Goal: Transaction & Acquisition: Subscribe to service/newsletter

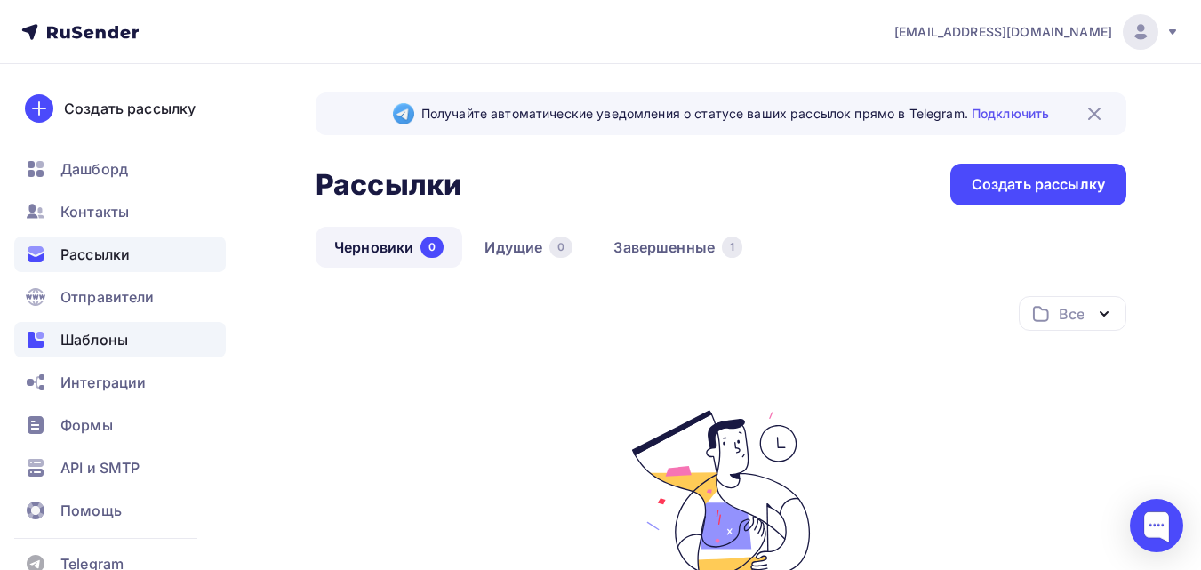
click at [146, 341] on div "Шаблоны" at bounding box center [120, 340] width 212 height 36
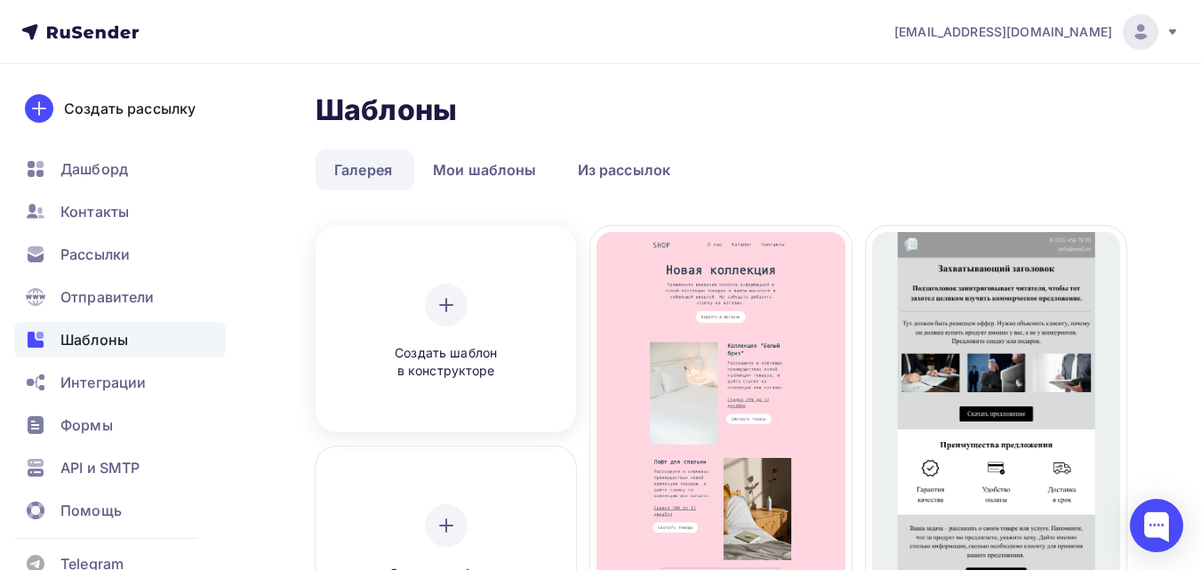
click at [374, 335] on div "Создать шаблон в конструкторе" at bounding box center [446, 332] width 169 height 97
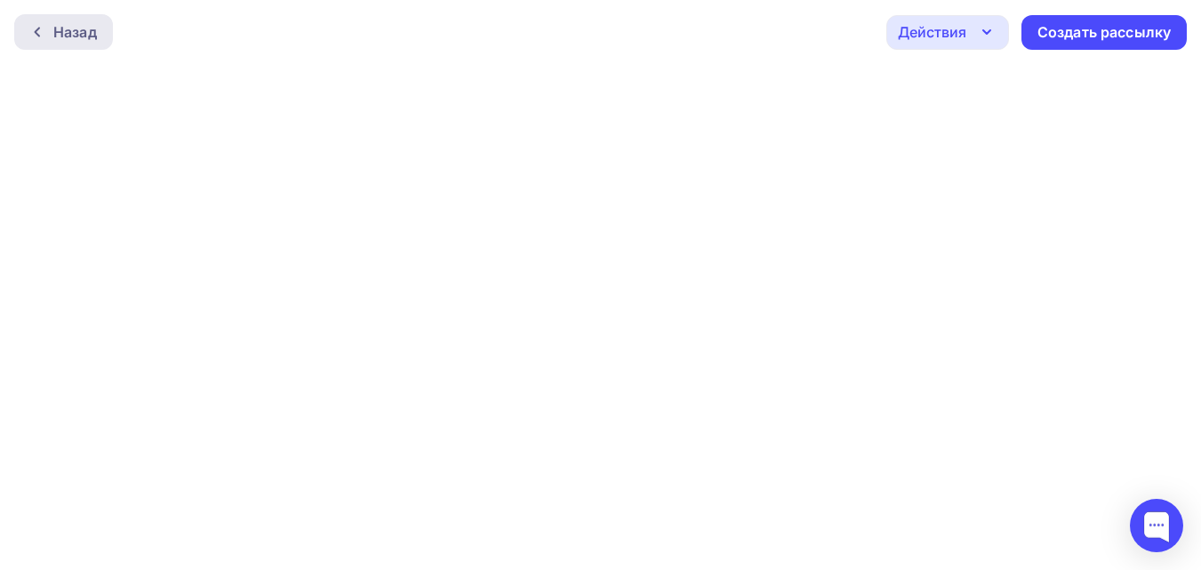
click at [32, 32] on icon at bounding box center [37, 32] width 14 height 14
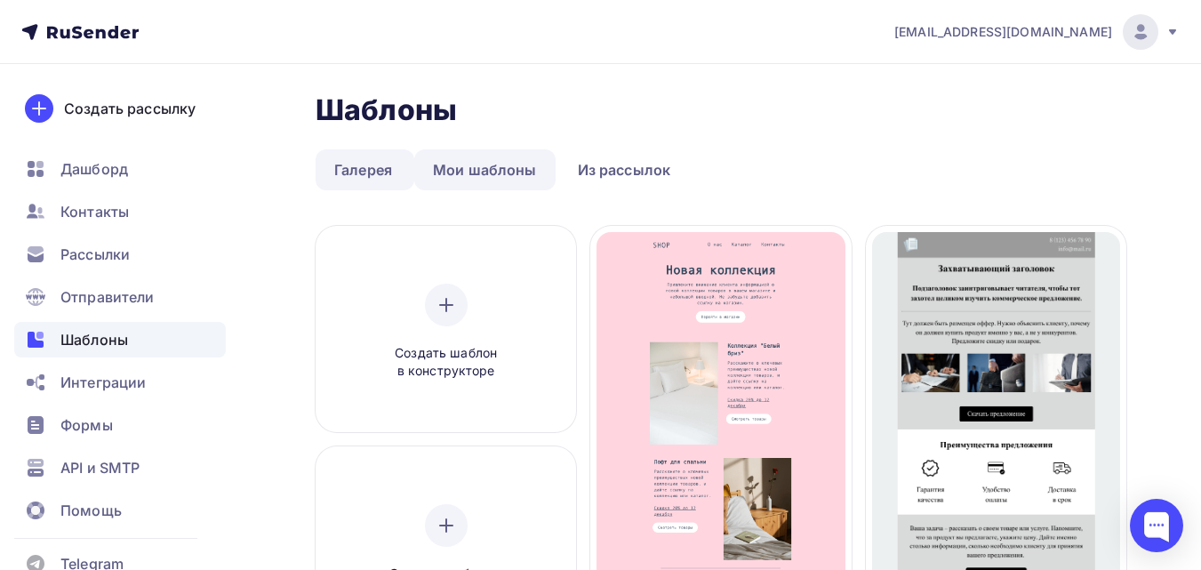
click at [459, 156] on link "Мои шаблоны" at bounding box center [484, 169] width 141 height 41
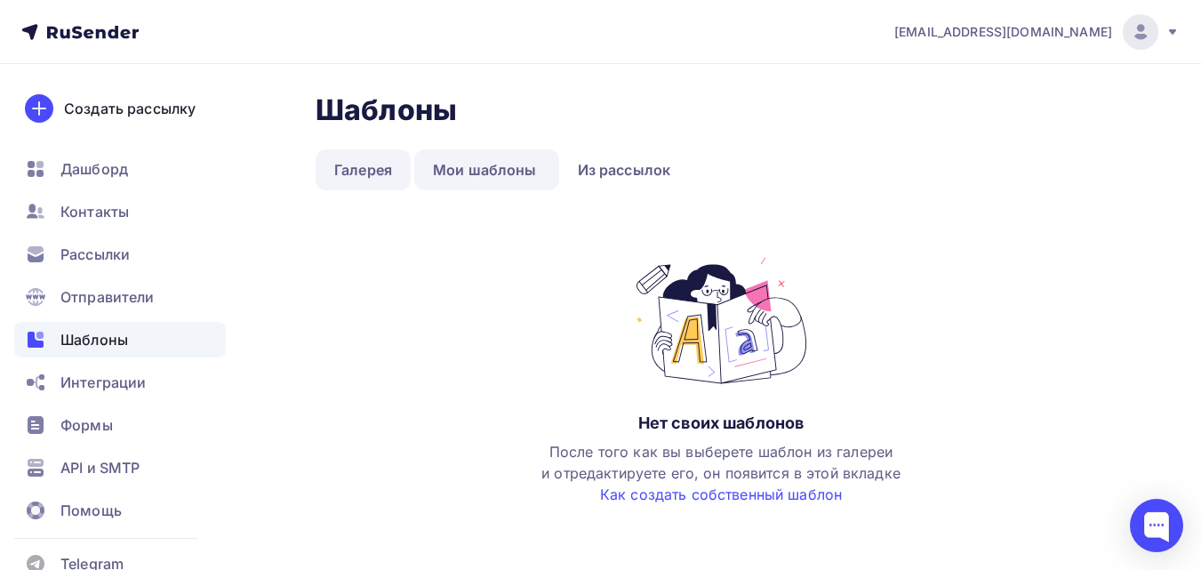
click at [361, 182] on link "Галерея" at bounding box center [363, 169] width 95 height 41
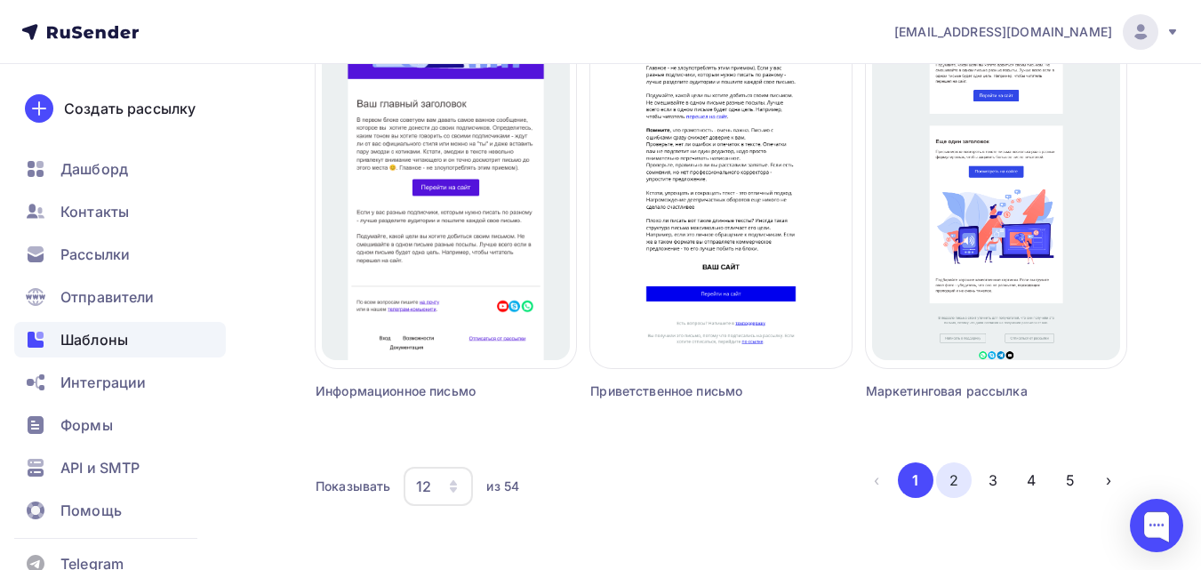
scroll to position [1777, 0]
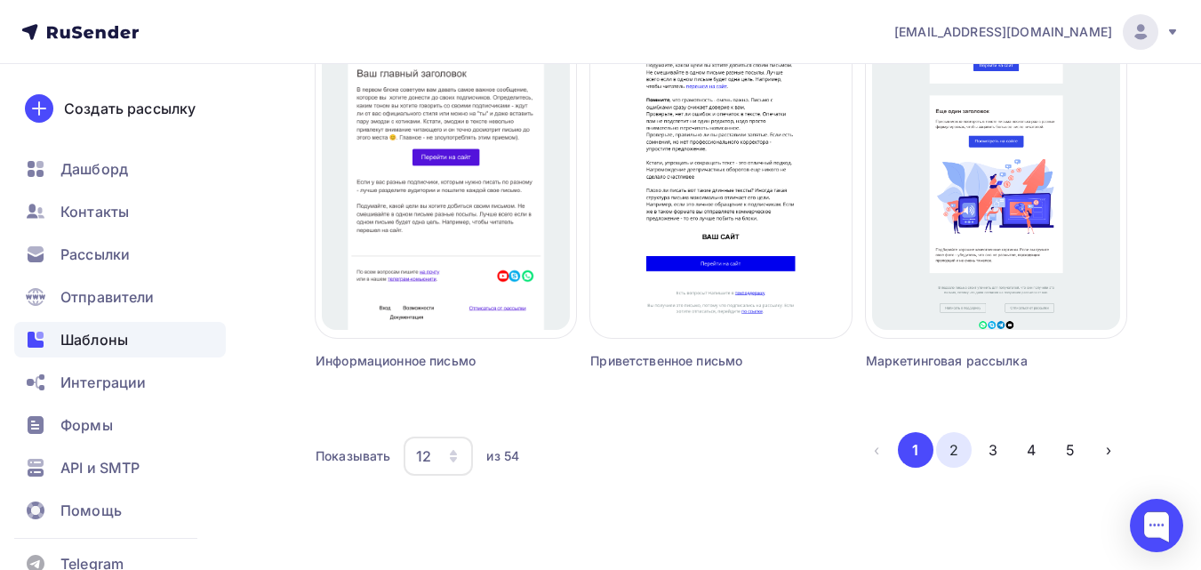
click at [941, 451] on button "2" at bounding box center [954, 450] width 36 height 36
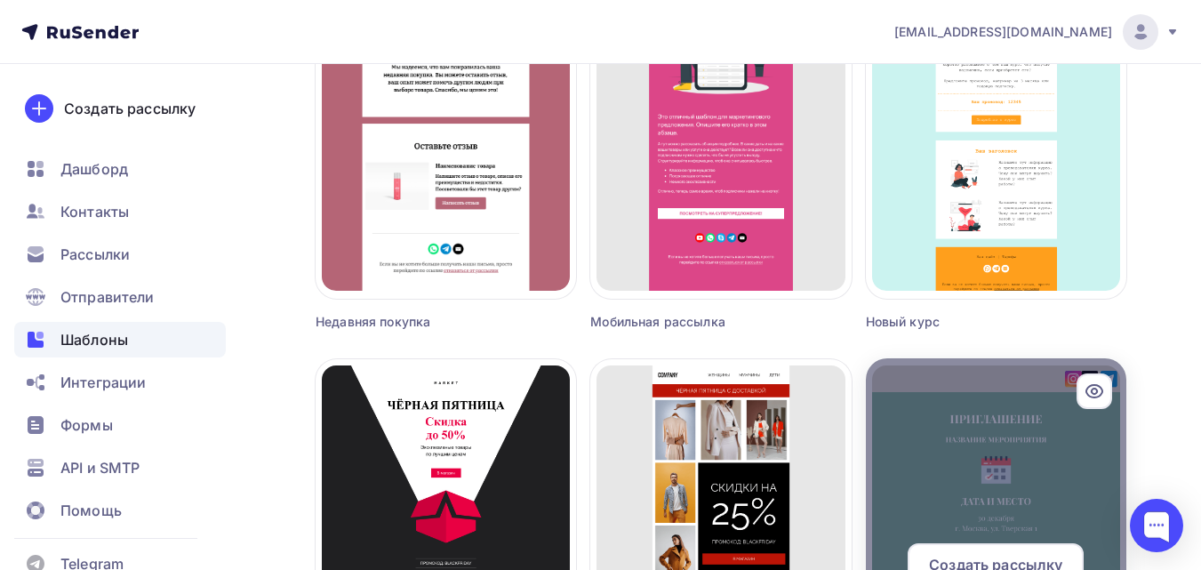
scroll to position [1156, 0]
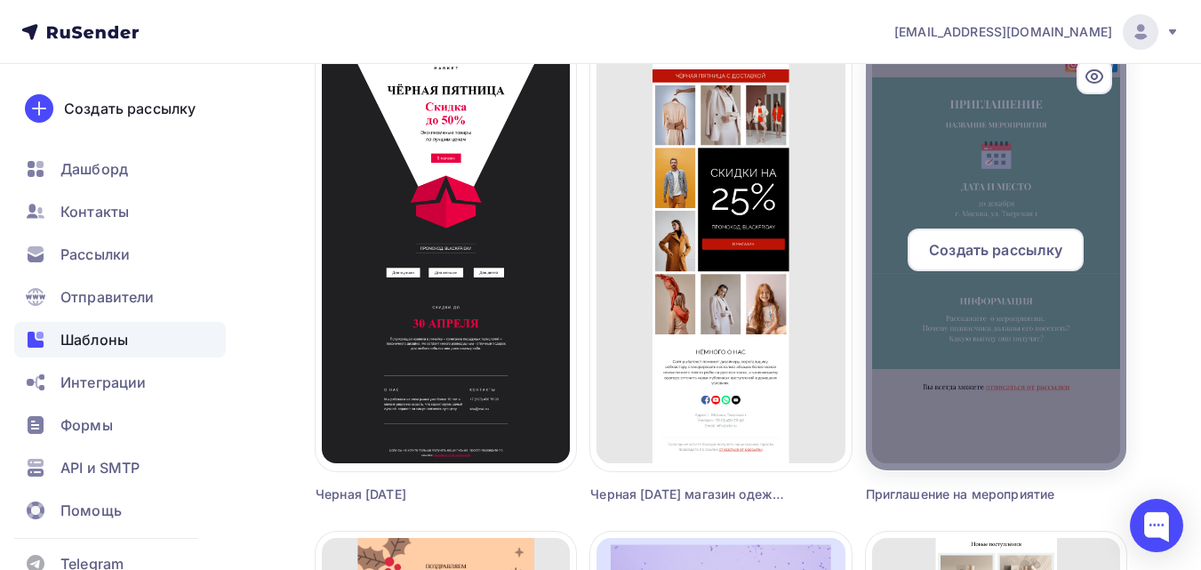
click at [987, 246] on span "Создать рассылку" at bounding box center [995, 249] width 133 height 21
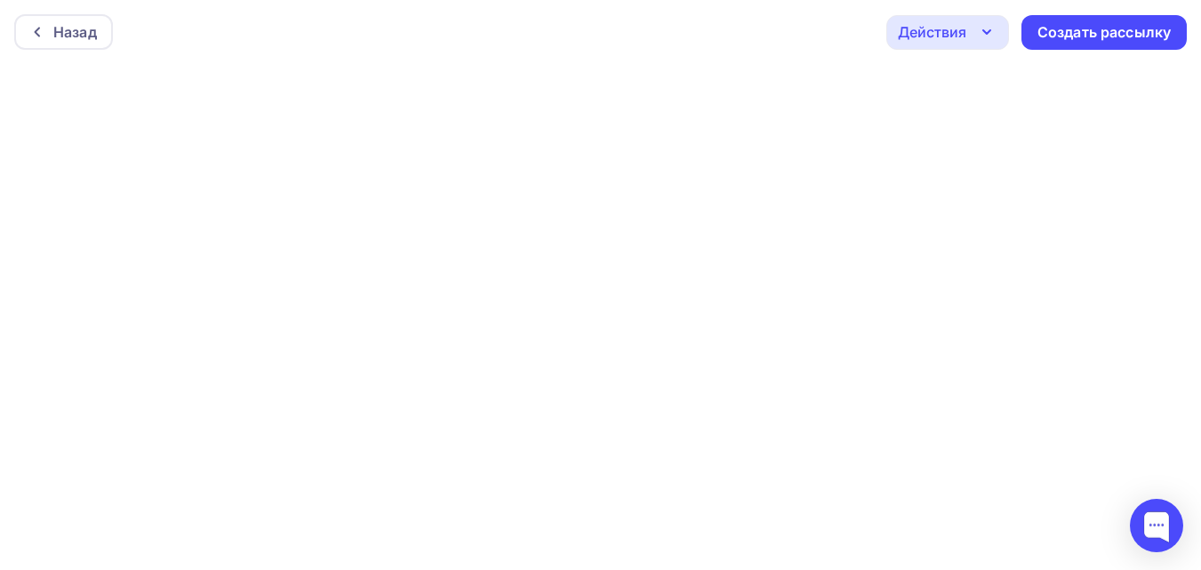
click at [385, 59] on div "Назад Действия Отправить тестовое письмо Предпросмотр Сохранить в Мои шаблоны В…" at bounding box center [600, 32] width 1201 height 64
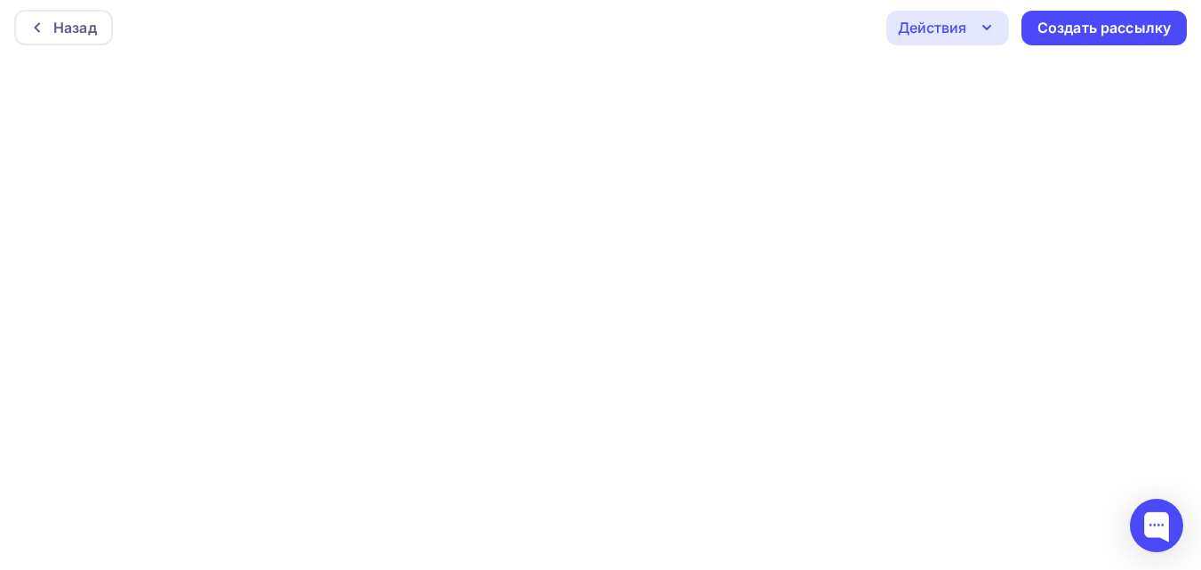
click at [985, 34] on icon "button" at bounding box center [986, 27] width 21 height 21
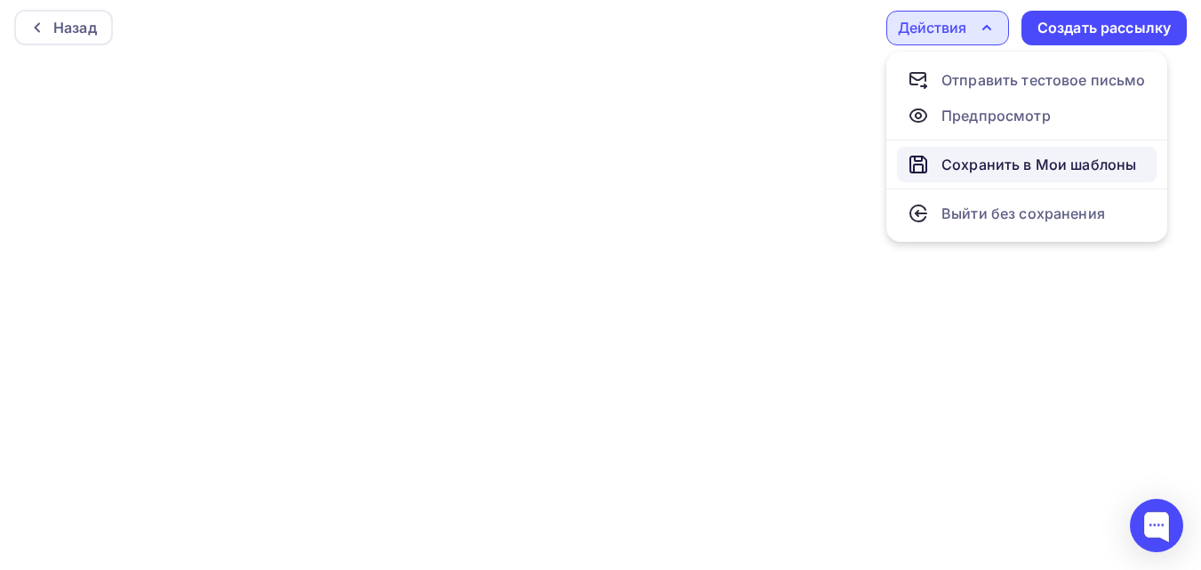
click at [994, 163] on div "Сохранить в Мои шаблоны" at bounding box center [1039, 164] width 195 height 21
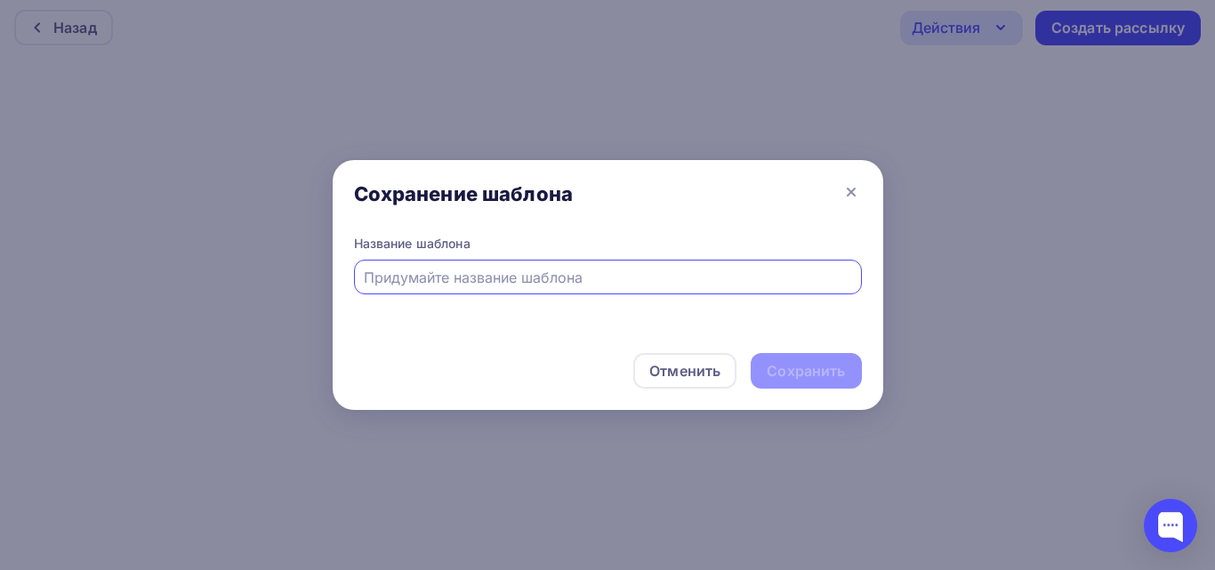
type input "с"
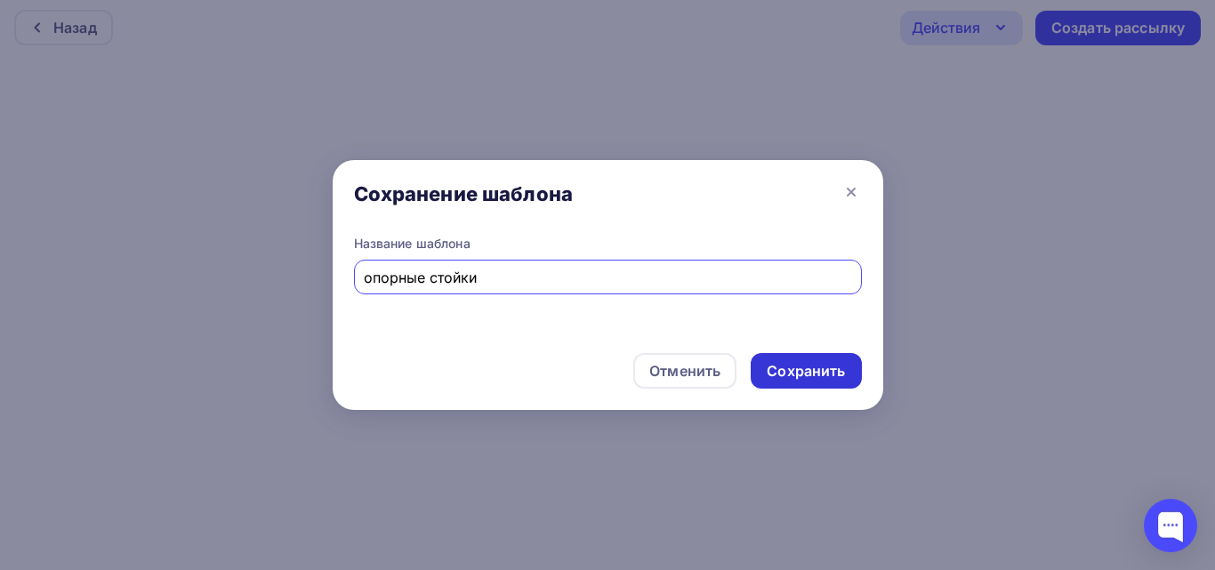
type input "опорные стойки"
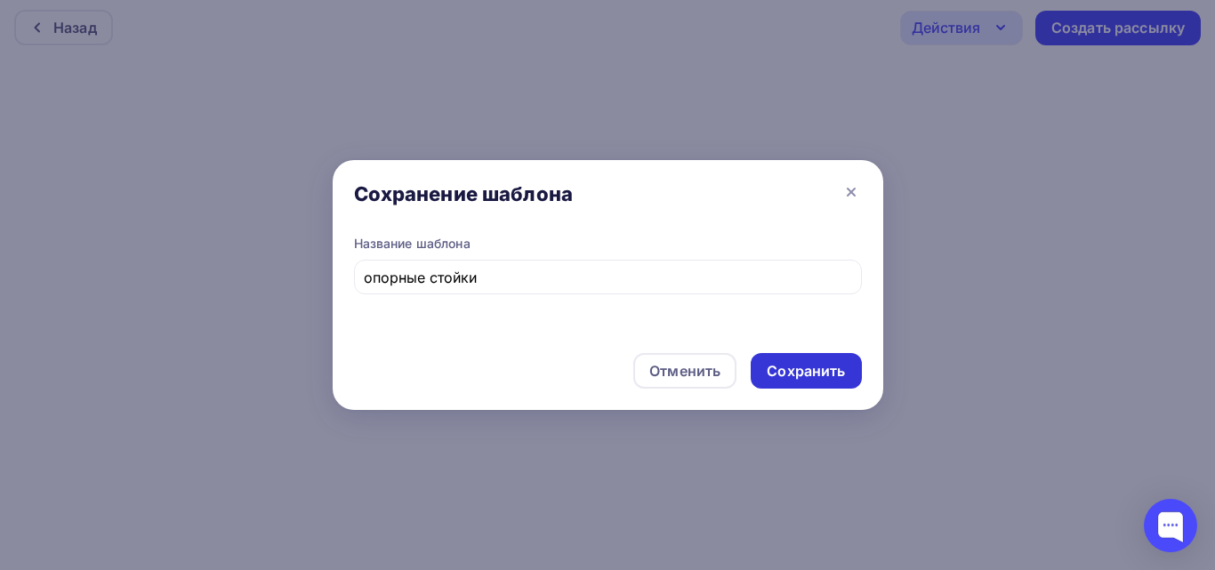
click at [790, 362] on div "Сохранить" at bounding box center [805, 371] width 78 height 20
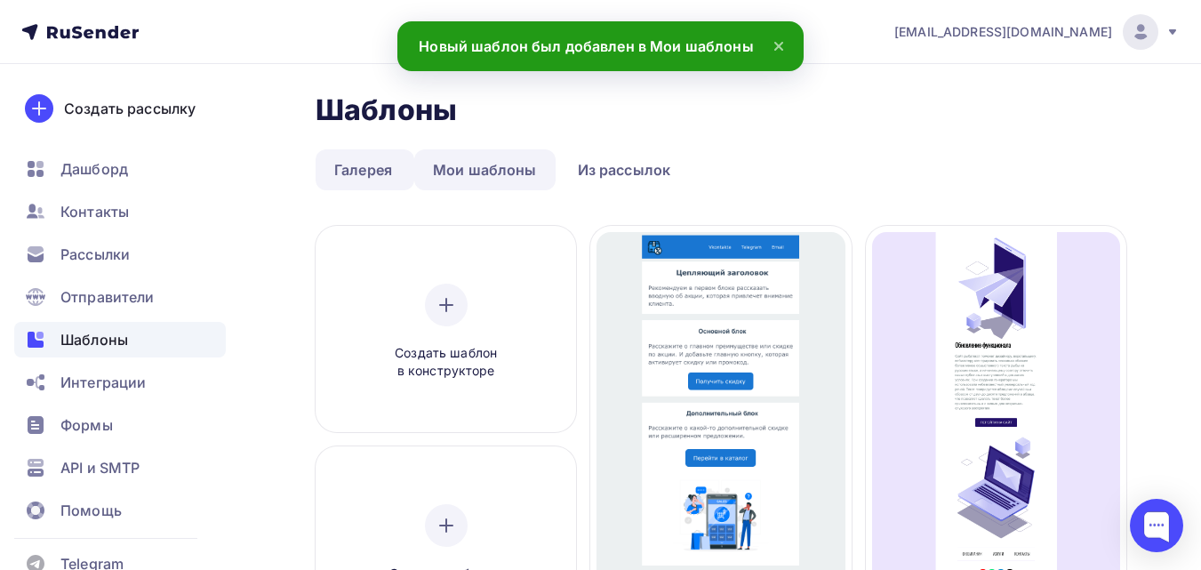
click at [480, 170] on link "Мои шаблоны" at bounding box center [484, 169] width 141 height 41
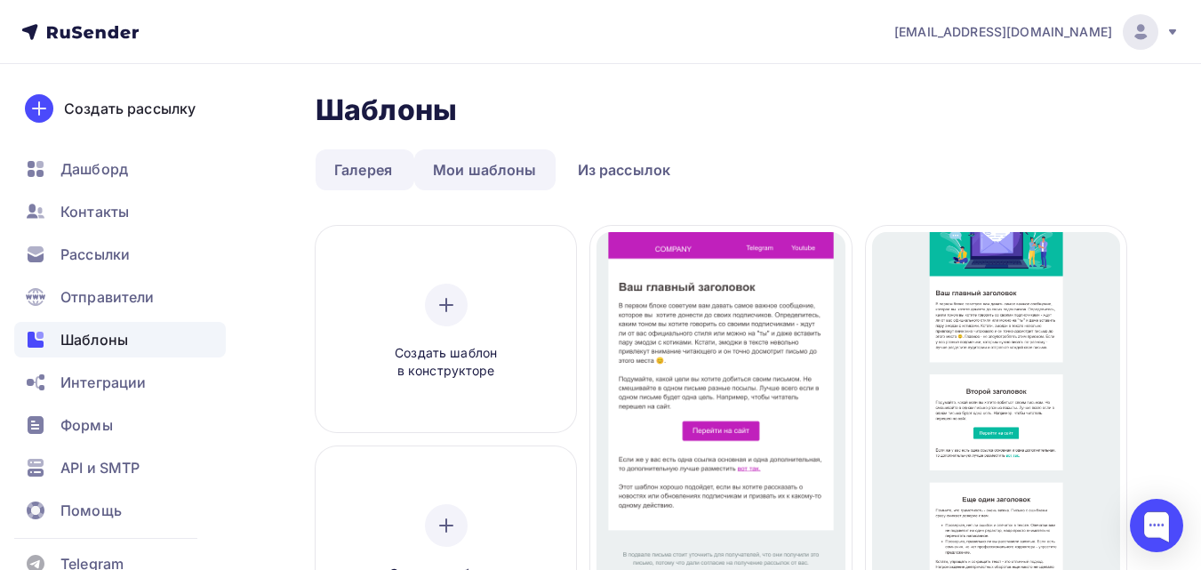
click at [497, 177] on link "Мои шаблоны" at bounding box center [484, 169] width 141 height 41
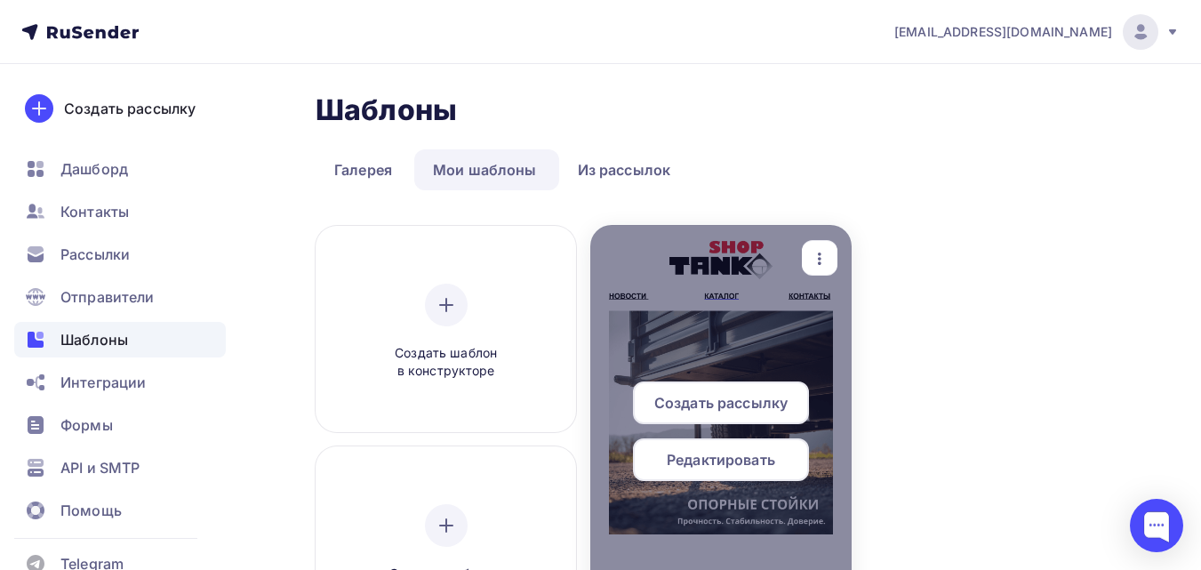
click at [769, 380] on div at bounding box center [720, 438] width 261 height 427
click at [749, 453] on span "Редактировать" at bounding box center [721, 459] width 108 height 21
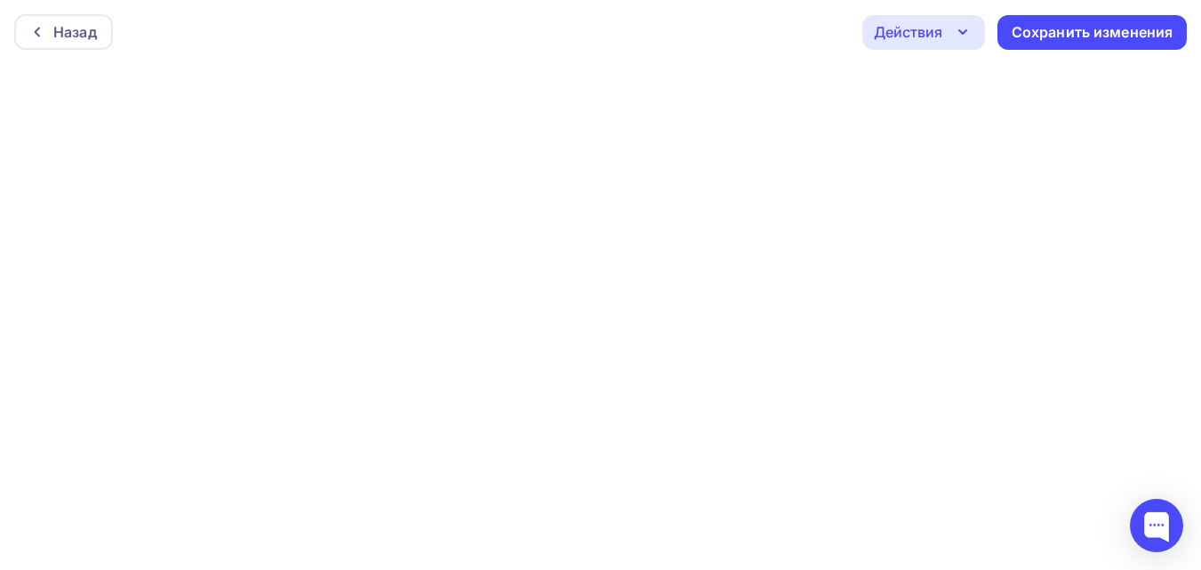
scroll to position [4, 0]
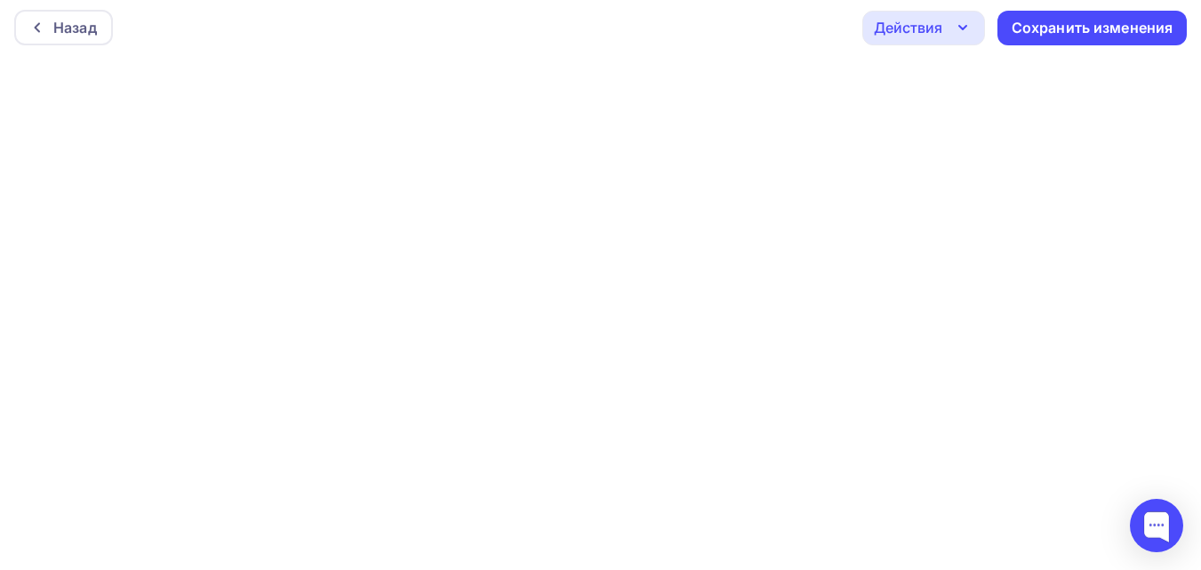
click at [750, 27] on div "Назад Действия Отправить тестовое письмо Предпросмотр Выйти без сохранения Сохр…" at bounding box center [600, 28] width 1201 height 64
click at [46, 14] on div "Назад" at bounding box center [63, 28] width 99 height 36
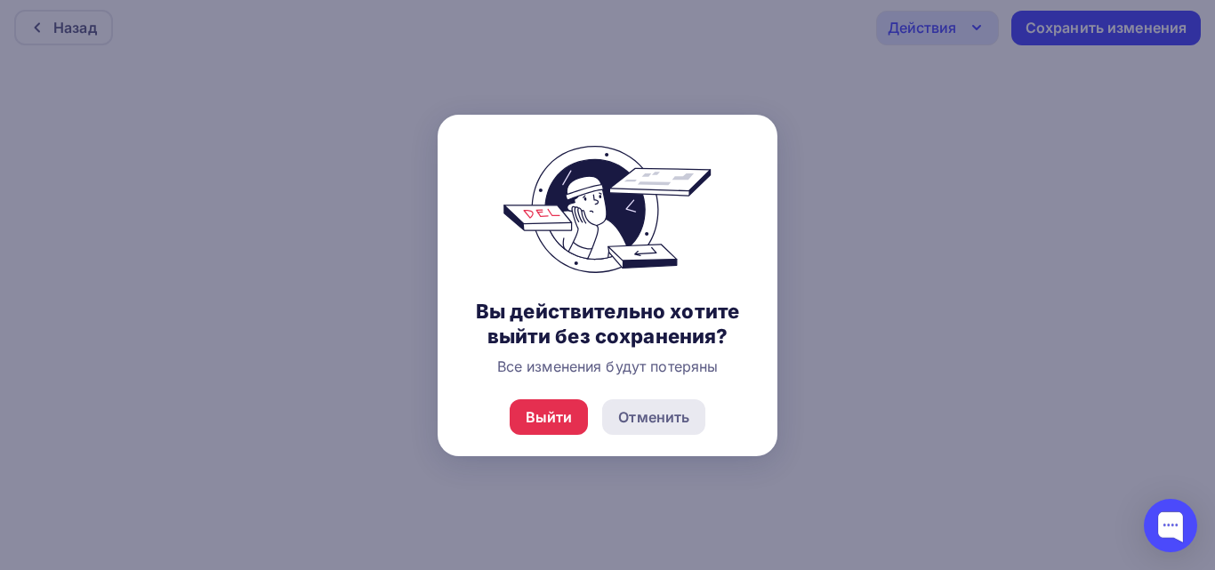
click at [646, 423] on div "Отменить" at bounding box center [653, 416] width 71 height 21
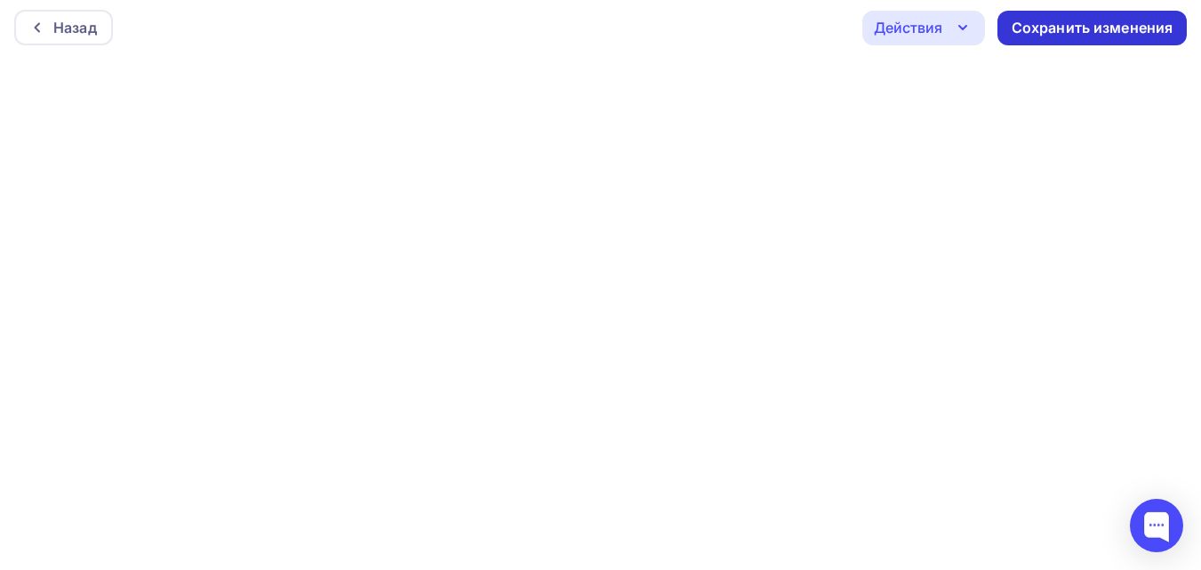
click at [1055, 28] on div "Сохранить изменения" at bounding box center [1093, 28] width 162 height 20
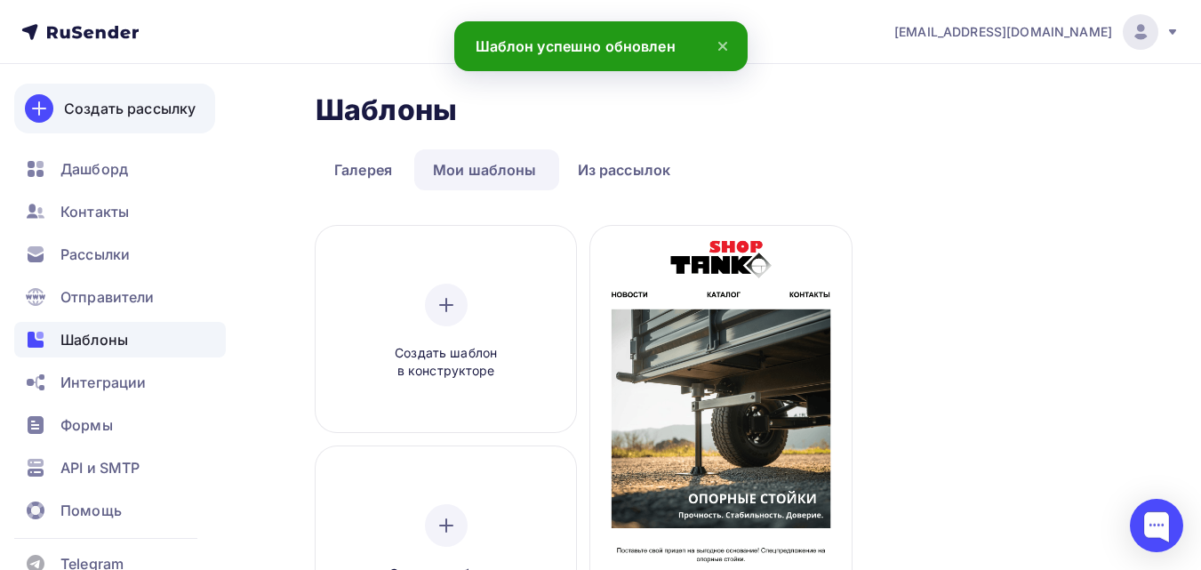
click at [146, 115] on div "Создать рассылку" at bounding box center [130, 108] width 132 height 21
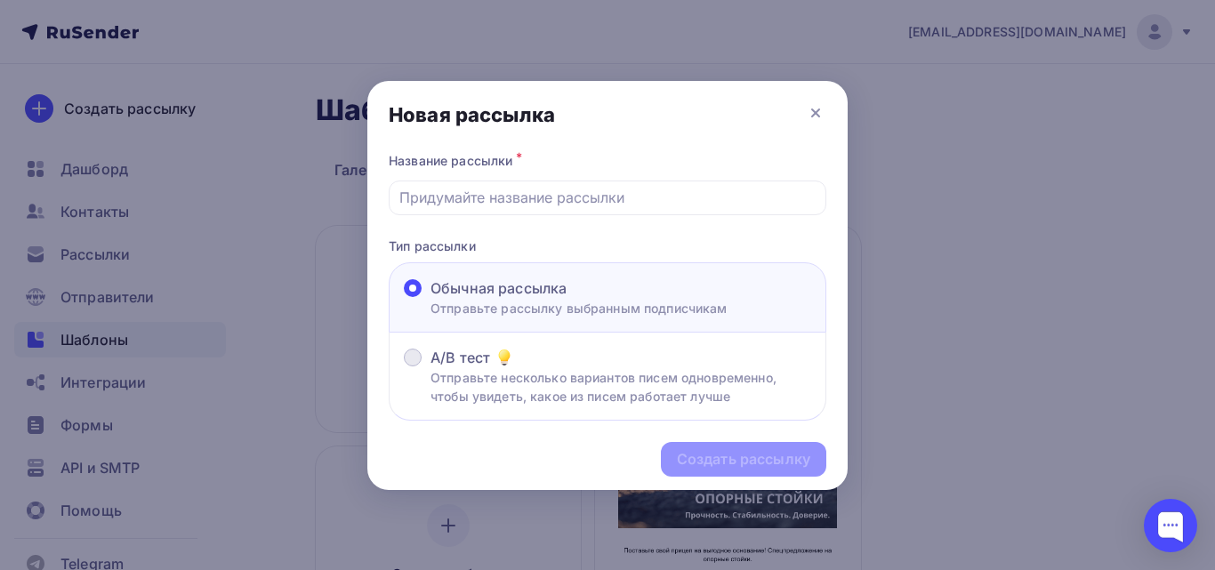
click at [574, 380] on div "A/B тест Отправьте несколько вариантов писем одновременно, чтобы увидеть, какое…" at bounding box center [607, 377] width 437 height 88
click at [541, 199] on input "text" at bounding box center [607, 197] width 417 height 21
click at [716, 237] on p "Тип рассылки" at bounding box center [607, 246] width 437 height 19
click at [664, 195] on input "text" at bounding box center [607, 197] width 417 height 21
click at [511, 200] on input "text" at bounding box center [607, 197] width 417 height 21
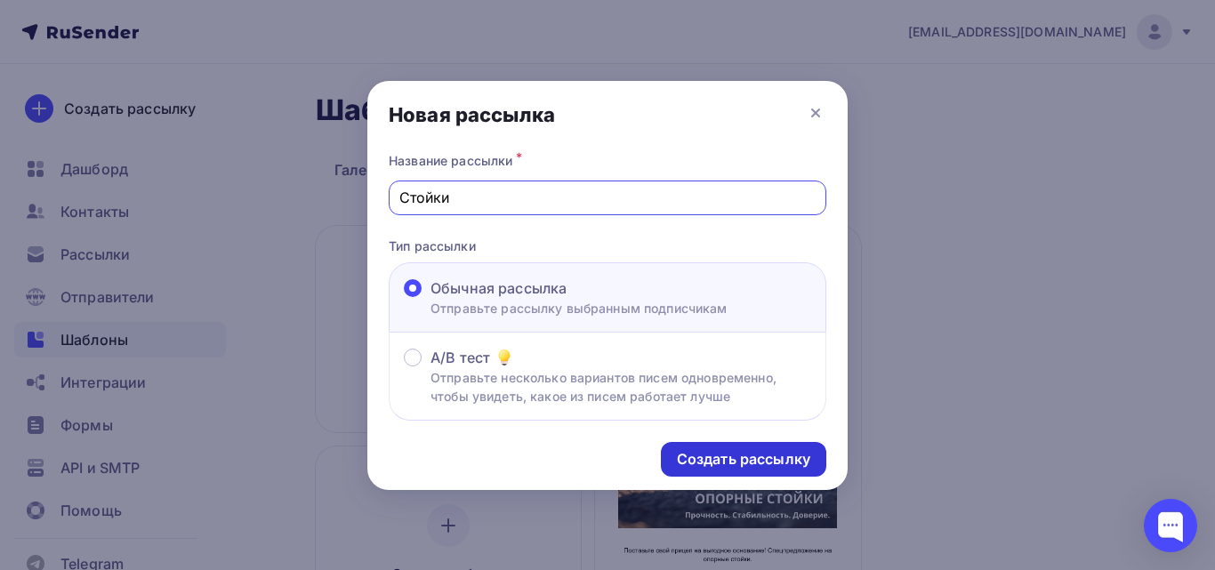
type input "Стойки"
click at [687, 449] on div "Создать рассылку" at bounding box center [743, 459] width 133 height 20
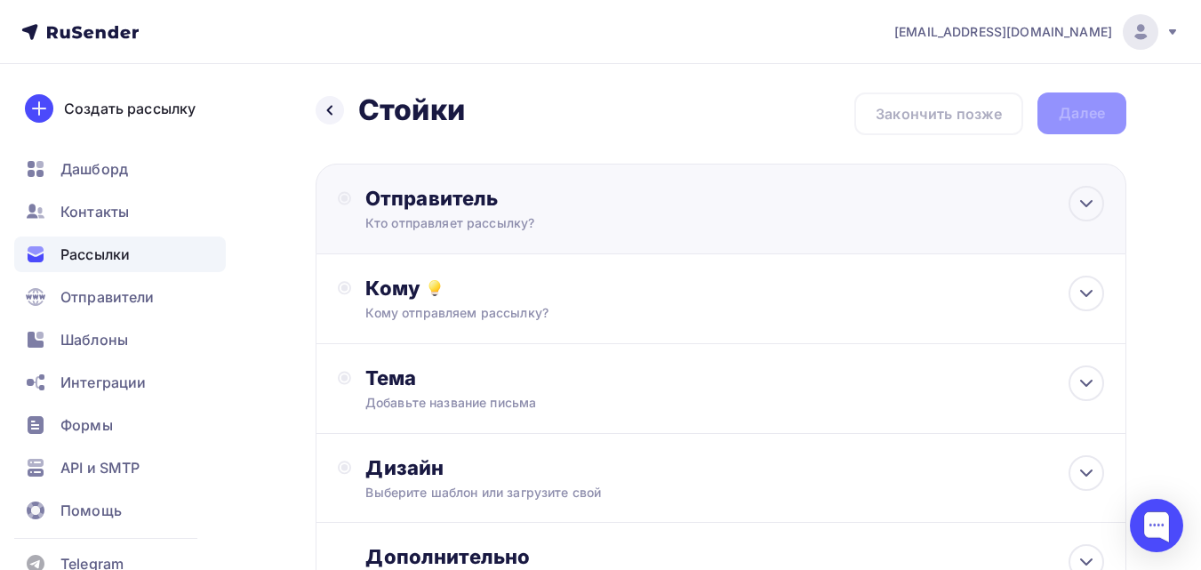
click at [664, 217] on div "Кто отправляет рассылку?" at bounding box center [538, 223] width 347 height 18
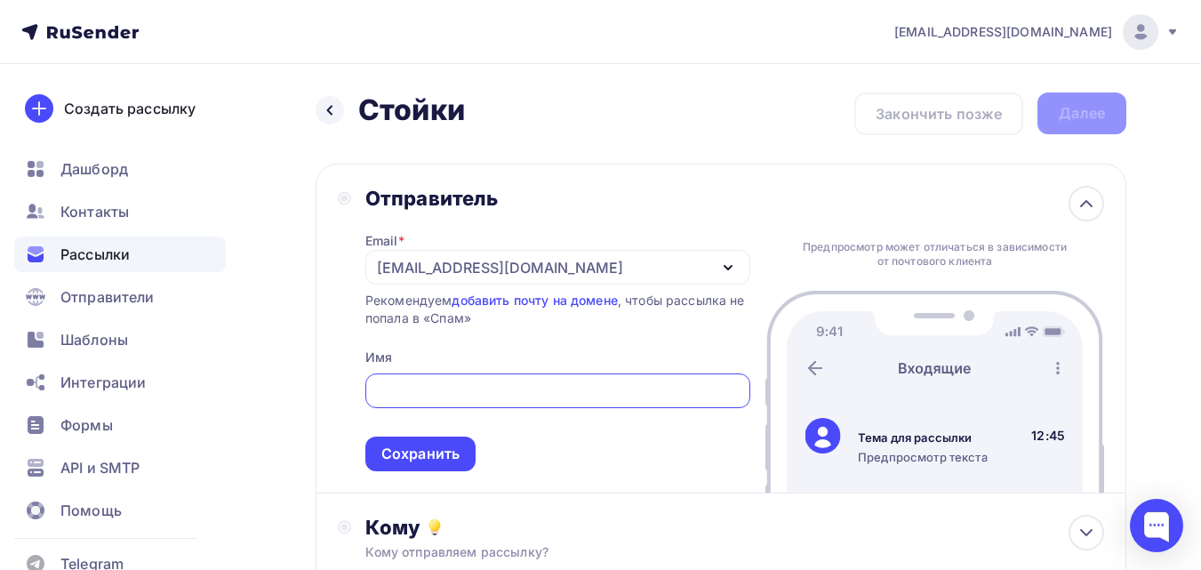
click at [549, 269] on div "liza.shoptanko@gmail.com" at bounding box center [500, 267] width 246 height 21
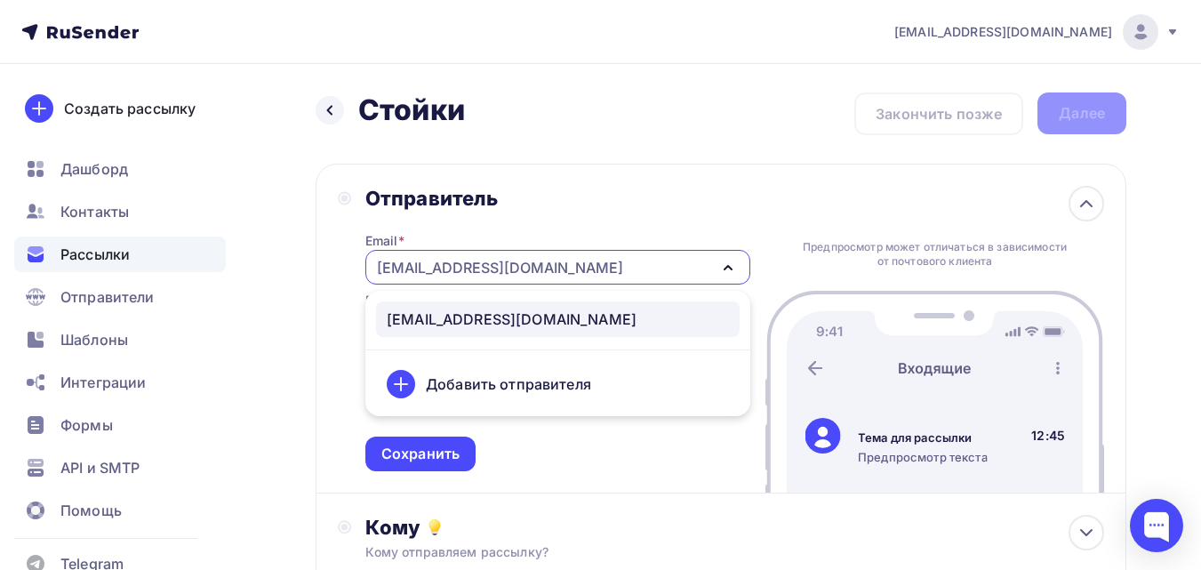
click at [546, 391] on div "Добавить отправителя" at bounding box center [508, 383] width 165 height 21
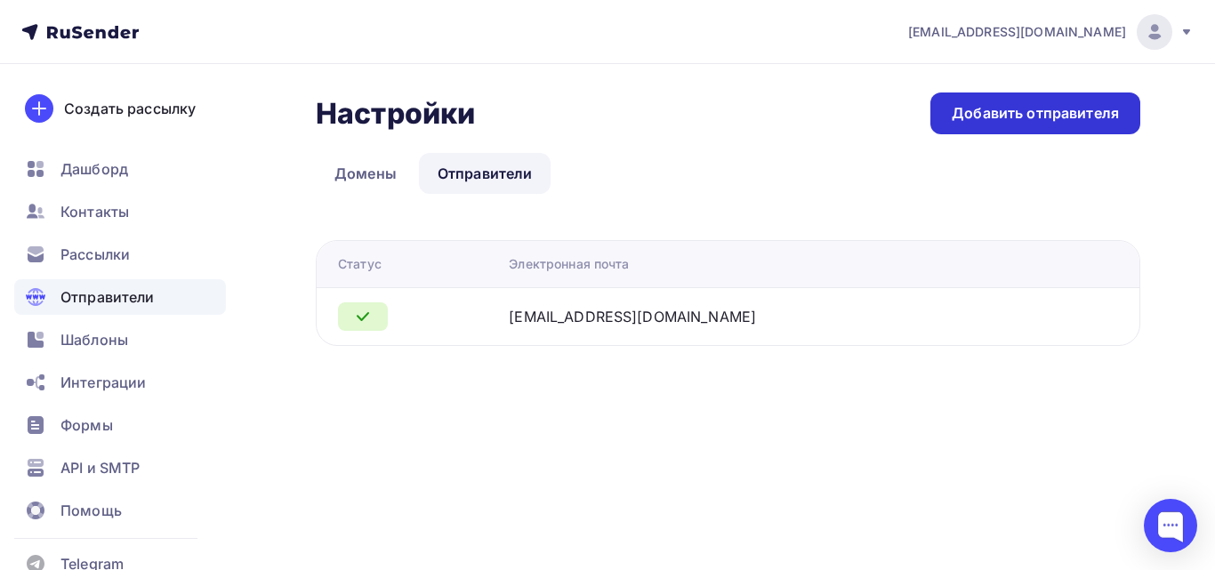
click at [961, 117] on div "Добавить отправителя" at bounding box center [1034, 113] width 167 height 20
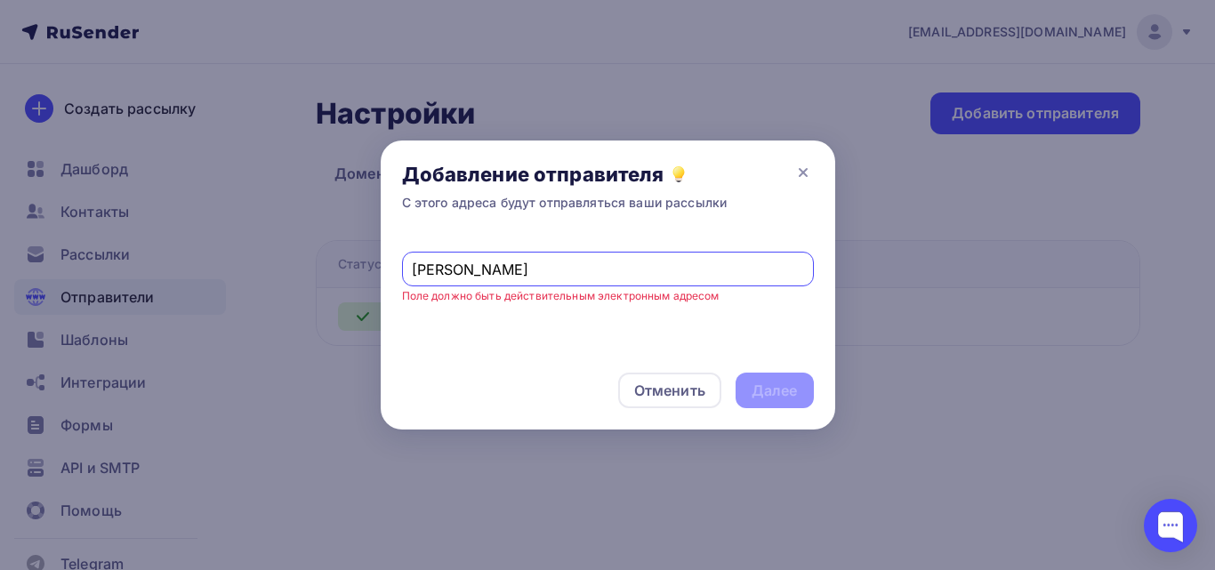
drag, startPoint x: 486, startPoint y: 276, endPoint x: 373, endPoint y: 269, distance: 113.1
click at [373, 269] on div "Добавление отправителя С этого адреса будут отправляться ваши рассылки liza@ta …" at bounding box center [607, 285] width 1215 height 570
paste input "nko.su"
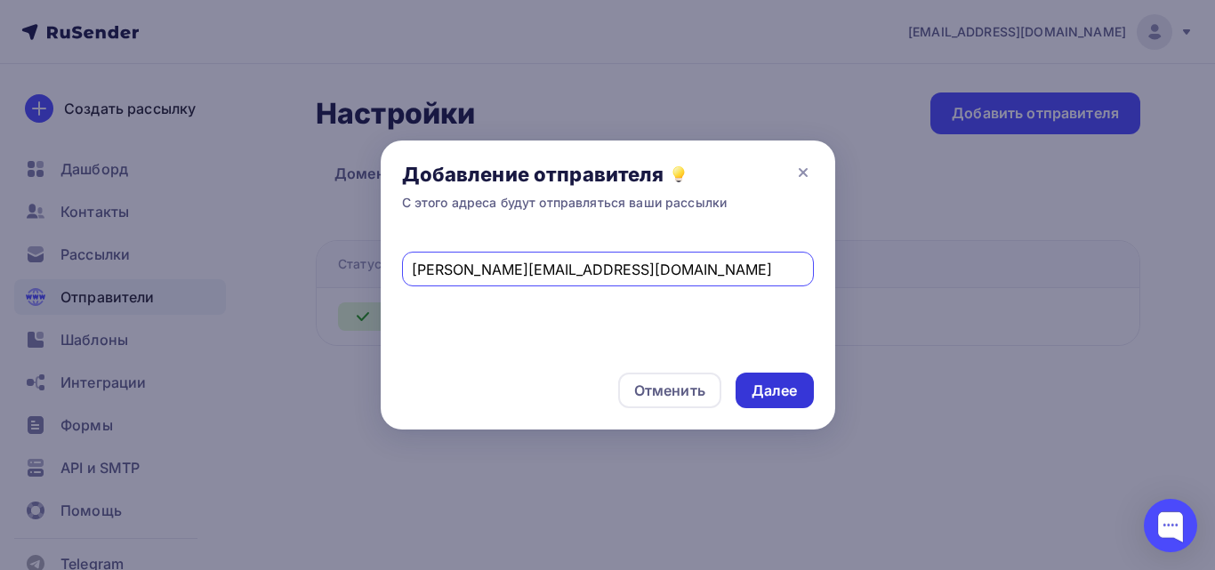
type input "[PERSON_NAME][EMAIL_ADDRESS][DOMAIN_NAME]"
click at [786, 382] on div "Далее" at bounding box center [774, 391] width 46 height 20
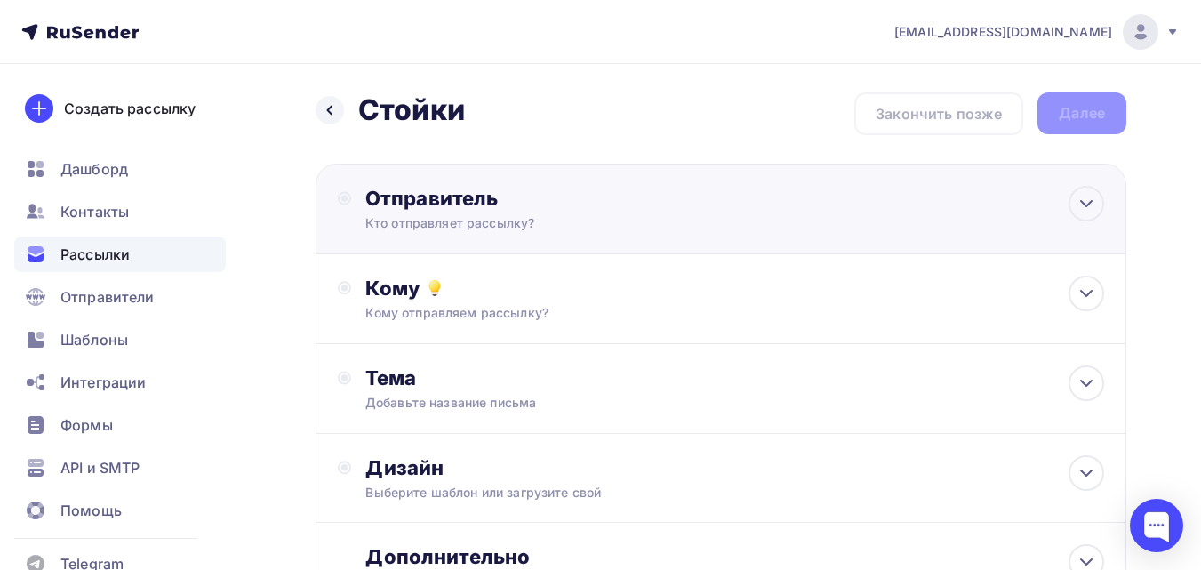
click at [475, 223] on div "Кто отправляет рассылку?" at bounding box center [538, 223] width 347 height 18
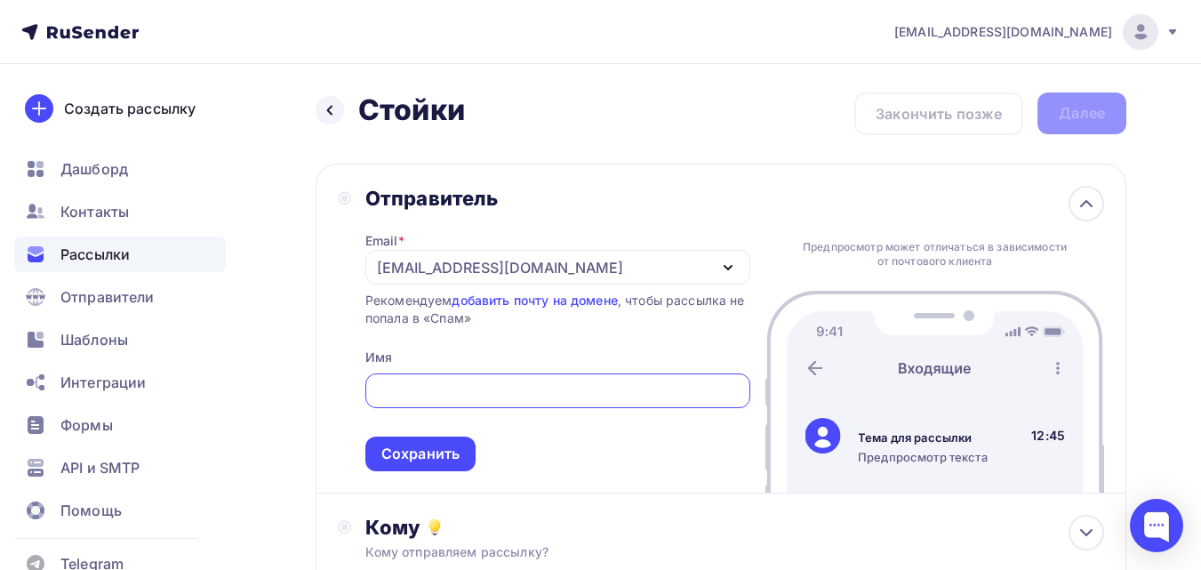
click at [483, 269] on div "[EMAIL_ADDRESS][DOMAIN_NAME]" at bounding box center [500, 267] width 246 height 21
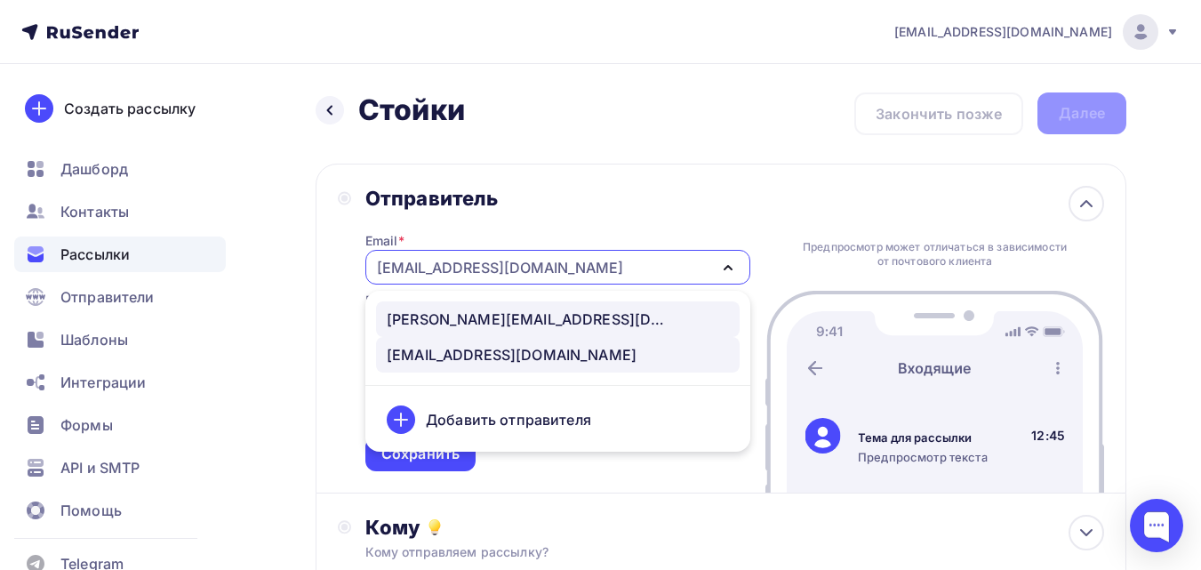
click at [471, 312] on div "[PERSON_NAME][EMAIL_ADDRESS][DOMAIN_NAME]" at bounding box center [529, 319] width 285 height 21
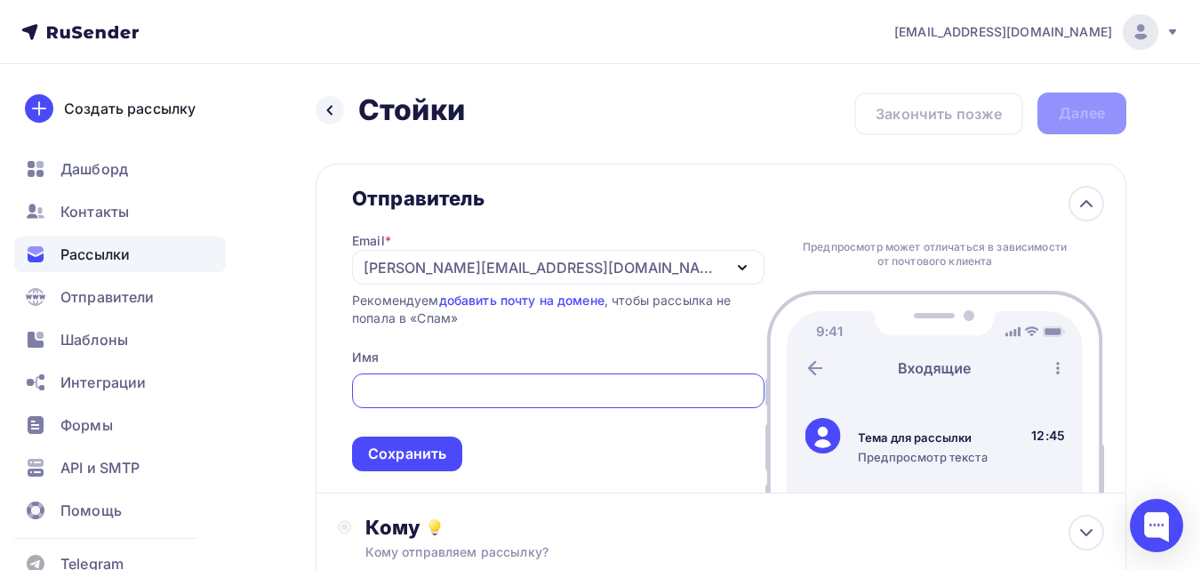
click at [469, 394] on input "text" at bounding box center [559, 391] width 392 height 21
type input "I"
type input "ШОП ТАНКО"
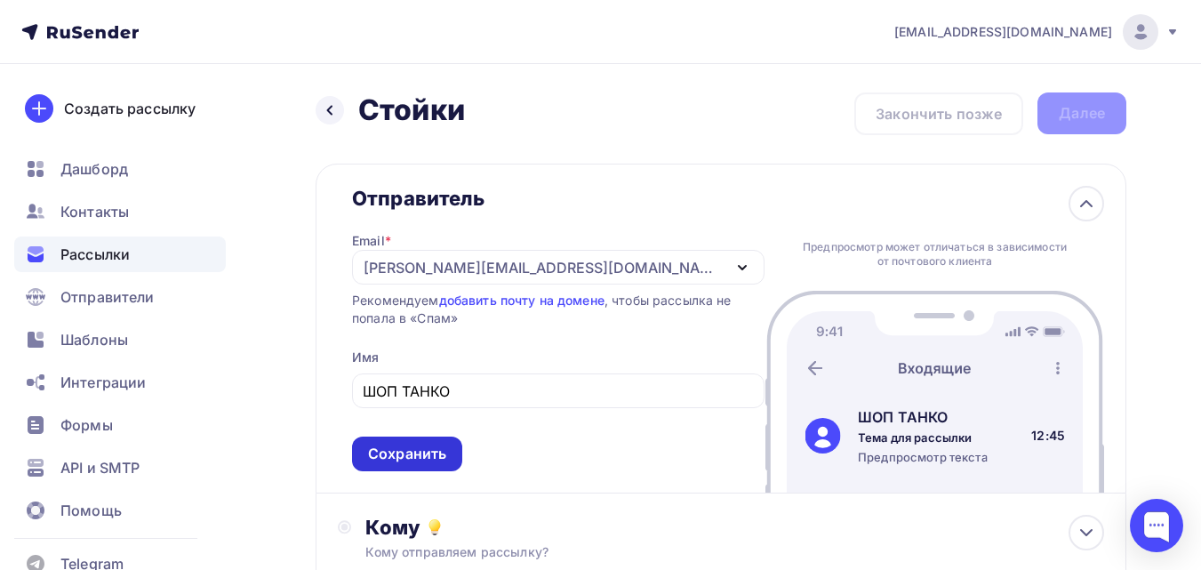
click at [446, 461] on div "Сохранить" at bounding box center [407, 454] width 78 height 20
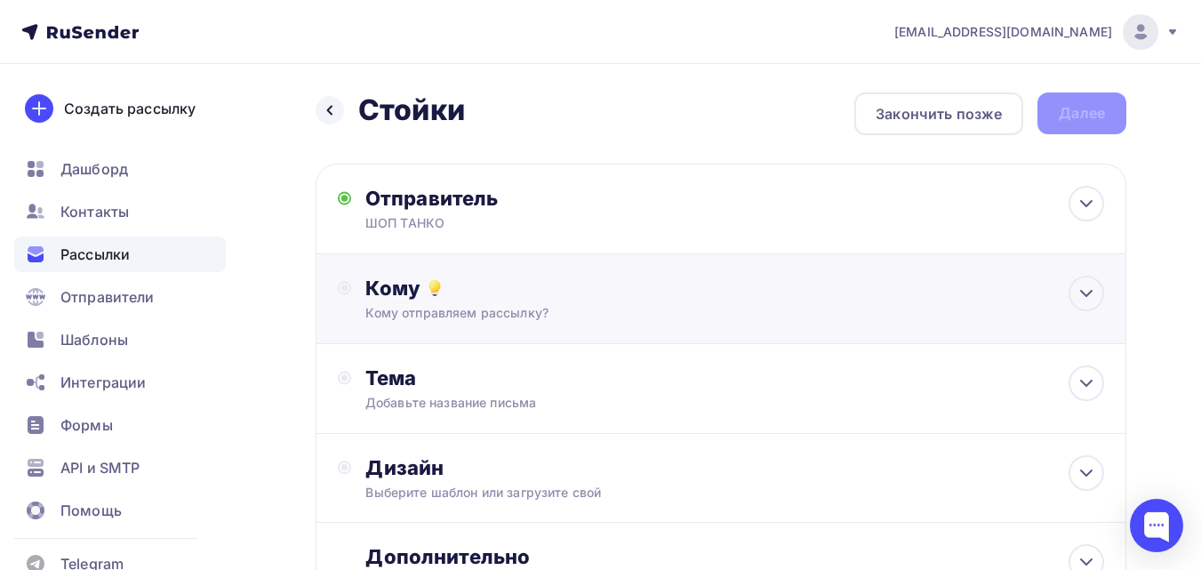
click at [628, 287] on div "Кому" at bounding box center [734, 288] width 739 height 25
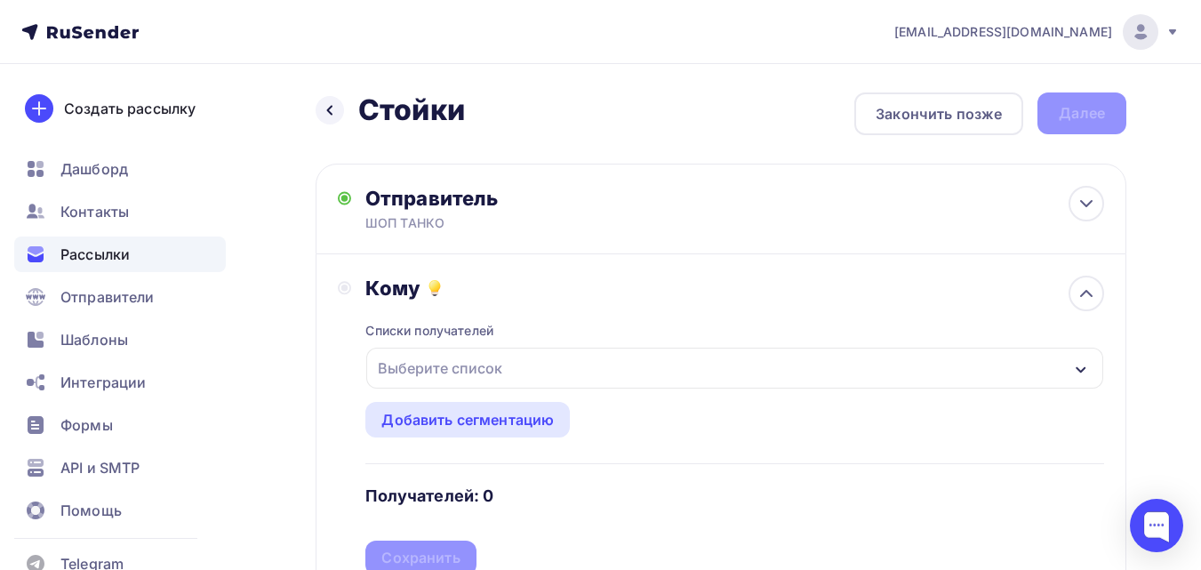
click at [598, 360] on div "Выберите список" at bounding box center [734, 368] width 737 height 41
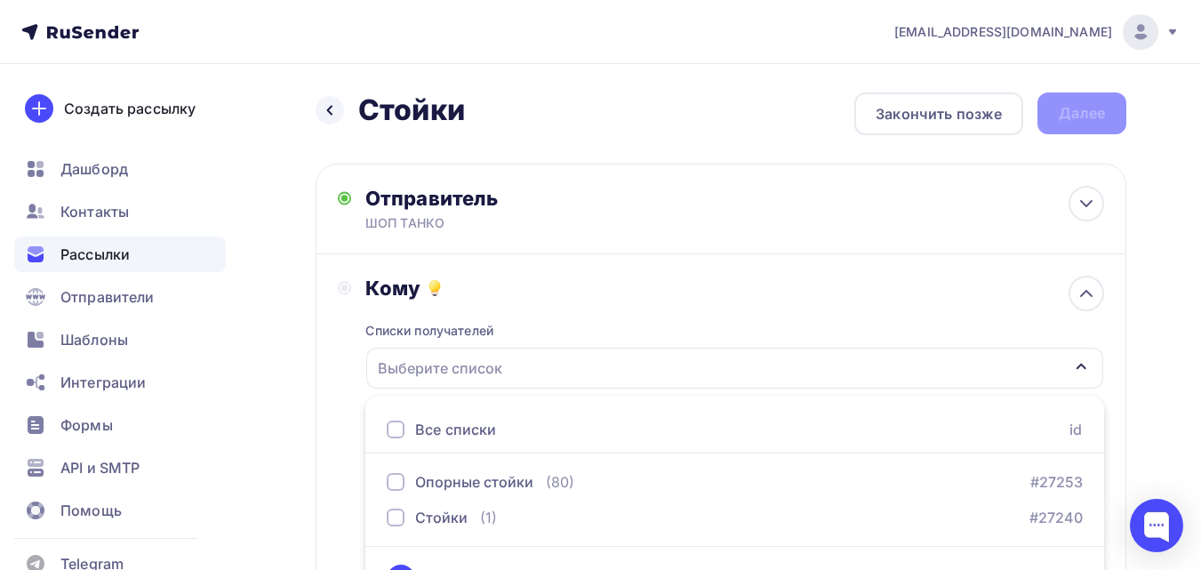
scroll to position [41, 0]
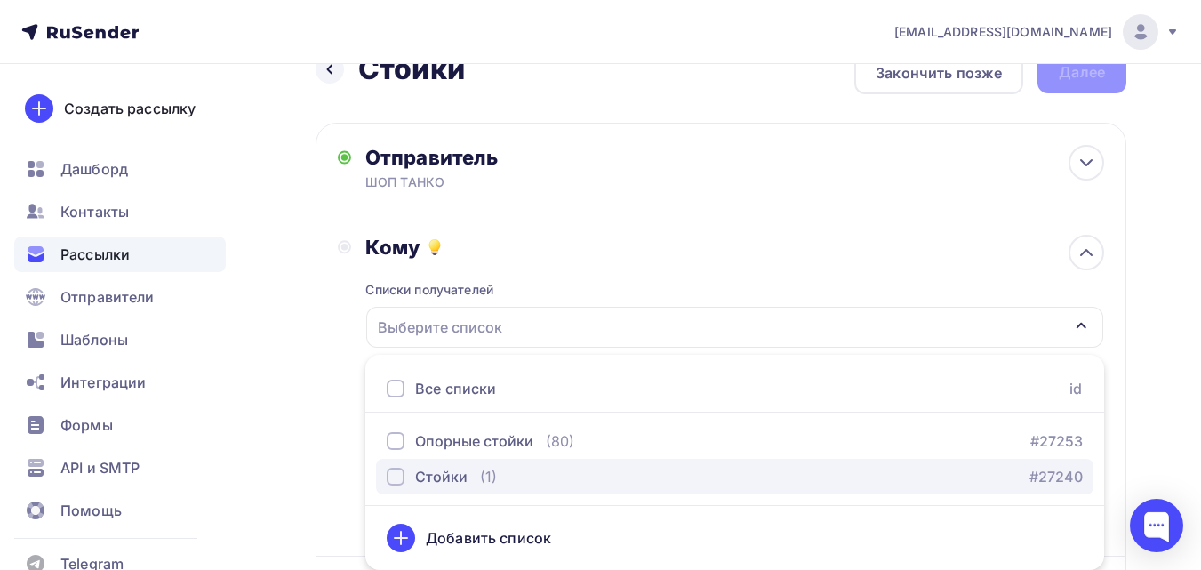
click at [496, 471] on div "Стойки (1) #27240" at bounding box center [735, 476] width 696 height 21
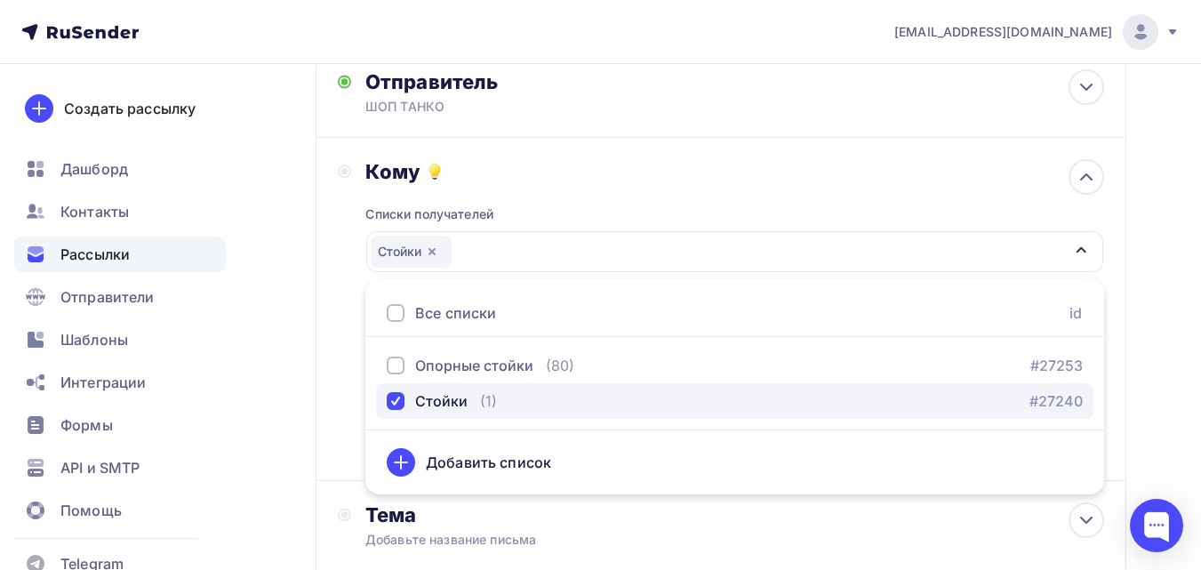
scroll to position [219, 0]
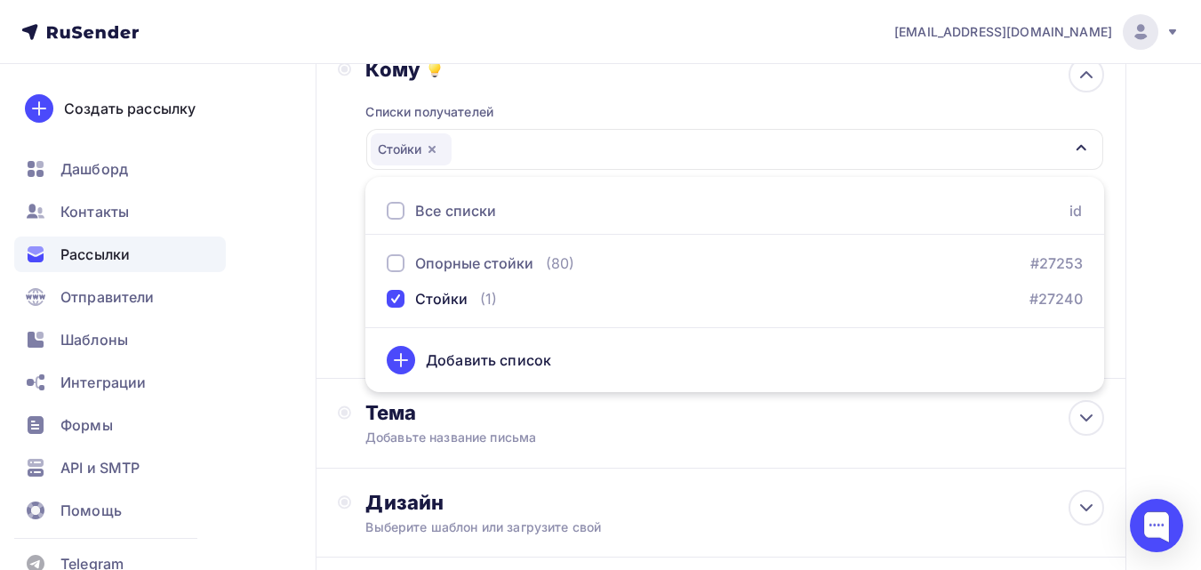
click at [1145, 172] on div "Назад Стойки Стойки Закончить позже Далее Отправитель ШОП ТАНКО Email * liza@ta…" at bounding box center [600, 303] width 1201 height 917
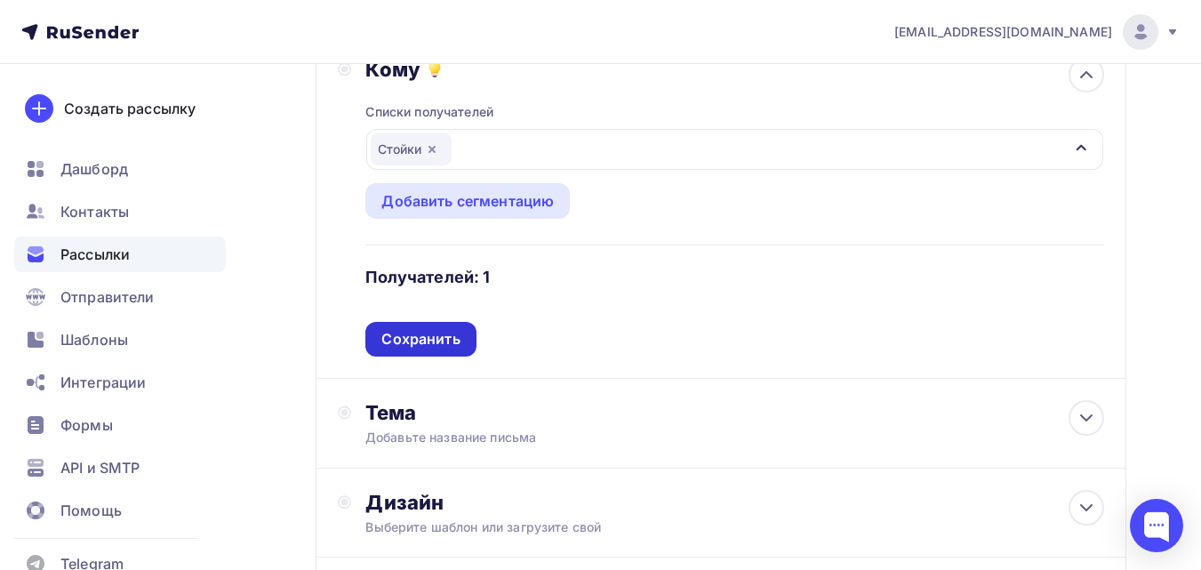
click at [422, 341] on div "Сохранить" at bounding box center [420, 339] width 78 height 20
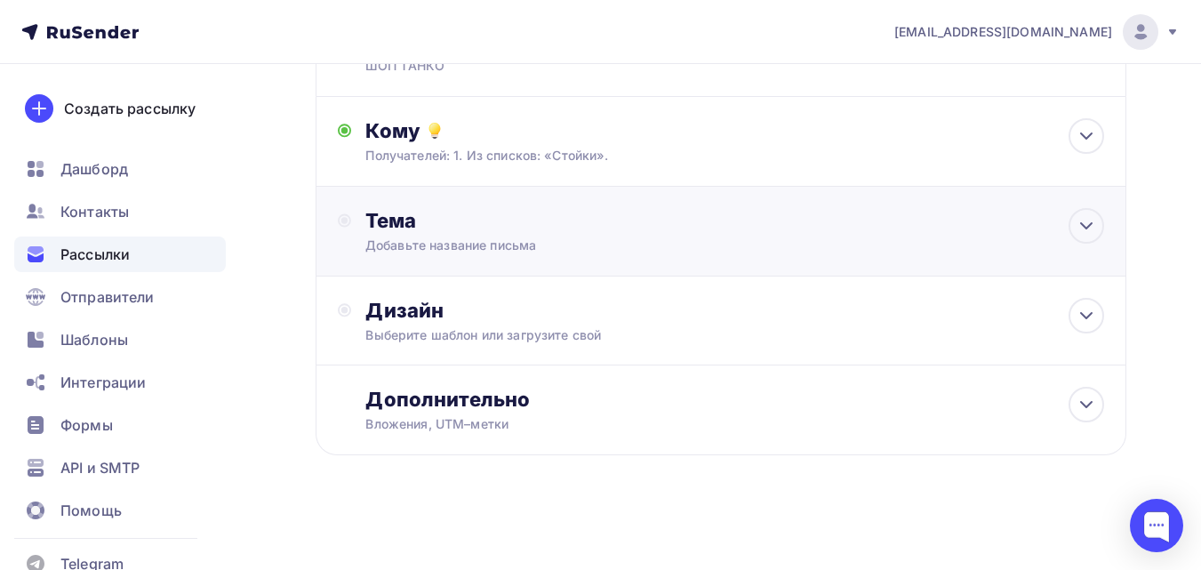
click at [461, 253] on div "Добавьте название письма" at bounding box center [523, 246] width 317 height 18
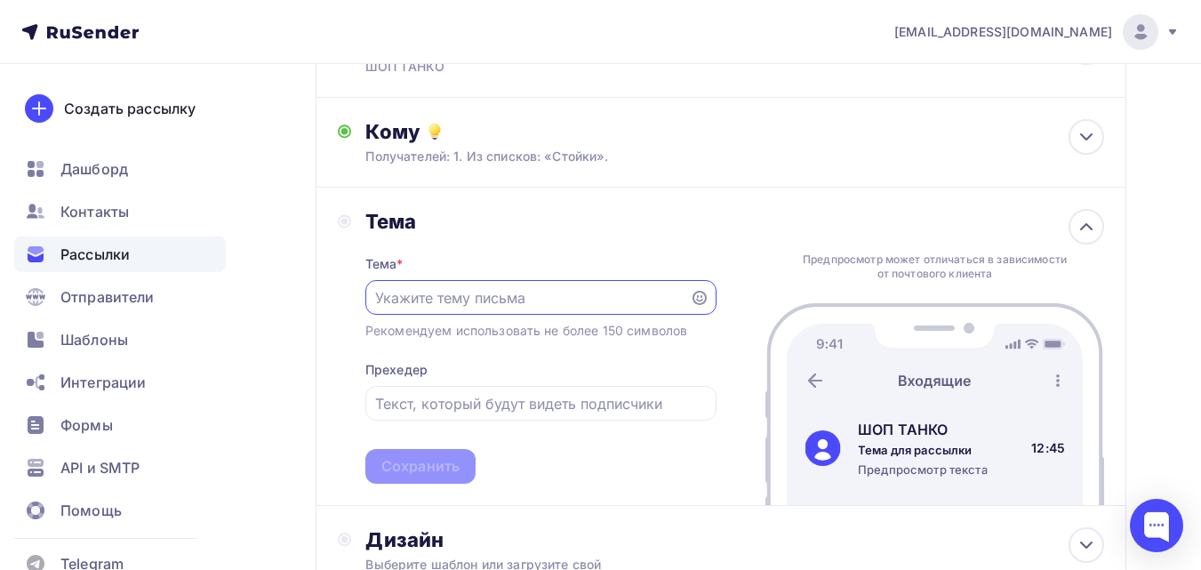
scroll to position [0, 0]
click at [504, 410] on input "text" at bounding box center [540, 403] width 331 height 21
click at [541, 291] on input "text" at bounding box center [527, 297] width 304 height 21
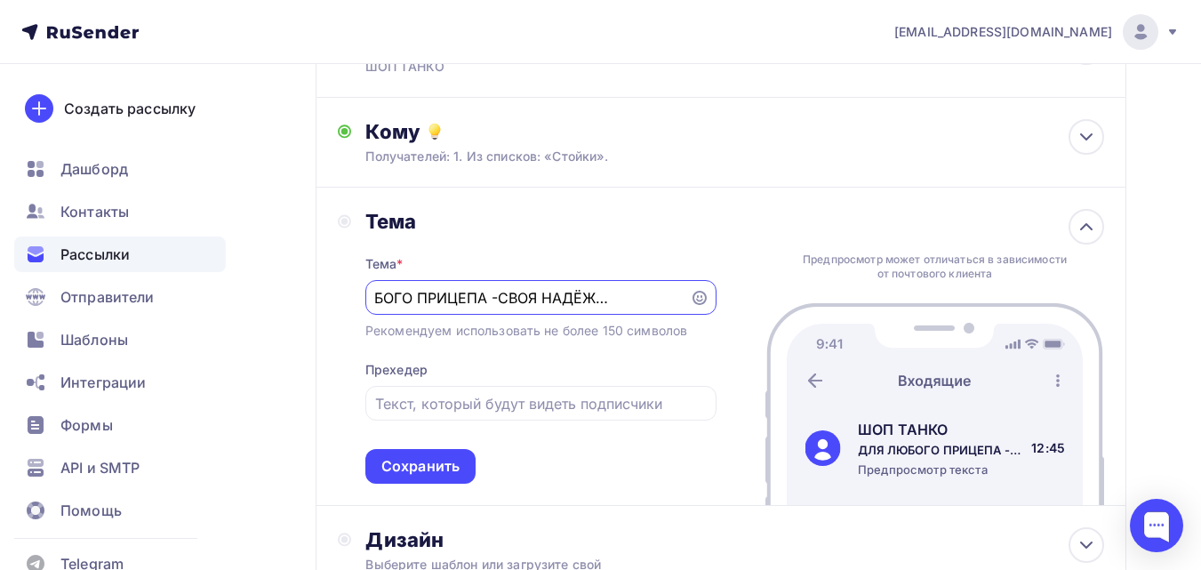
scroll to position [0, 66]
type input "ДЛЯ ЛЮБОГО ПРИЦЕПА -СВОЯ НАДЁЖНАЯ ОПОРА!"
click at [531, 414] on div at bounding box center [540, 403] width 351 height 35
click at [532, 411] on input "text" at bounding box center [540, 403] width 331 height 21
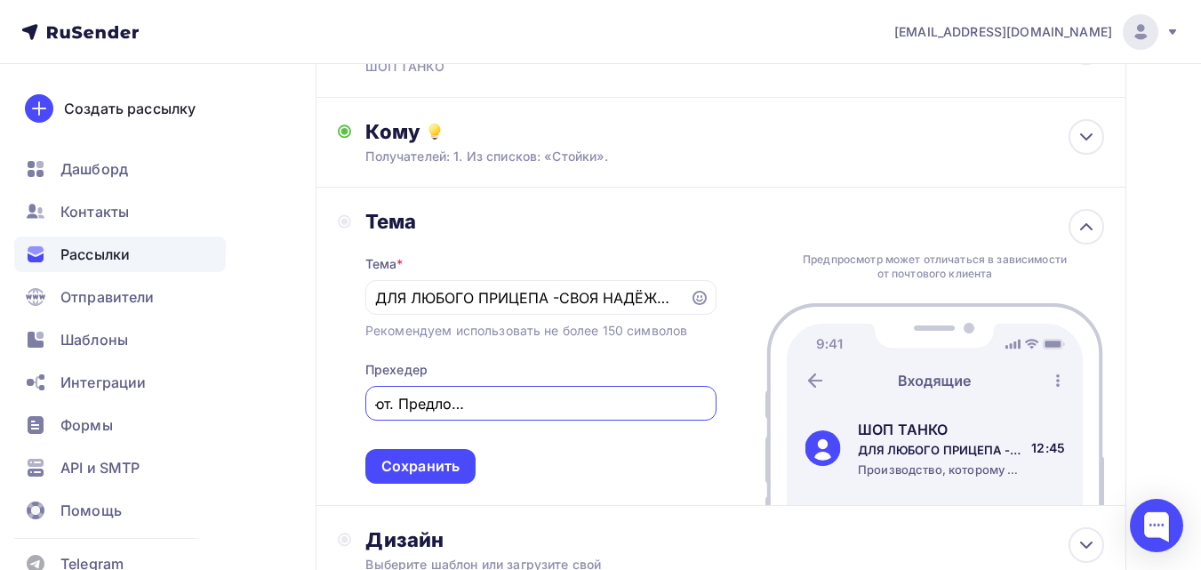
scroll to position [0, 239]
type input "Производство, которому доверяют. Предложение, от которого не отказываются."
click at [565, 294] on input "ДЛЯ ЛЮБОГО ПРИЦЕПА -СВОЯ НАДЁЖНАЯ ОПОРА!" at bounding box center [527, 297] width 304 height 21
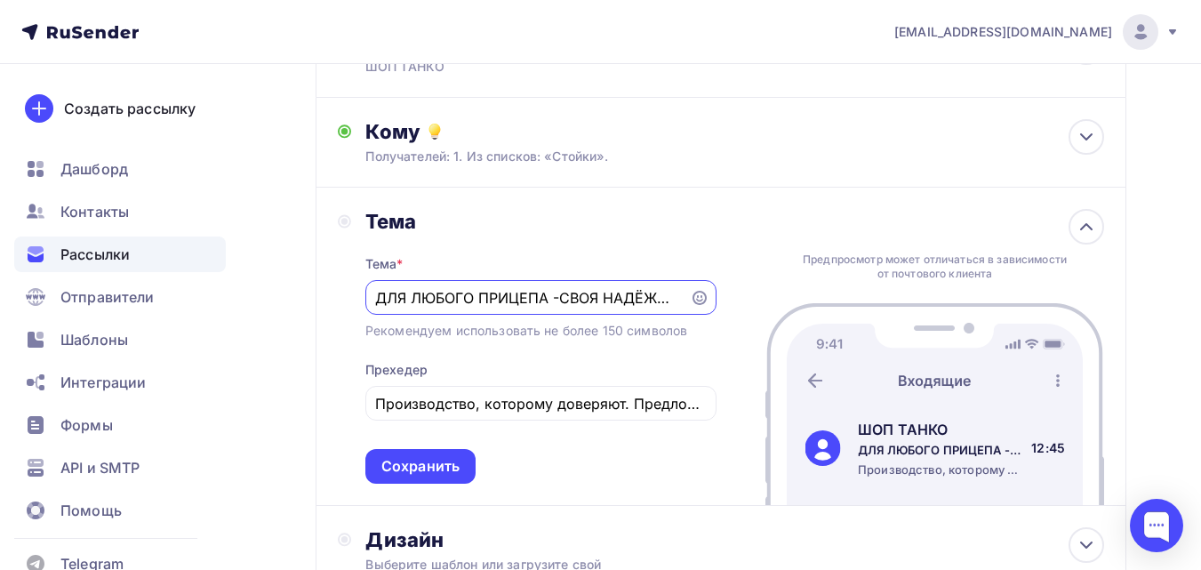
click at [561, 294] on input "ДЛЯ ЛЮБОГО ПРИЦЕПА -СВОЯ НАДЁЖНАЯ ОПОРА!" at bounding box center [527, 297] width 304 height 21
type input "ДЛЯ ЛЮБОГО ПРИЦЕПА - СВОЯ НАДЁЖНАЯ ОПОРА!"
click at [659, 243] on div "Тема * ДЛЯ ЛЮБОГО ПРИЦЕПА - СВОЯ НАДЁЖНАЯ ОПОРА! Рекомендуем использовать не бо…" at bounding box center [540, 359] width 351 height 250
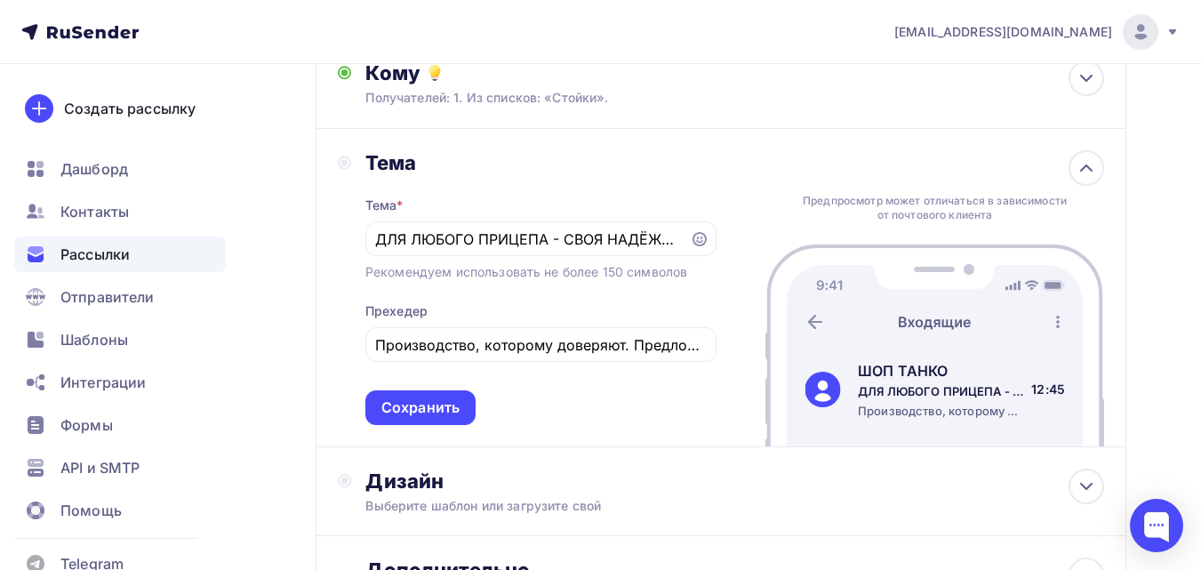
scroll to position [245, 0]
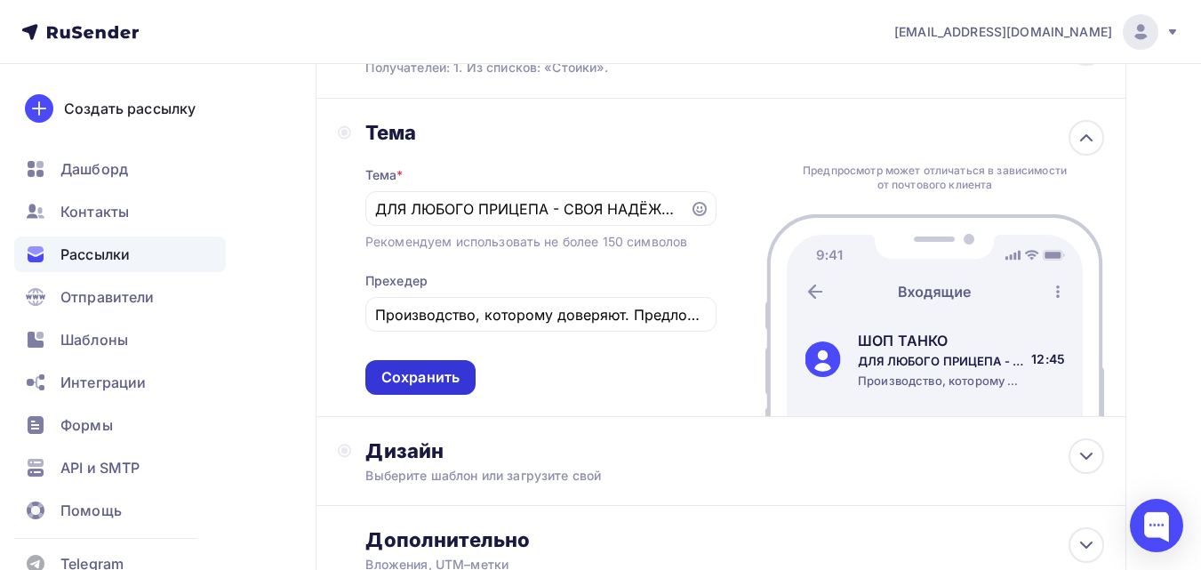
click at [463, 370] on div "Сохранить" at bounding box center [420, 377] width 110 height 35
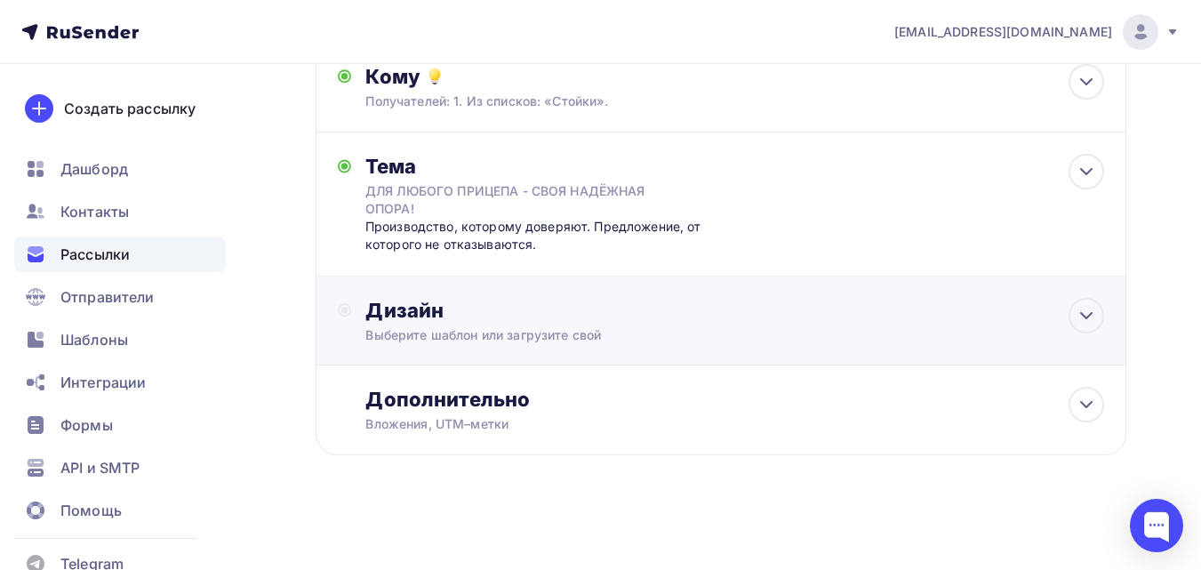
click at [483, 332] on div "Выберите шаблон или загрузите свой" at bounding box center [697, 335] width 665 height 18
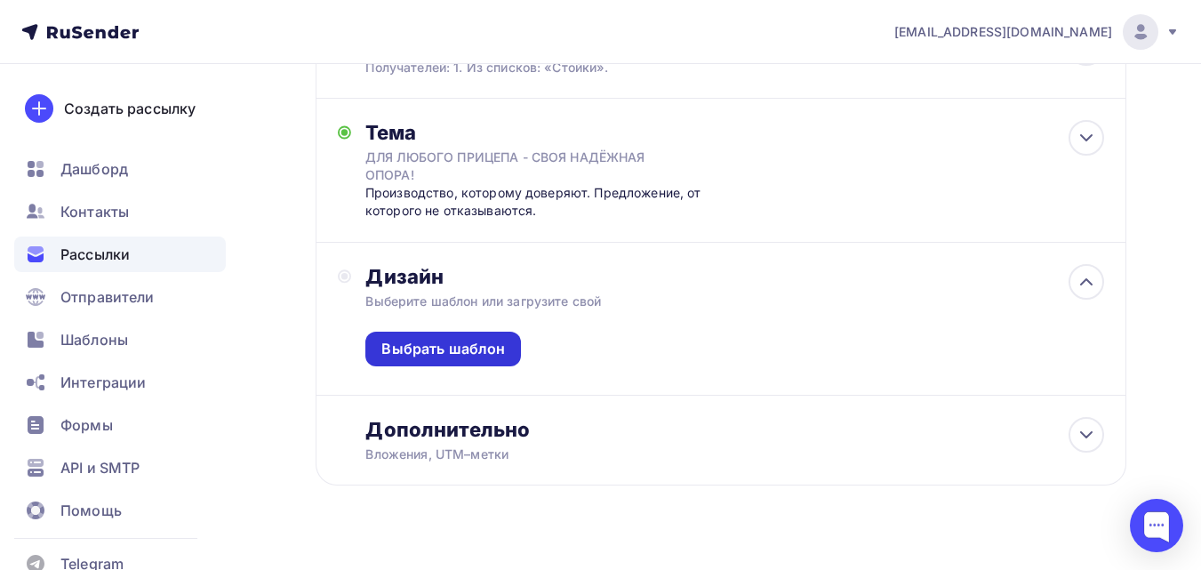
click at [498, 340] on div "Выбрать шаблон" at bounding box center [443, 349] width 124 height 20
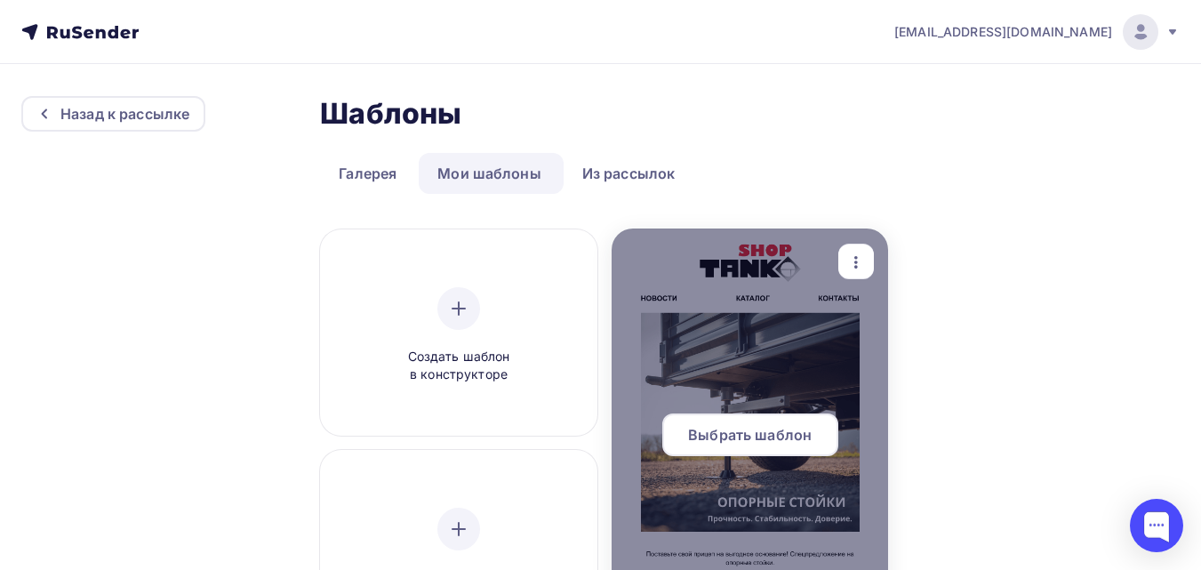
click at [664, 327] on div at bounding box center [750, 442] width 277 height 427
click at [723, 419] on div "Выбрать шаблон" at bounding box center [750, 434] width 176 height 43
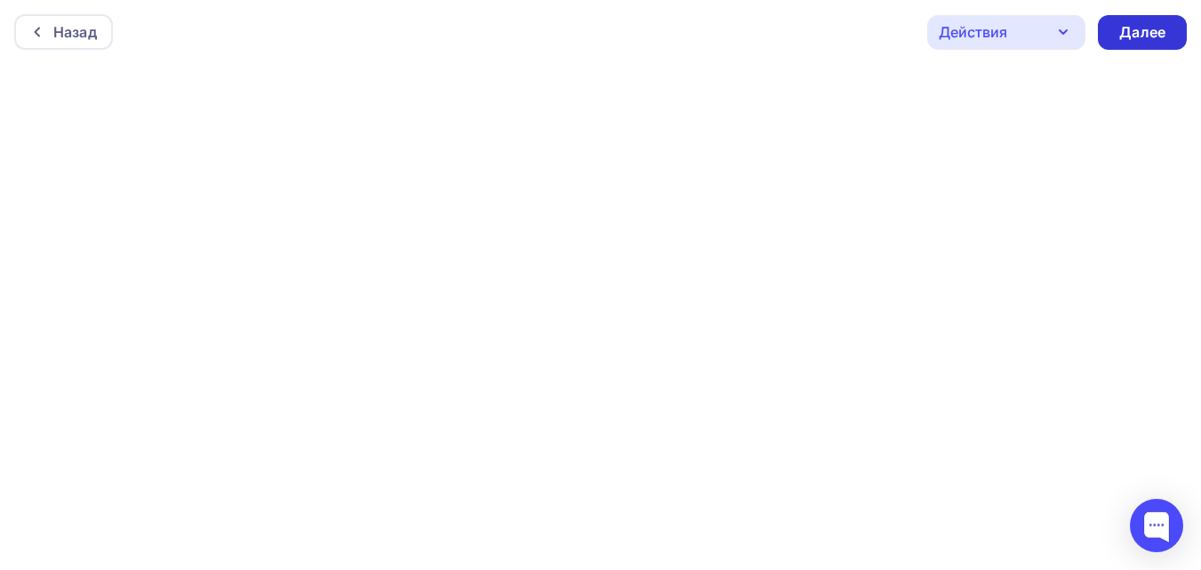
click at [1136, 40] on div "Далее" at bounding box center [1142, 32] width 46 height 20
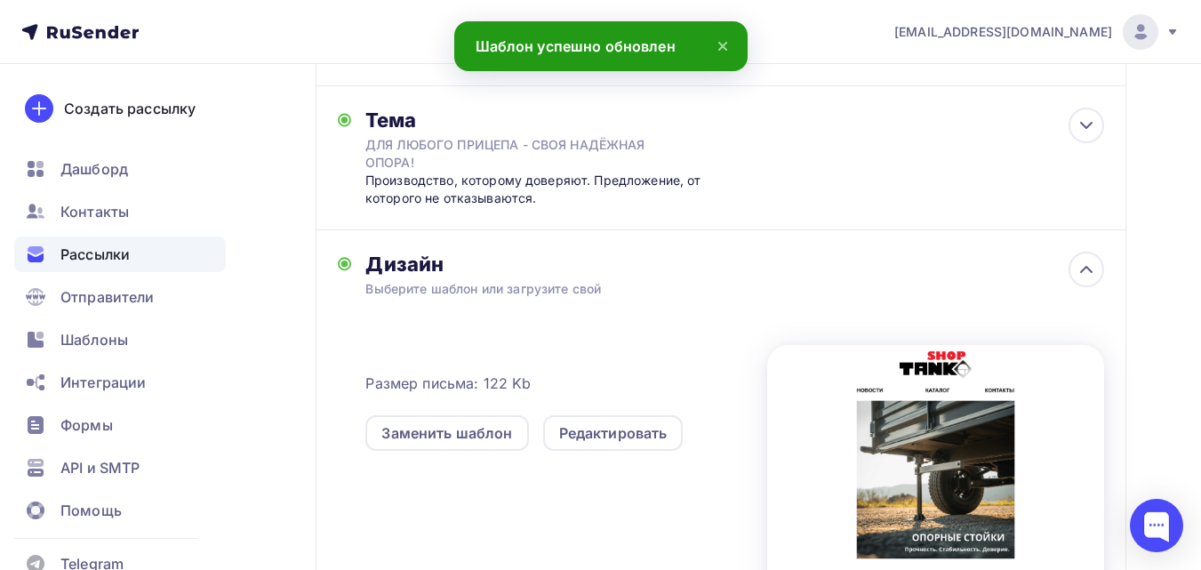
scroll to position [356, 0]
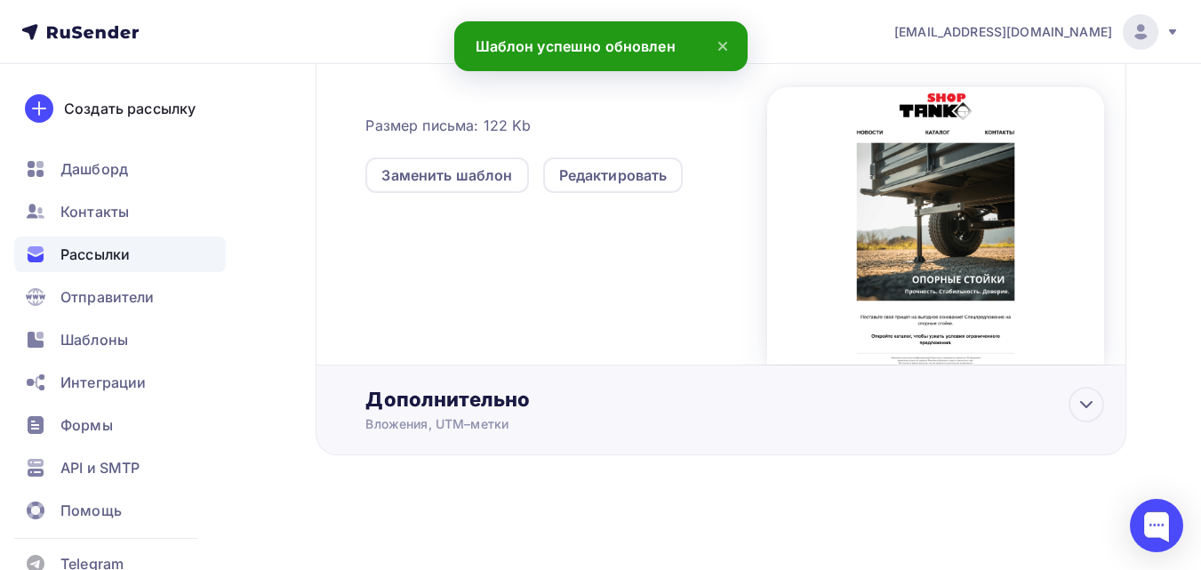
click at [511, 413] on div "Дополнительно Вложения, UTM–метки Вложения Добавить файл Максимальный суммарный…" at bounding box center [734, 410] width 739 height 46
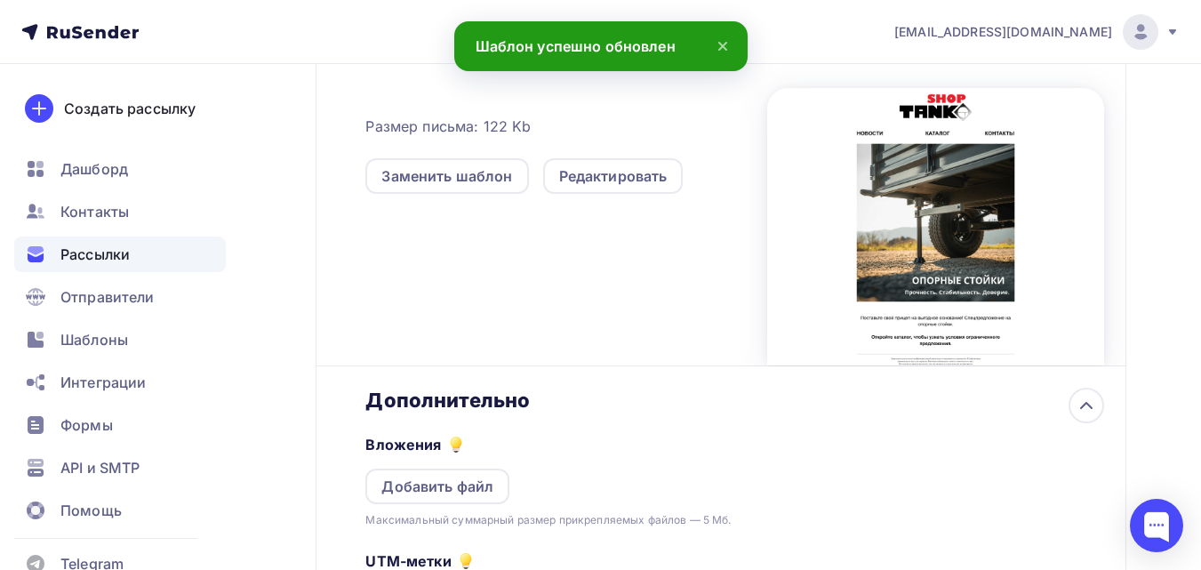
scroll to position [0, 0]
click at [436, 499] on div "Добавить файл" at bounding box center [437, 487] width 144 height 36
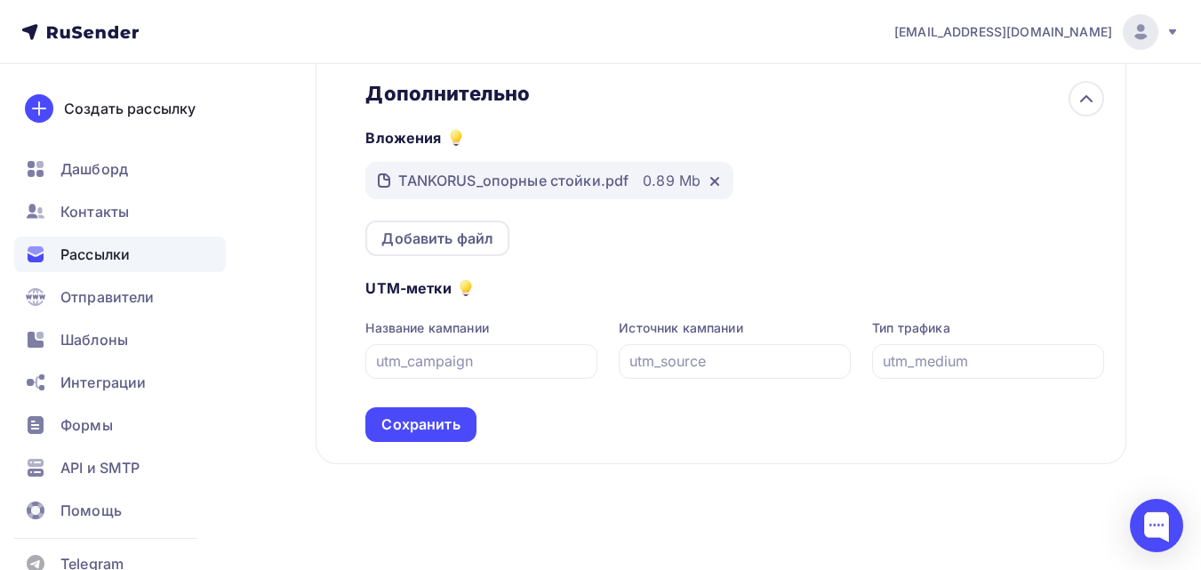
scroll to position [830, 0]
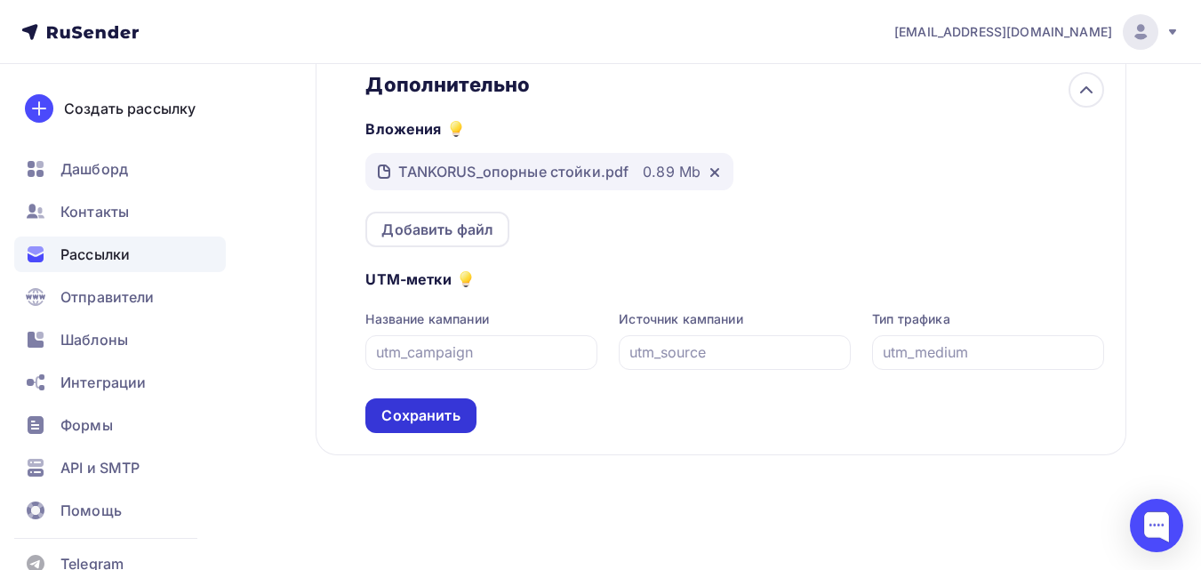
click at [445, 416] on div "Сохранить" at bounding box center [420, 415] width 78 height 20
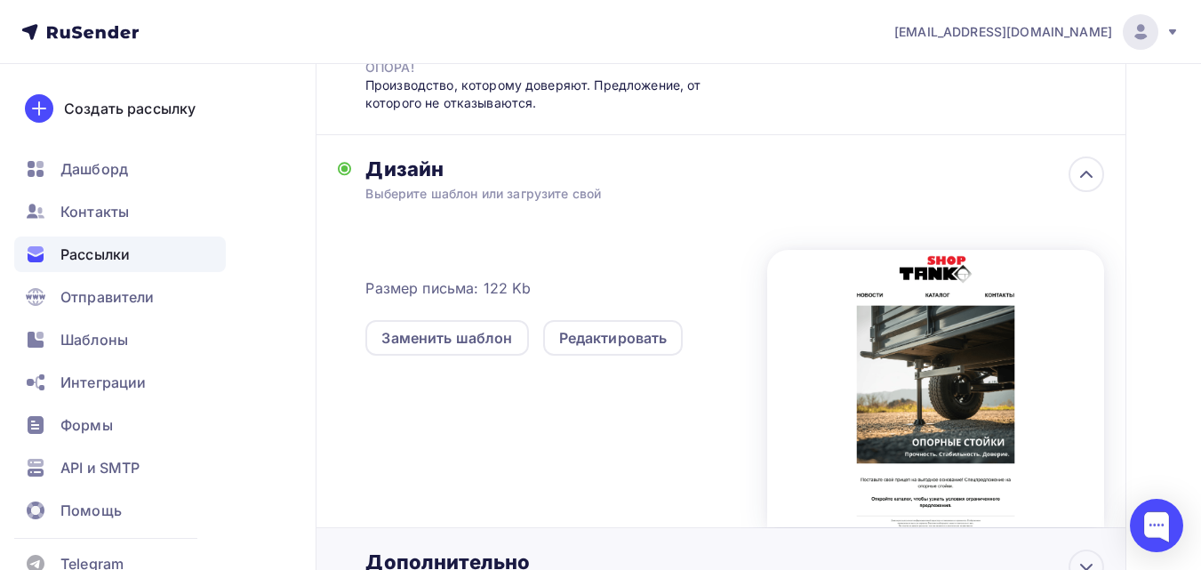
scroll to position [427, 0]
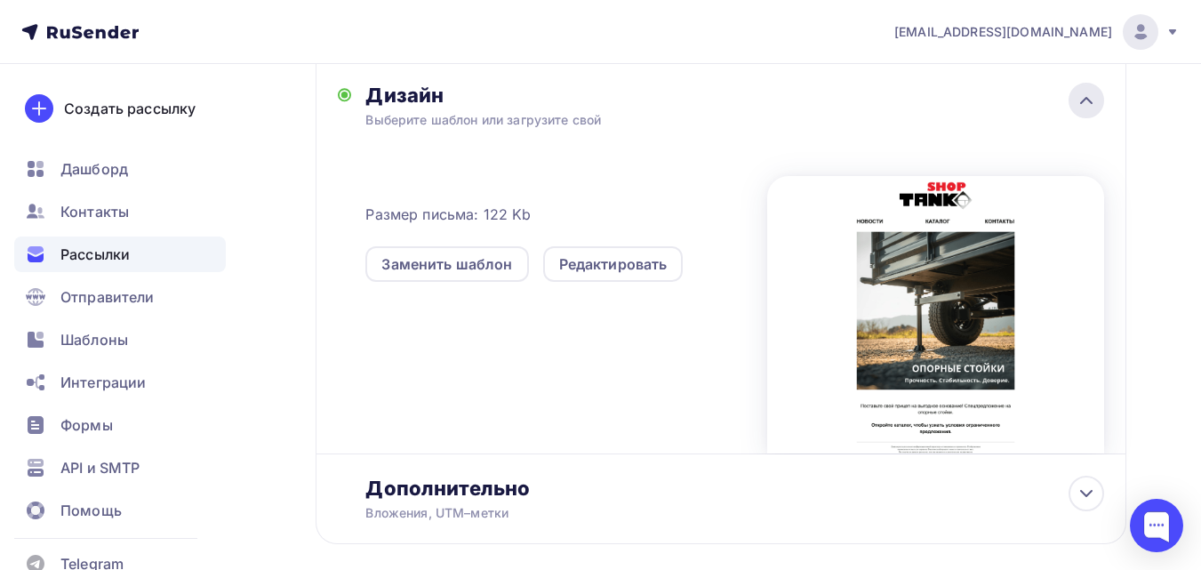
click at [1086, 109] on icon at bounding box center [1086, 100] width 21 height 21
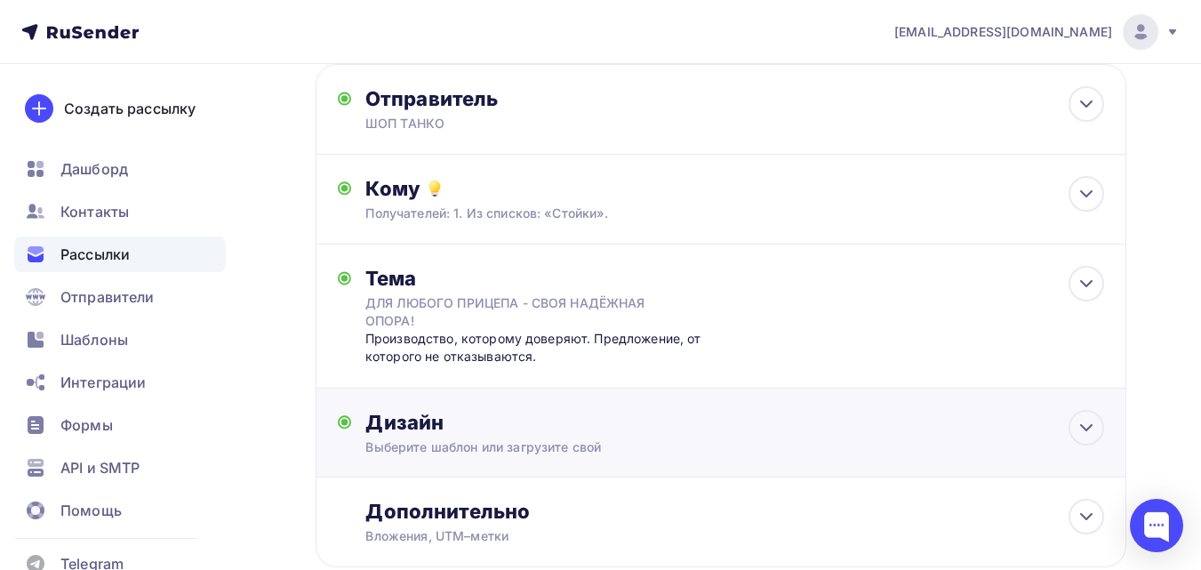
scroll to position [0, 0]
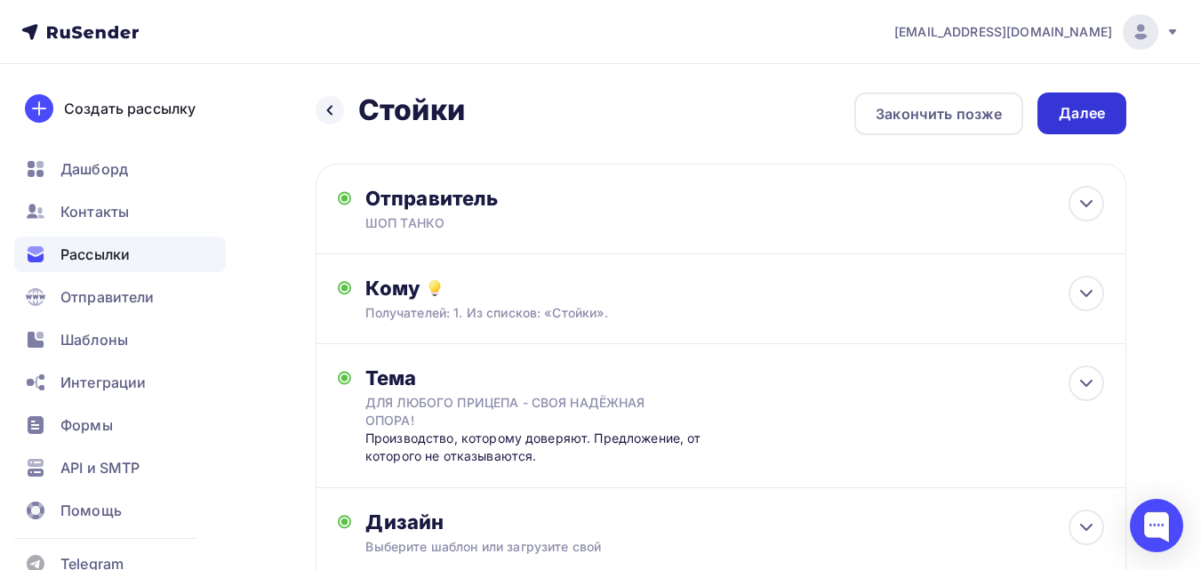
click at [1083, 122] on div "Далее" at bounding box center [1082, 113] width 46 height 20
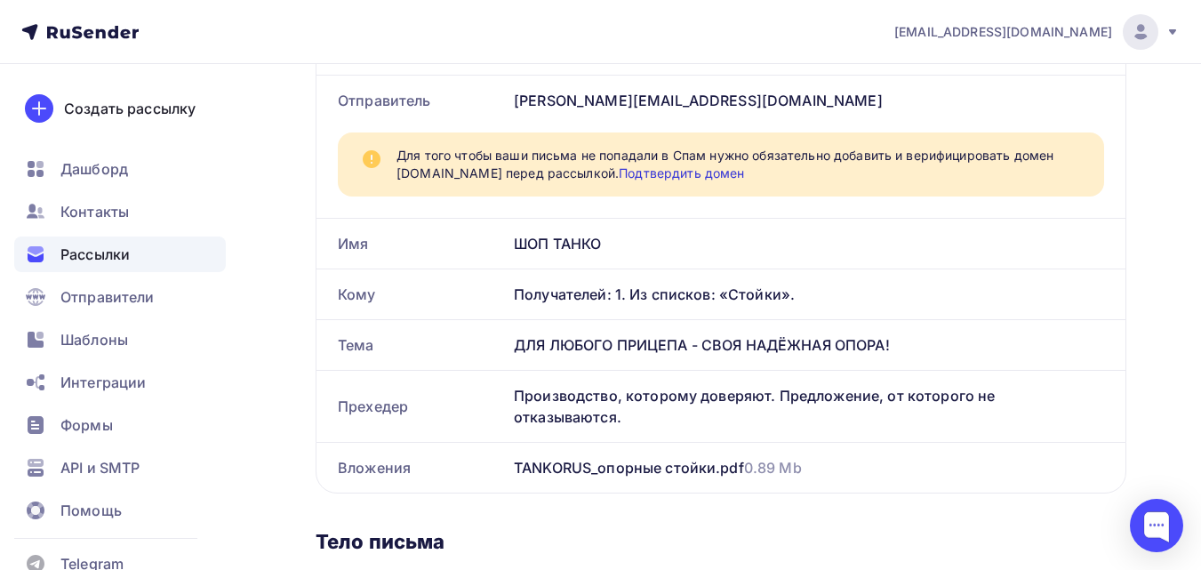
scroll to position [445, 0]
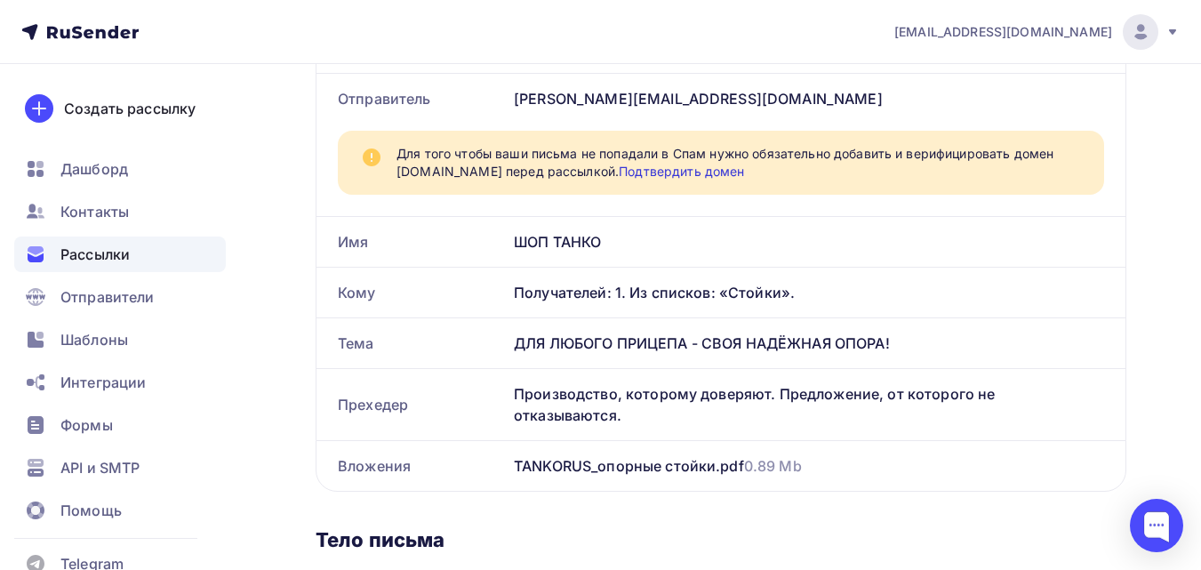
click at [675, 174] on link "Подтвердить домен" at bounding box center [681, 171] width 125 height 15
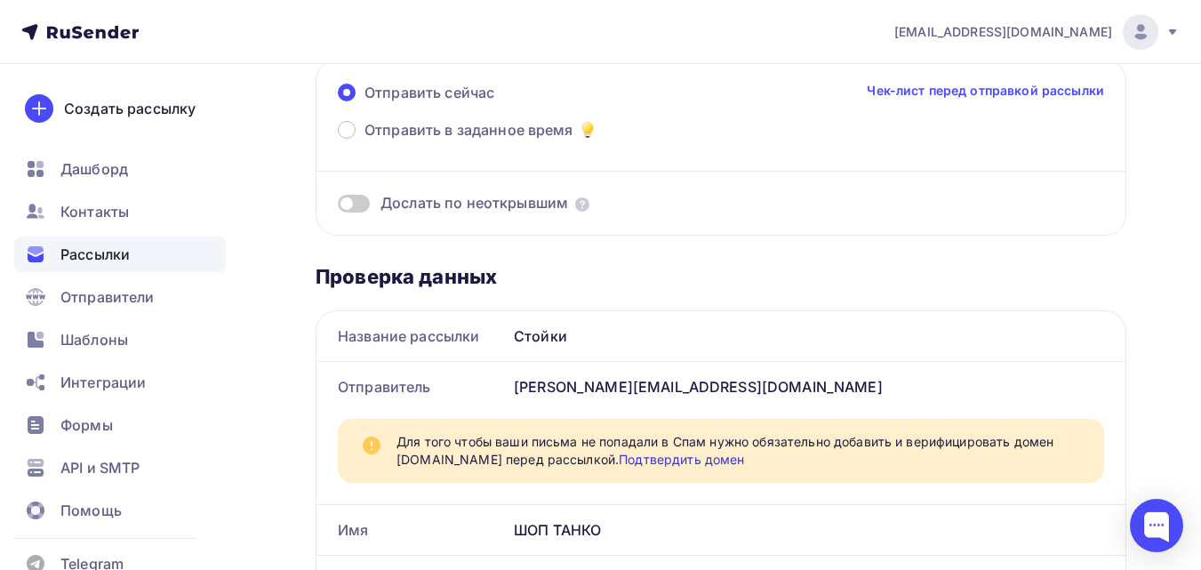
scroll to position [0, 0]
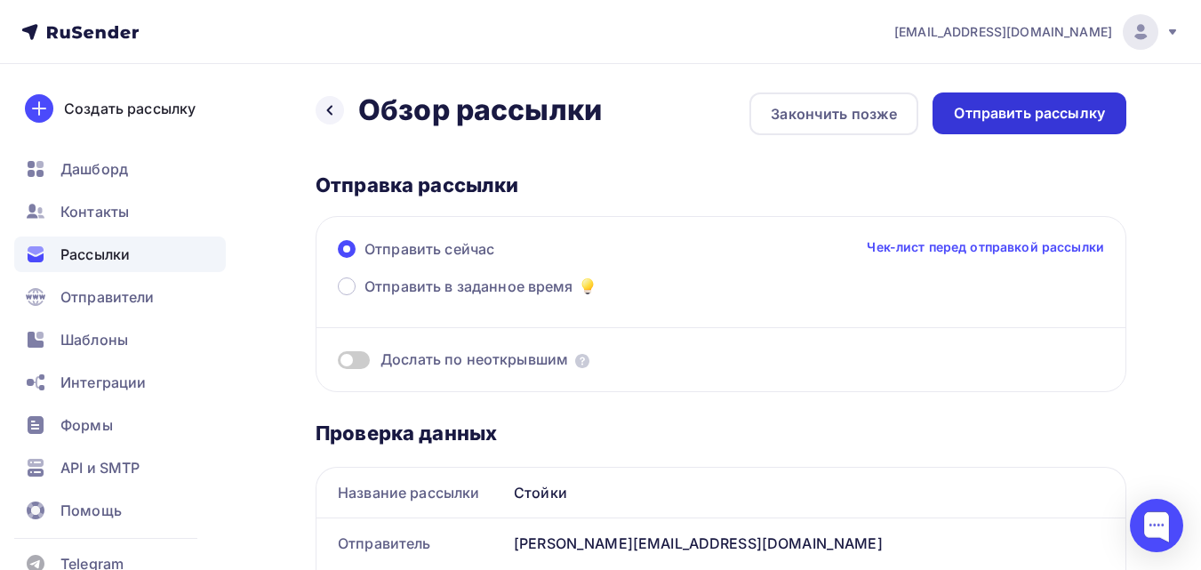
click at [1001, 122] on div "Отправить рассылку" at bounding box center [1029, 113] width 151 height 20
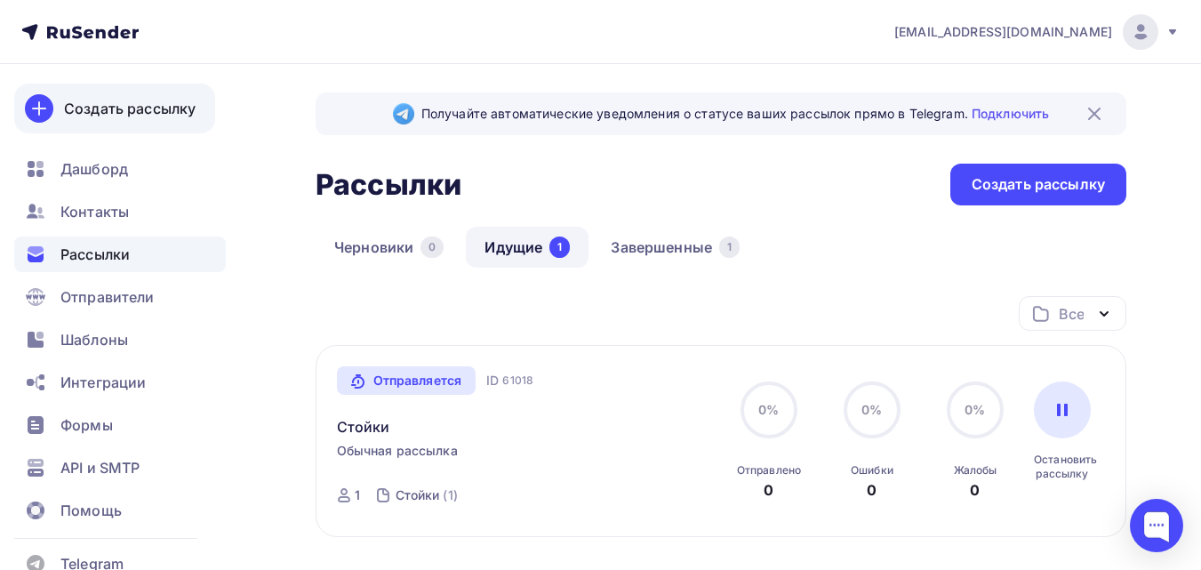
click at [142, 111] on div "Создать рассылку" at bounding box center [130, 108] width 132 height 21
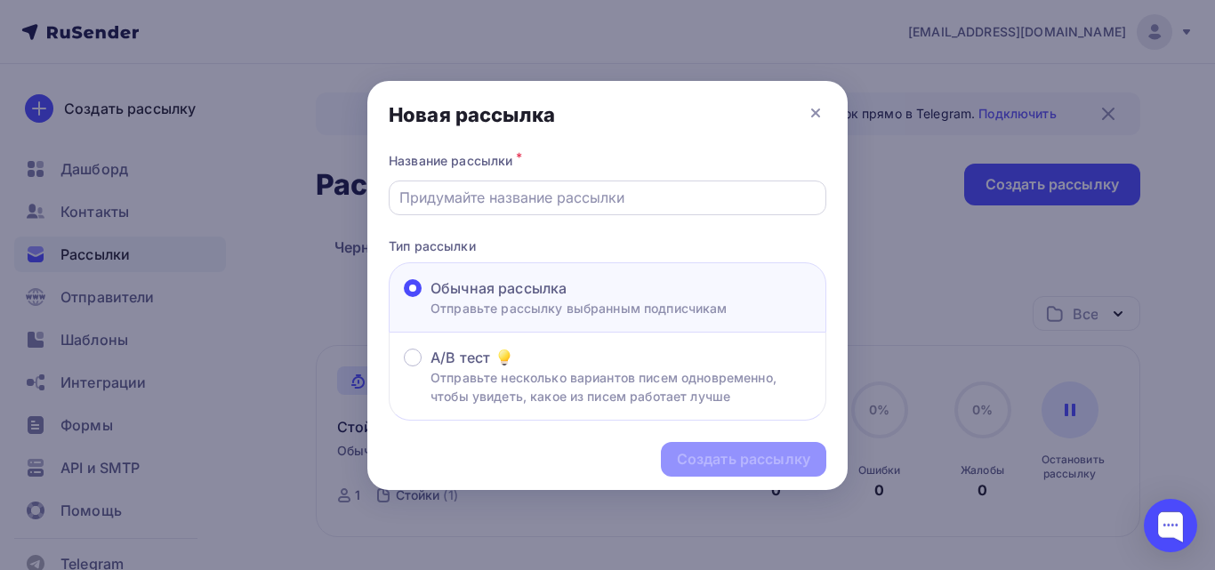
click at [516, 202] on input "text" at bounding box center [607, 197] width 417 height 21
type input "Стойки"
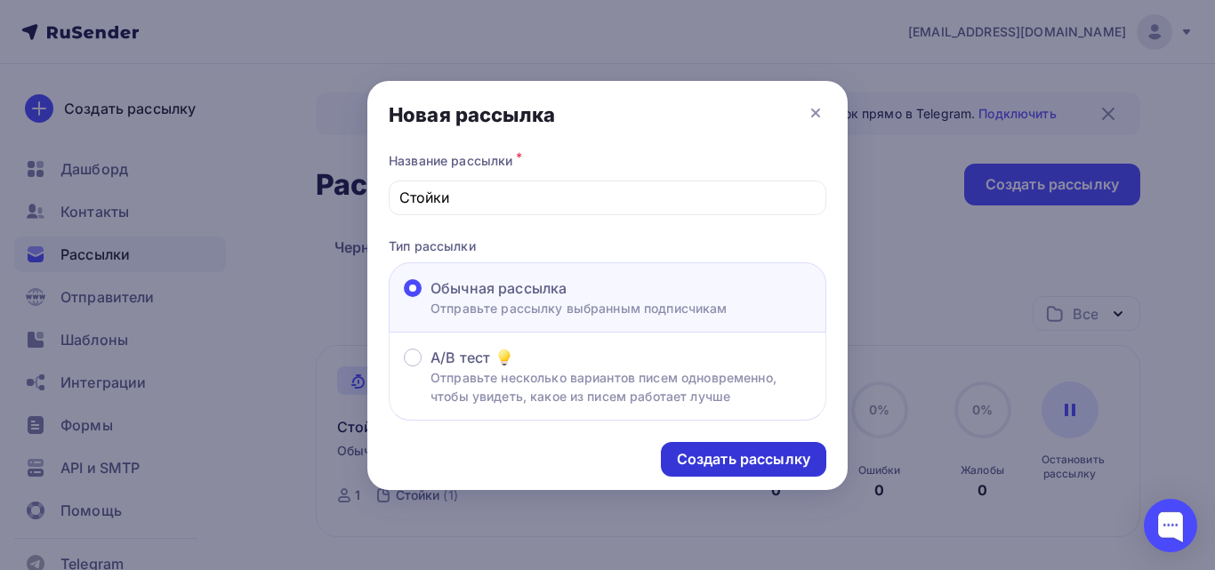
click at [762, 466] on div "Создать рассылку" at bounding box center [743, 459] width 133 height 20
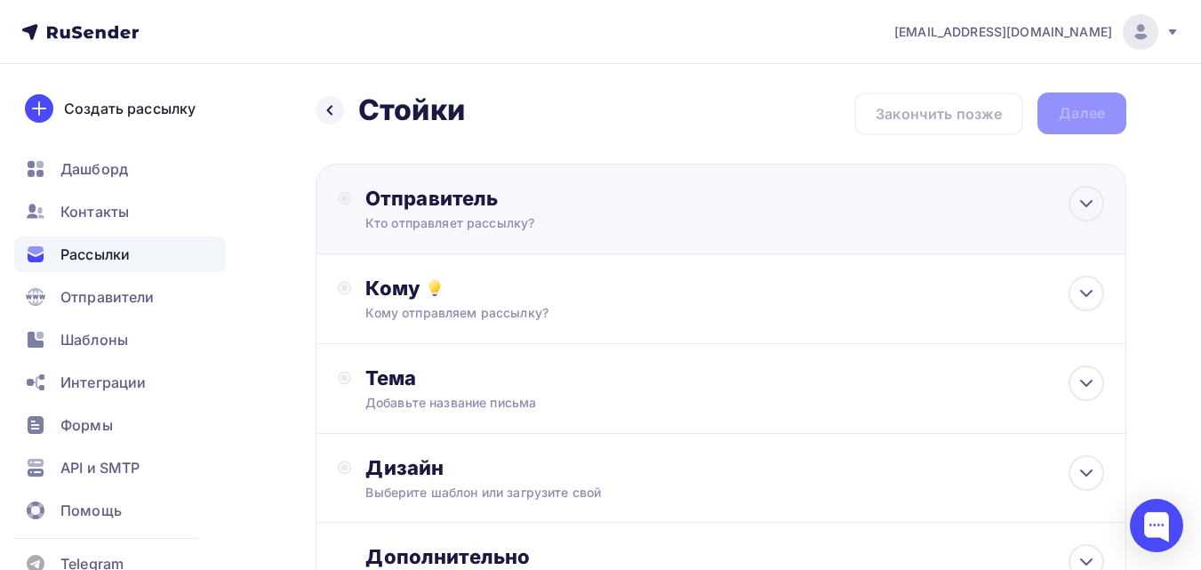
click at [678, 230] on div "Кто отправляет рассылку?" at bounding box center [538, 223] width 347 height 18
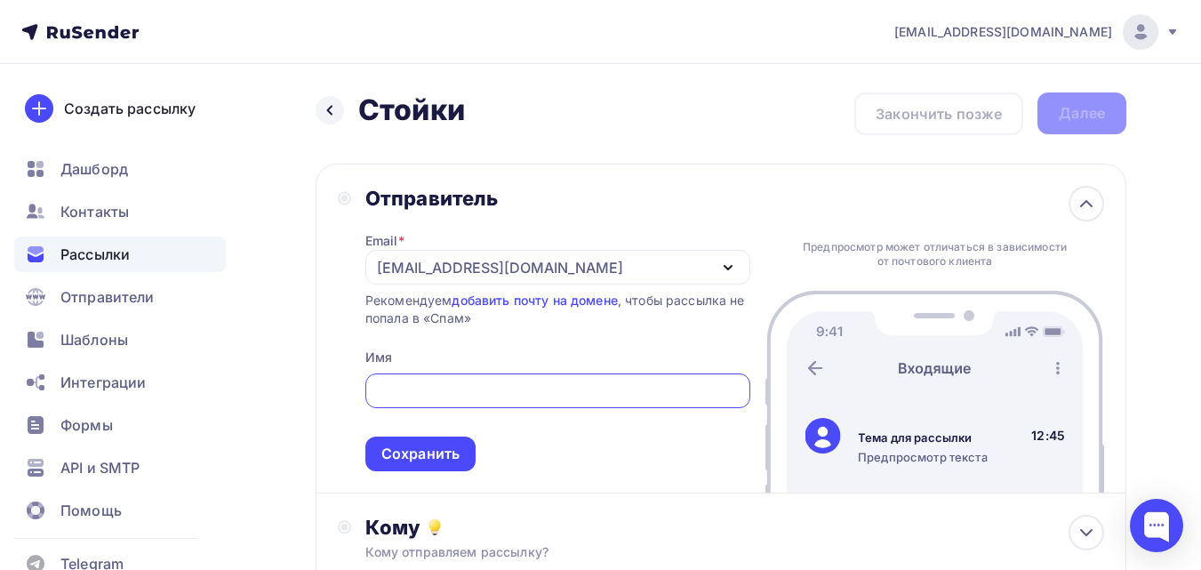
click at [495, 266] on div "[EMAIL_ADDRESS][DOMAIN_NAME]" at bounding box center [500, 267] width 246 height 21
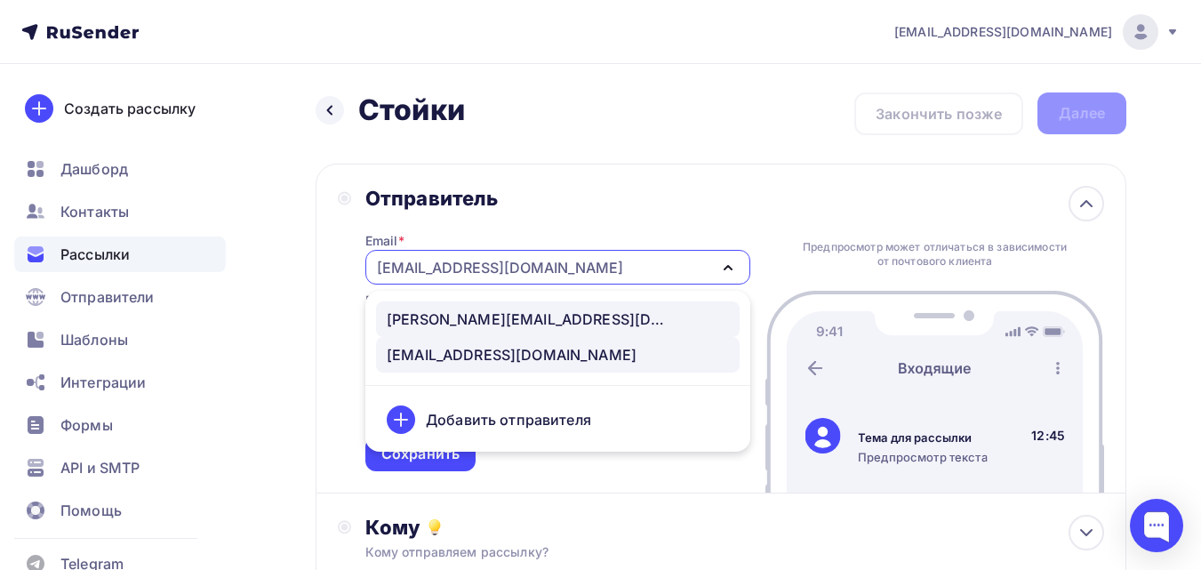
click at [473, 314] on div "[PERSON_NAME][EMAIL_ADDRESS][DOMAIN_NAME]" at bounding box center [529, 319] width 285 height 21
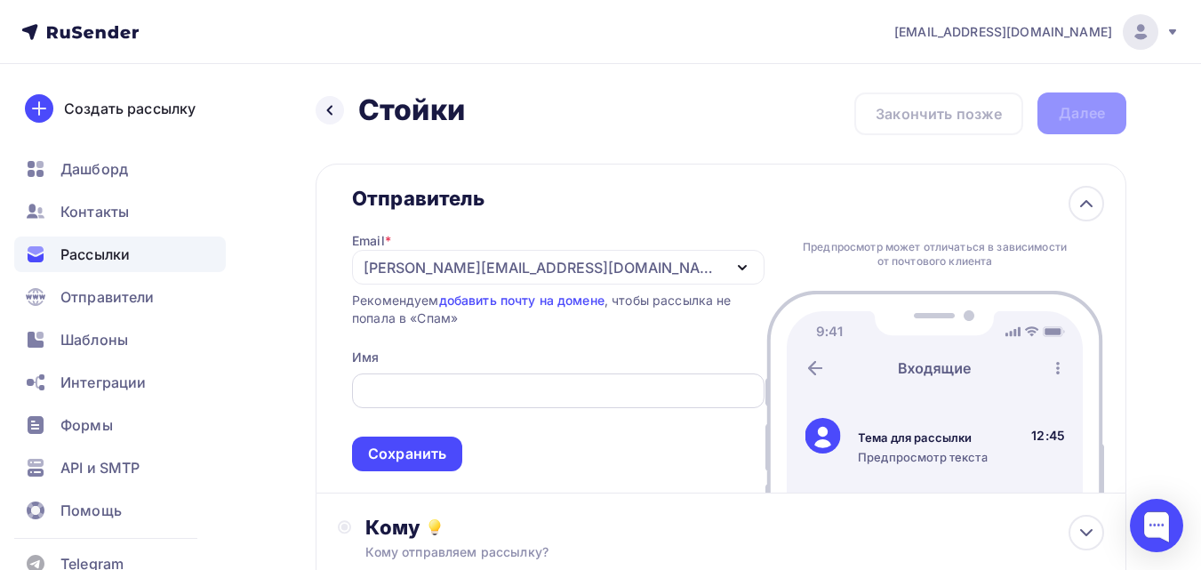
click at [441, 394] on input "text" at bounding box center [559, 391] width 392 height 21
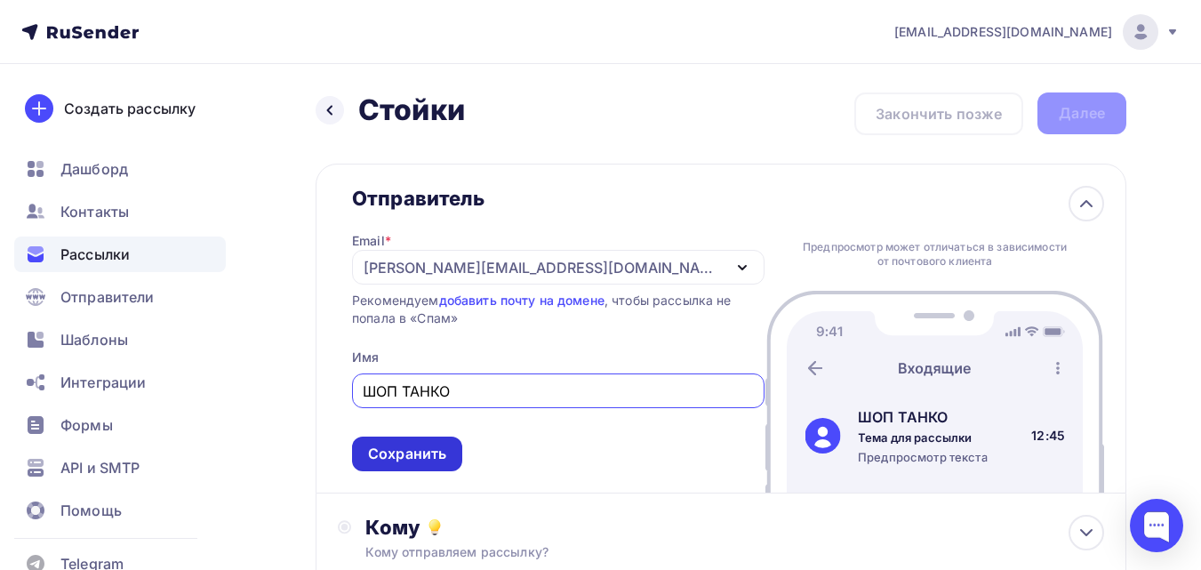
type input "ШОП ТАНКО"
click at [422, 450] on div "Сохранить" at bounding box center [407, 454] width 78 height 20
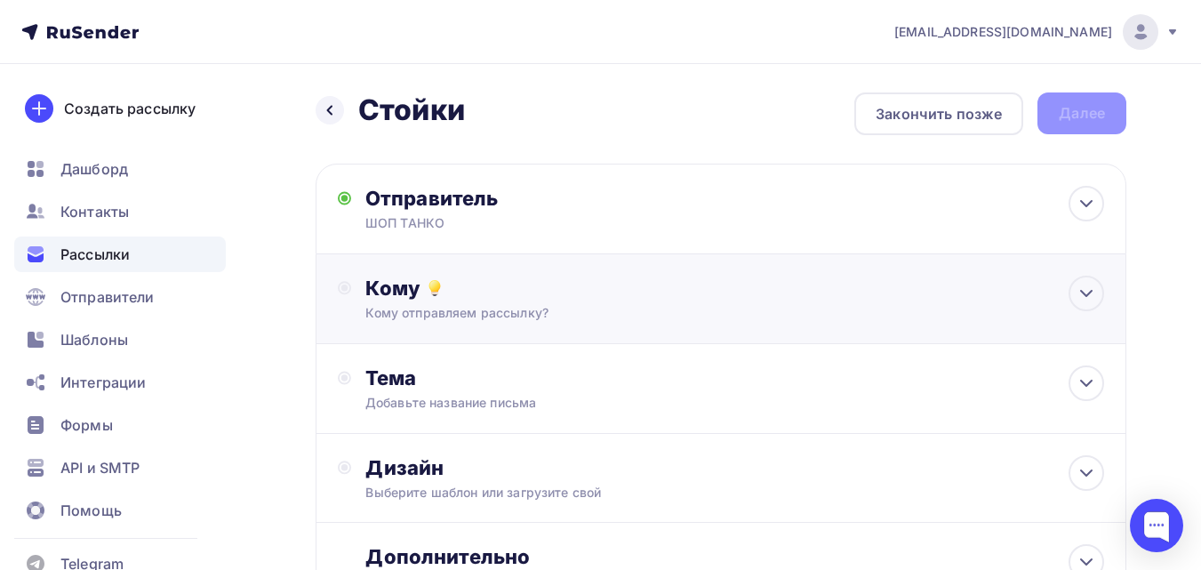
click at [489, 318] on div "Кому отправляем рассылку?" at bounding box center [697, 313] width 665 height 18
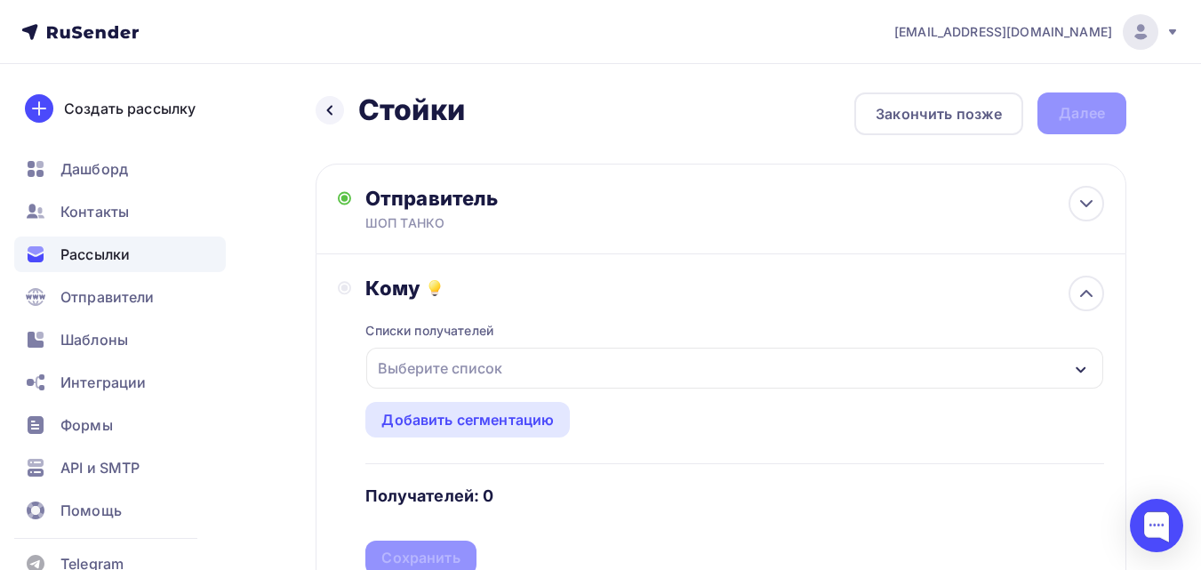
click at [493, 371] on div "Выберите список" at bounding box center [440, 368] width 139 height 32
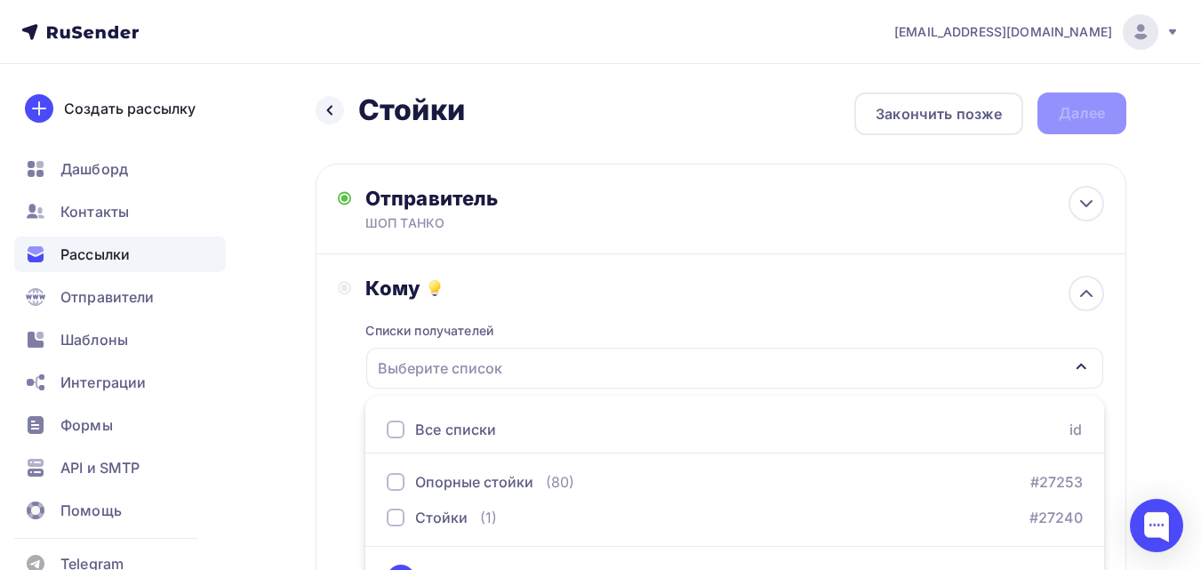
scroll to position [41, 0]
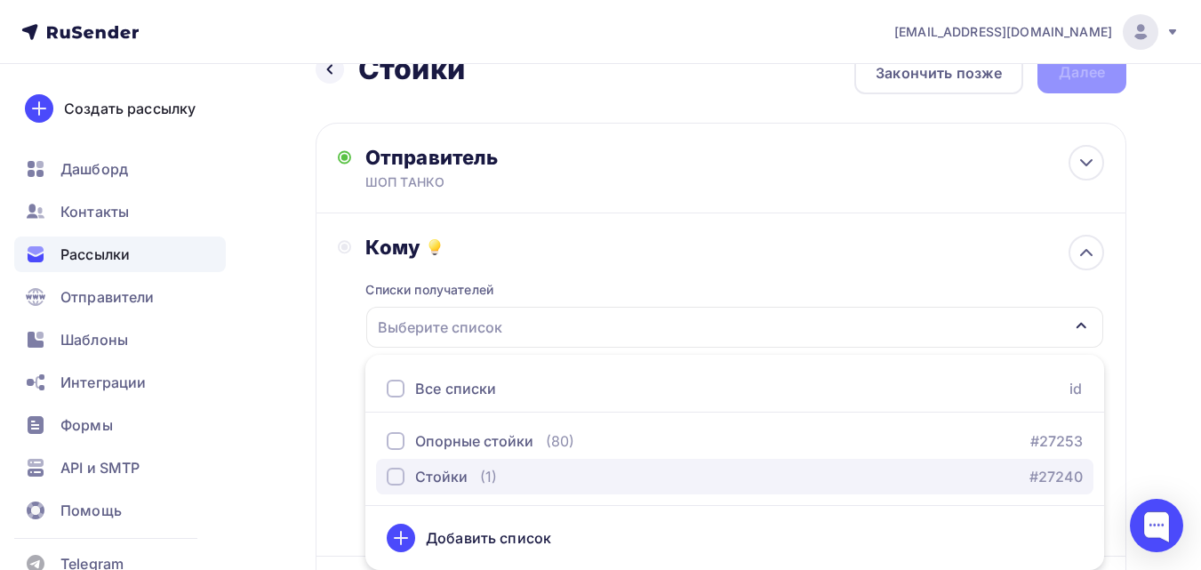
click at [484, 469] on div "(1)" at bounding box center [488, 476] width 17 height 21
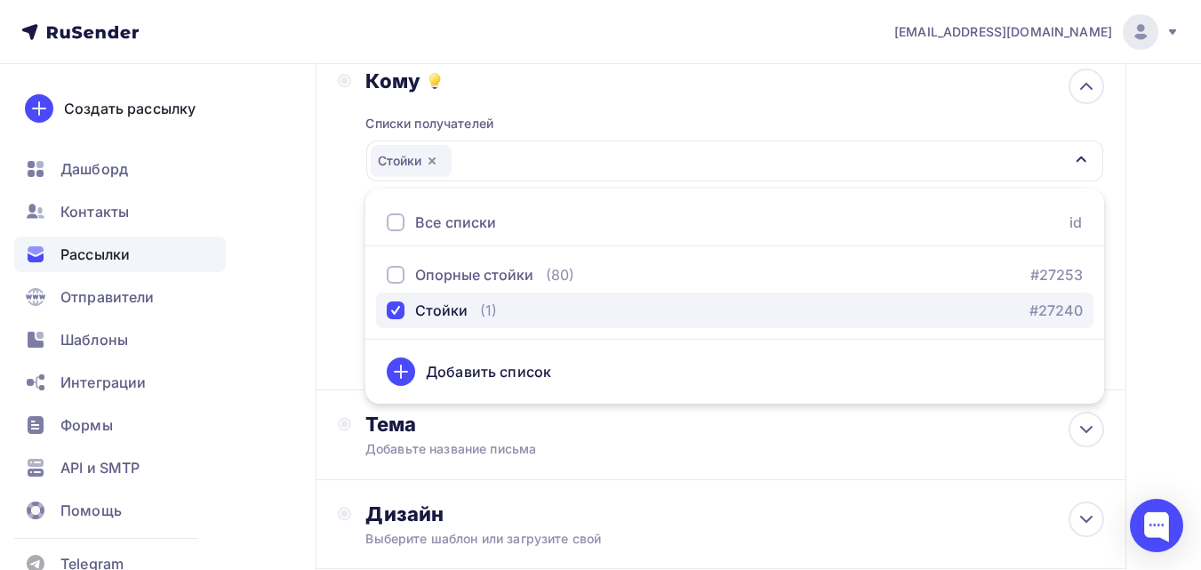
scroll to position [219, 0]
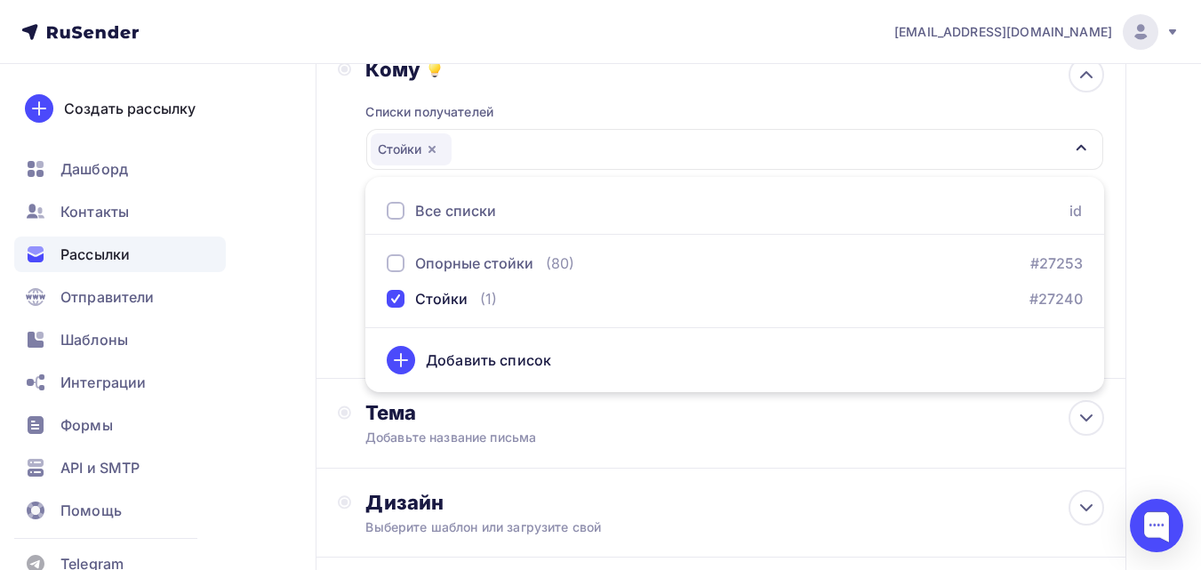
click at [1143, 190] on div "Назад Стойки Стойки Закончить позже Далее Отправитель ШОП ТАНКО Email * liza@ta…" at bounding box center [600, 303] width 1201 height 917
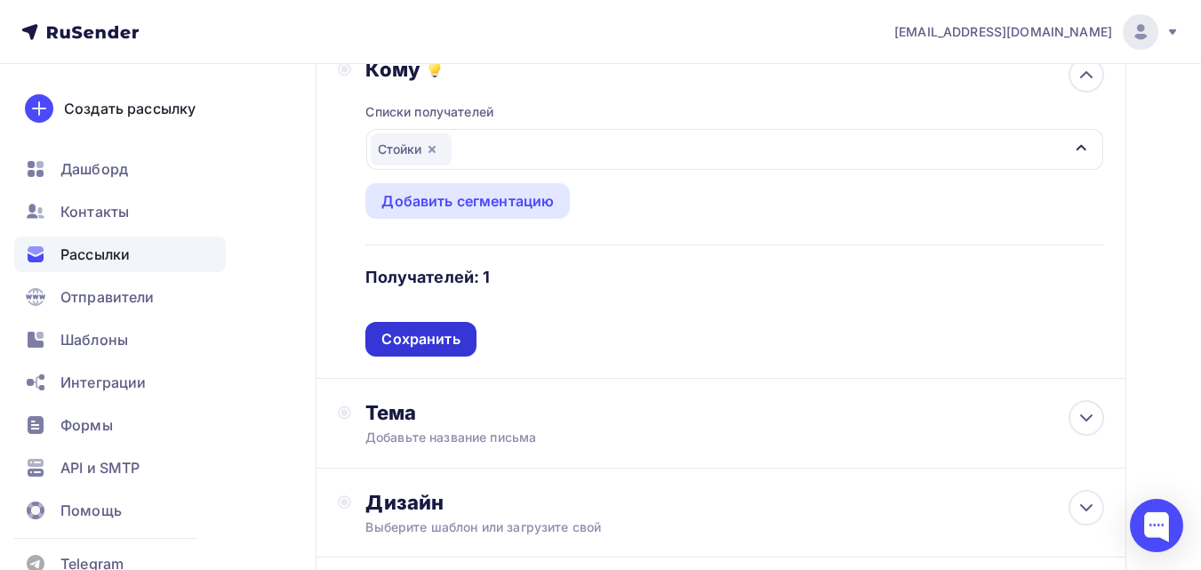
click at [448, 345] on div "Сохранить" at bounding box center [420, 339] width 78 height 20
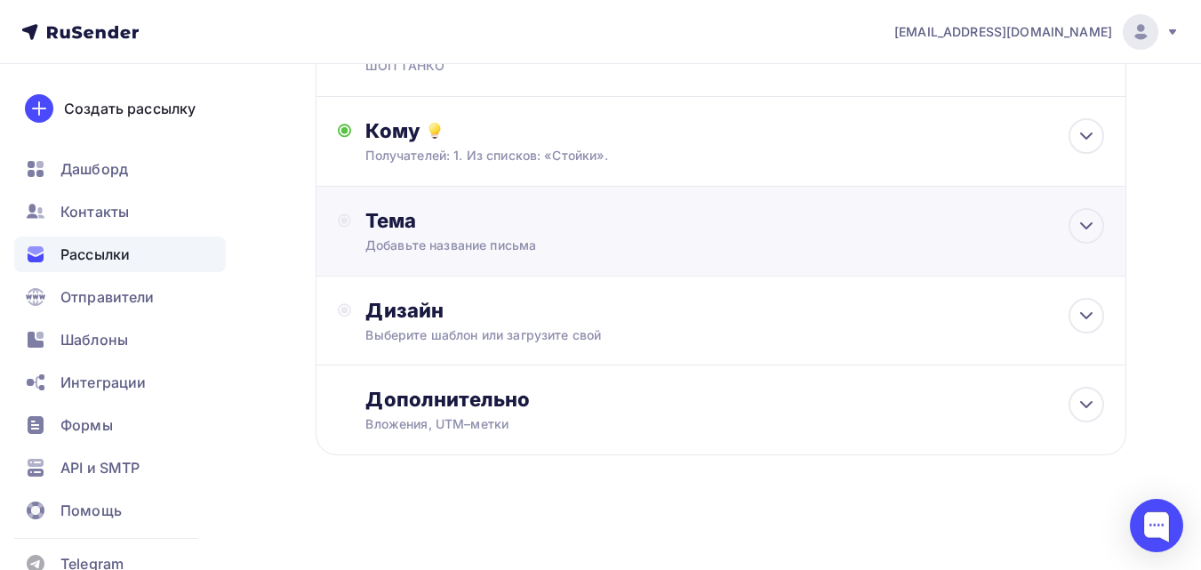
click at [452, 252] on div "Добавьте название письма" at bounding box center [523, 246] width 317 height 18
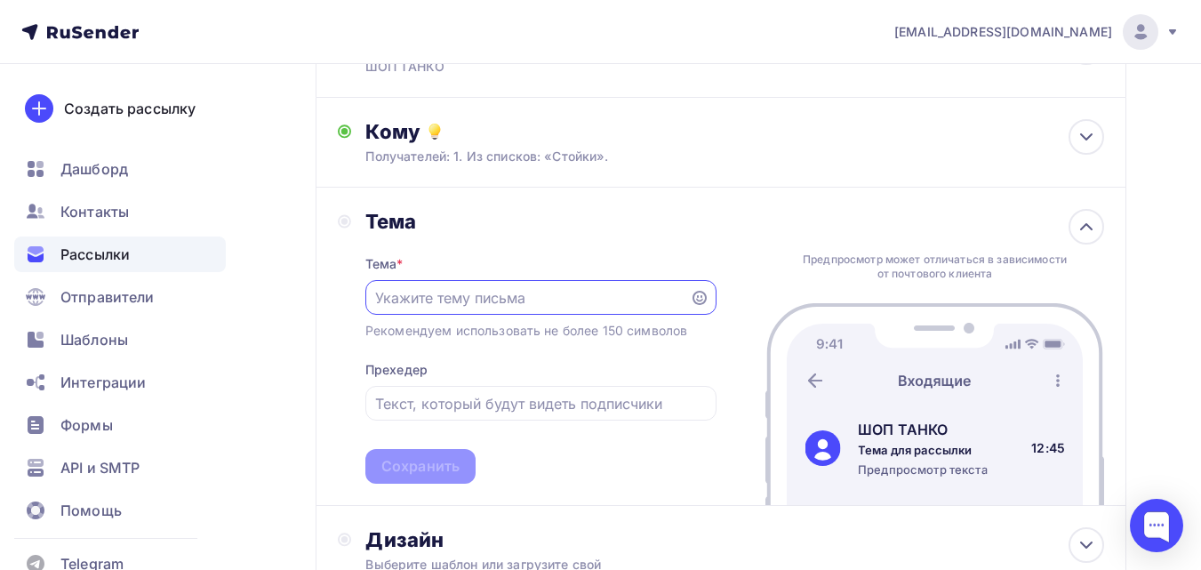
scroll to position [0, 0]
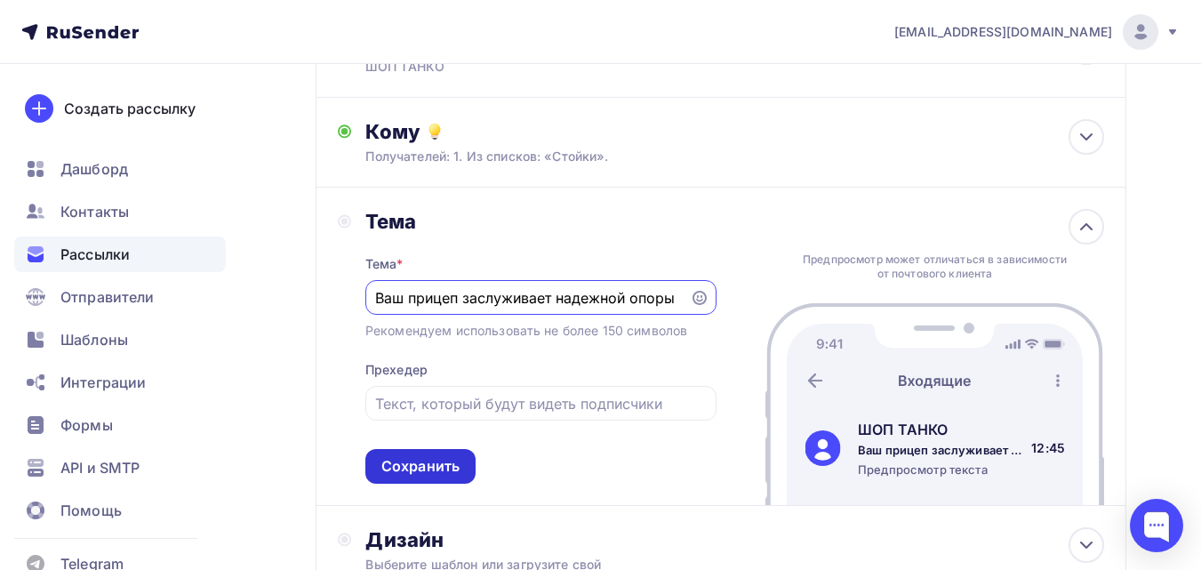
type input "Ваш прицеп заслуживает надежной опоры"
click at [446, 470] on div "Сохранить" at bounding box center [420, 466] width 78 height 20
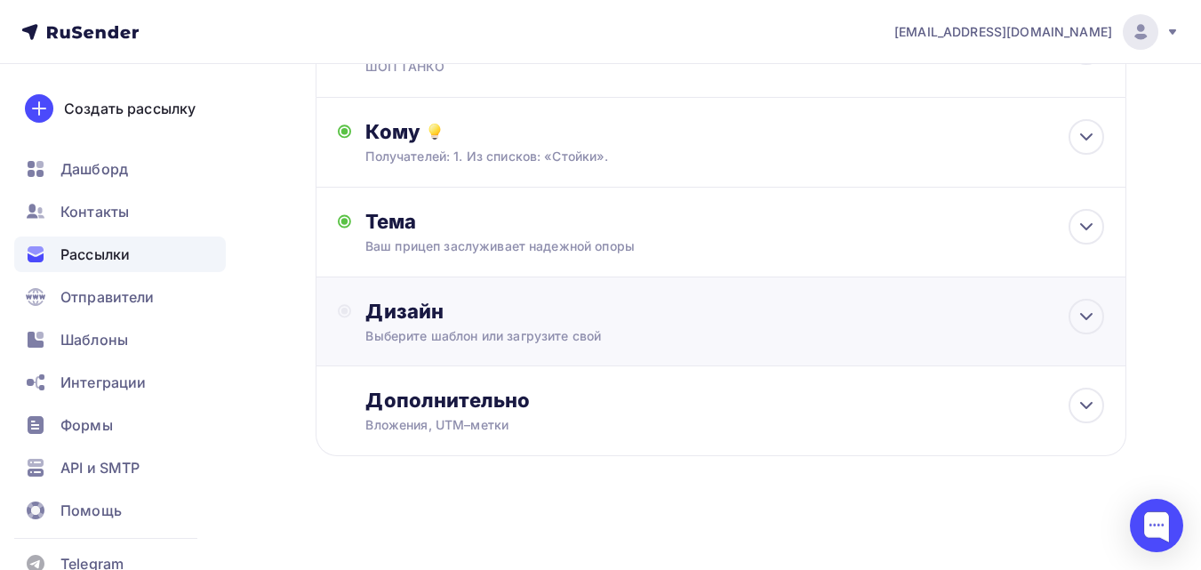
click at [482, 329] on div "Выберите шаблон или загрузите свой" at bounding box center [697, 336] width 665 height 18
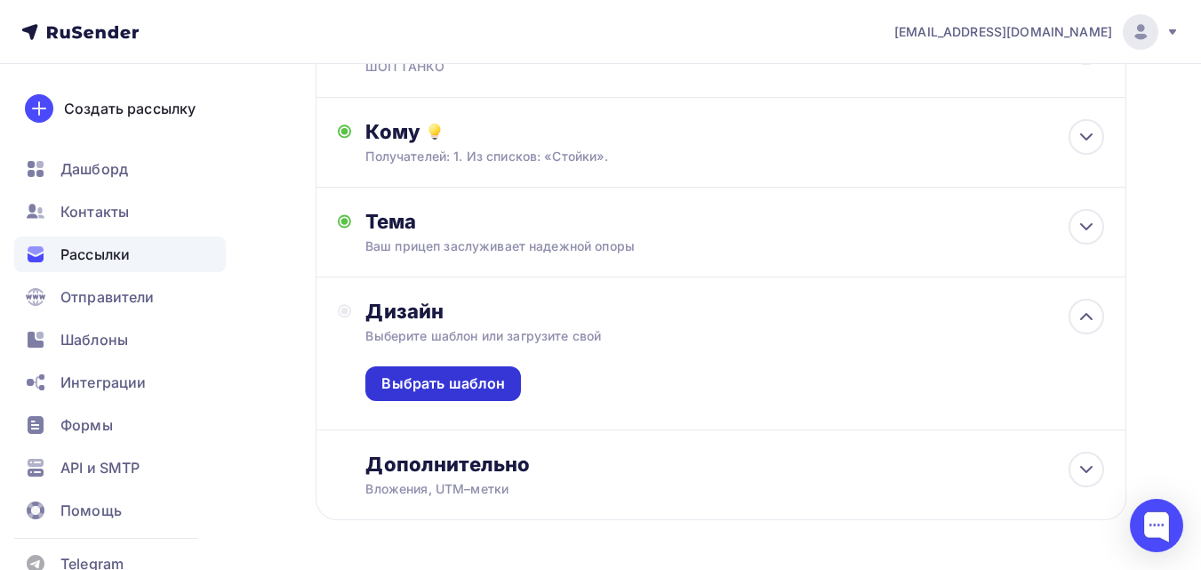
click at [474, 380] on div "Выбрать шаблон" at bounding box center [443, 383] width 124 height 20
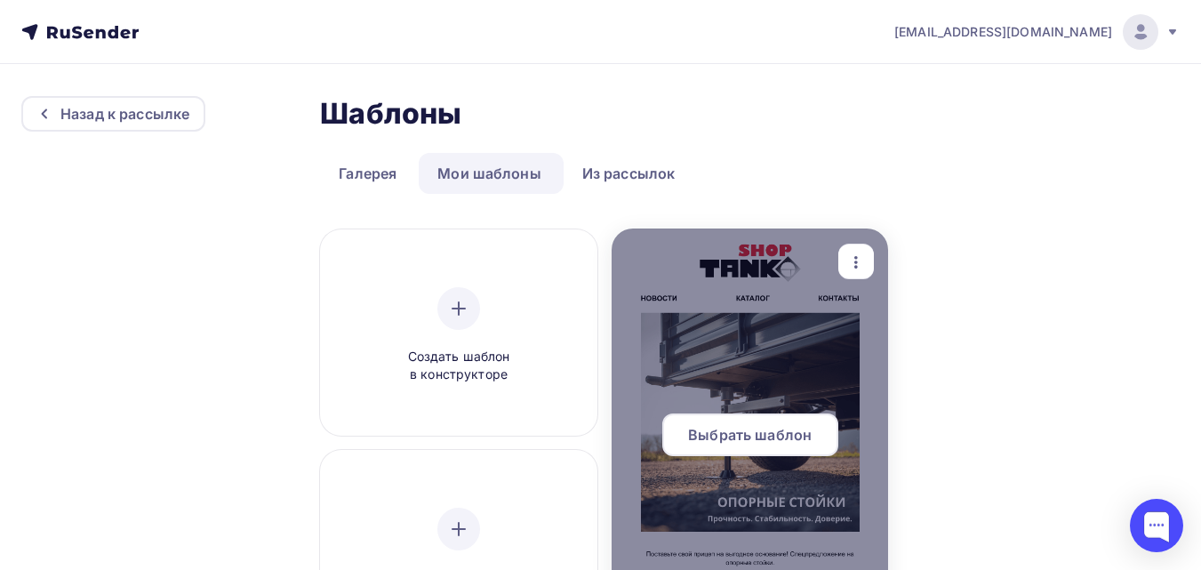
click at [786, 422] on div "Выбрать шаблон" at bounding box center [750, 434] width 176 height 43
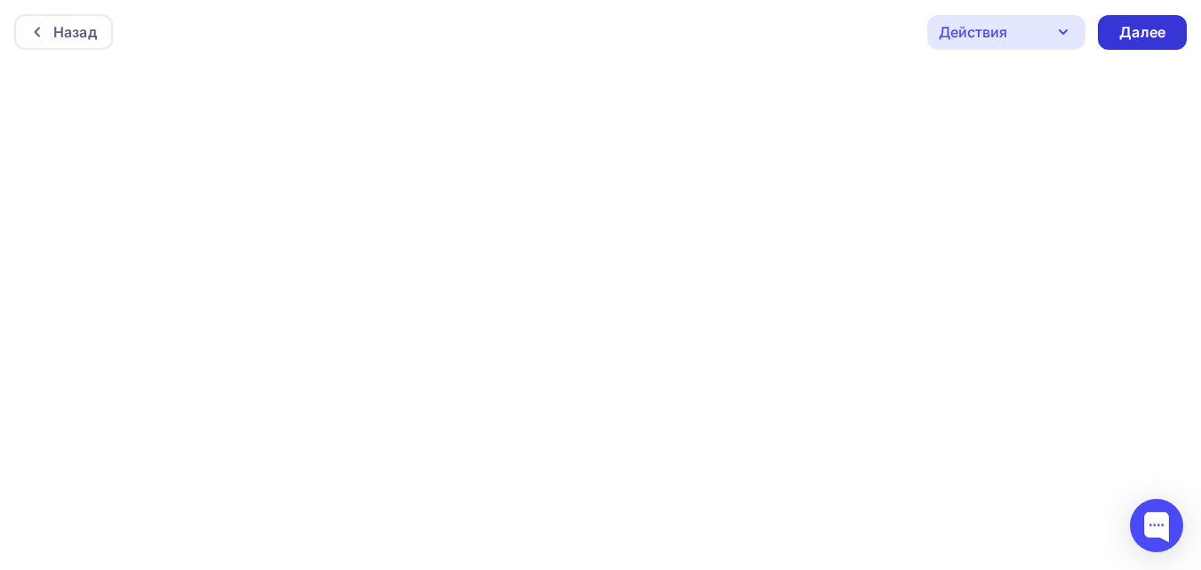
click at [1146, 37] on div "Далее" at bounding box center [1142, 32] width 46 height 20
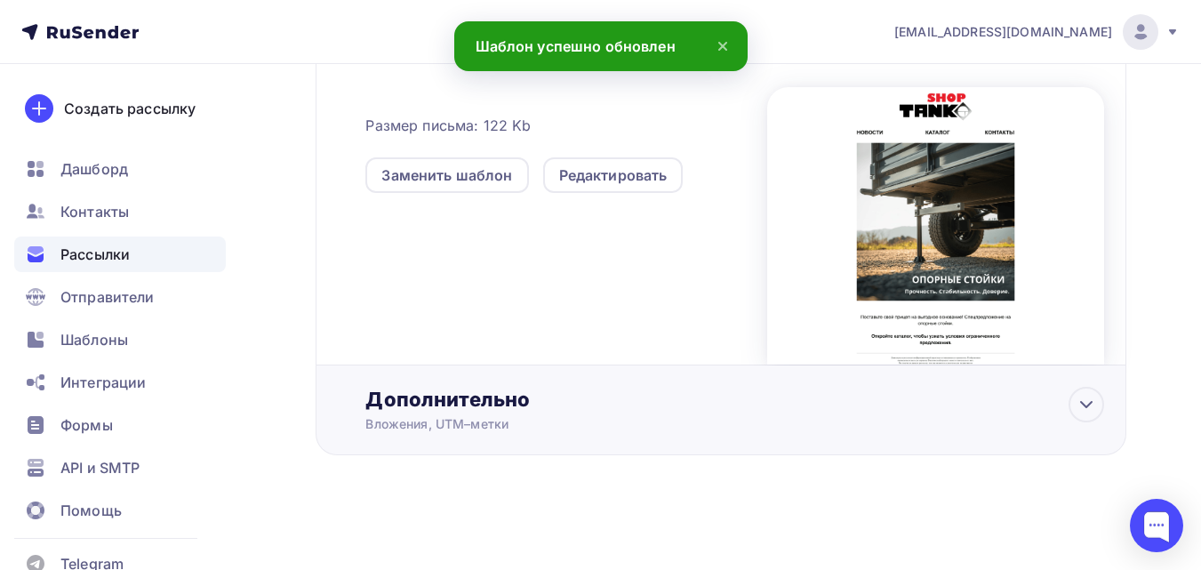
click at [516, 395] on div "Дополнительно" at bounding box center [734, 399] width 739 height 25
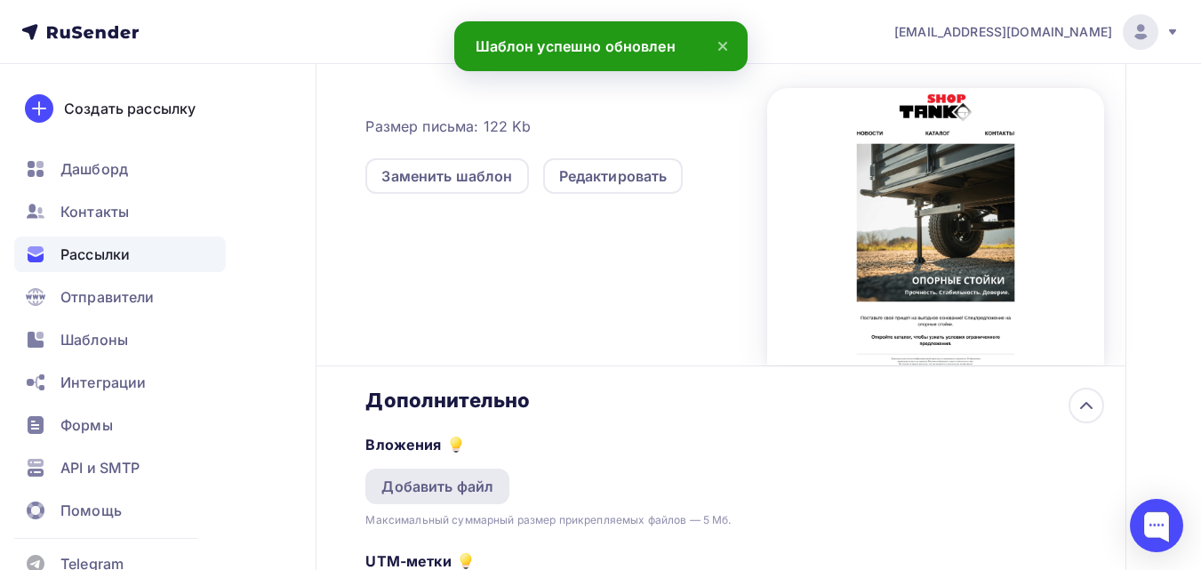
click at [477, 490] on div "Добавить файл" at bounding box center [437, 486] width 112 height 21
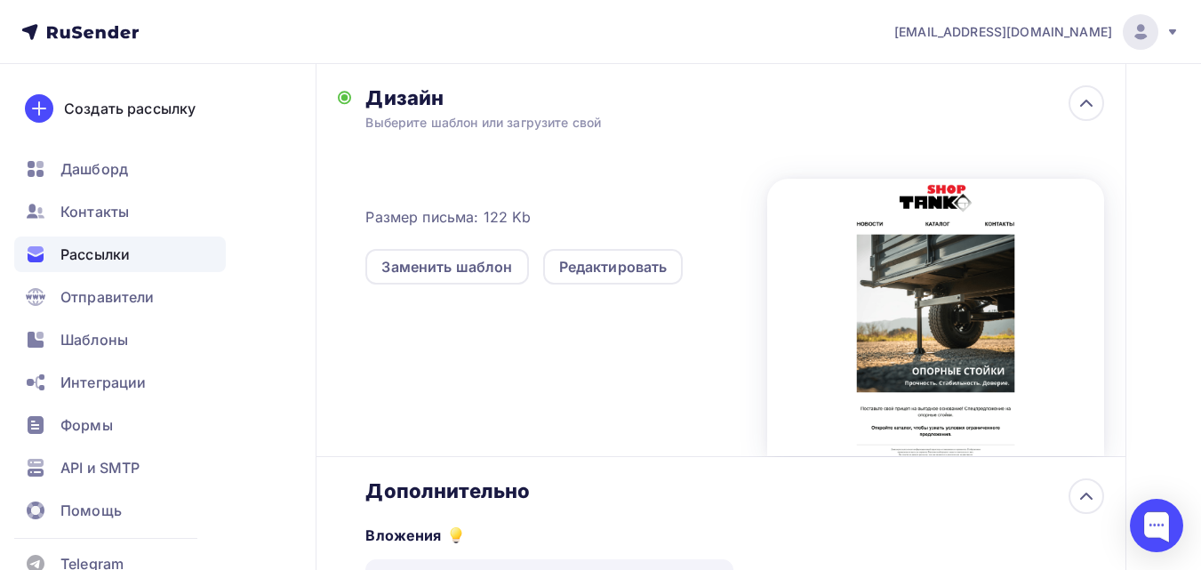
scroll to position [105, 0]
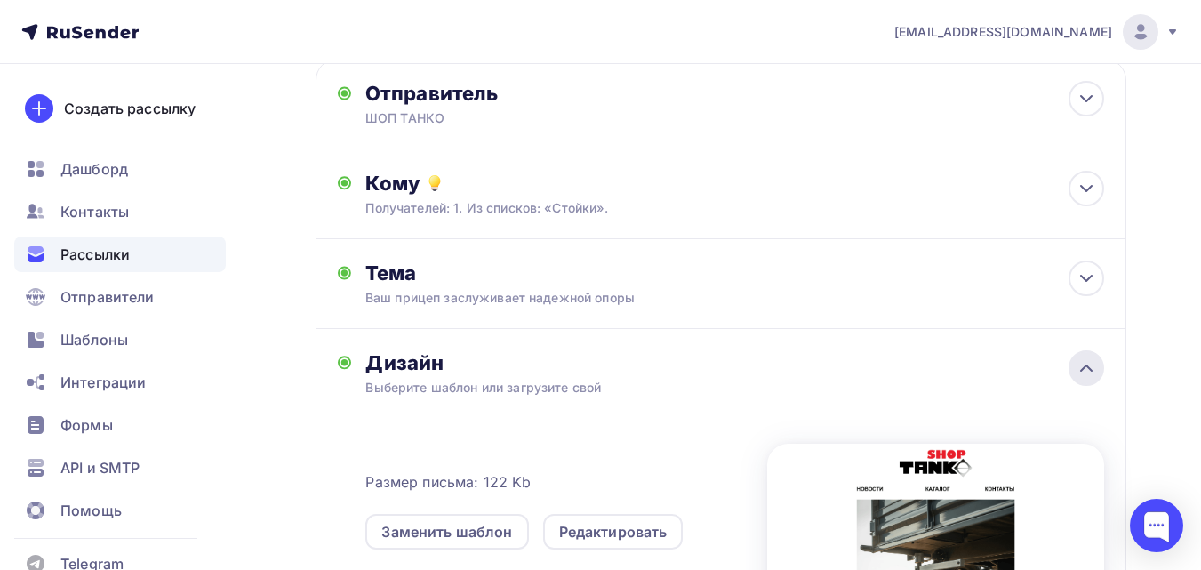
click at [1089, 362] on icon at bounding box center [1086, 367] width 21 height 21
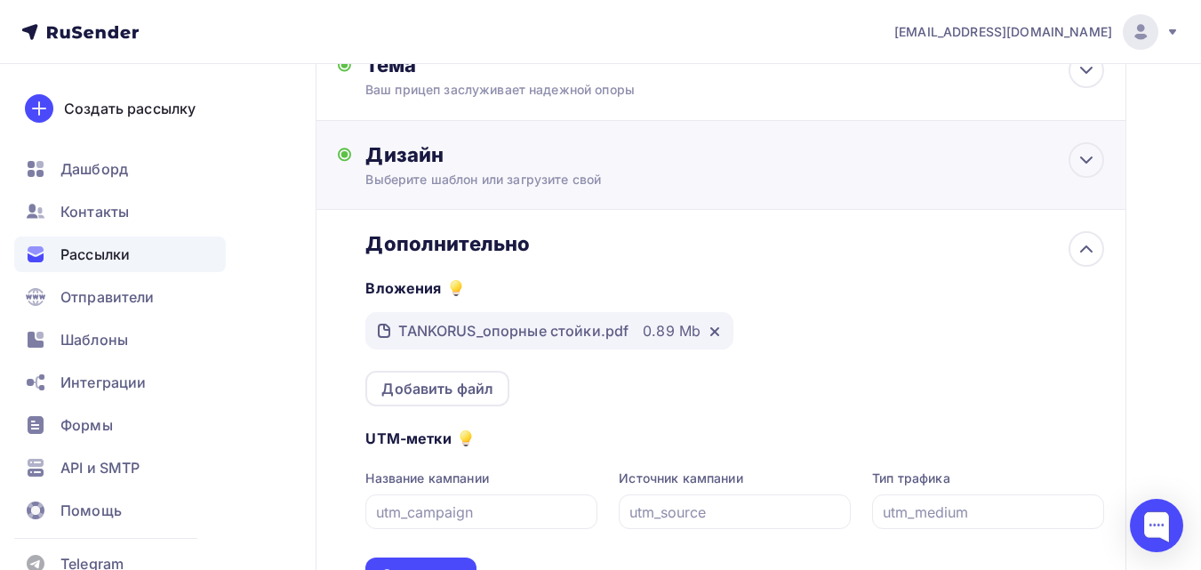
scroll to position [372, 0]
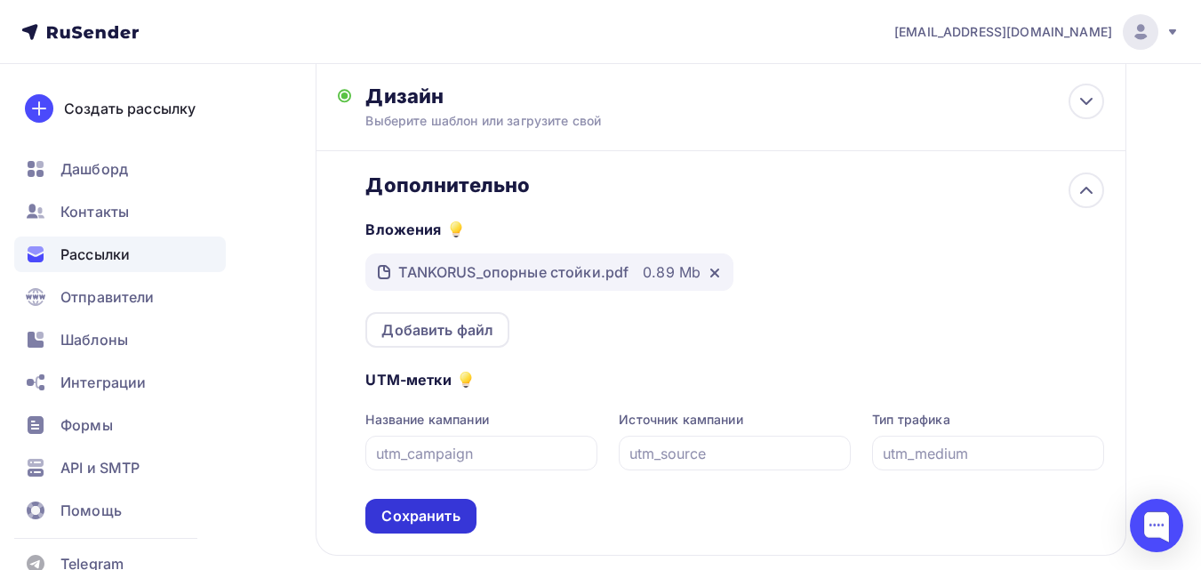
click at [411, 524] on div "Сохранить" at bounding box center [420, 516] width 78 height 20
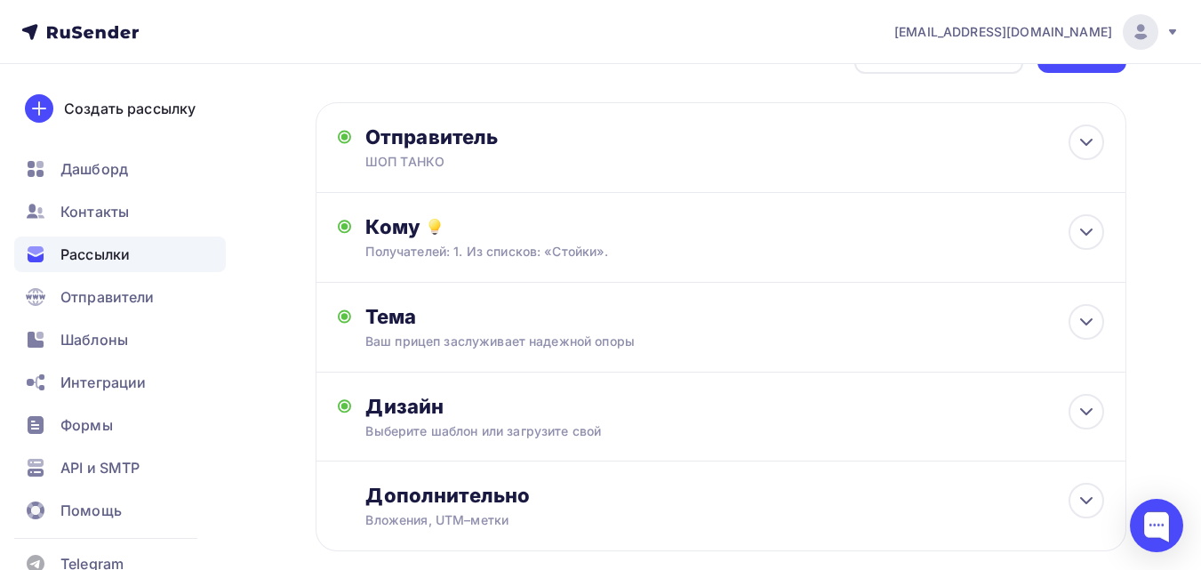
scroll to position [0, 0]
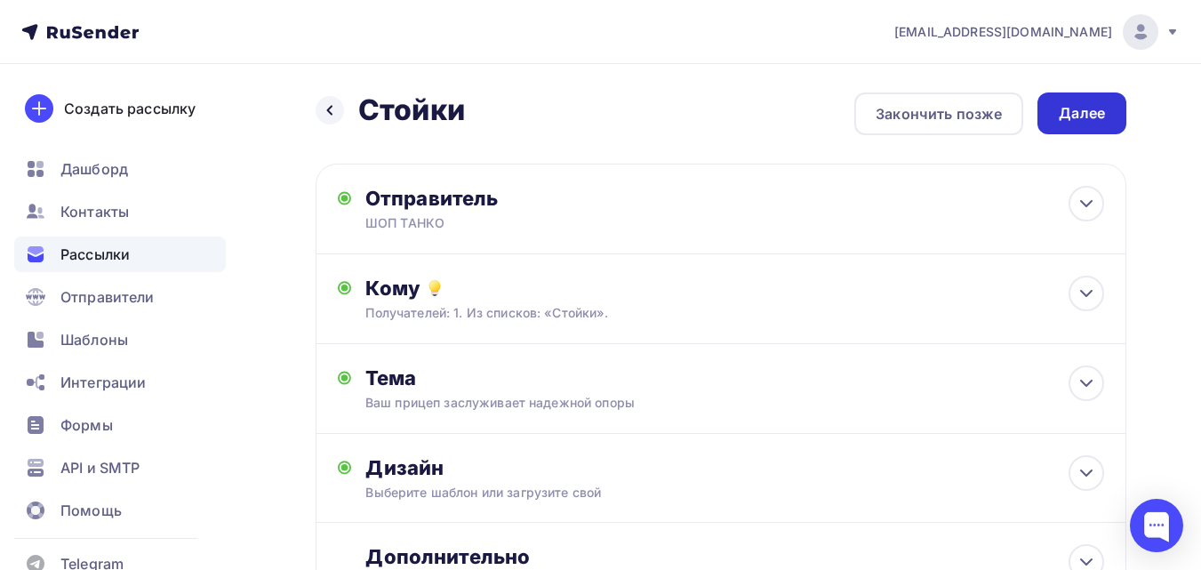
click at [1066, 117] on div "Далее" at bounding box center [1082, 113] width 46 height 20
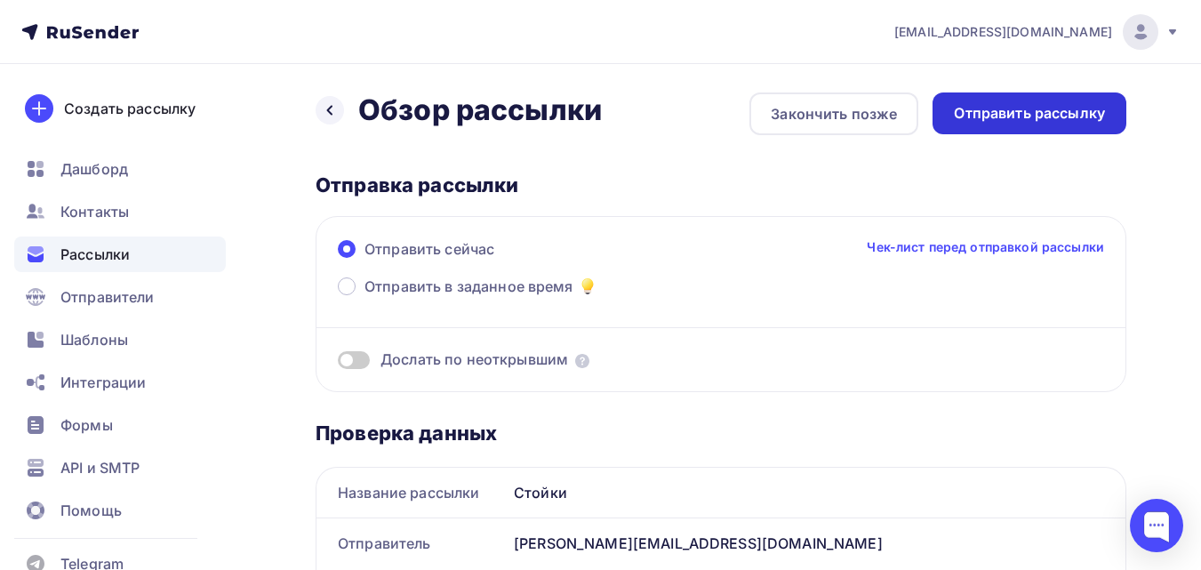
click at [1111, 111] on div "Отправить рассылку" at bounding box center [1030, 113] width 194 height 42
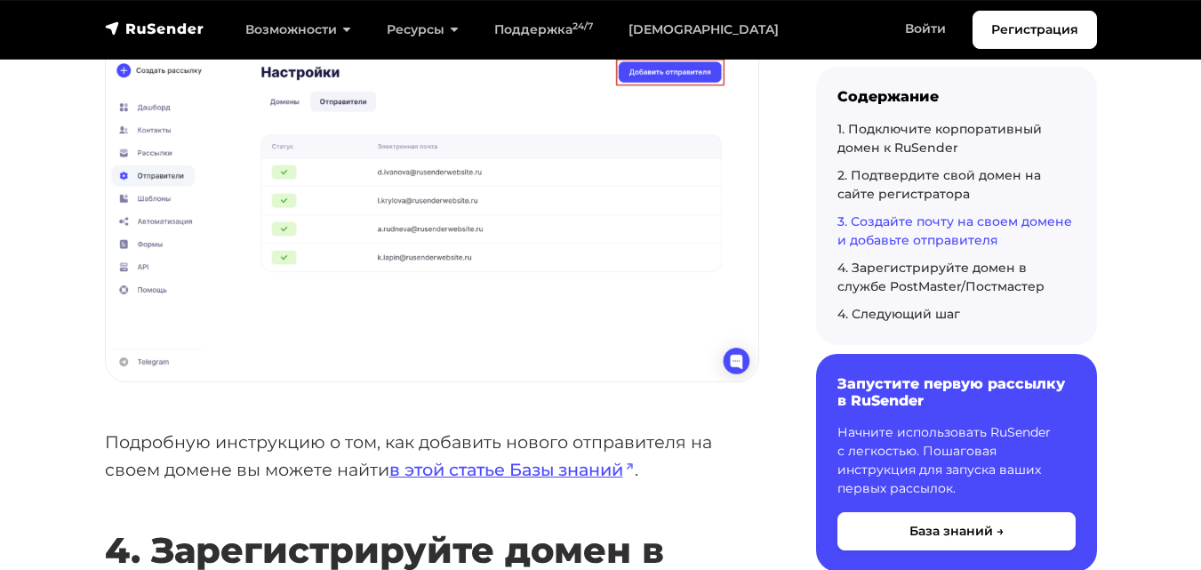
scroll to position [4179, 0]
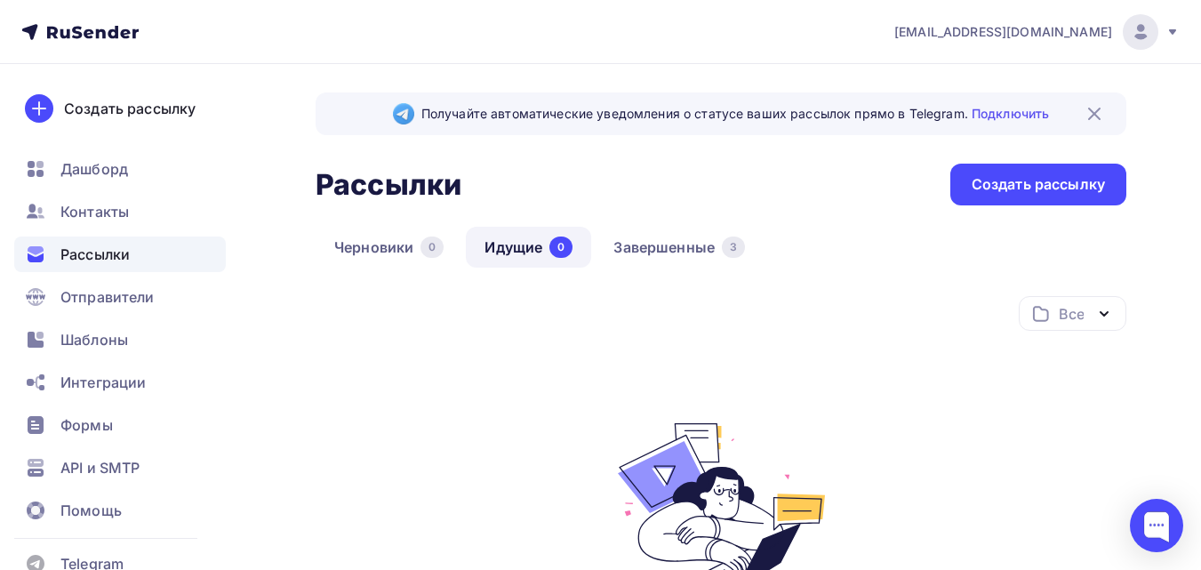
click at [704, 309] on div "Все Все папки Создать новую папку" at bounding box center [721, 320] width 811 height 49
click at [573, 368] on div "Все Все папки Создать новую папку Нет идущих рассылок Создайте новую рассылку и…" at bounding box center [721, 525] width 811 height 459
click at [455, 364] on div "Все Все папки Создать новую папку Нет идущих рассылок Создайте новую рассылку и…" at bounding box center [721, 525] width 811 height 459
click at [129, 109] on div "Создать рассылку" at bounding box center [130, 108] width 132 height 21
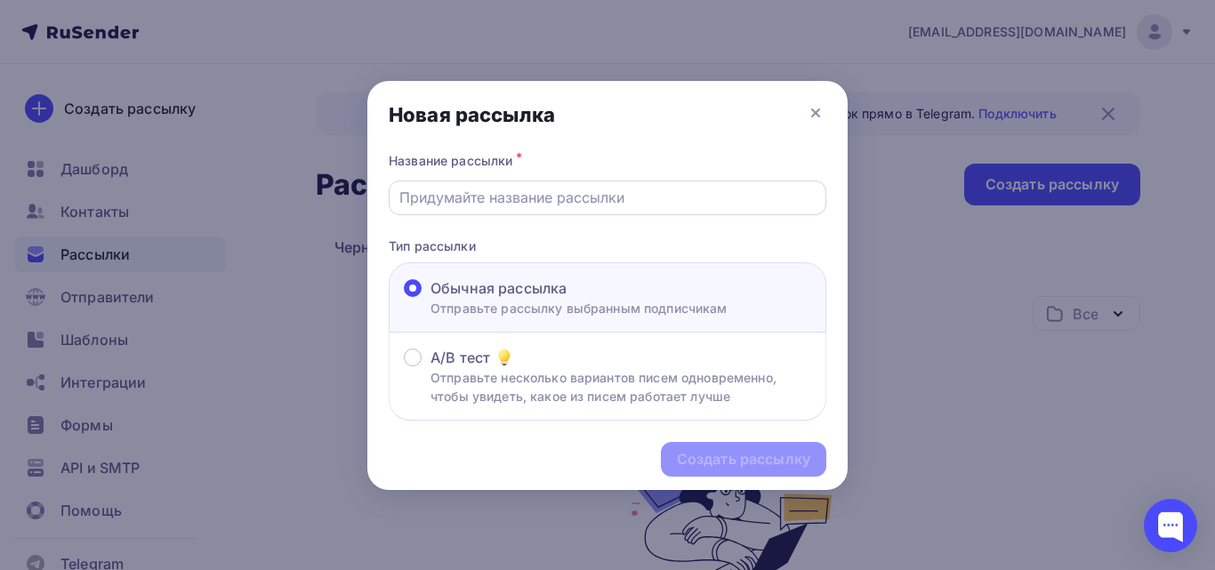
click at [548, 212] on div at bounding box center [607, 197] width 437 height 35
click at [561, 207] on input "text" at bounding box center [607, 197] width 417 height 21
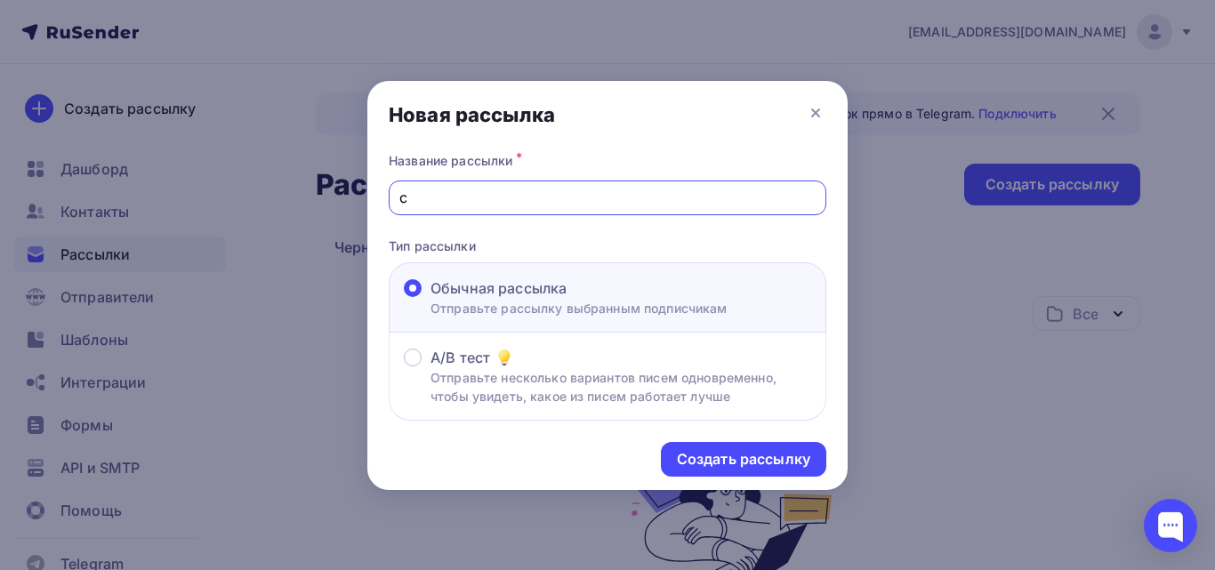
type input "Стойки"
click at [703, 468] on div "Создать рассылку" at bounding box center [743, 459] width 133 height 20
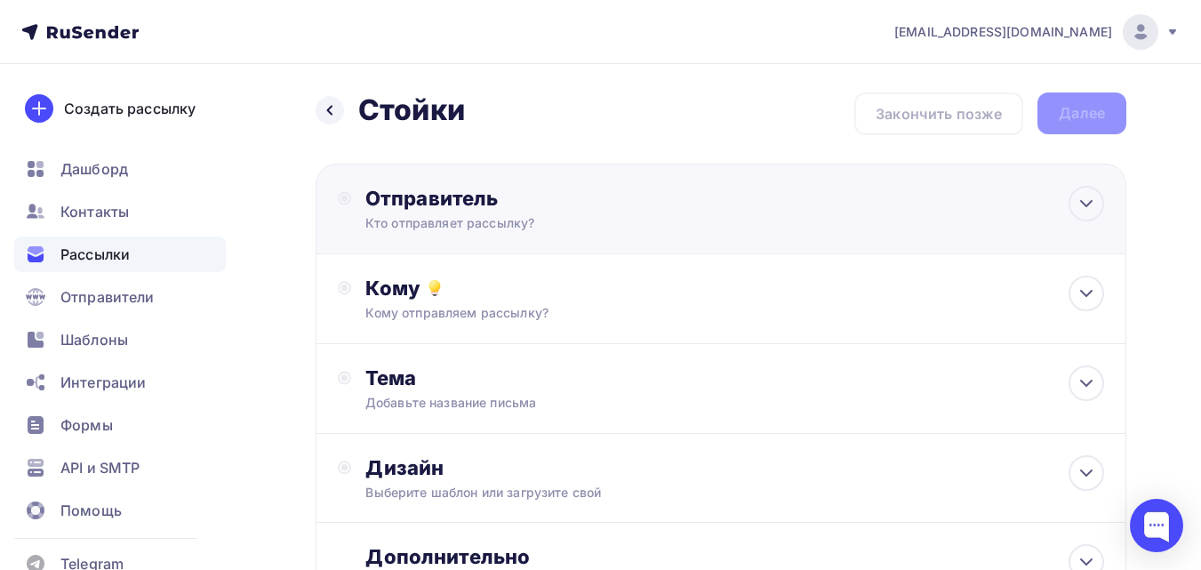
click at [614, 192] on div "Отправитель" at bounding box center [557, 198] width 385 height 25
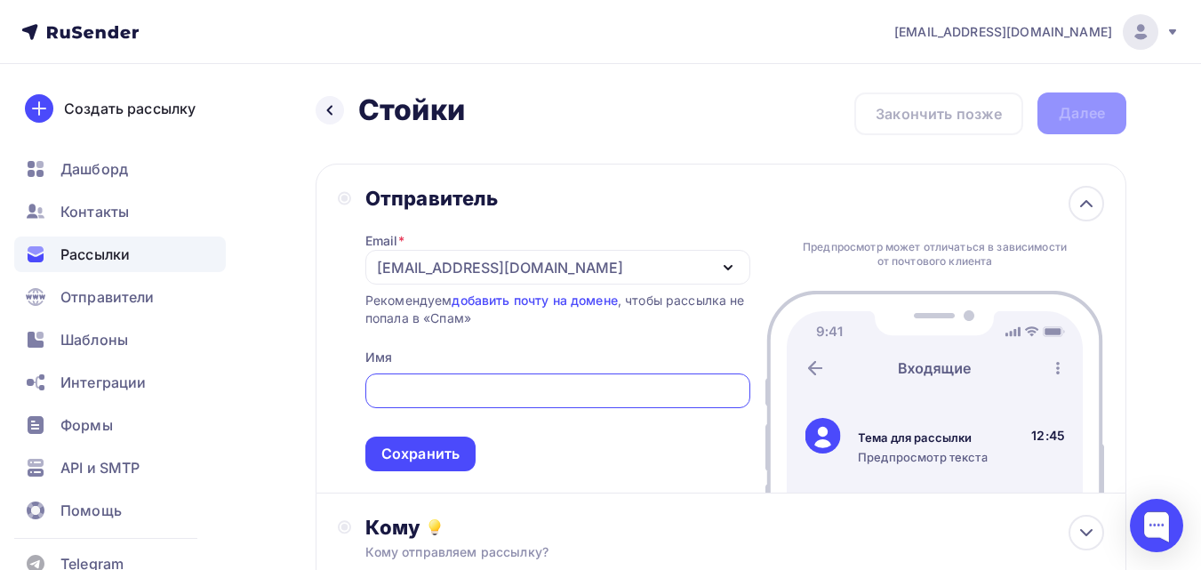
click at [535, 269] on div "[EMAIL_ADDRESS][DOMAIN_NAME]" at bounding box center [500, 267] width 246 height 21
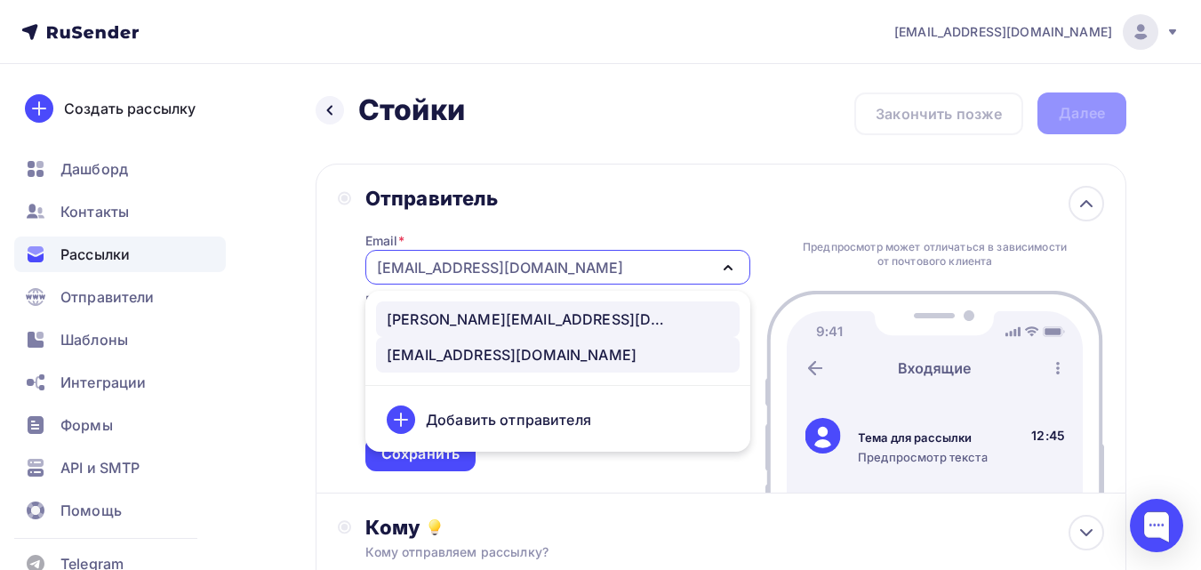
click at [517, 301] on link "[PERSON_NAME][EMAIL_ADDRESS][DOMAIN_NAME]" at bounding box center [558, 319] width 364 height 36
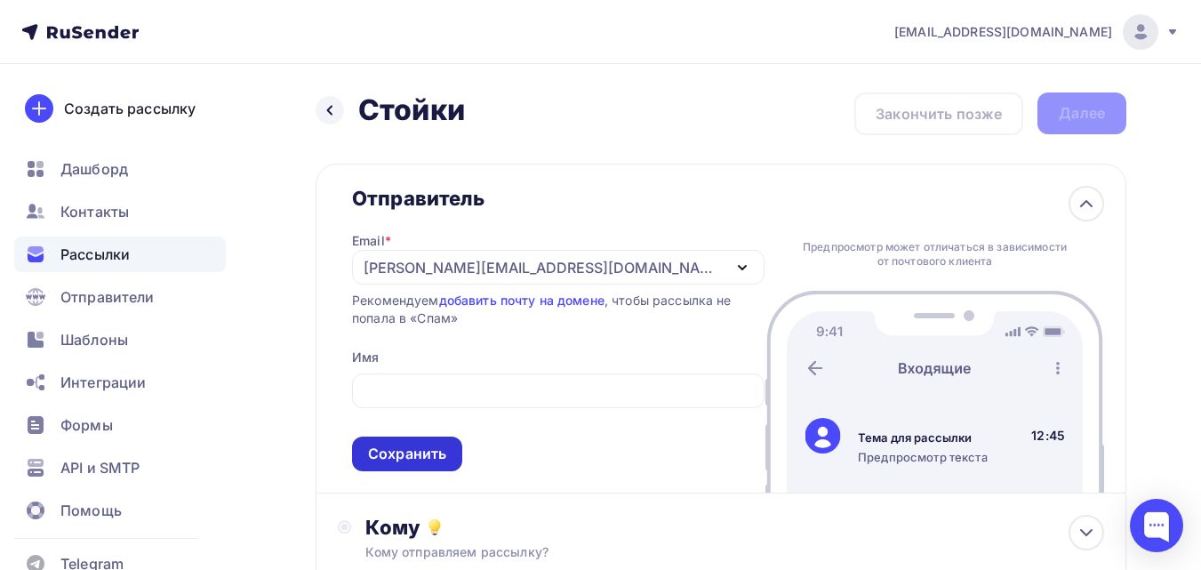
click at [424, 463] on div "Сохранить" at bounding box center [407, 454] width 78 height 20
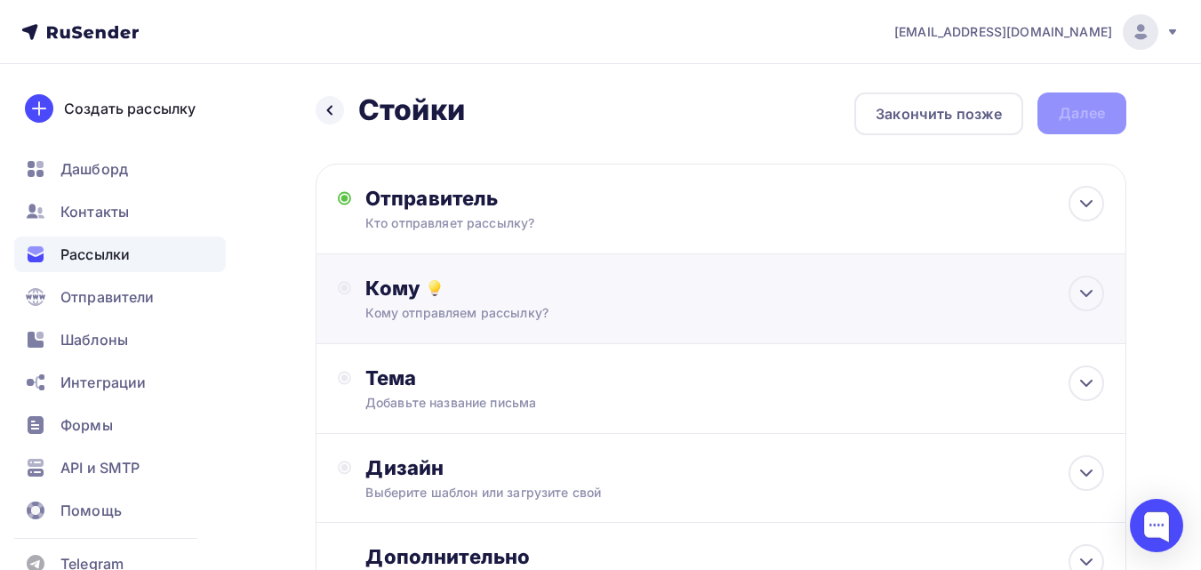
click at [456, 308] on div "Кому отправляем рассылку?" at bounding box center [697, 313] width 665 height 18
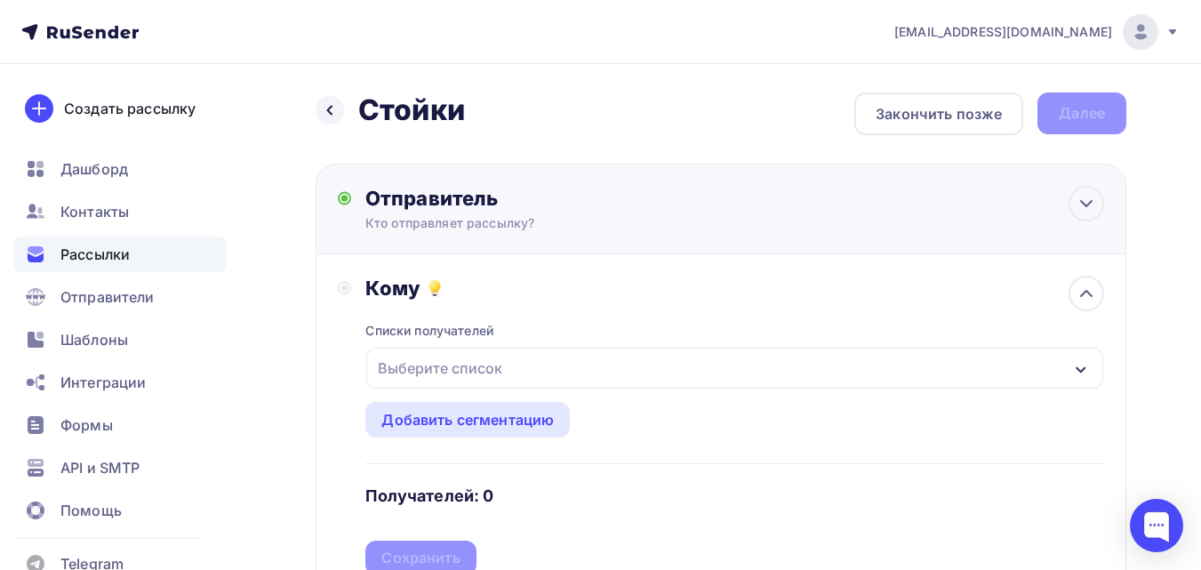
click at [487, 192] on div "Отправитель" at bounding box center [557, 198] width 385 height 25
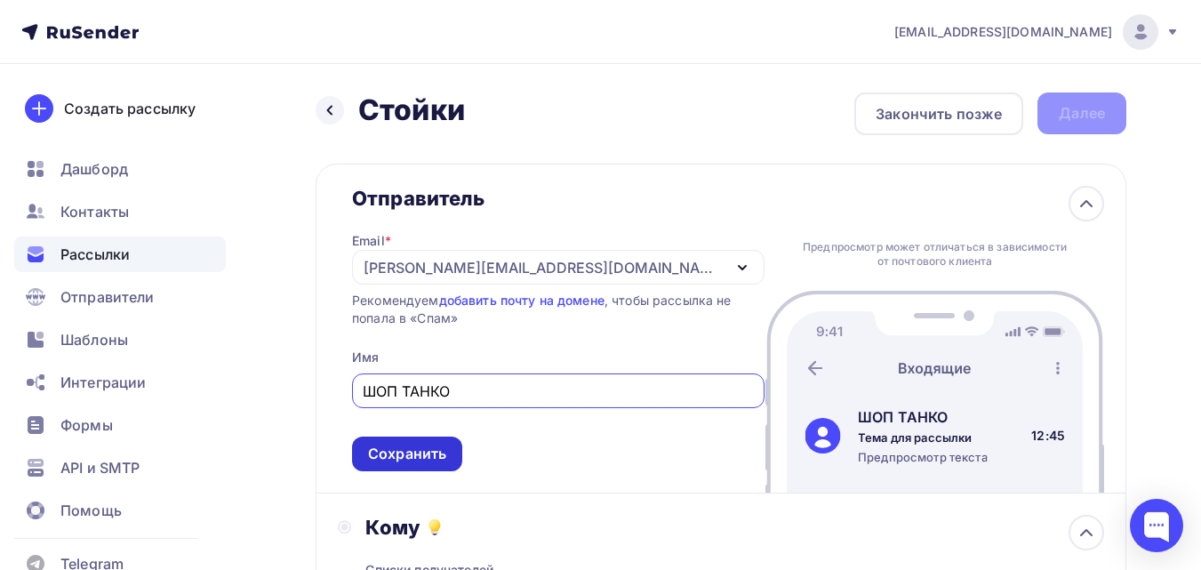
type input "ШОП ТАНКО"
click at [408, 469] on div "Сохранить" at bounding box center [407, 454] width 110 height 35
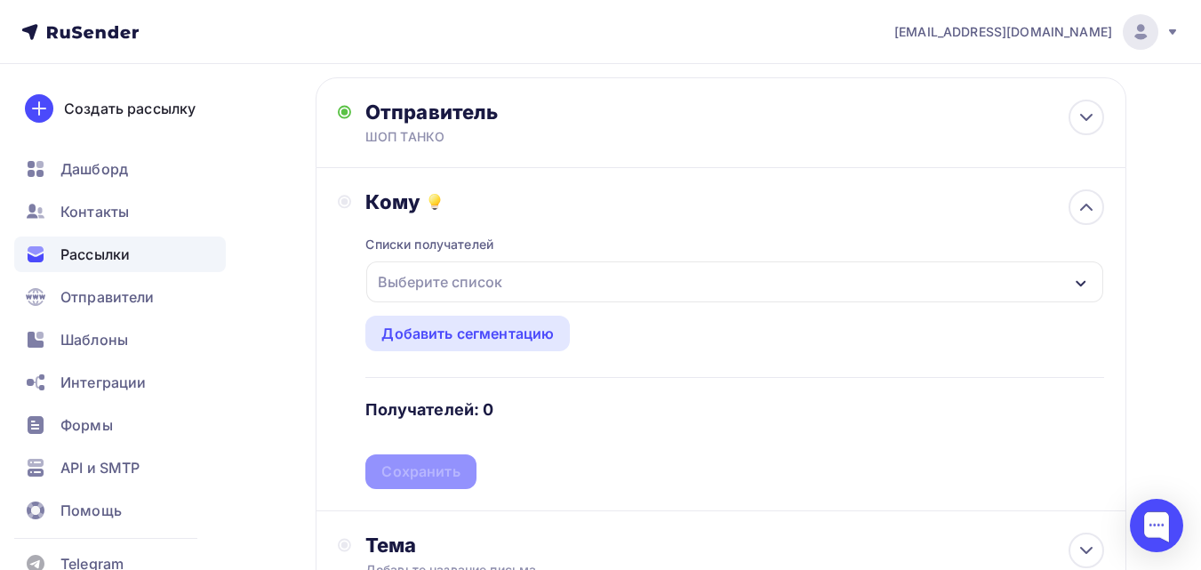
scroll to position [89, 0]
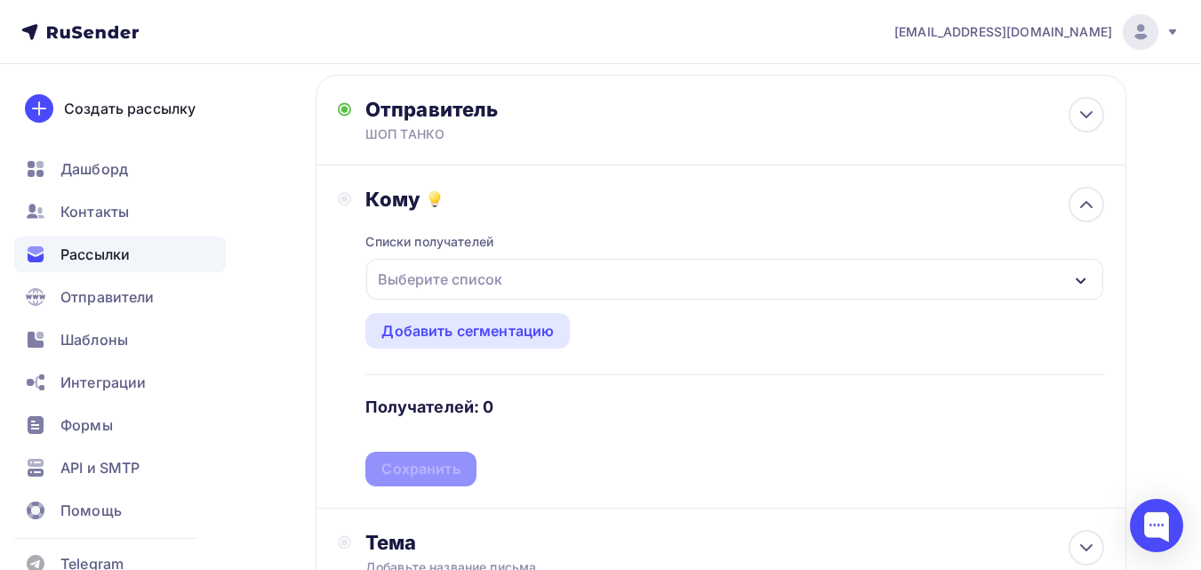
click at [505, 283] on div "Выберите список" at bounding box center [440, 279] width 139 height 32
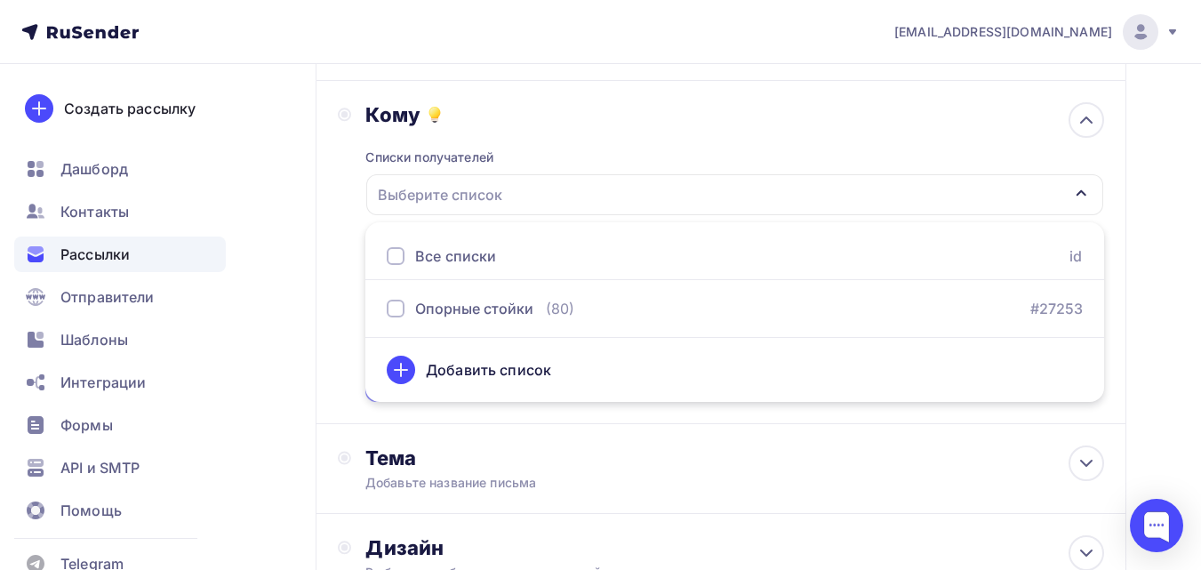
scroll to position [178, 0]
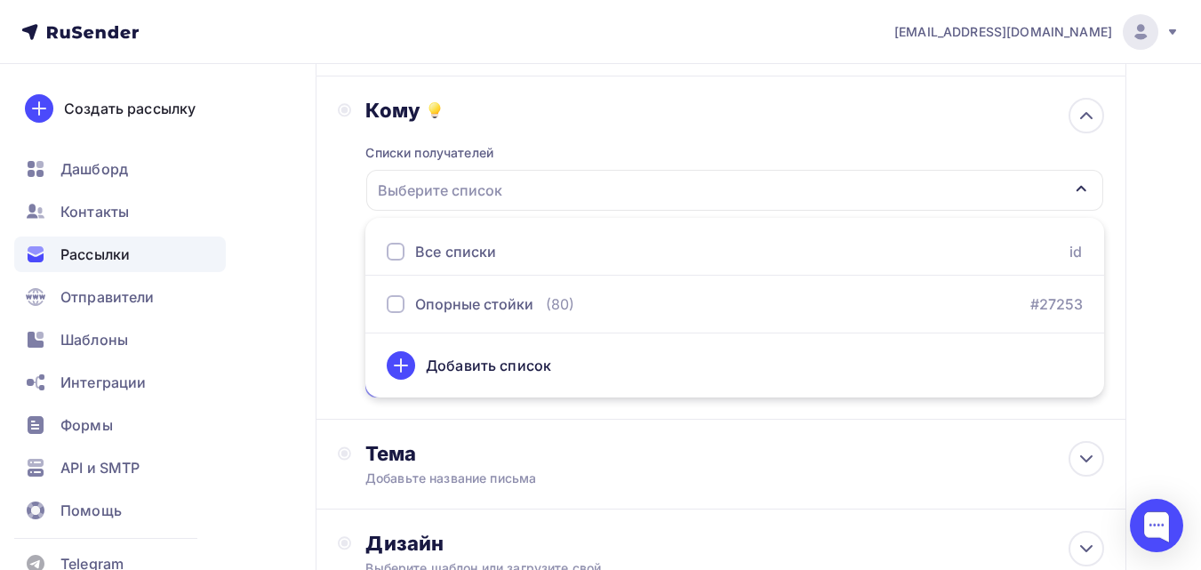
click at [499, 246] on div "Все списки id" at bounding box center [734, 252] width 739 height 47
click at [459, 257] on div "Все списки" at bounding box center [455, 251] width 81 height 21
click at [575, 131] on div "Списки получателей Выберите список Все списки id Опорные стойки (80) #27253 Доб…" at bounding box center [734, 260] width 739 height 275
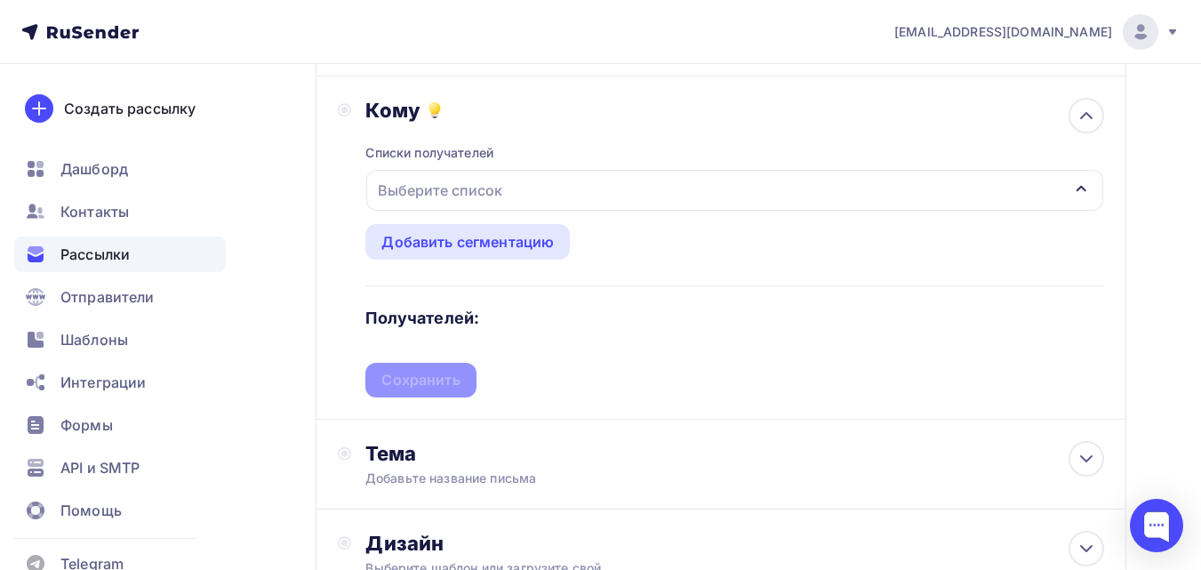
click at [1100, 186] on div "Выберите список" at bounding box center [734, 190] width 737 height 41
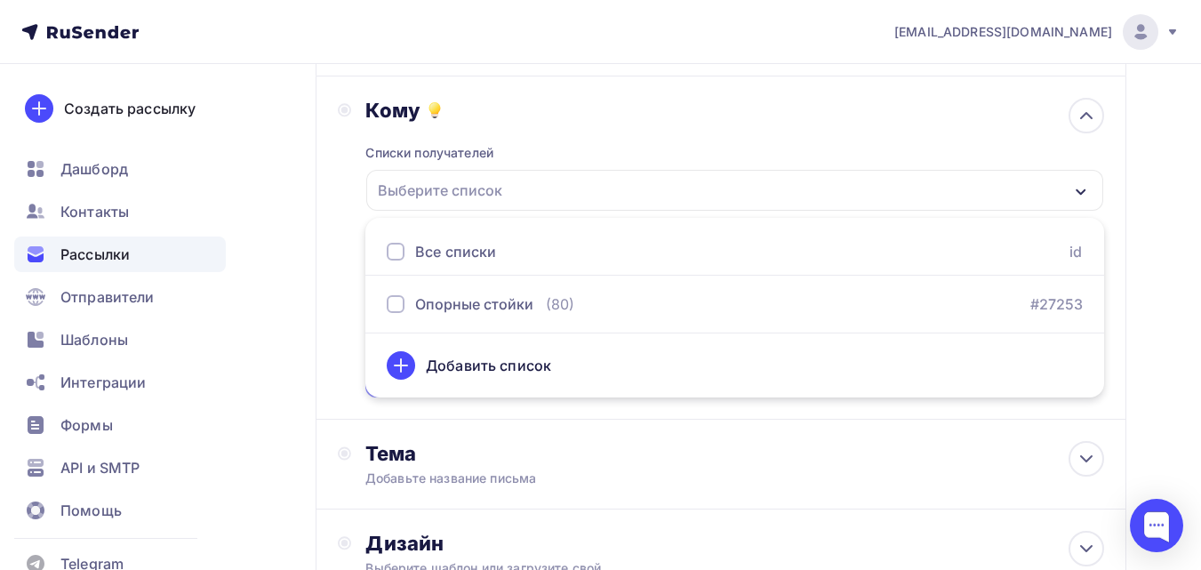
click at [1017, 237] on div "Все списки id" at bounding box center [734, 252] width 739 height 47
click at [1017, 243] on div "Все списки id" at bounding box center [734, 252] width 739 height 47
click at [1024, 261] on div "Все списки id" at bounding box center [734, 252] width 739 height 47
click at [421, 371] on div "Добавить список" at bounding box center [735, 365] width 696 height 43
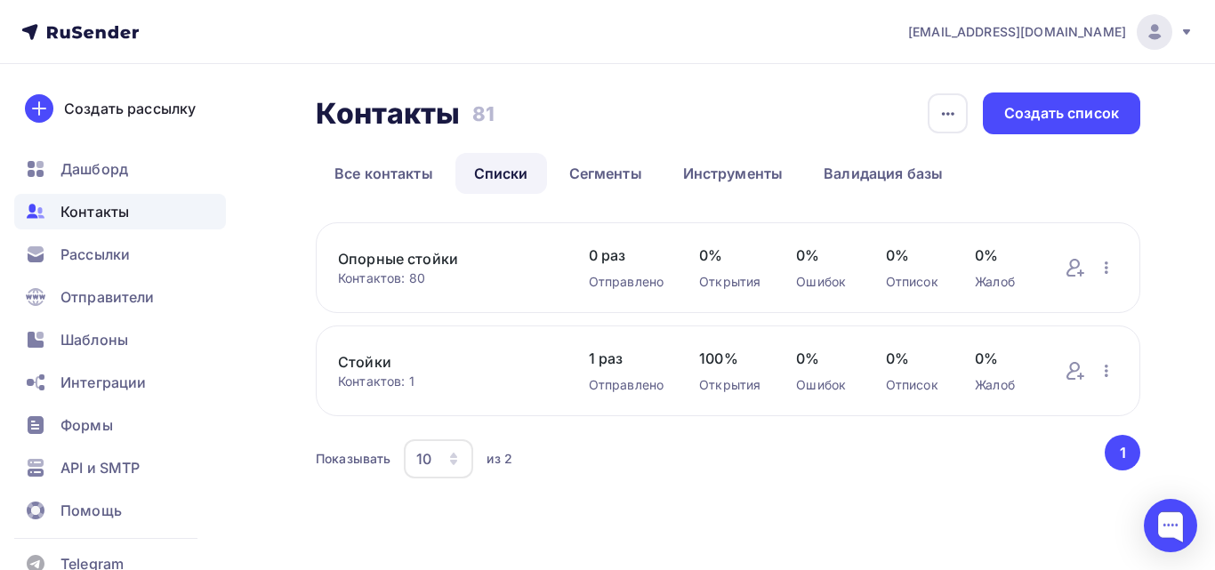
click at [421, 371] on link "Стойки" at bounding box center [445, 361] width 215 height 21
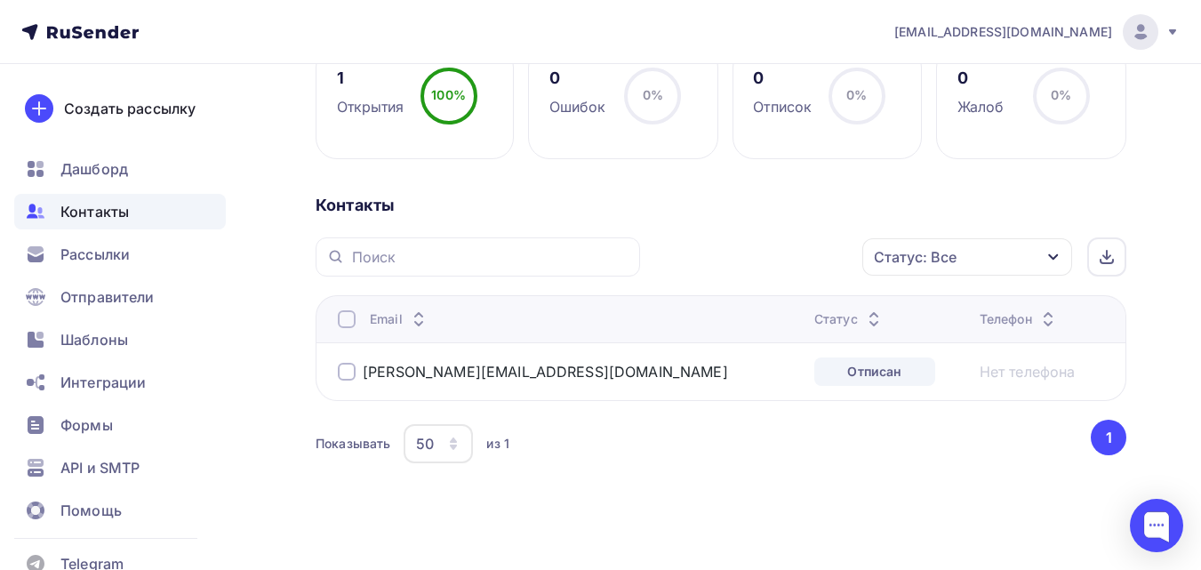
scroll to position [296, 0]
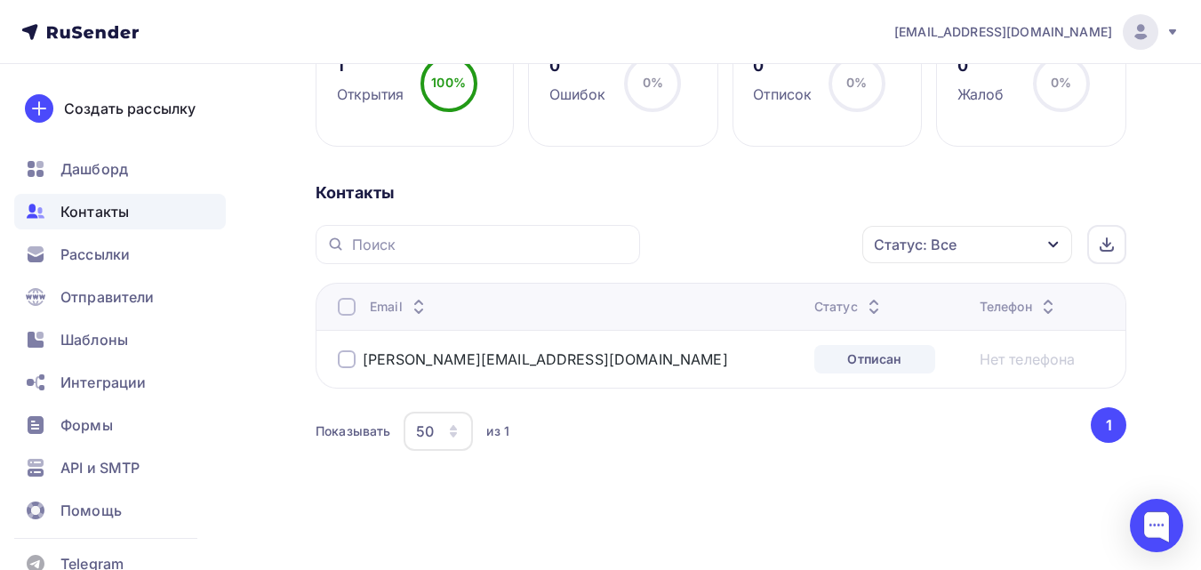
click at [351, 348] on div "[PERSON_NAME][EMAIL_ADDRESS][DOMAIN_NAME]" at bounding box center [560, 359] width 445 height 28
click at [350, 356] on div at bounding box center [347, 359] width 18 height 18
click at [773, 244] on div "Действие" at bounding box center [750, 245] width 195 height 35
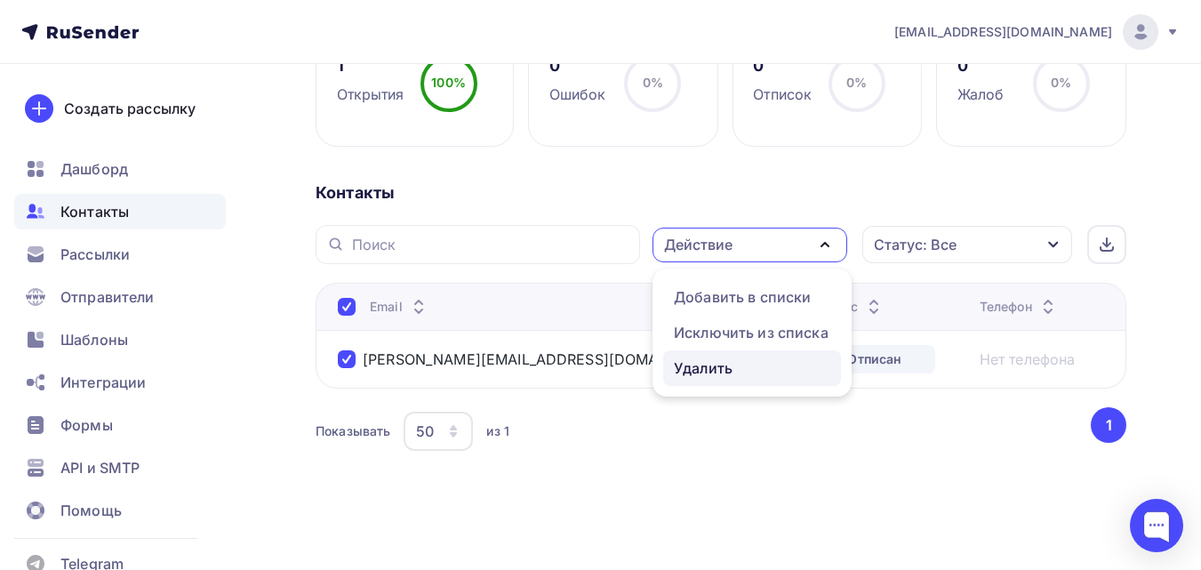
click at [705, 371] on div "Удалить" at bounding box center [703, 367] width 59 height 21
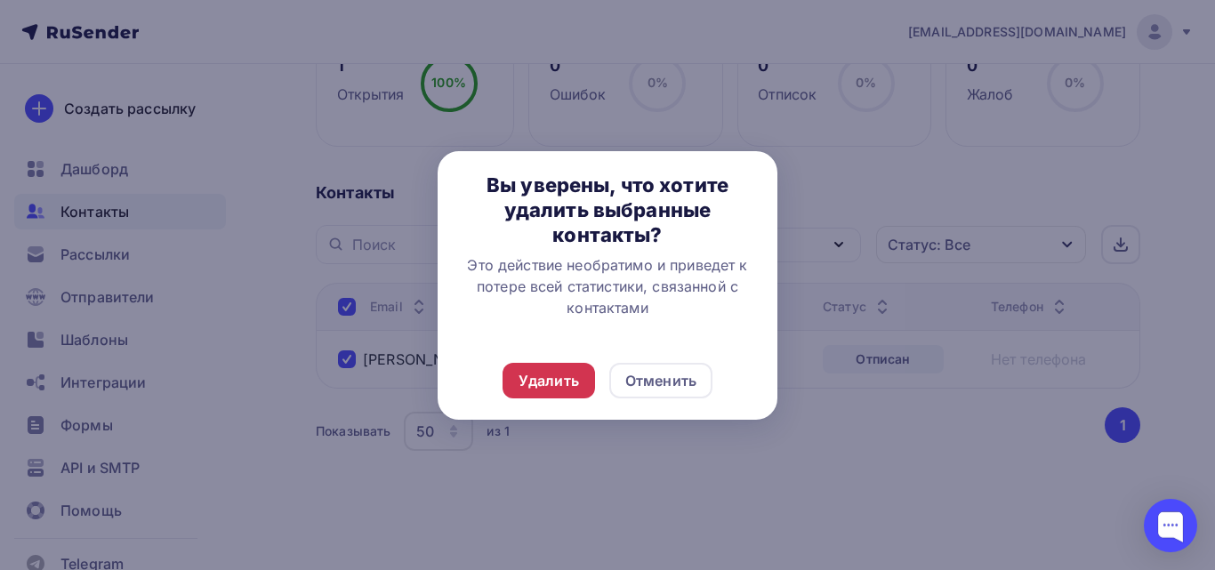
click at [537, 385] on div "Удалить" at bounding box center [548, 380] width 60 height 21
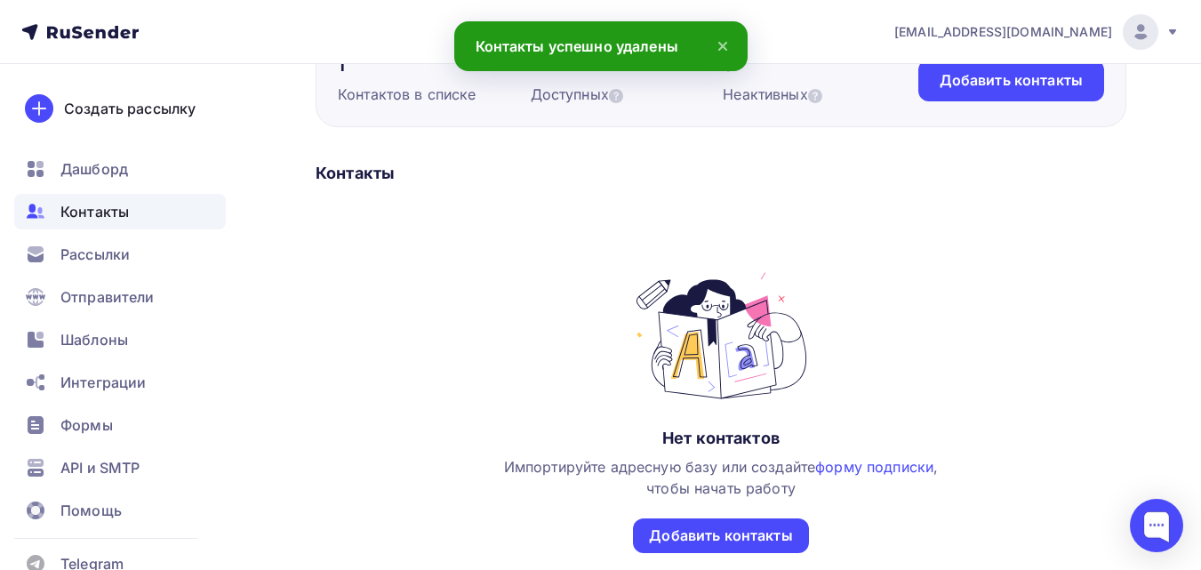
scroll to position [207, 0]
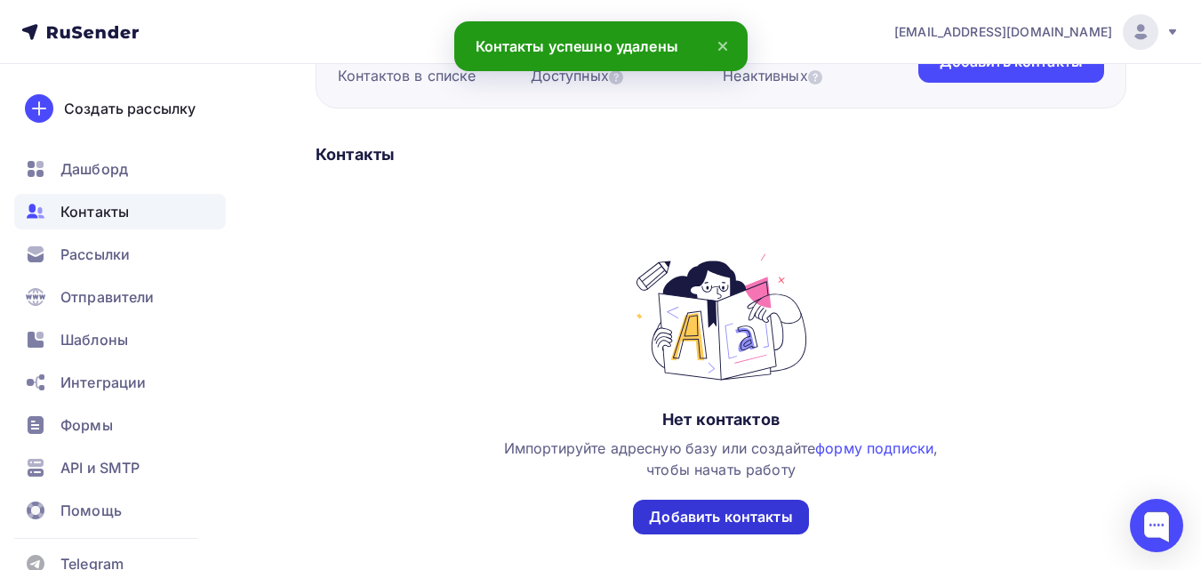
click at [720, 512] on div "Добавить контакты" at bounding box center [720, 517] width 143 height 20
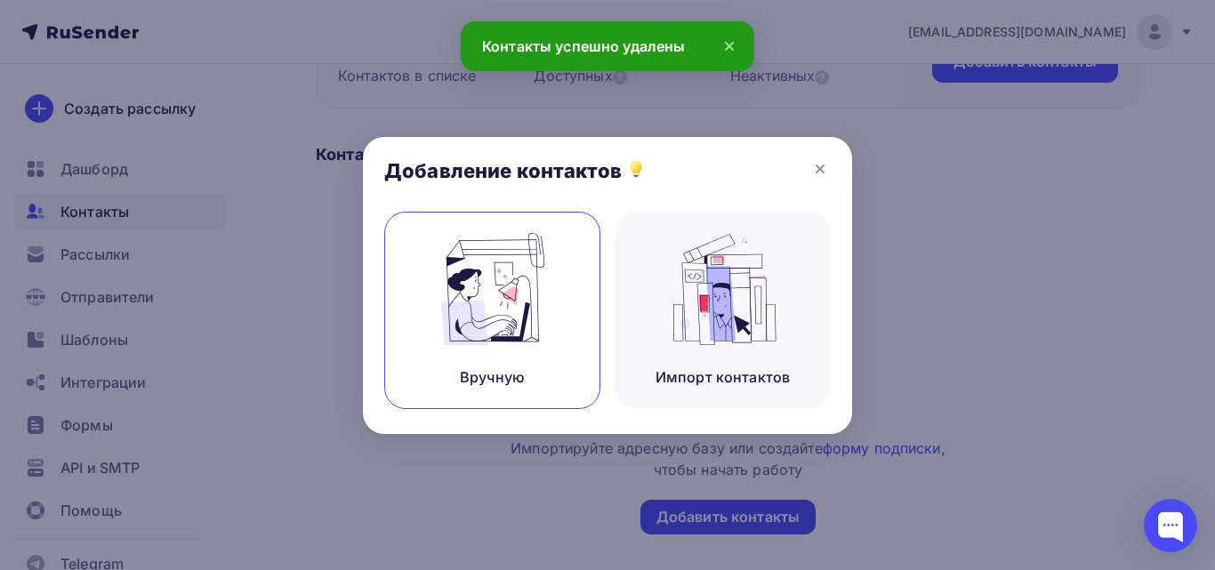
click at [497, 311] on img at bounding box center [492, 289] width 119 height 112
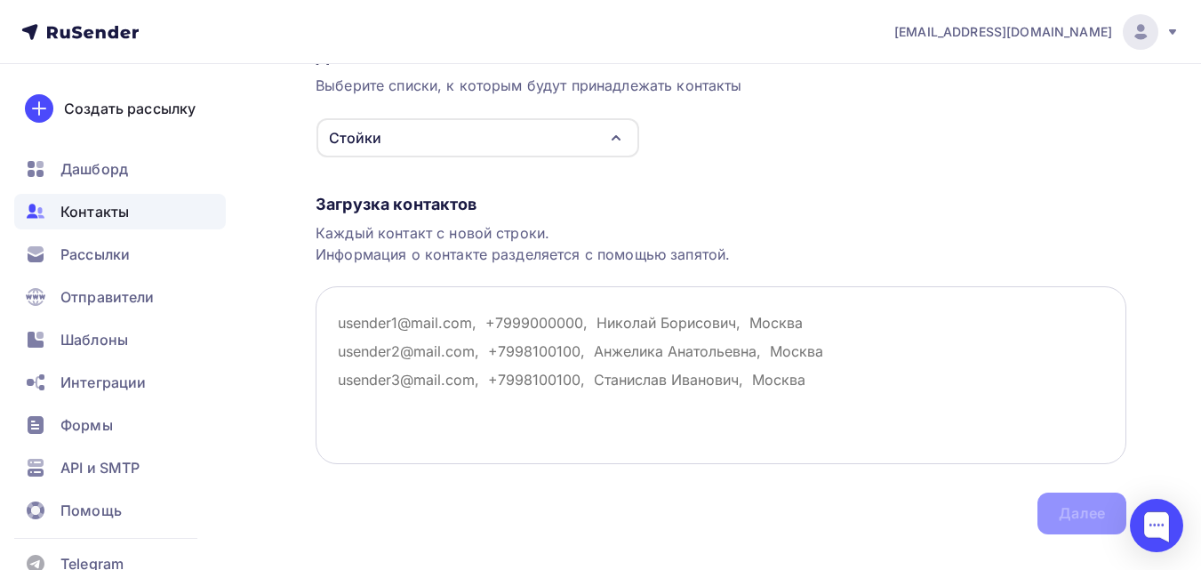
scroll to position [178, 0]
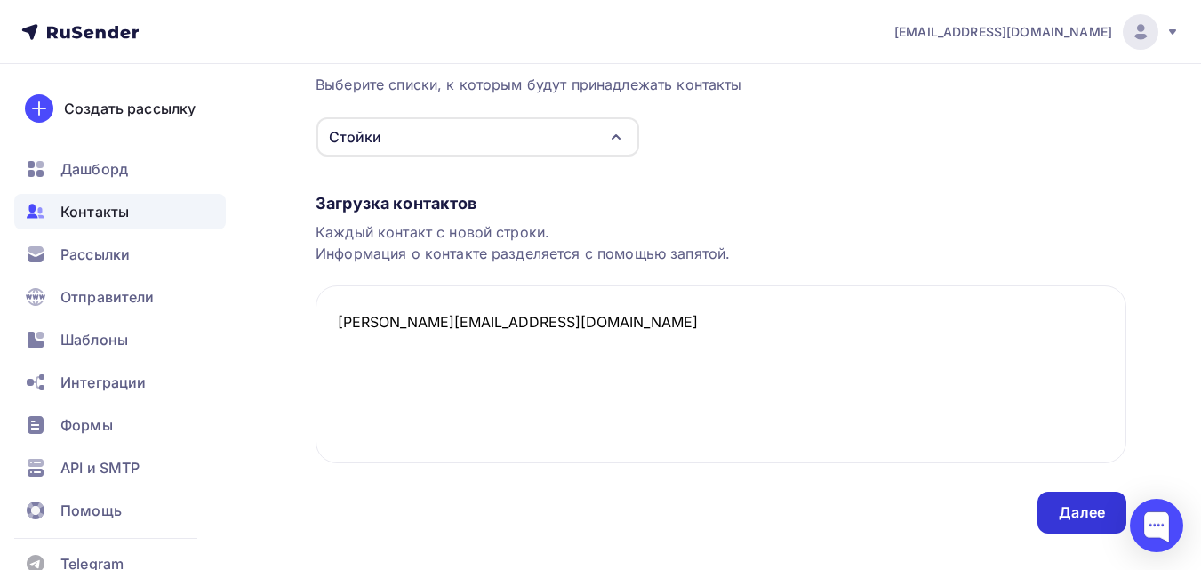
type textarea "[PERSON_NAME][EMAIL_ADDRESS][DOMAIN_NAME]"
click at [1101, 516] on div "Далее" at bounding box center [1082, 512] width 46 height 20
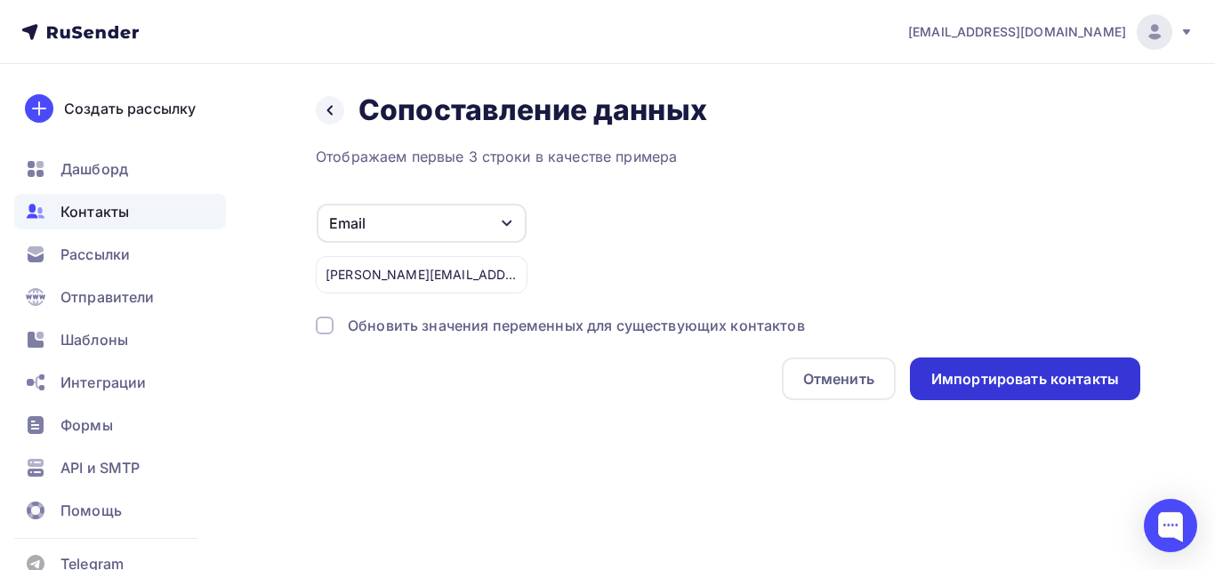
click at [1003, 372] on div "Импортировать контакты" at bounding box center [1025, 379] width 188 height 20
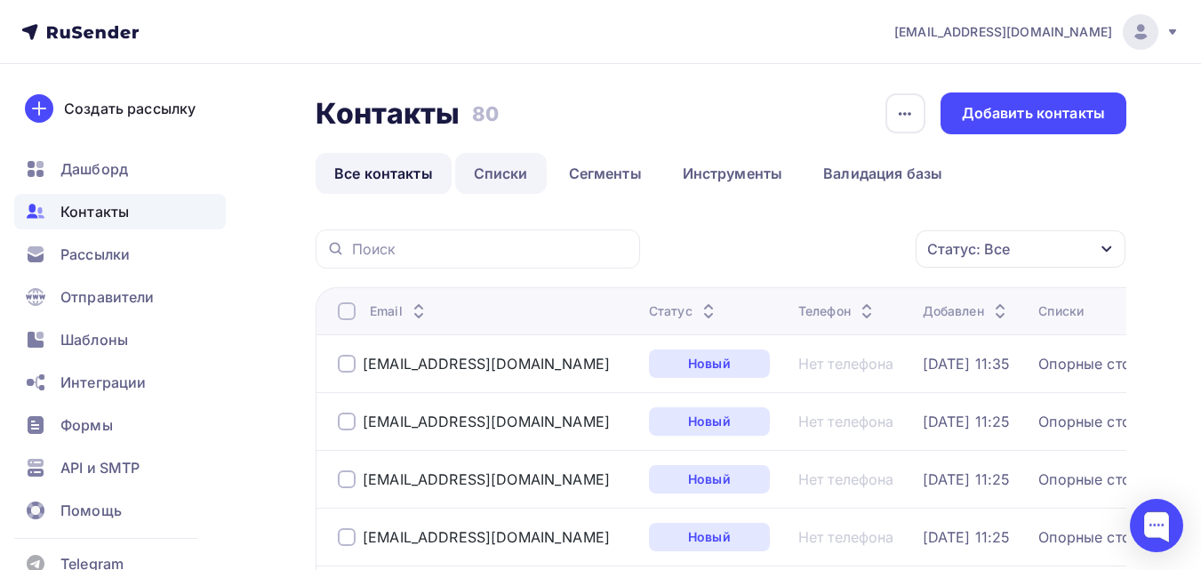
click at [500, 164] on link "Списки" at bounding box center [501, 173] width 92 height 41
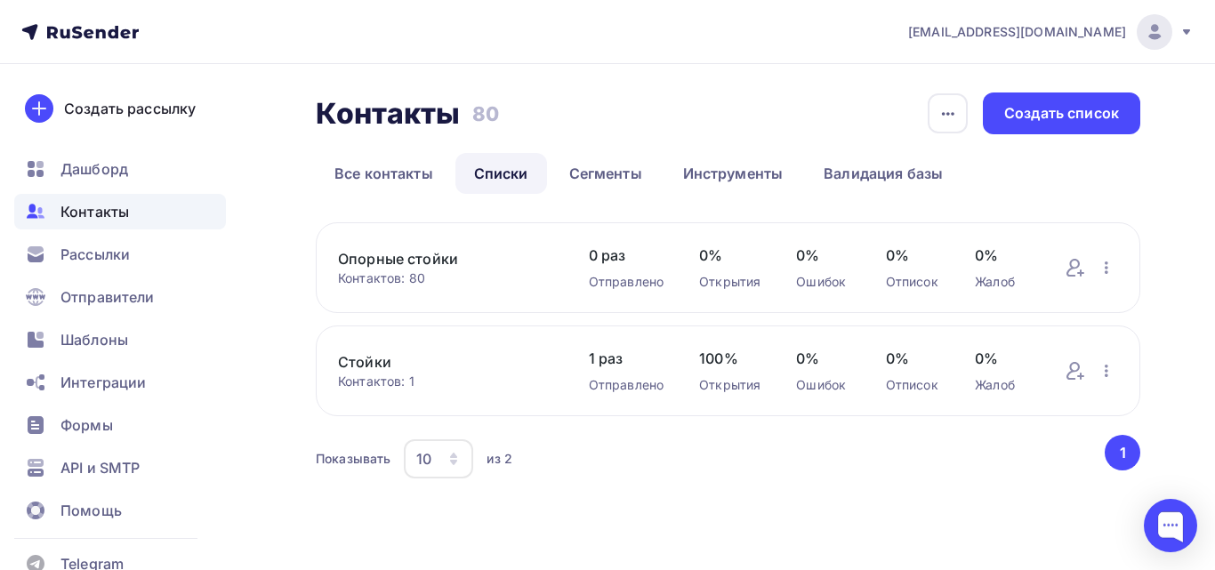
click at [374, 368] on link "Стойки" at bounding box center [445, 361] width 215 height 21
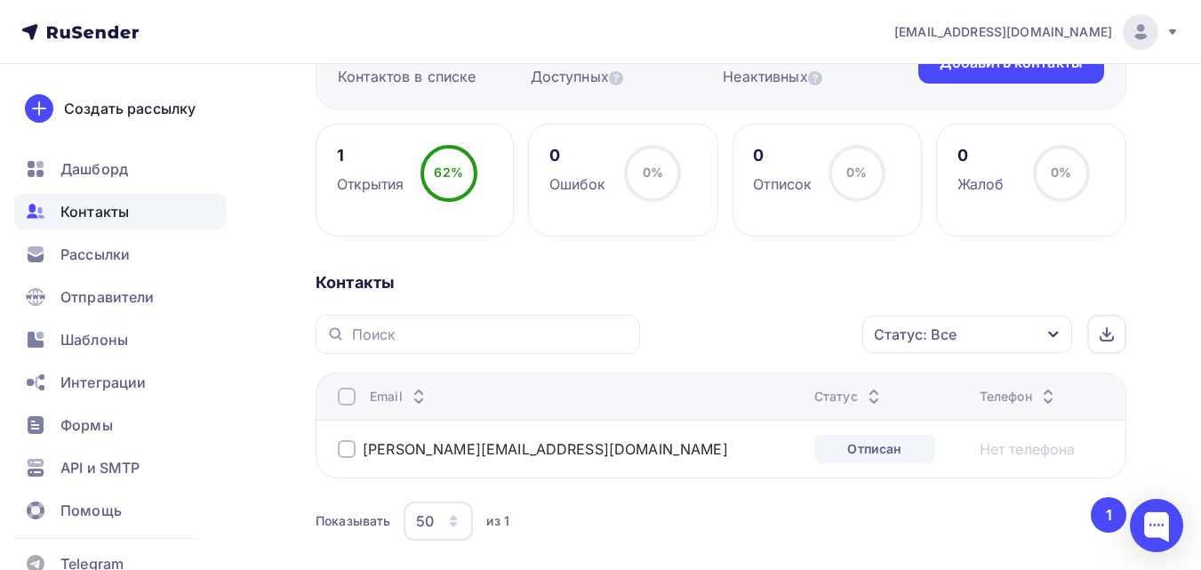
scroll to position [267, 0]
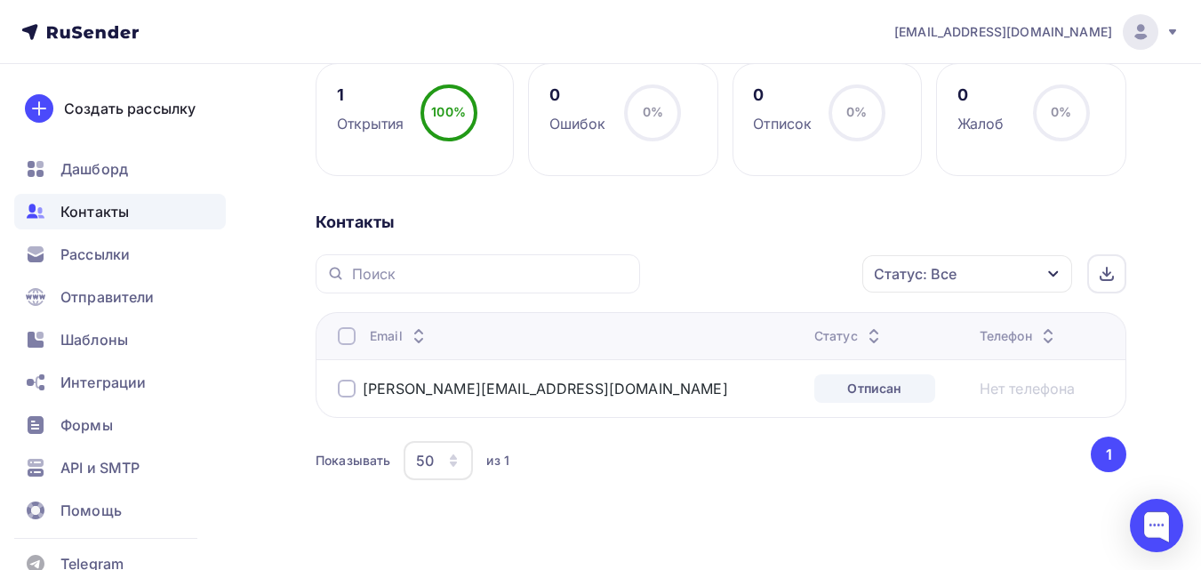
click at [346, 386] on div at bounding box center [347, 389] width 18 height 18
click at [751, 272] on div "Действие" at bounding box center [750, 274] width 195 height 35
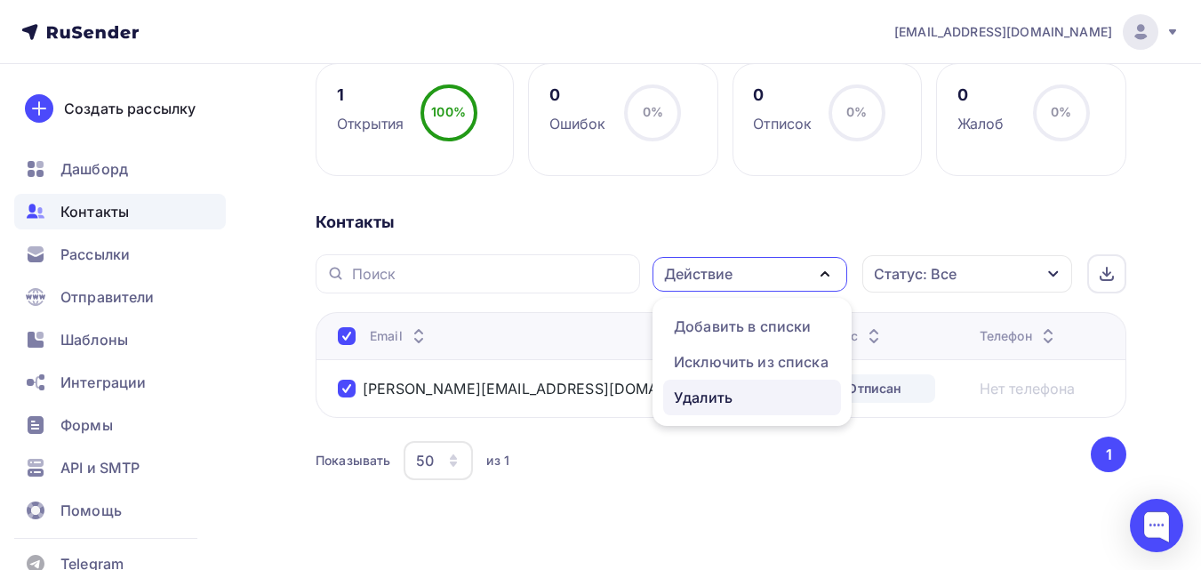
click at [698, 392] on div "Удалить" at bounding box center [703, 397] width 59 height 21
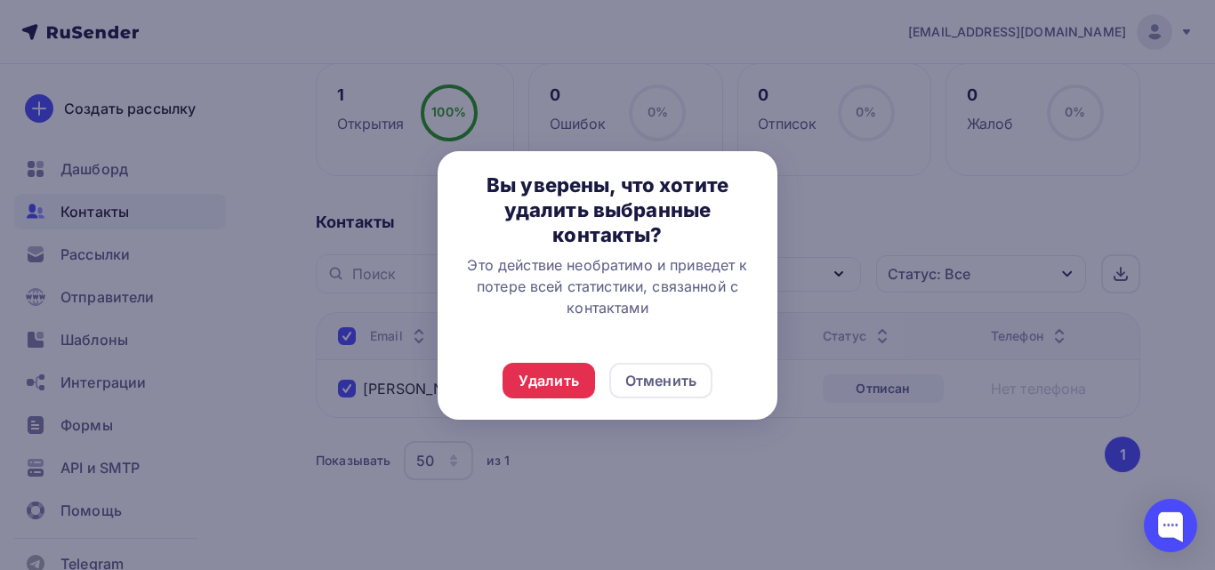
click at [537, 400] on div "Удалить Отменить" at bounding box center [607, 380] width 340 height 78
click at [541, 384] on div "Удалить" at bounding box center [548, 380] width 60 height 21
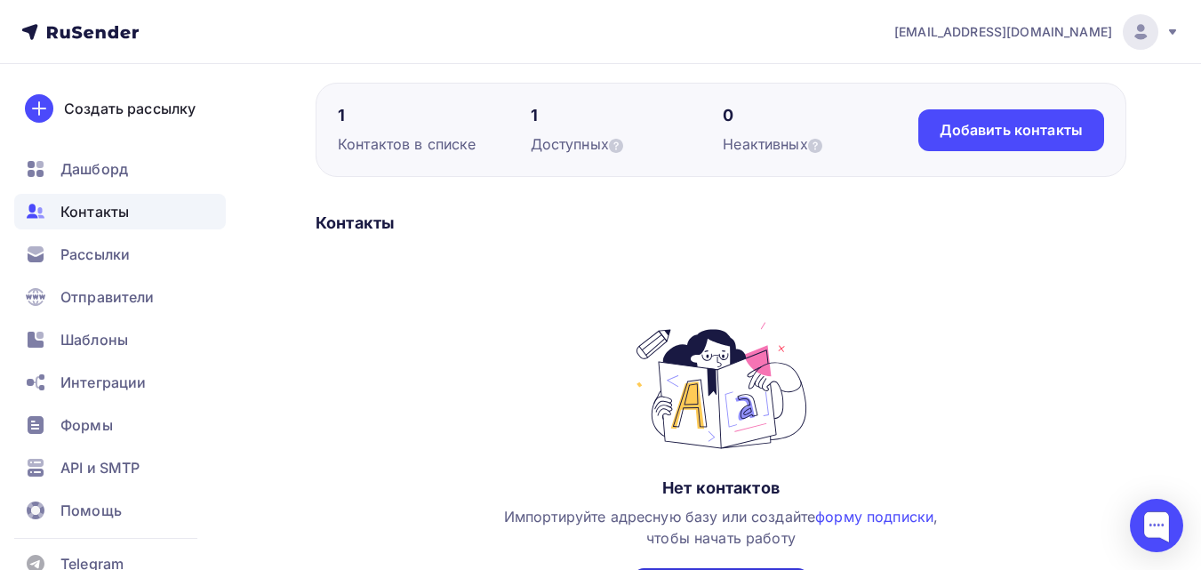
scroll to position [178, 0]
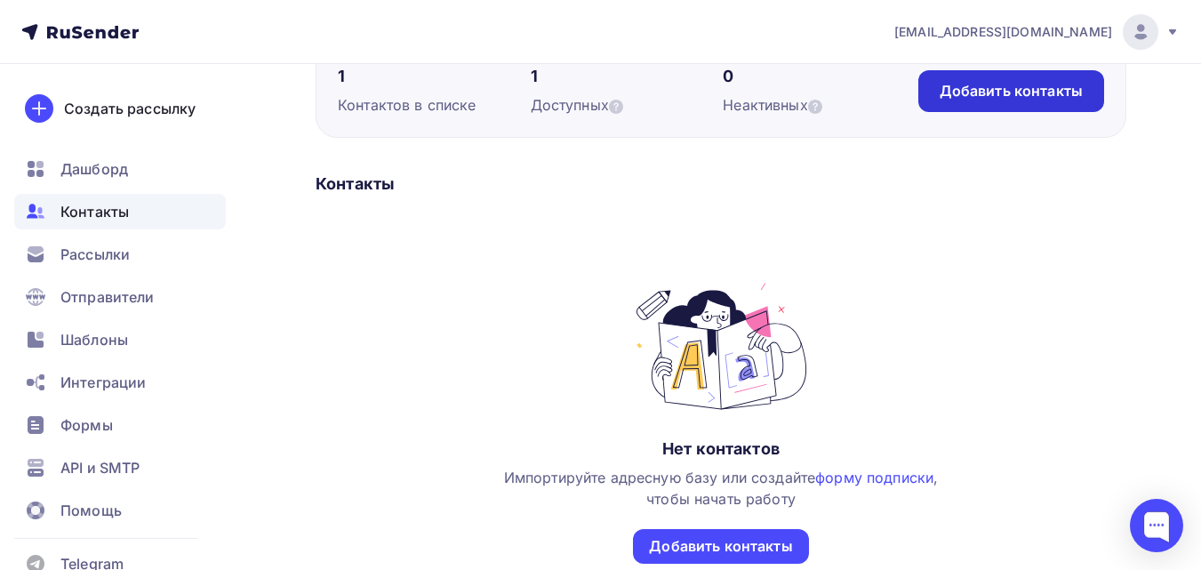
click at [1036, 92] on div "Добавить контакты" at bounding box center [1011, 91] width 143 height 20
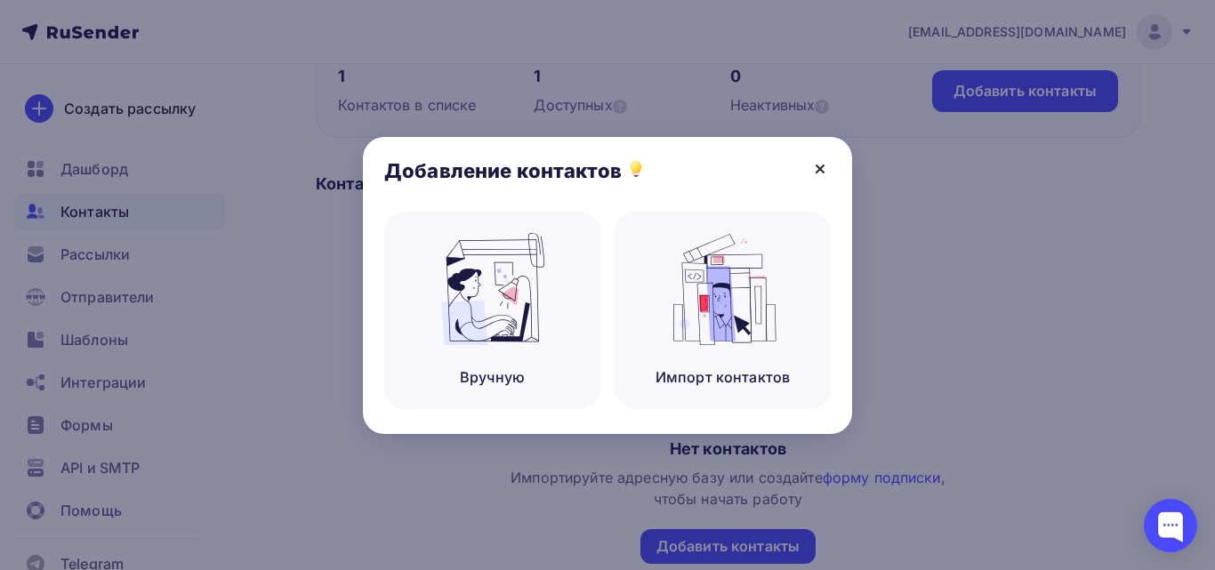
click at [810, 167] on icon at bounding box center [819, 168] width 21 height 21
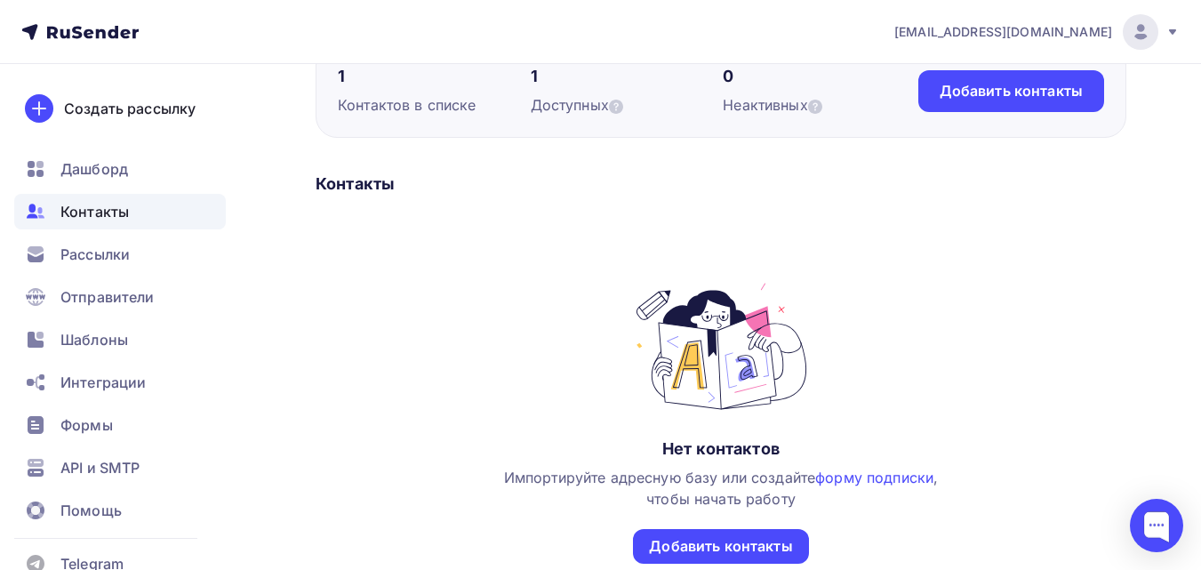
scroll to position [0, 0]
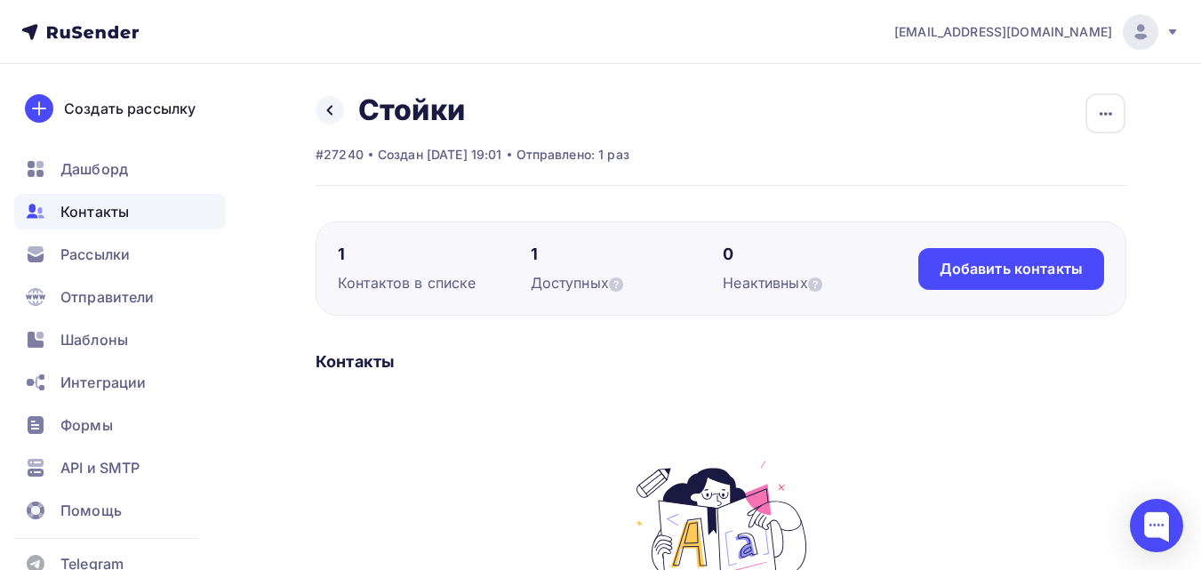
click at [336, 91] on div "Назад Стойки Переименовать список Скачать список Отписать адреса Настроить поля…" at bounding box center [600, 478] width 1201 height 828
click at [335, 114] on icon at bounding box center [330, 110] width 14 height 14
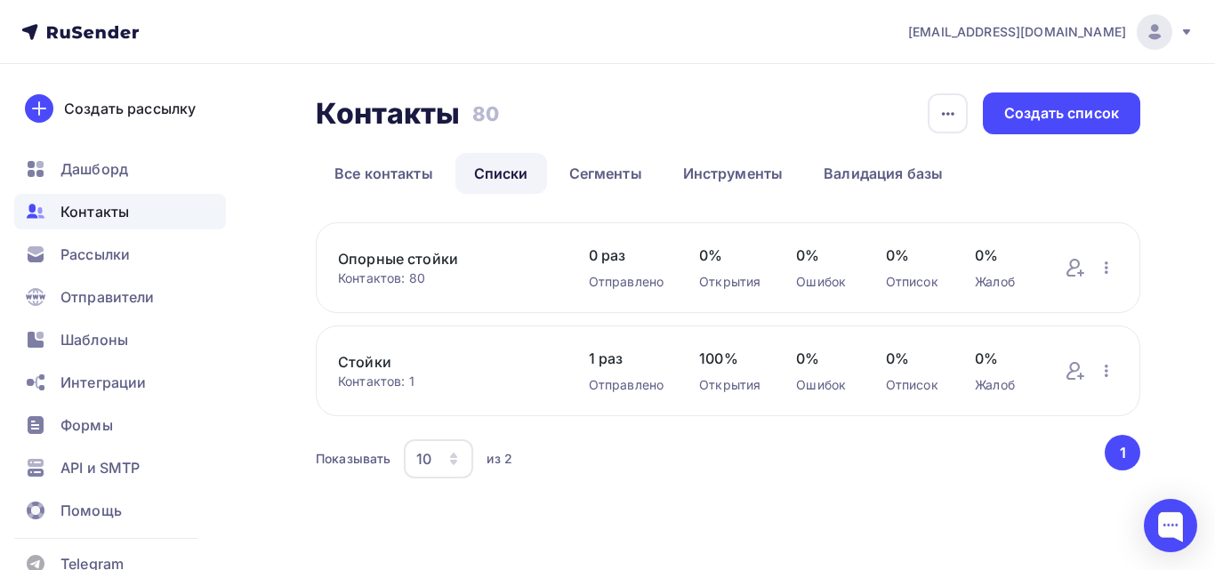
click at [373, 365] on link "Стойки" at bounding box center [445, 361] width 215 height 21
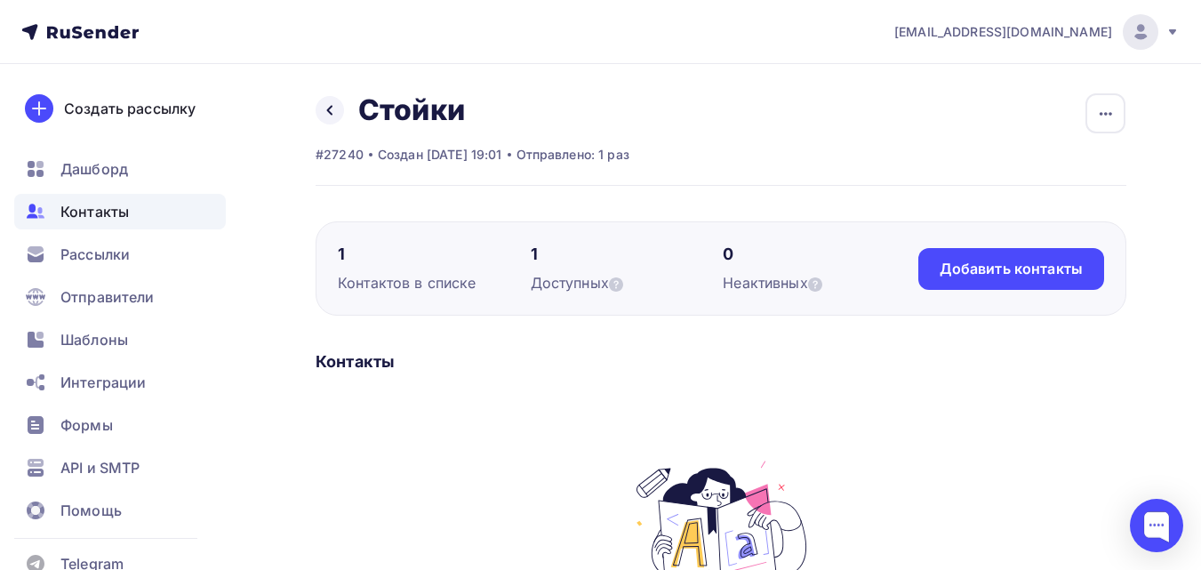
click at [394, 275] on div "Контактов в списке" at bounding box center [434, 282] width 193 height 21
click at [340, 256] on div "1" at bounding box center [434, 254] width 193 height 21
click at [1005, 251] on div "Добавить контакты" at bounding box center [1011, 269] width 186 height 42
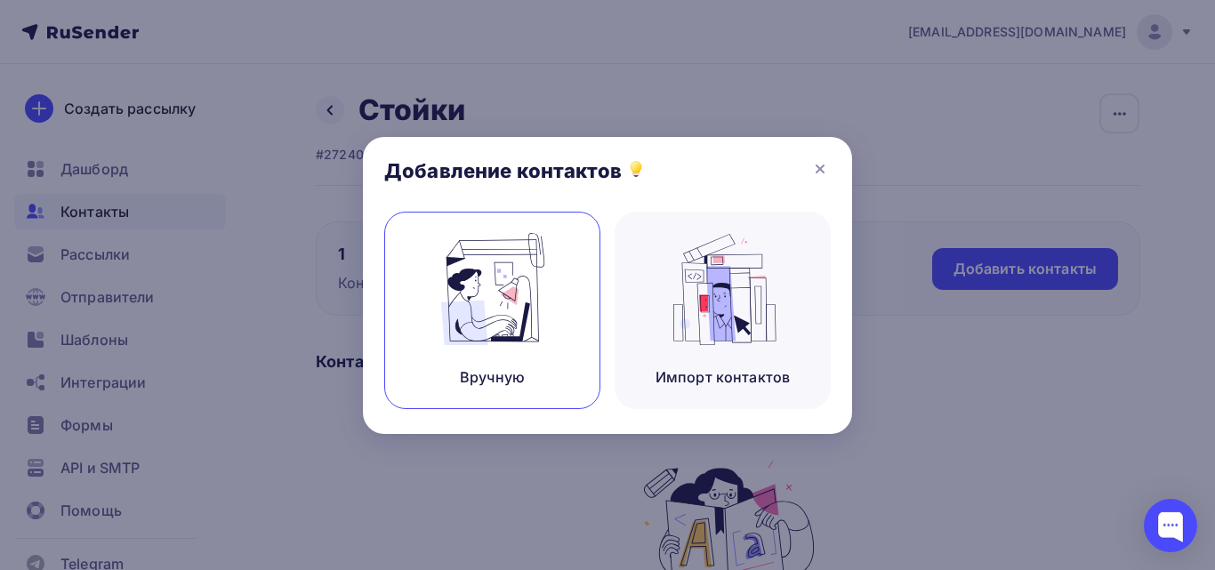
click at [561, 325] on div "Вручную" at bounding box center [492, 310] width 216 height 197
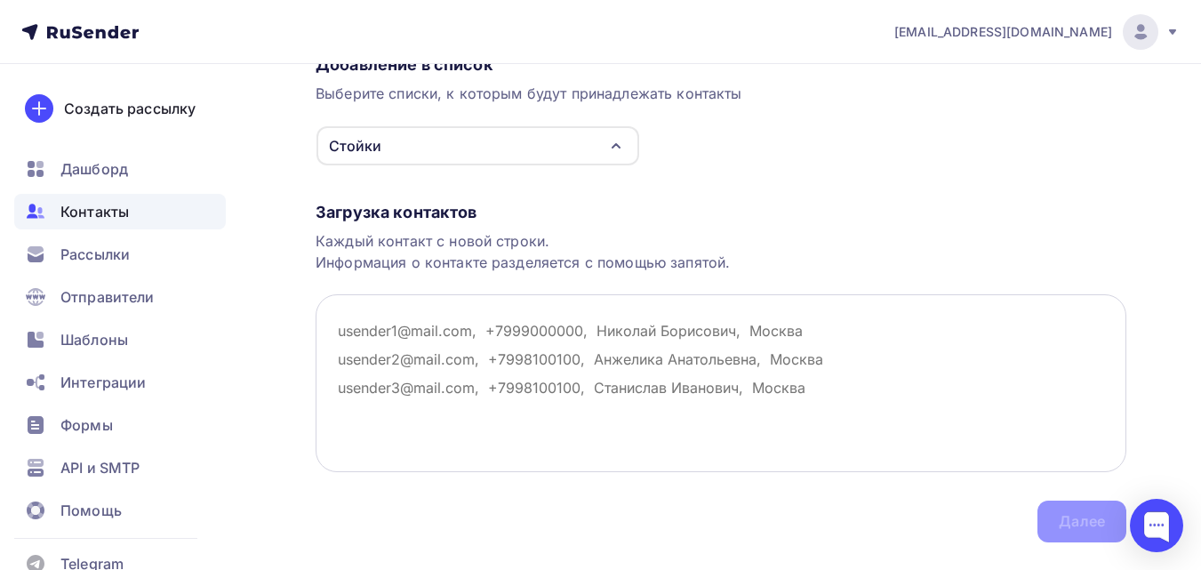
scroll to position [213, 0]
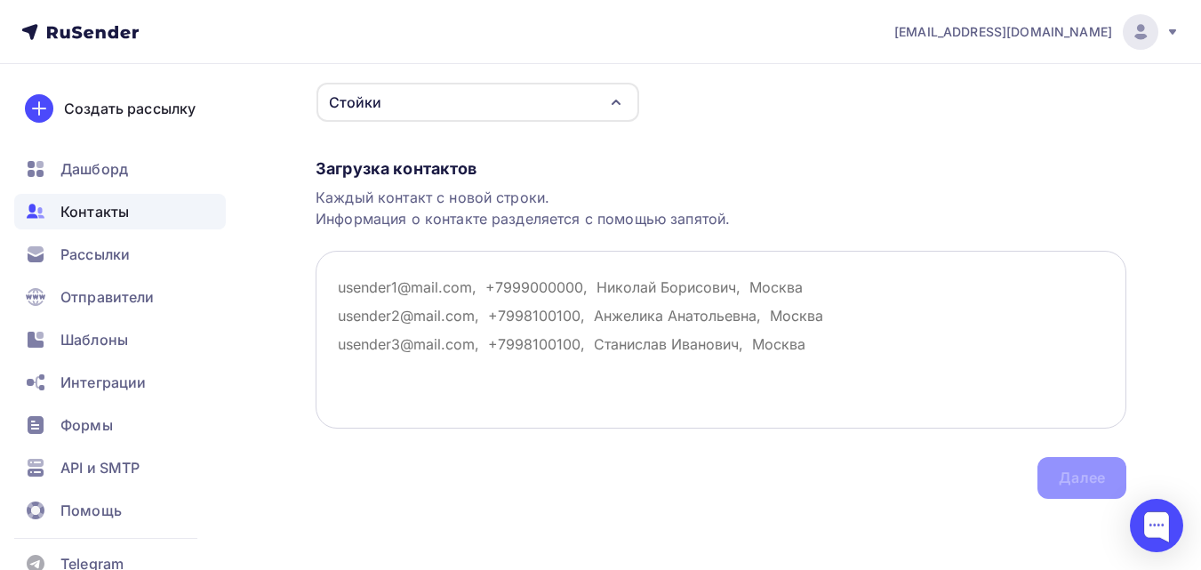
click at [519, 286] on textarea at bounding box center [721, 340] width 811 height 178
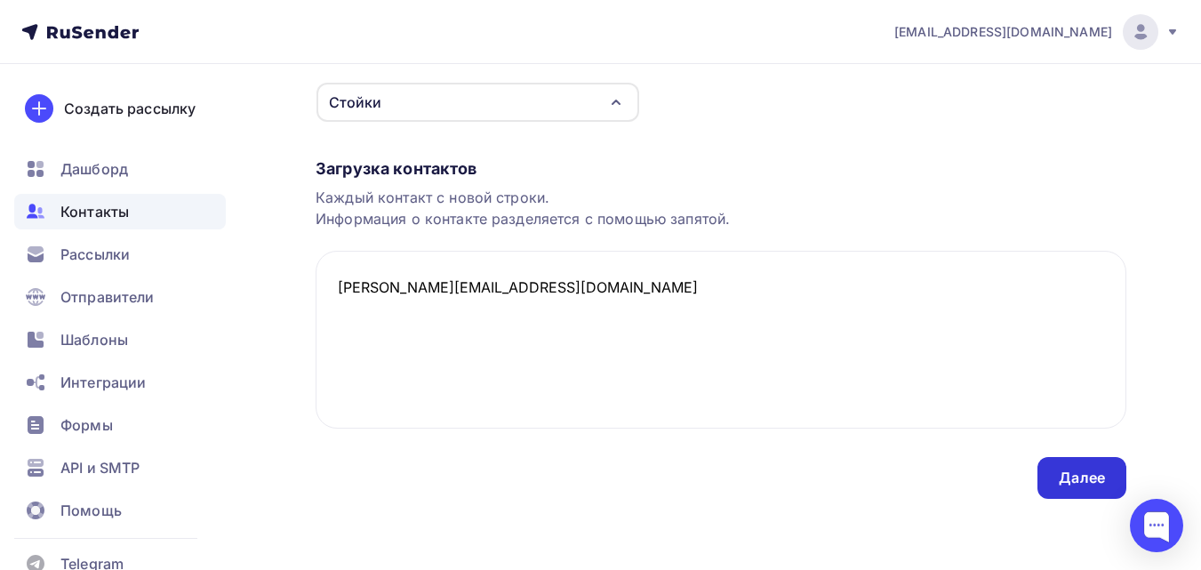
type textarea "[PERSON_NAME][EMAIL_ADDRESS][DOMAIN_NAME]"
click at [1089, 462] on div "Далее" at bounding box center [1082, 478] width 89 height 42
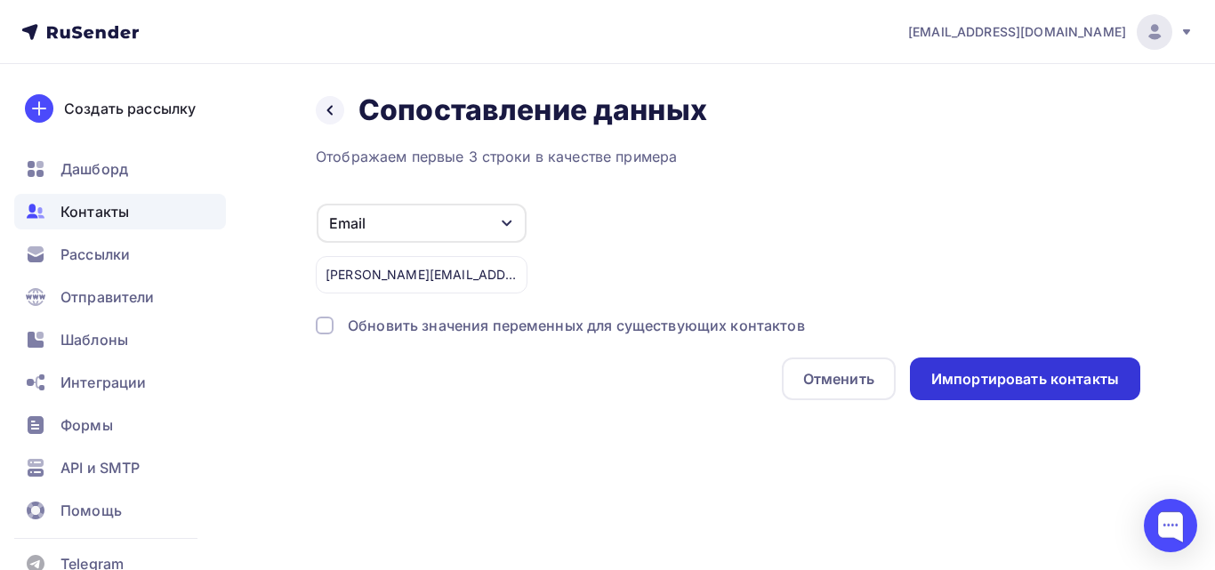
click at [1022, 374] on div "Импортировать контакты" at bounding box center [1025, 379] width 188 height 20
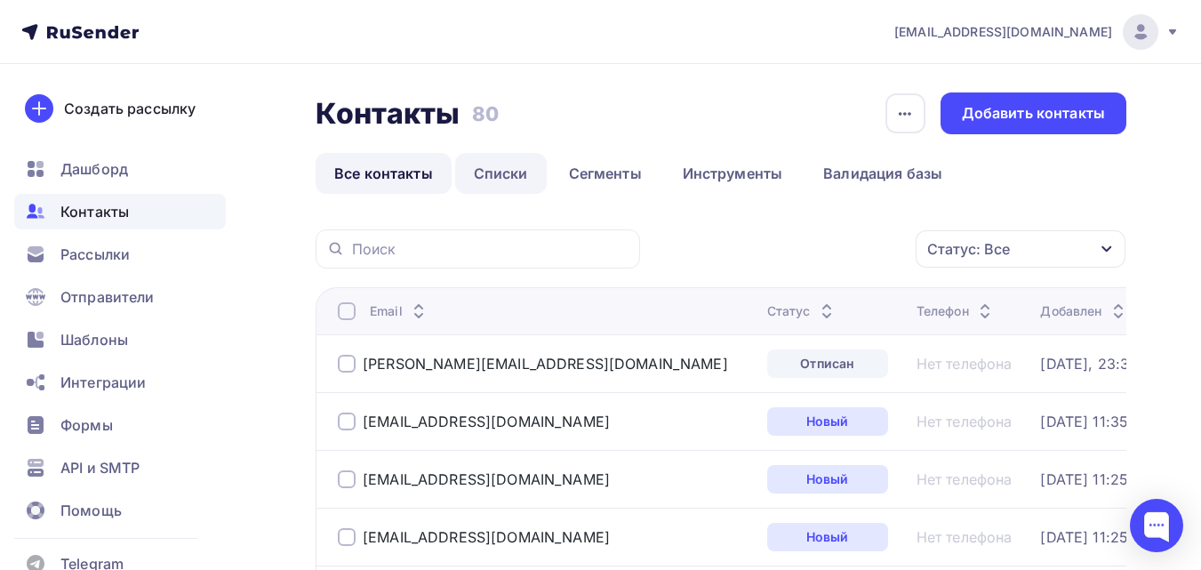
click at [502, 164] on link "Списки" at bounding box center [501, 173] width 92 height 41
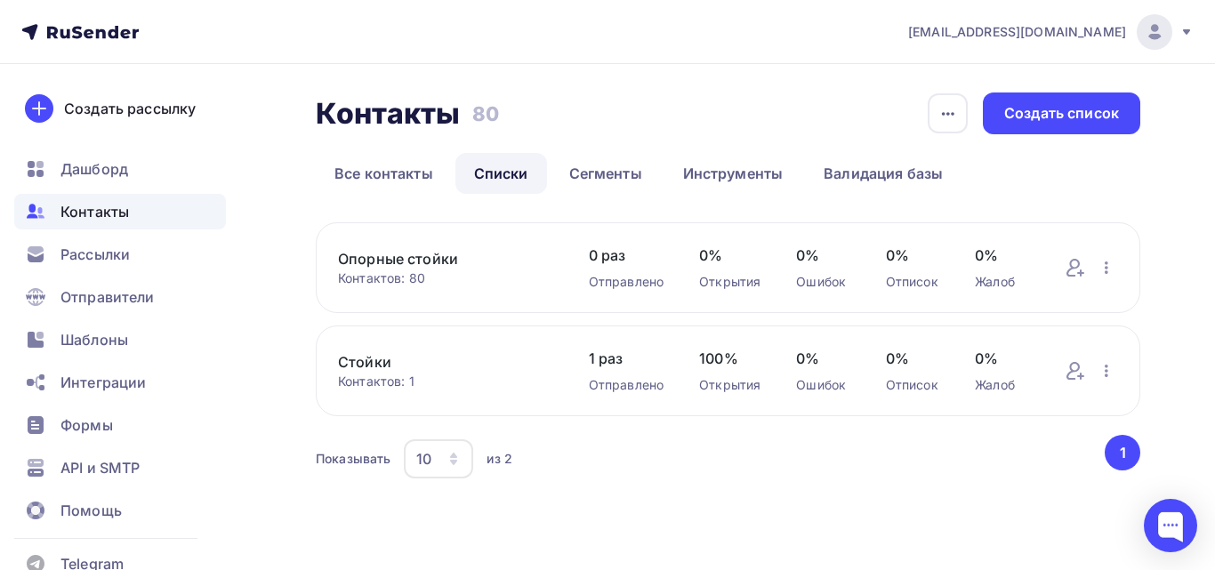
click at [387, 357] on link "Стойки" at bounding box center [445, 361] width 215 height 21
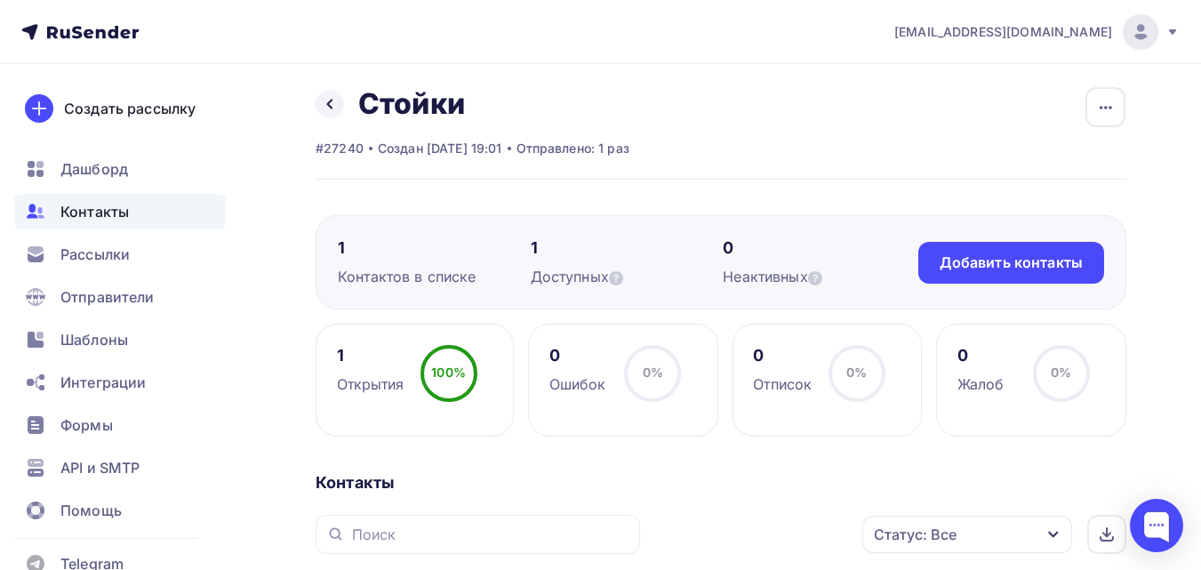
scroll to position [89, 0]
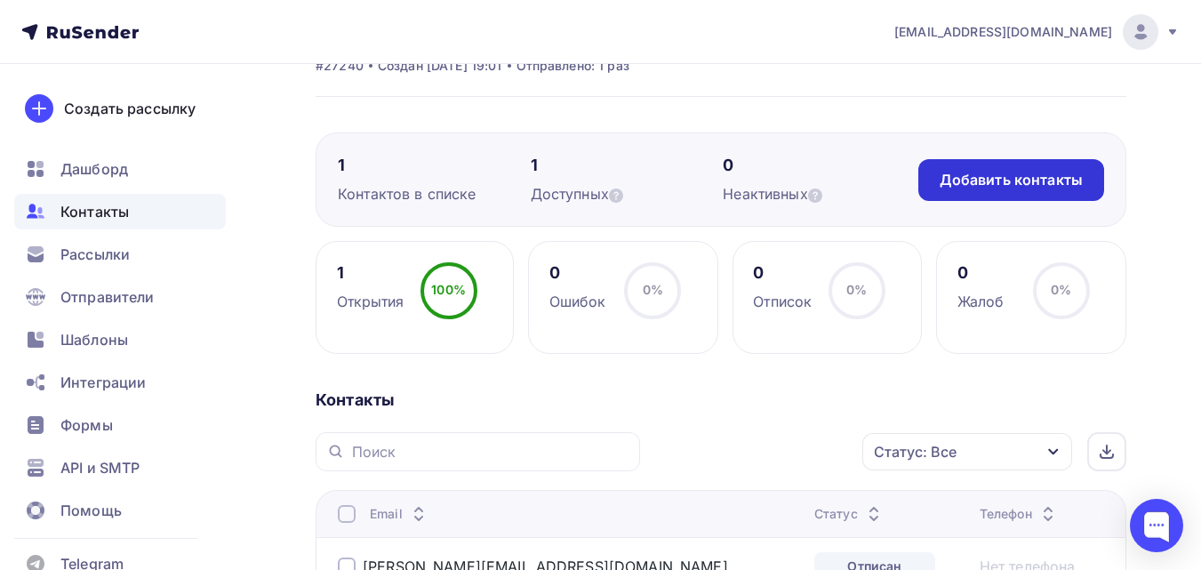
click at [991, 172] on div "Добавить контакты" at bounding box center [1011, 180] width 143 height 20
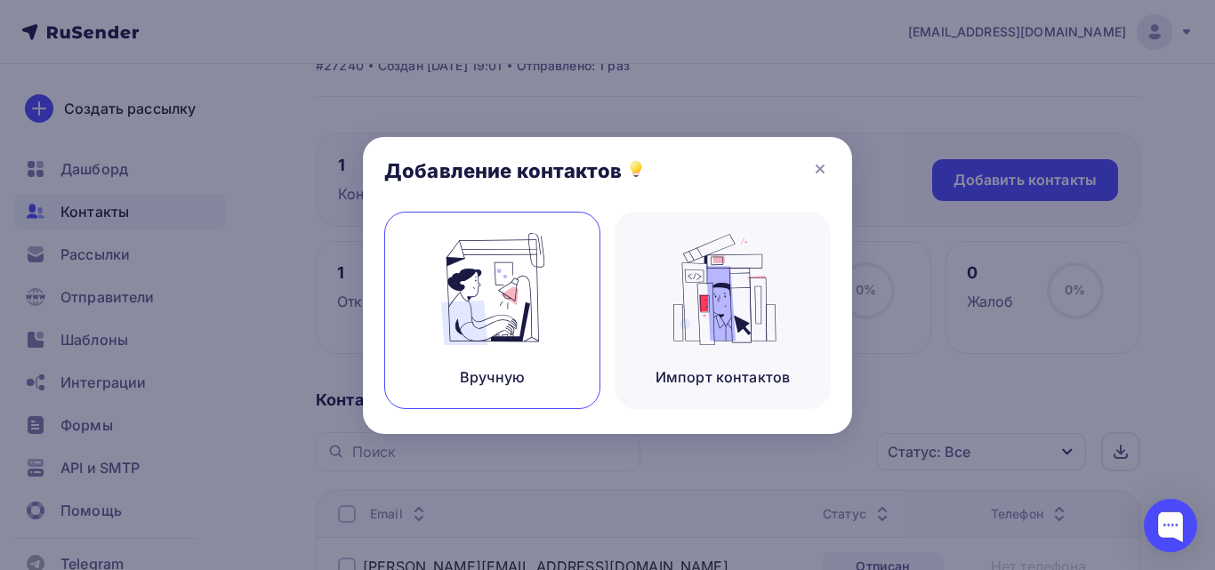
click at [469, 338] on img at bounding box center [492, 289] width 119 height 112
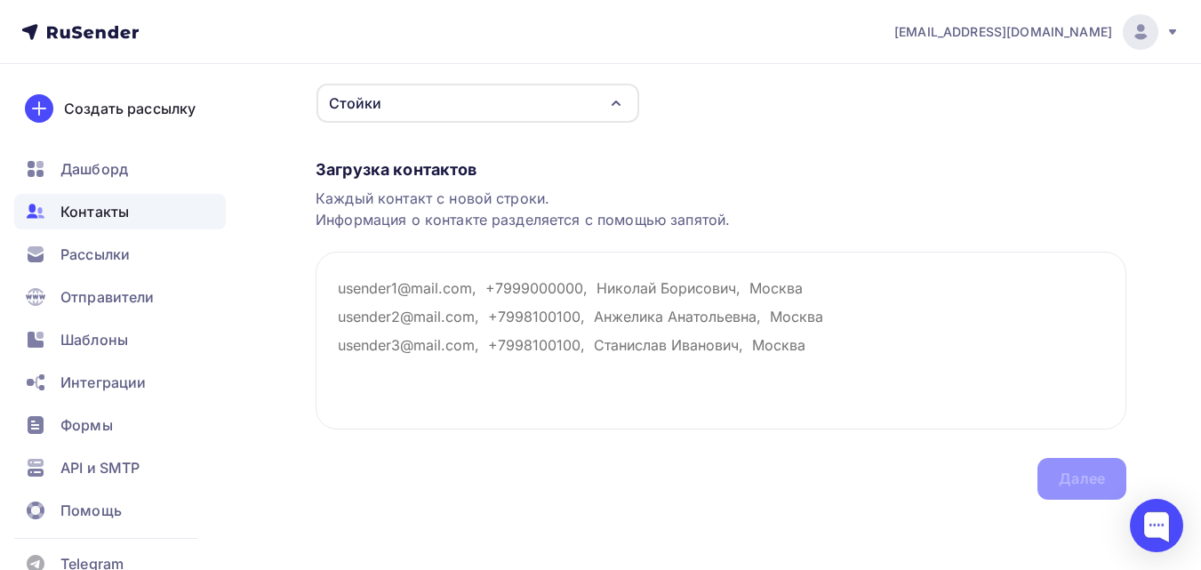
scroll to position [213, 0]
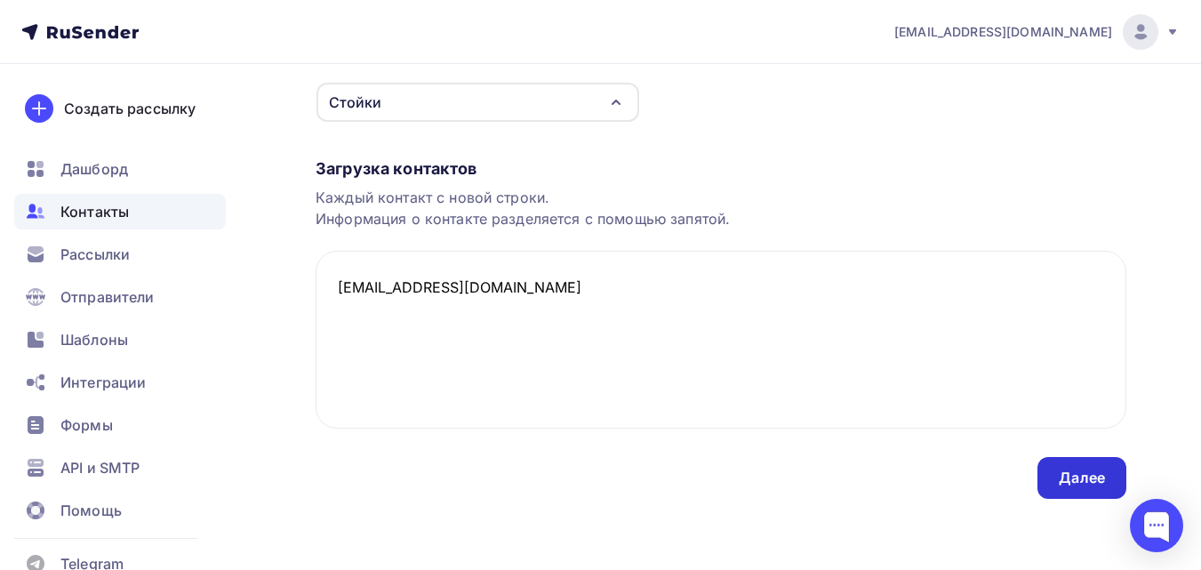
type textarea "[EMAIL_ADDRESS][DOMAIN_NAME]"
click at [1087, 473] on div "Далее" at bounding box center [1082, 478] width 46 height 20
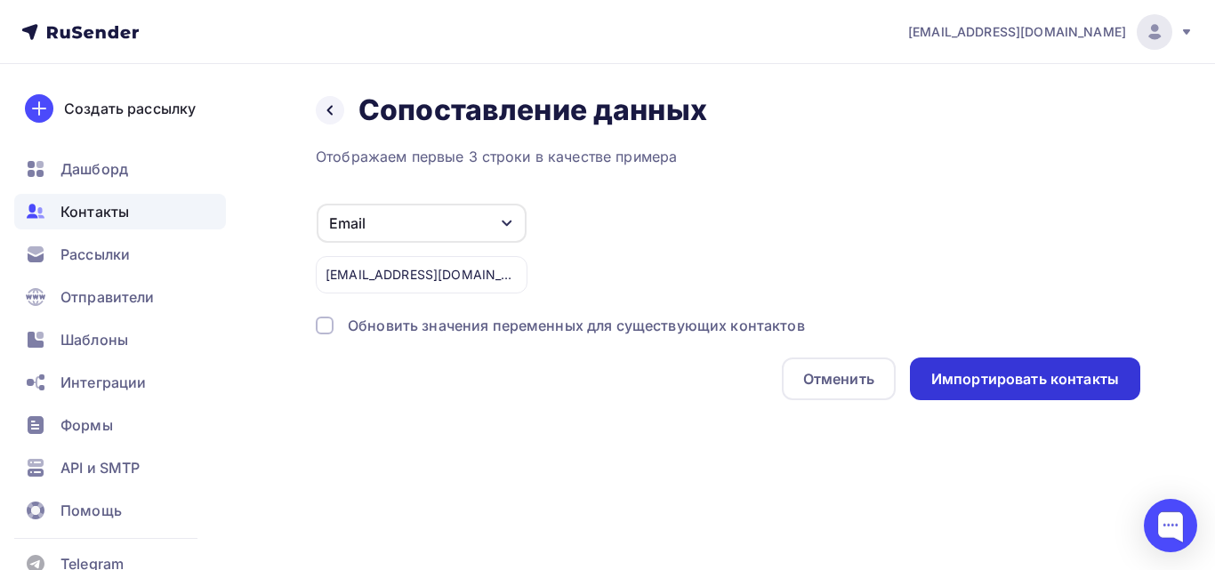
click at [1055, 377] on div "Импортировать контакты" at bounding box center [1025, 379] width 188 height 20
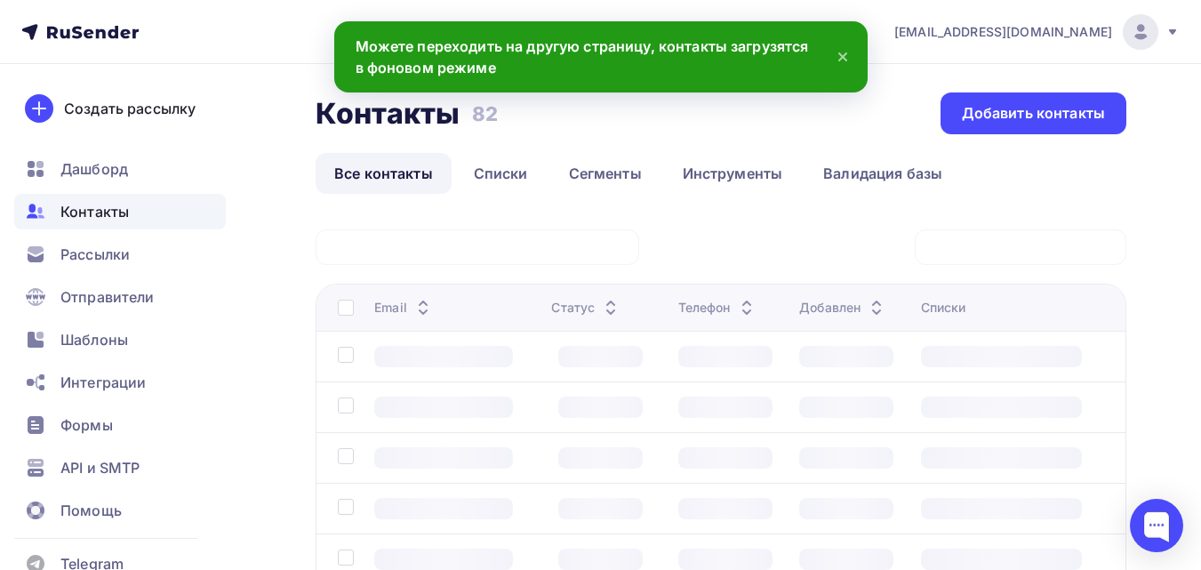
click at [836, 53] on icon at bounding box center [842, 56] width 21 height 21
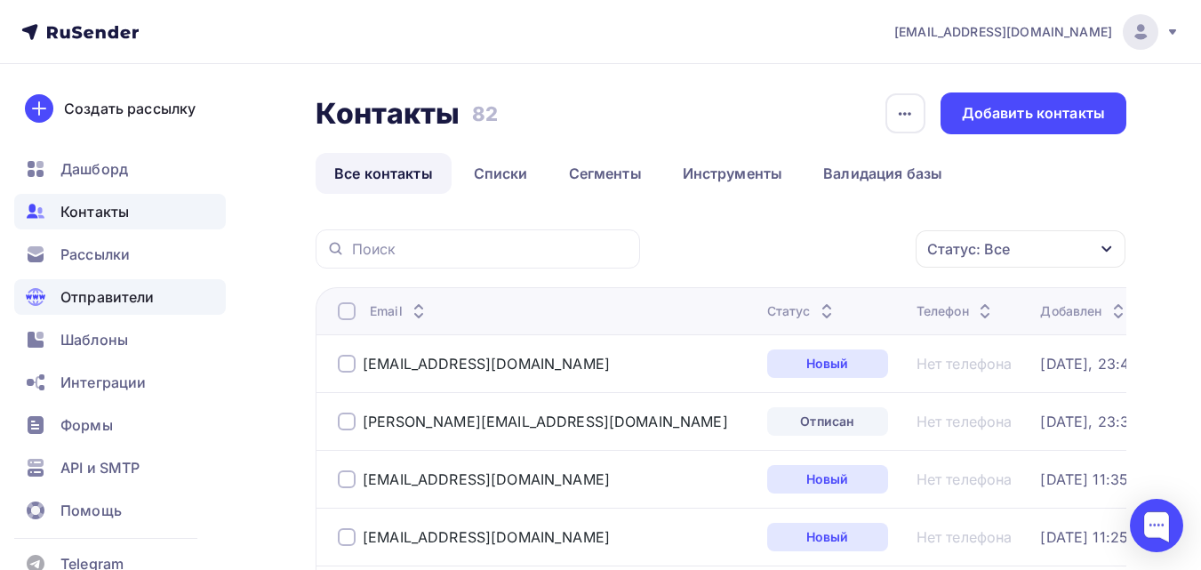
click at [131, 301] on span "Отправители" at bounding box center [107, 296] width 94 height 21
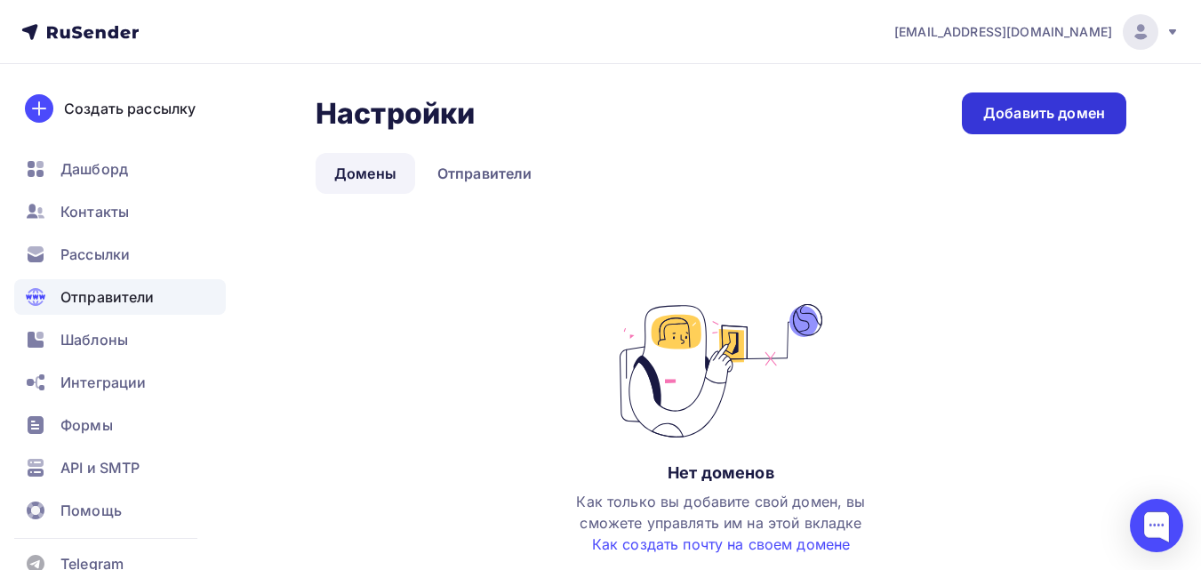
click at [1023, 126] on link "Добавить домен" at bounding box center [1044, 113] width 164 height 42
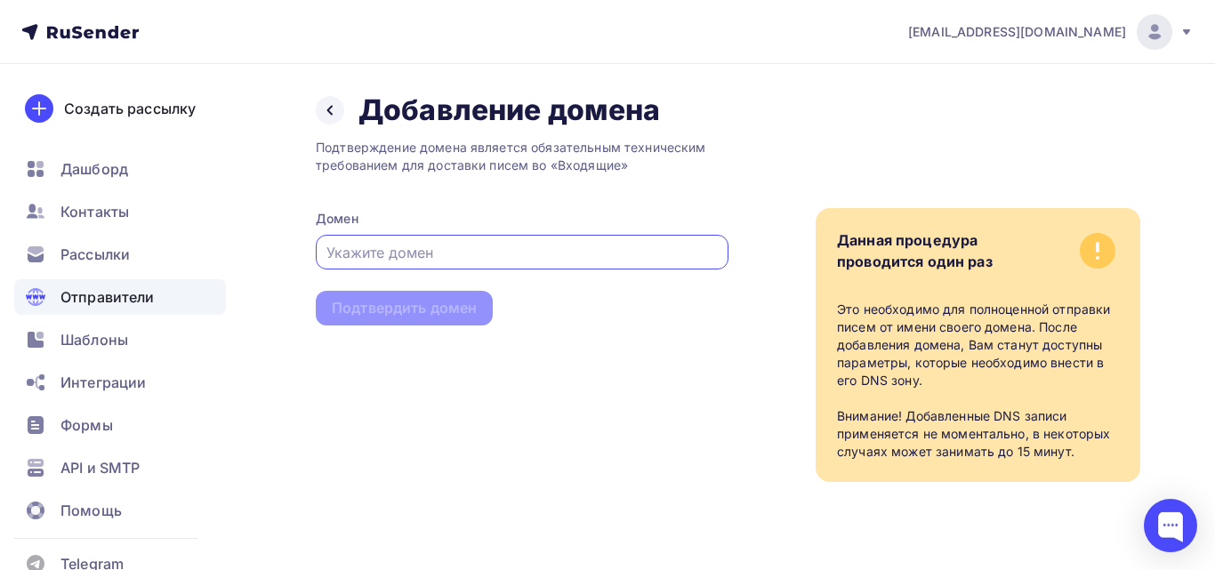
click at [381, 252] on input "text" at bounding box center [522, 252] width 392 height 21
paste input "[PERSON_NAME][EMAIL_ADDRESS][DOMAIN_NAME]"
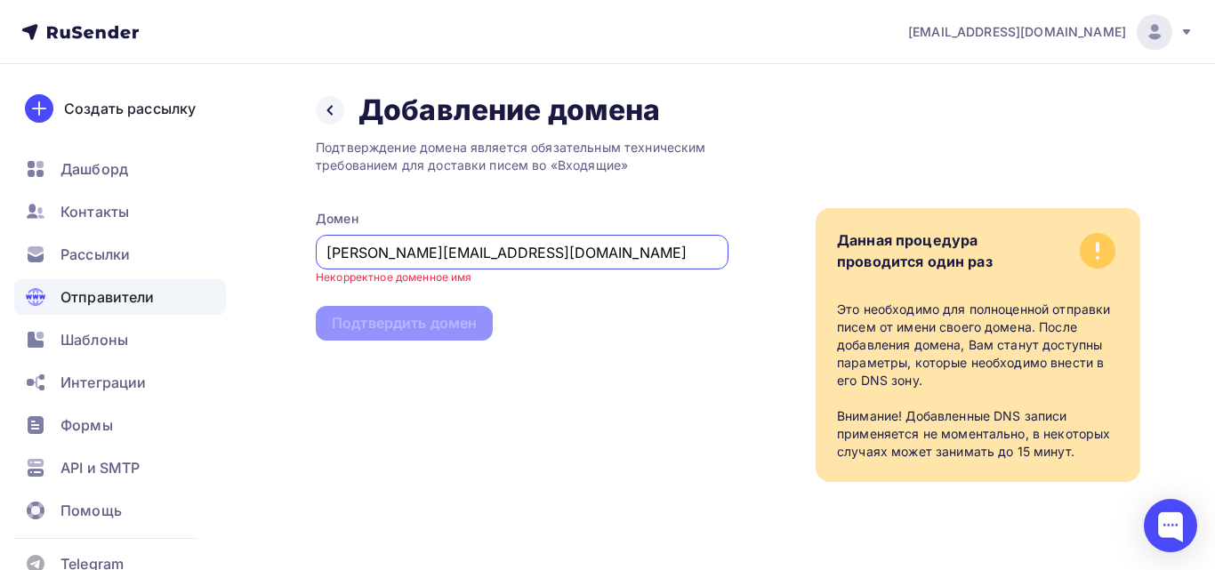
click at [554, 405] on div "Подтверждение домена является обязательным техническим требованием для доставки…" at bounding box center [522, 305] width 413 height 354
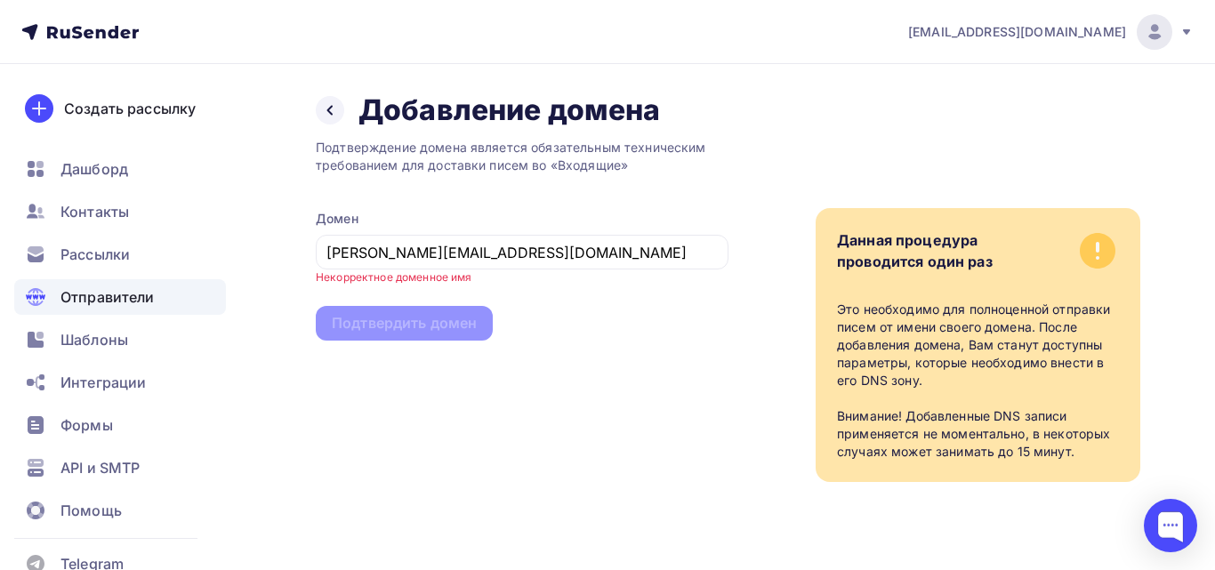
click at [451, 331] on div "Подтверждение домена является обязательным техническим требованием для доставки…" at bounding box center [522, 305] width 413 height 354
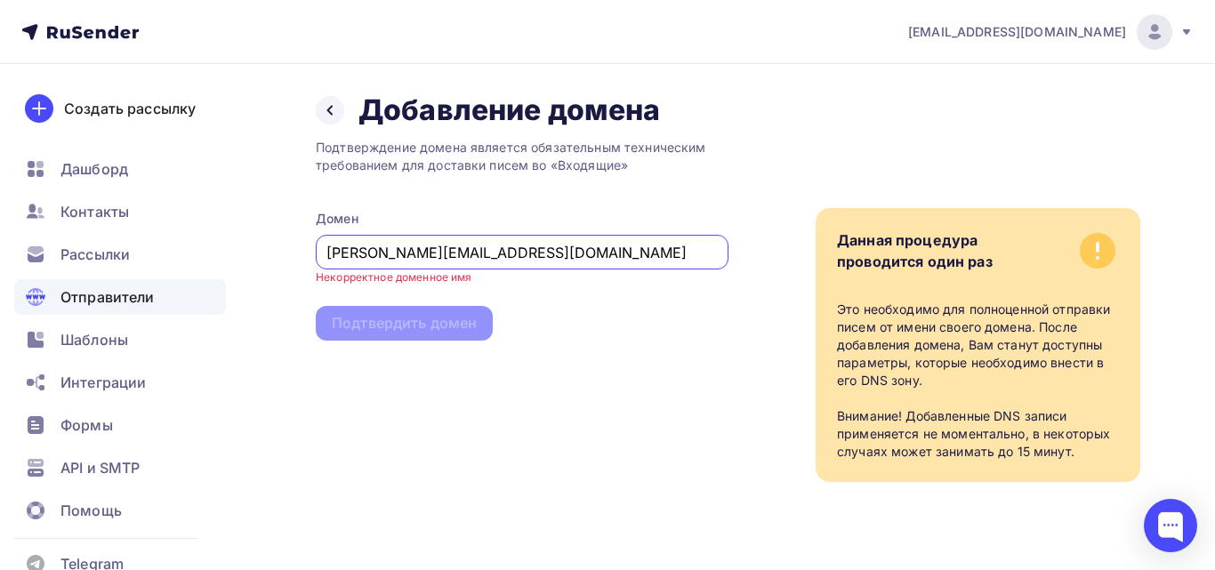
click at [453, 253] on input "[PERSON_NAME][EMAIL_ADDRESS][DOMAIN_NAME]" at bounding box center [522, 252] width 392 height 21
drag, startPoint x: 269, startPoint y: 250, endPoint x: 222, endPoint y: 250, distance: 47.1
click at [222, 250] on div "liza.shoptanko@gmail.com Аккаунт Тарифы Выйти Создать рассылку Дашборд Контакты…" at bounding box center [607, 276] width 1215 height 553
paste input "shop."
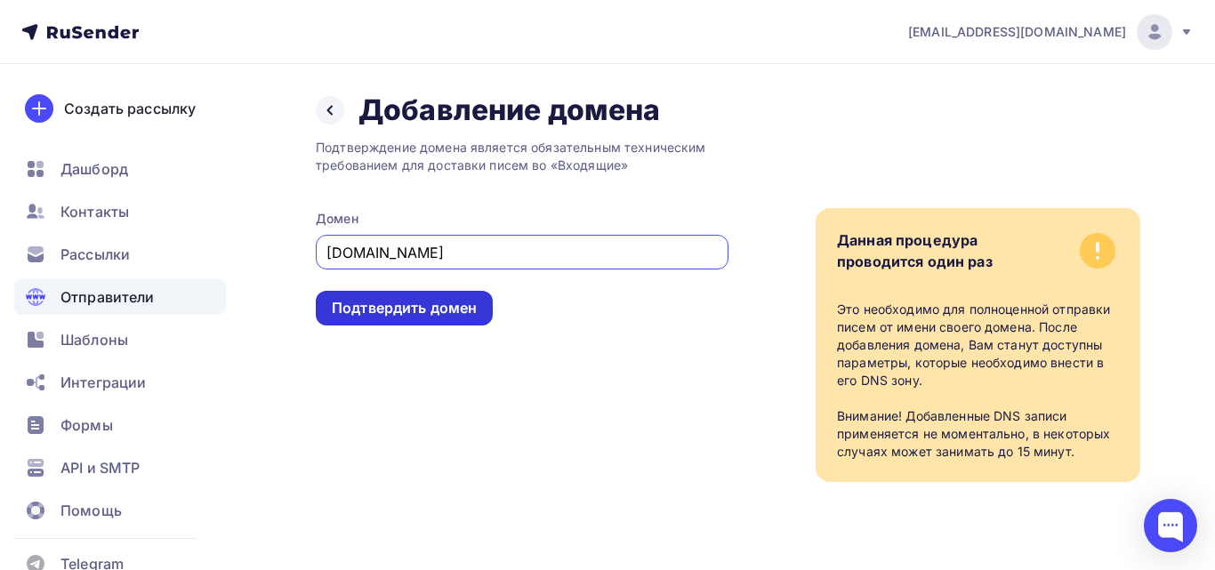
type input "shop.tanko.su"
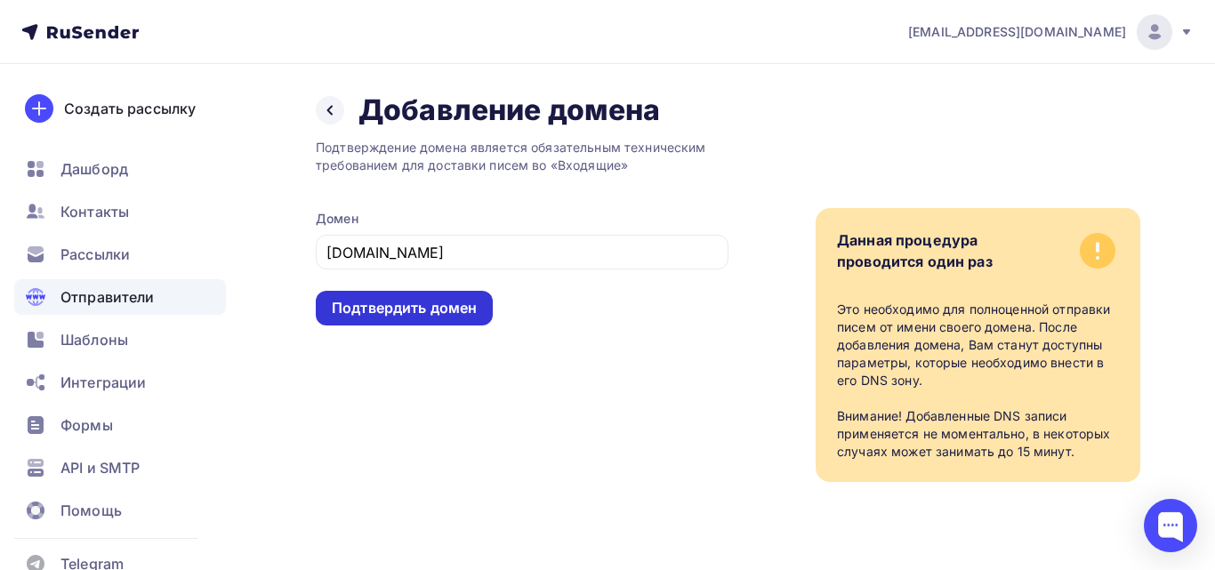
click at [377, 313] on div "Подтвердить домен" at bounding box center [404, 308] width 145 height 20
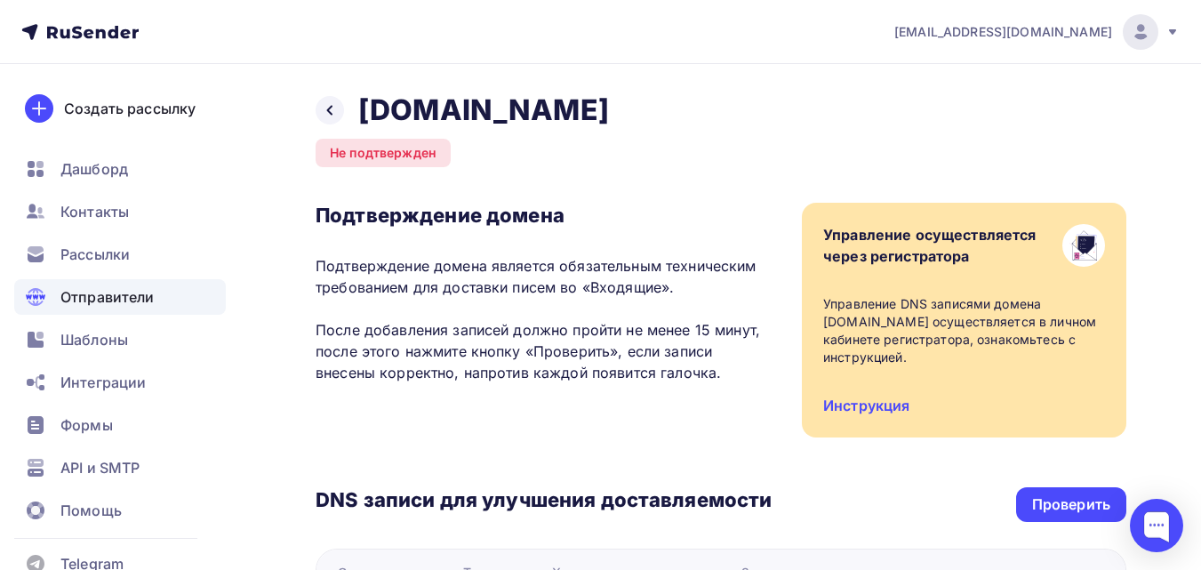
drag, startPoint x: 443, startPoint y: 330, endPoint x: 736, endPoint y: 373, distance: 296.6
click at [736, 373] on p "Подтверждение домена является обязательным техническим требованием для доставки…" at bounding box center [544, 319] width 456 height 128
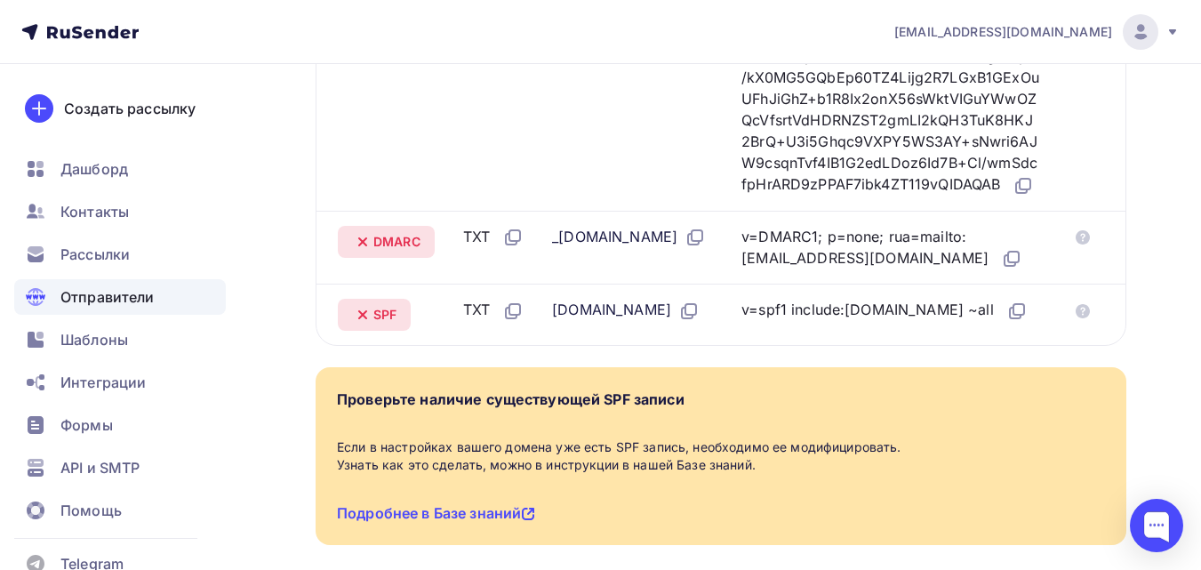
scroll to position [293, 0]
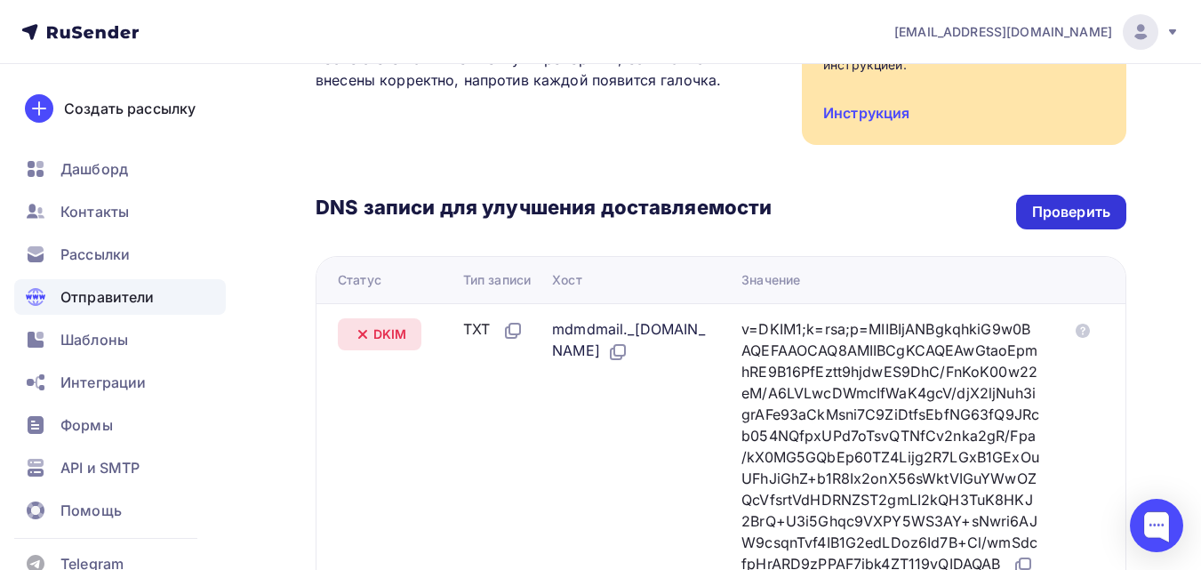
click at [1047, 198] on div "Проверить" at bounding box center [1071, 212] width 110 height 35
click at [1048, 223] on div "Проверить" at bounding box center [1071, 212] width 110 height 35
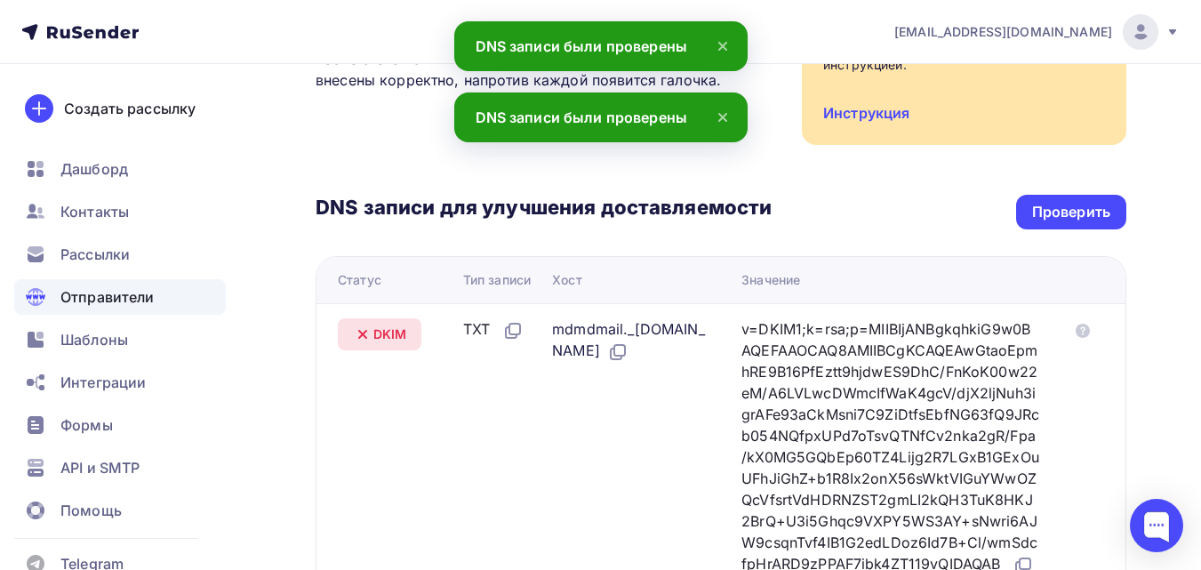
click at [718, 115] on icon at bounding box center [722, 117] width 21 height 21
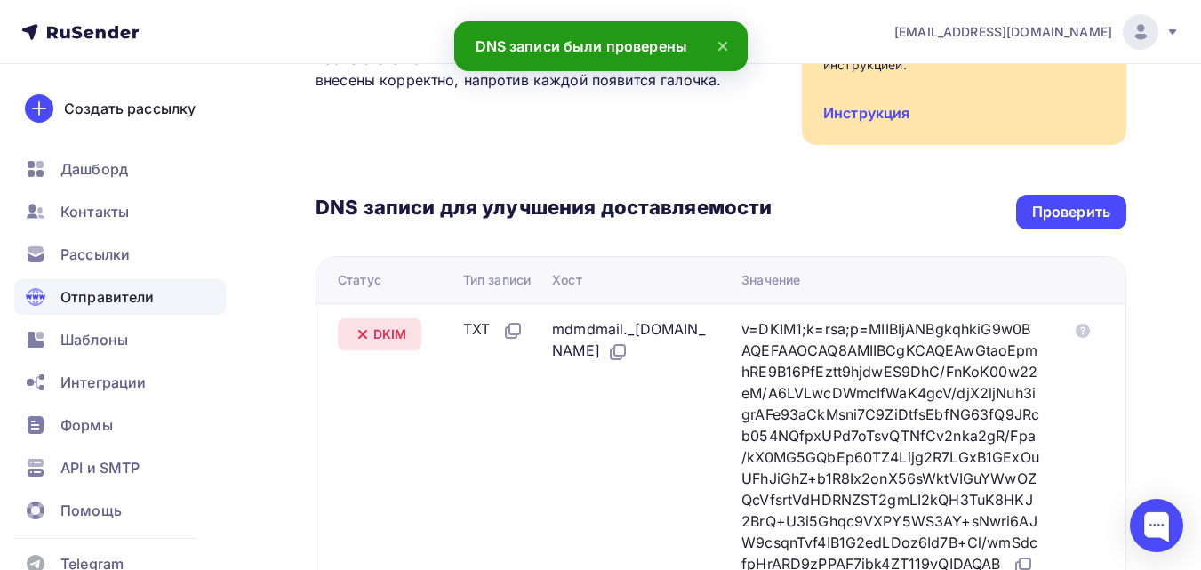
click at [723, 43] on icon at bounding box center [722, 46] width 21 height 21
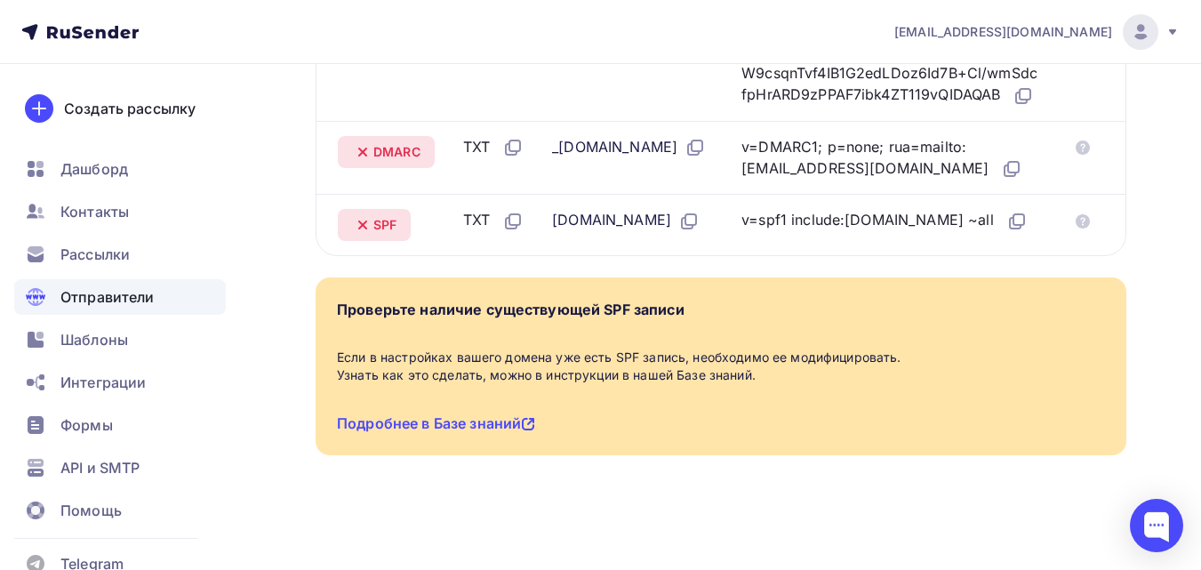
scroll to position [826, 0]
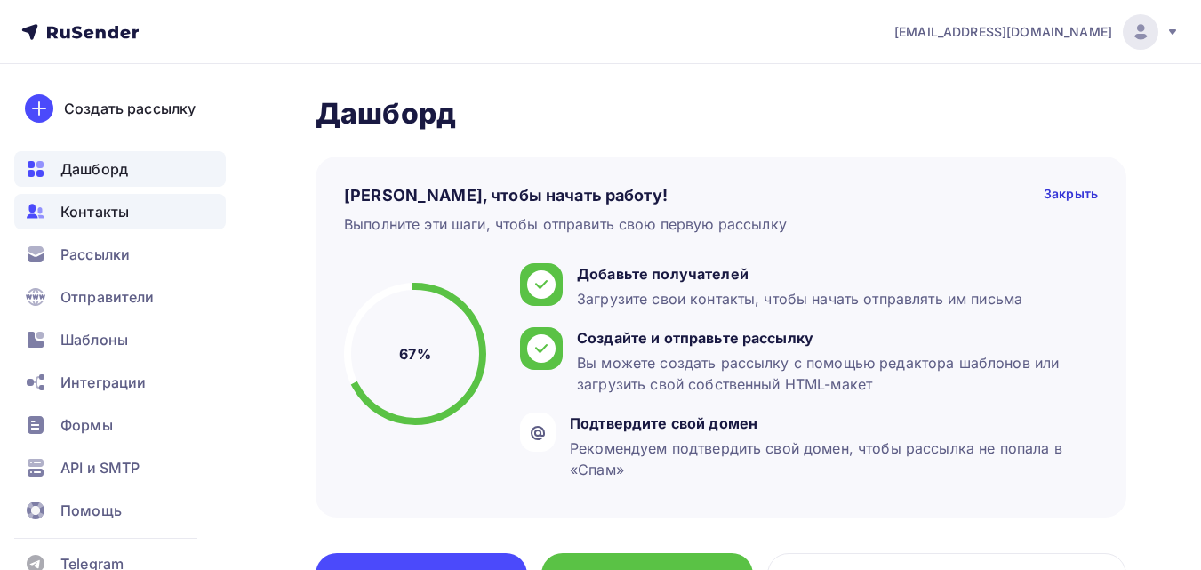
click at [112, 223] on div "Контакты" at bounding box center [120, 212] width 212 height 36
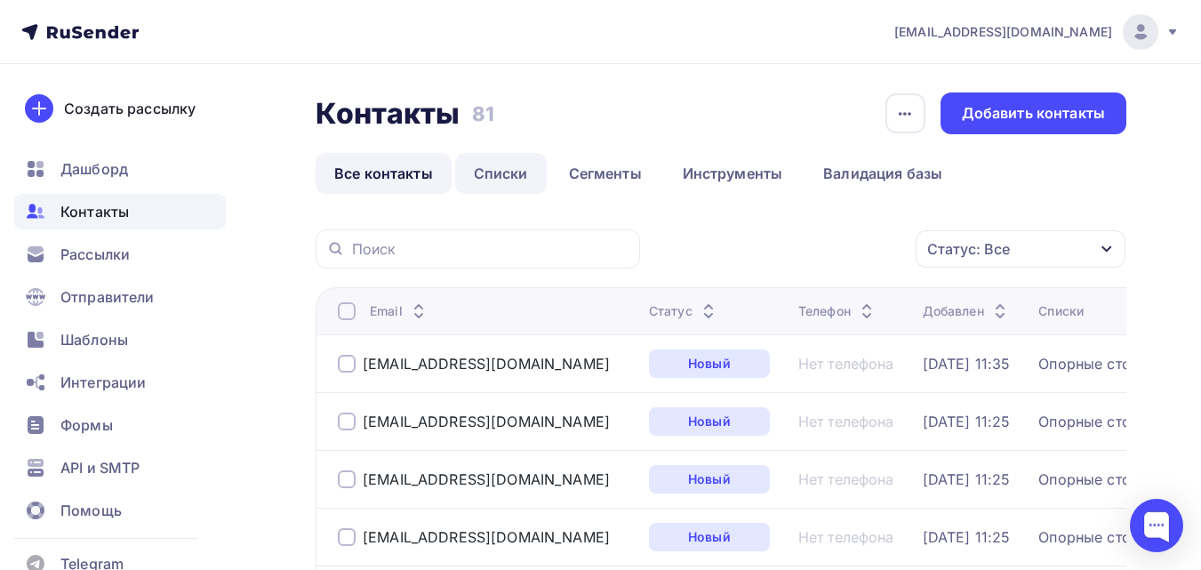
click at [509, 180] on link "Списки" at bounding box center [501, 173] width 92 height 41
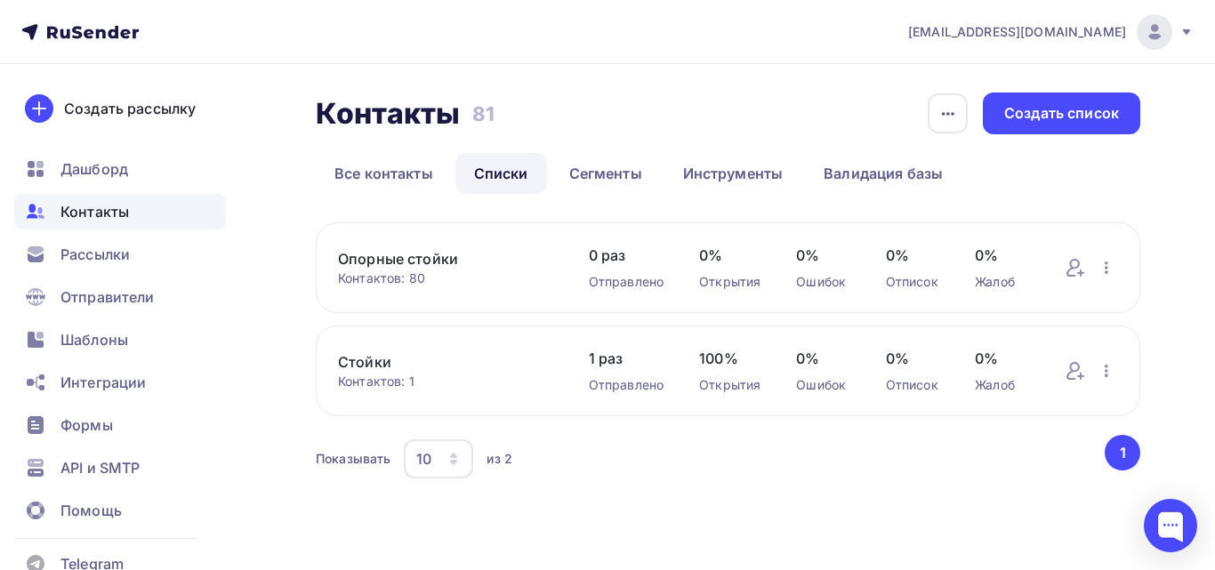
click at [381, 388] on div "Контактов: 1" at bounding box center [445, 382] width 215 height 18
click at [376, 374] on div "Контактов: 1" at bounding box center [445, 382] width 215 height 18
click at [370, 360] on link "Стойки" at bounding box center [445, 361] width 215 height 21
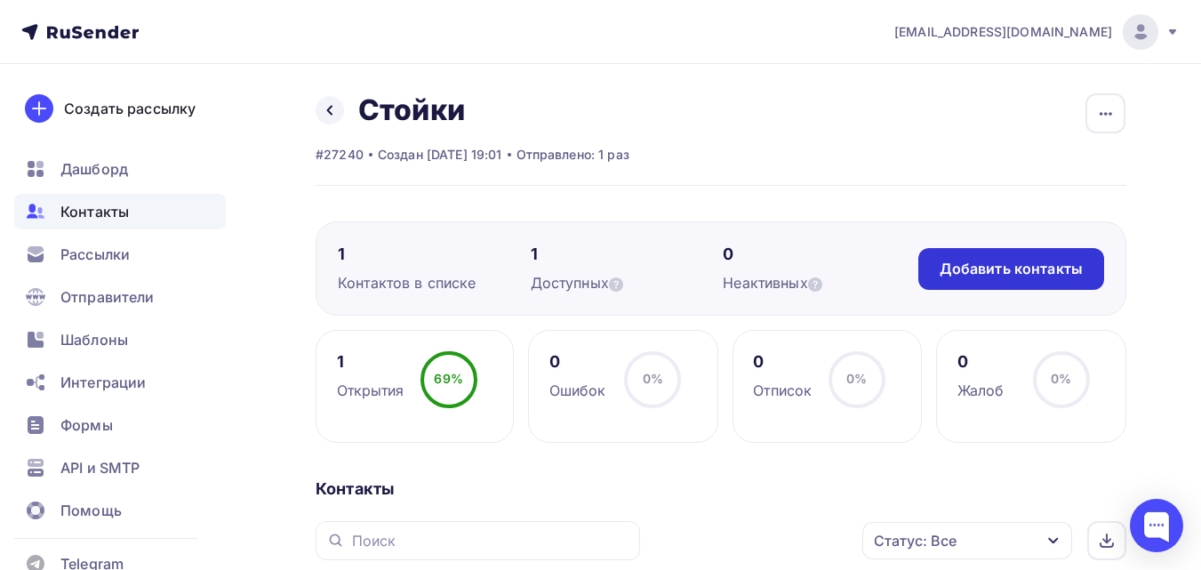
click at [1061, 270] on div "Добавить контакты" at bounding box center [1011, 269] width 143 height 20
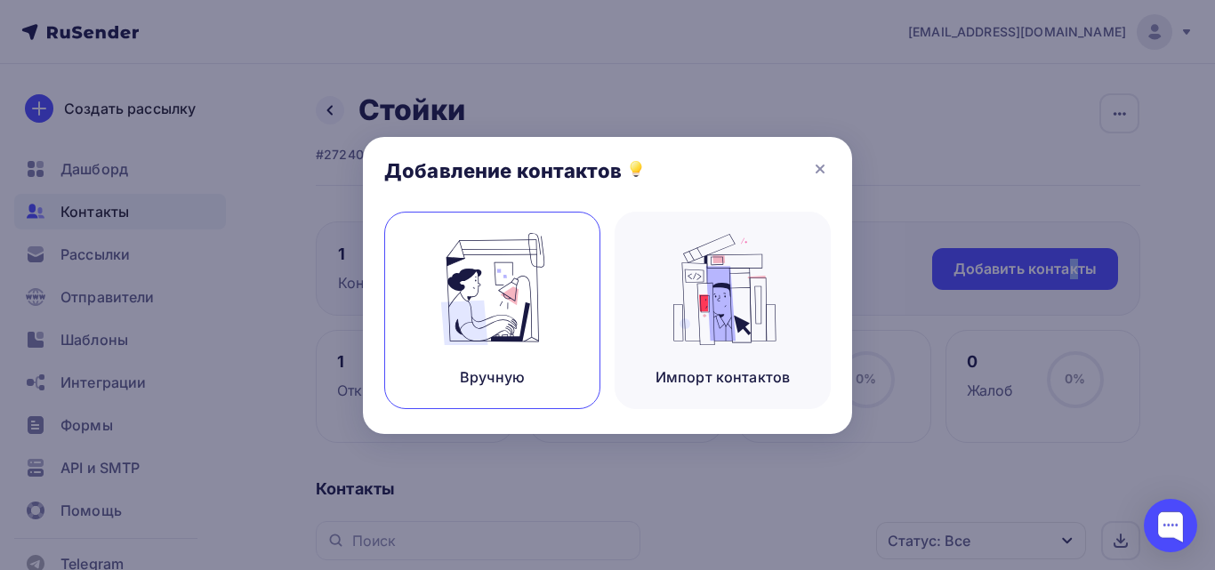
click at [477, 248] on img at bounding box center [492, 289] width 119 height 112
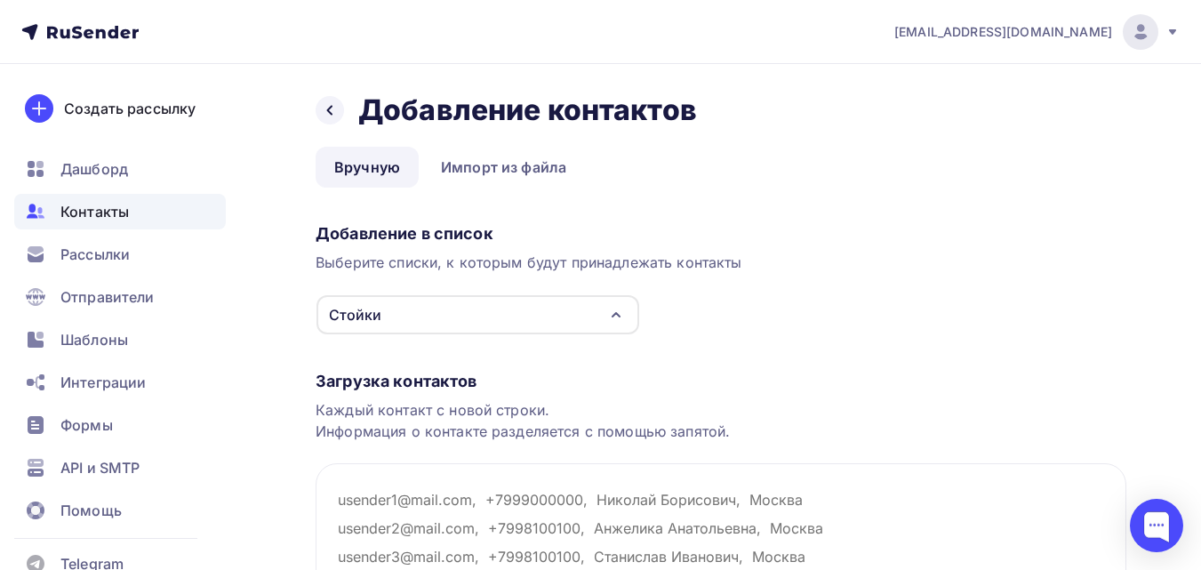
click at [393, 312] on div "Стойки" at bounding box center [478, 314] width 323 height 39
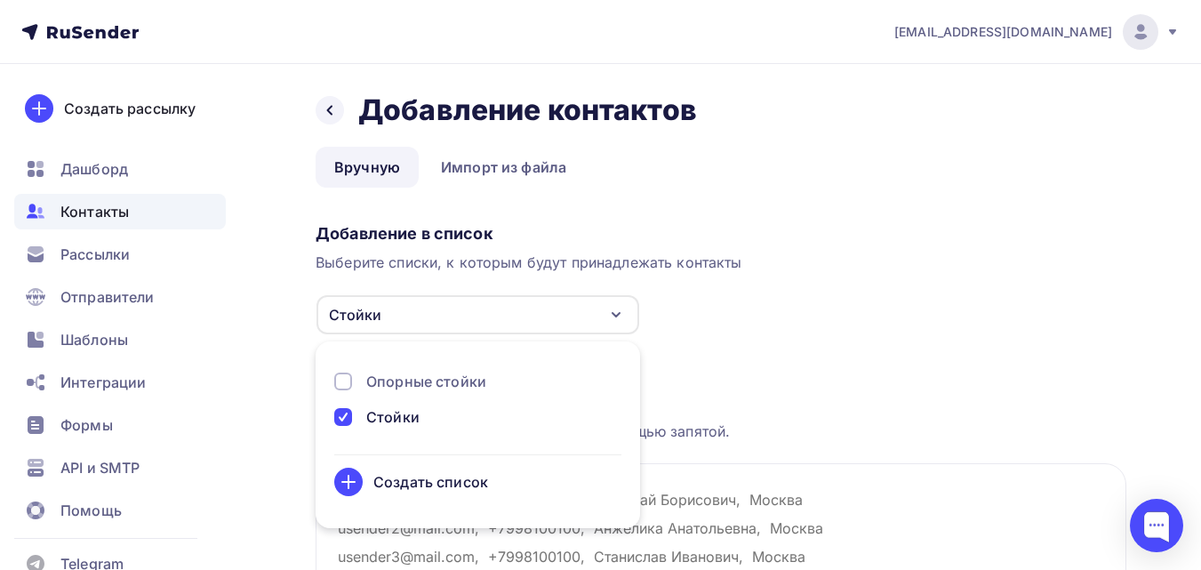
click at [392, 312] on div "Стойки" at bounding box center [478, 314] width 323 height 39
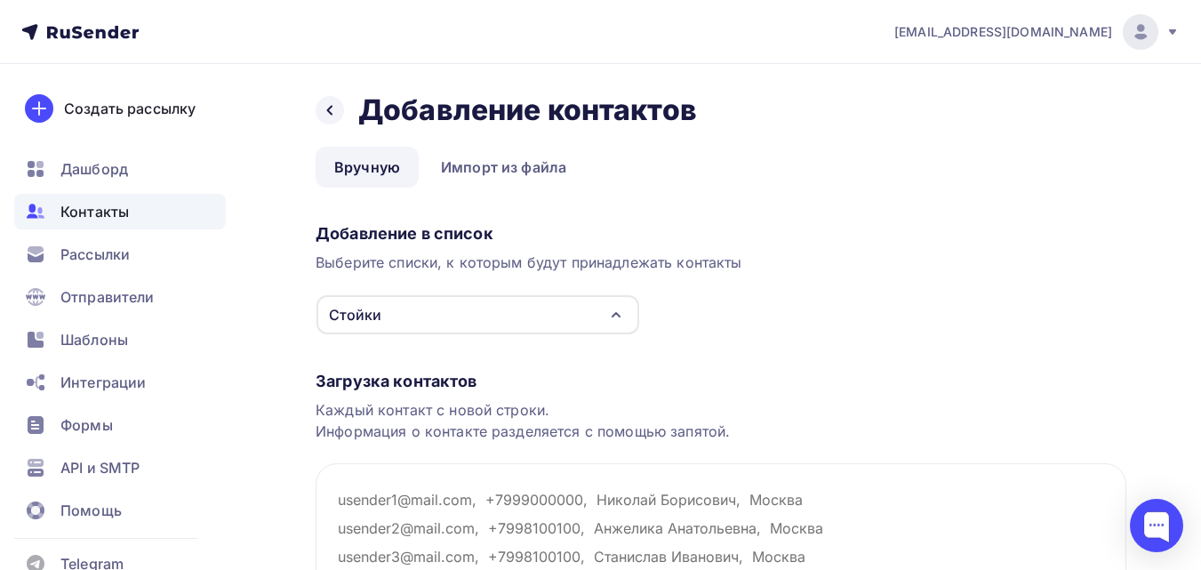
click at [729, 172] on ul "Вручную Импорт из файла" at bounding box center [721, 167] width 811 height 41
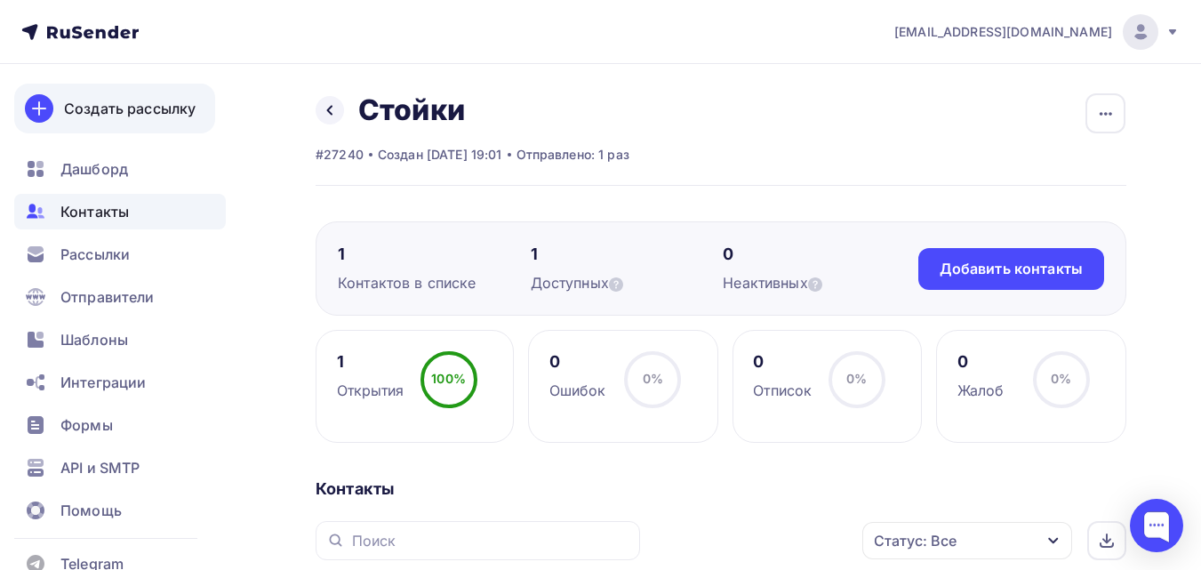
click at [111, 127] on link "Создать рассылку" at bounding box center [114, 109] width 201 height 50
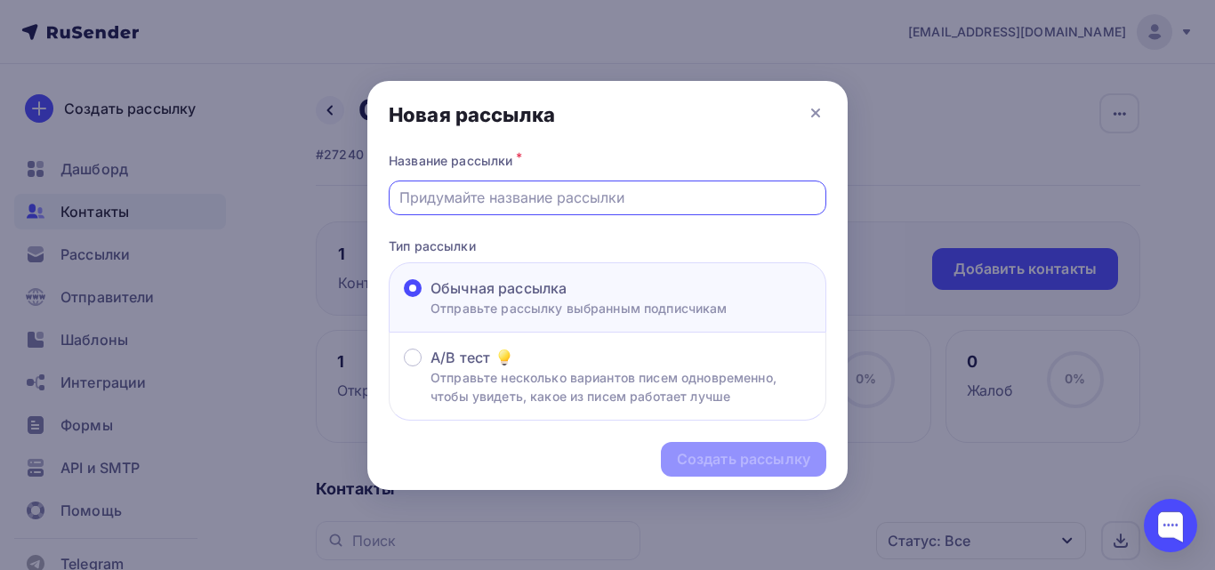
click at [579, 203] on input "text" at bounding box center [607, 197] width 417 height 21
type input "Стойки"
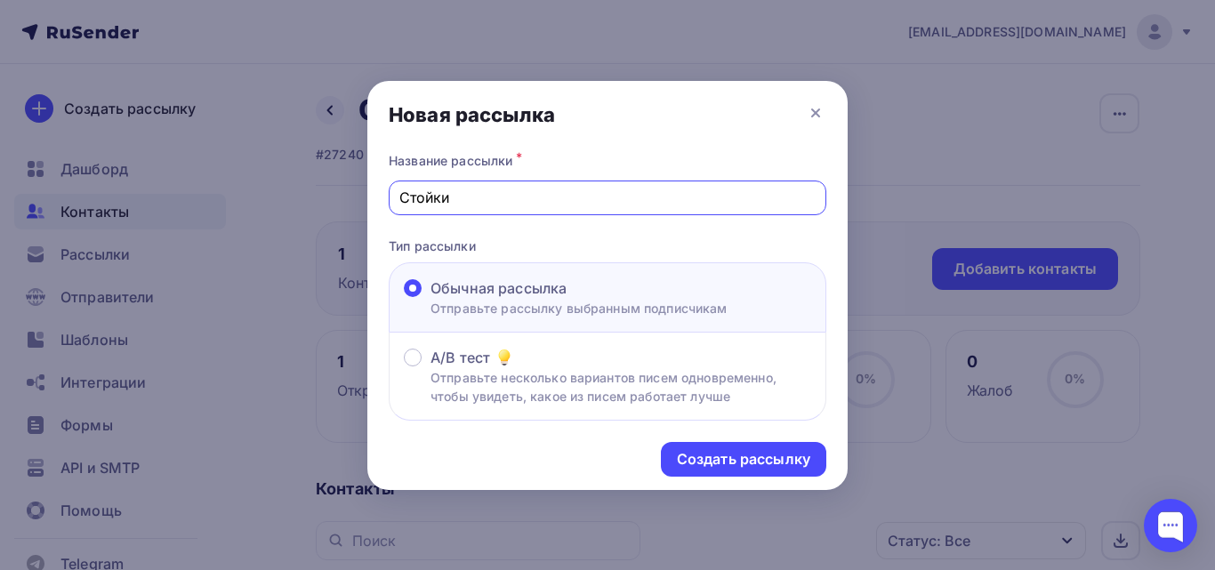
click at [714, 437] on div "Создать рассылку" at bounding box center [607, 459] width 480 height 77
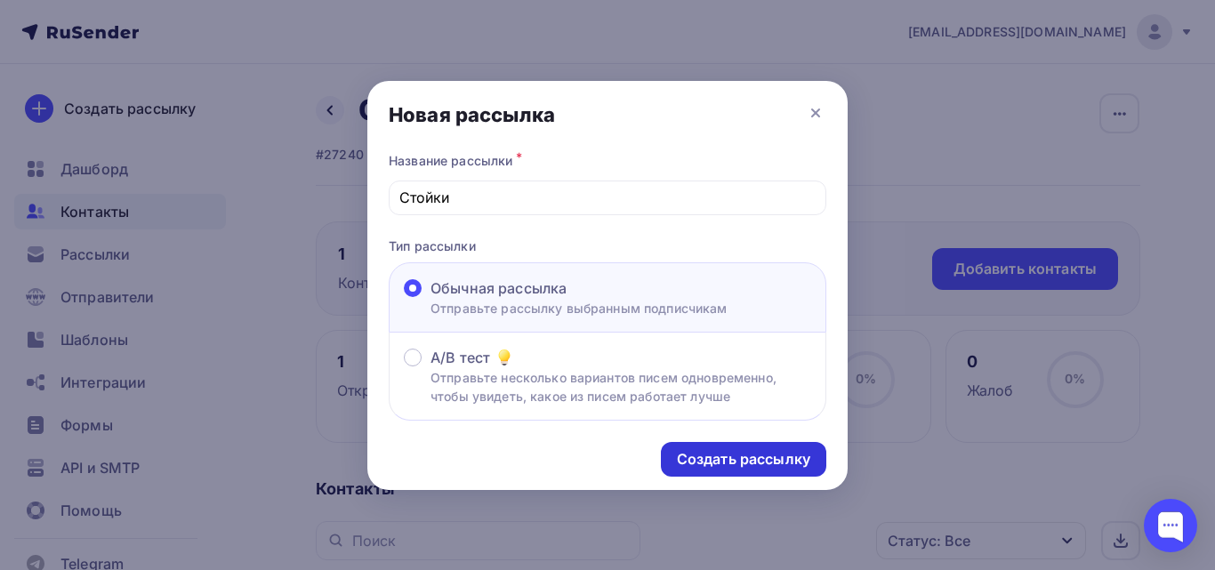
click at [724, 447] on div "Создать рассылку" at bounding box center [743, 459] width 165 height 35
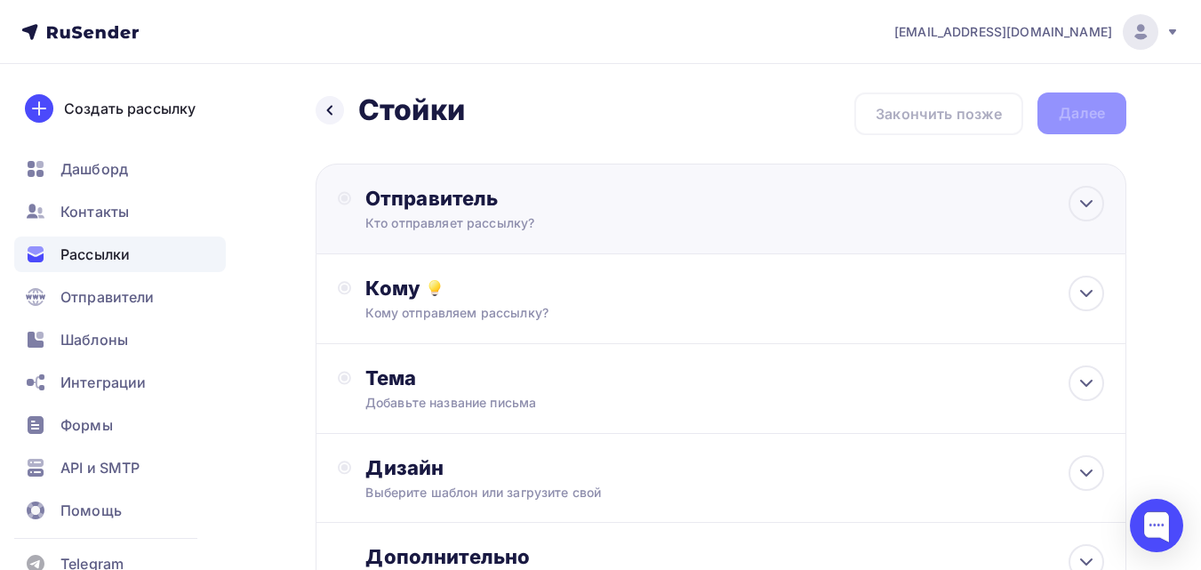
click at [665, 214] on div "Кто отправляет рассылку?" at bounding box center [538, 223] width 347 height 18
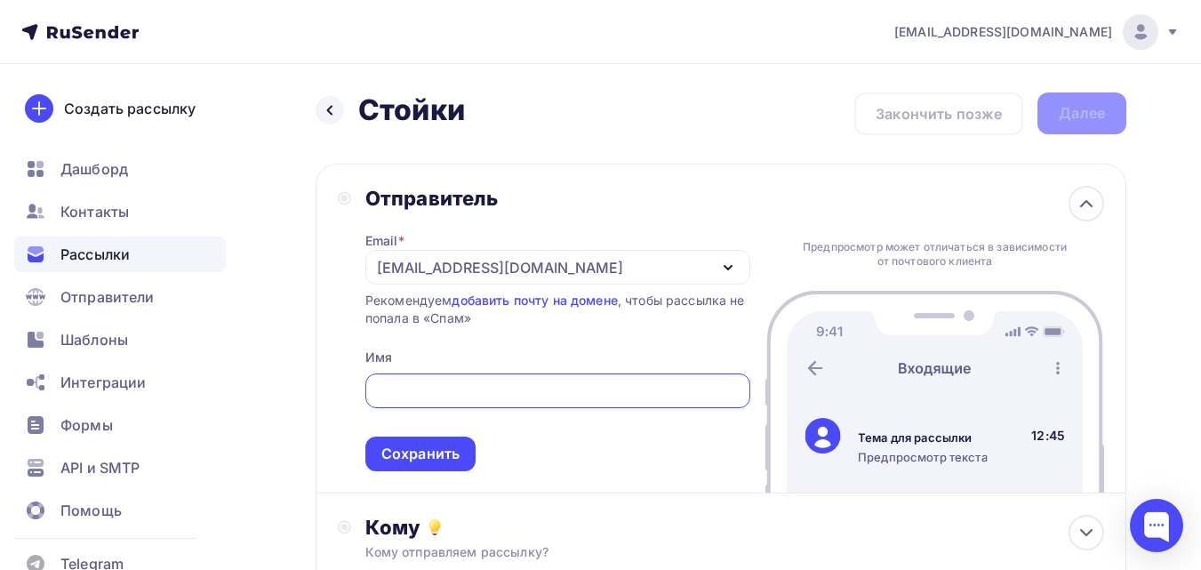
click at [527, 261] on div "[EMAIL_ADDRESS][DOMAIN_NAME]" at bounding box center [500, 267] width 246 height 21
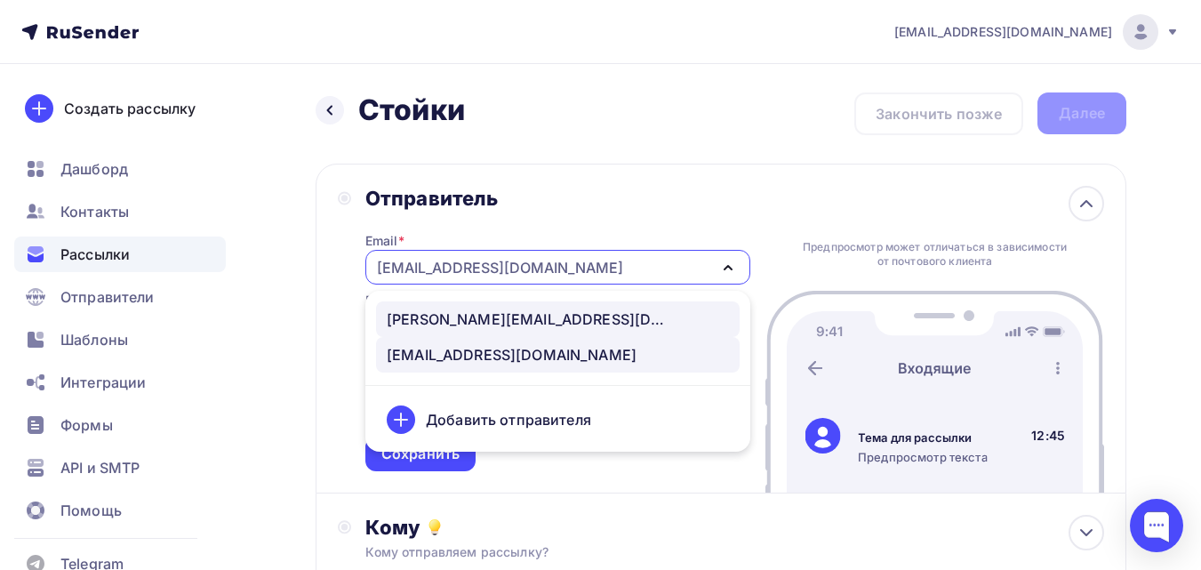
click at [522, 325] on div "[PERSON_NAME][EMAIL_ADDRESS][DOMAIN_NAME]" at bounding box center [558, 319] width 342 height 21
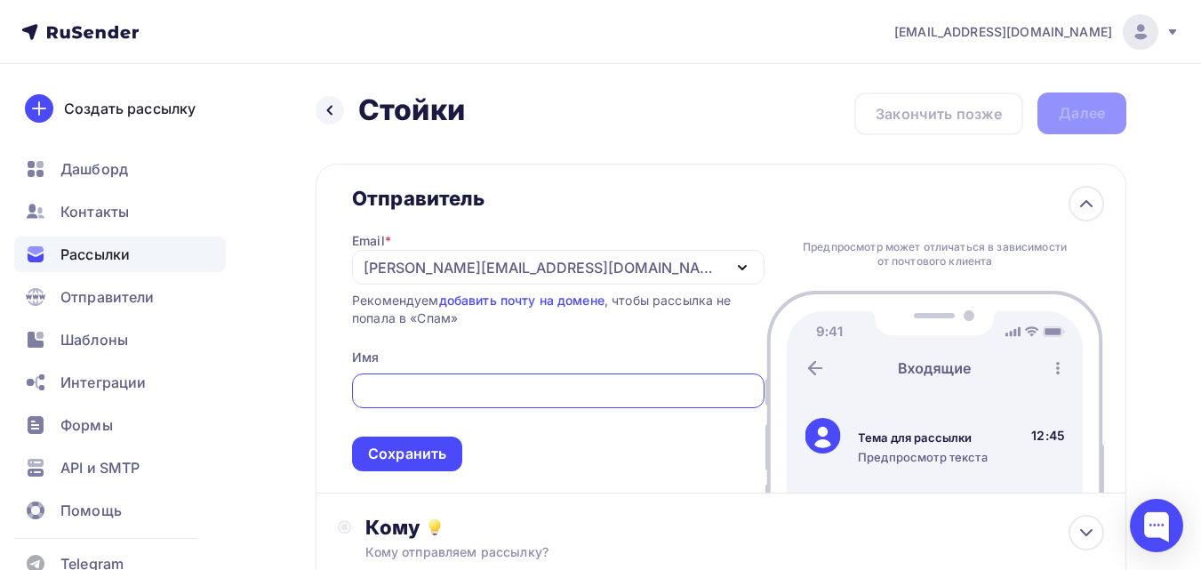
click at [474, 390] on input "text" at bounding box center [559, 391] width 392 height 21
type input "ШОП ТАНКО"
click at [421, 469] on div "Сохранить" at bounding box center [407, 454] width 110 height 35
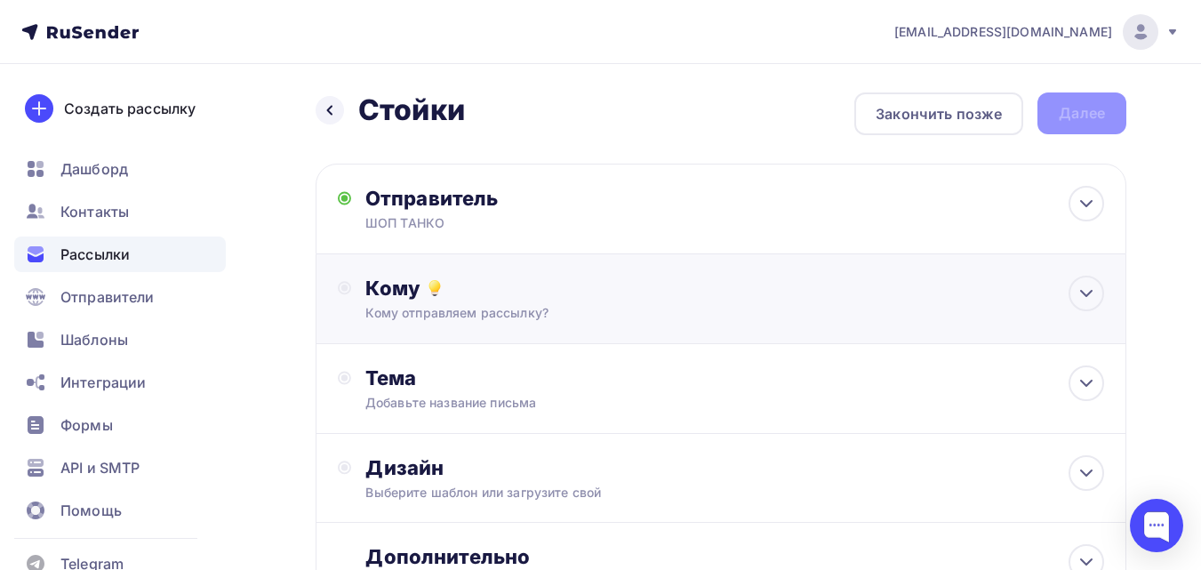
click at [502, 277] on div "Кому" at bounding box center [734, 288] width 739 height 25
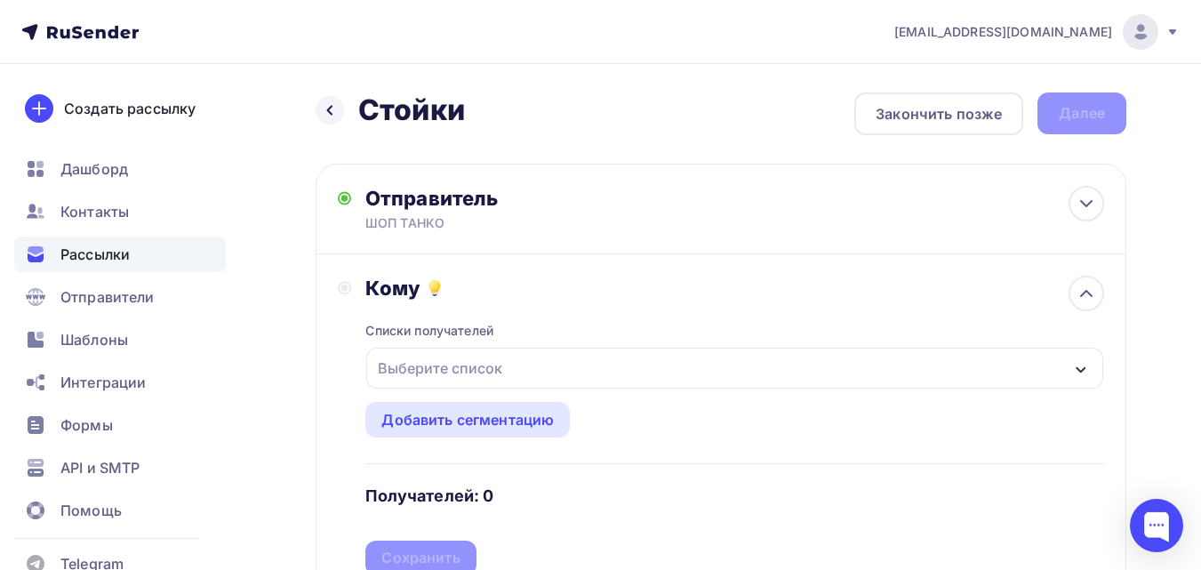
click at [449, 388] on div "Выберите список" at bounding box center [734, 368] width 737 height 41
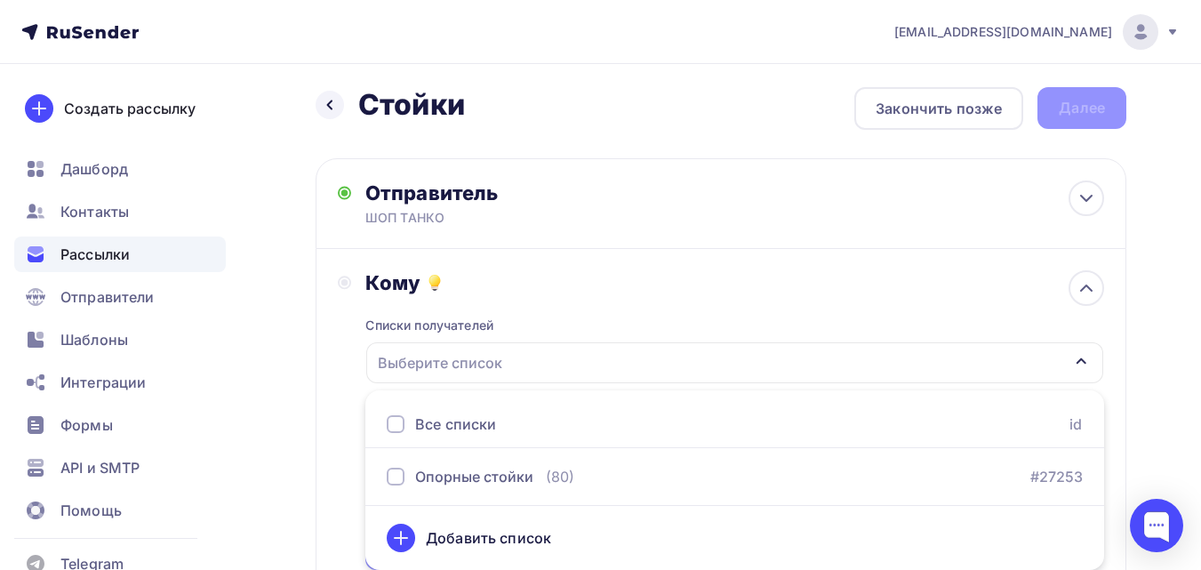
click at [451, 421] on div "Все списки" at bounding box center [455, 423] width 81 height 21
click at [461, 350] on div "Выберите список" at bounding box center [440, 363] width 139 height 32
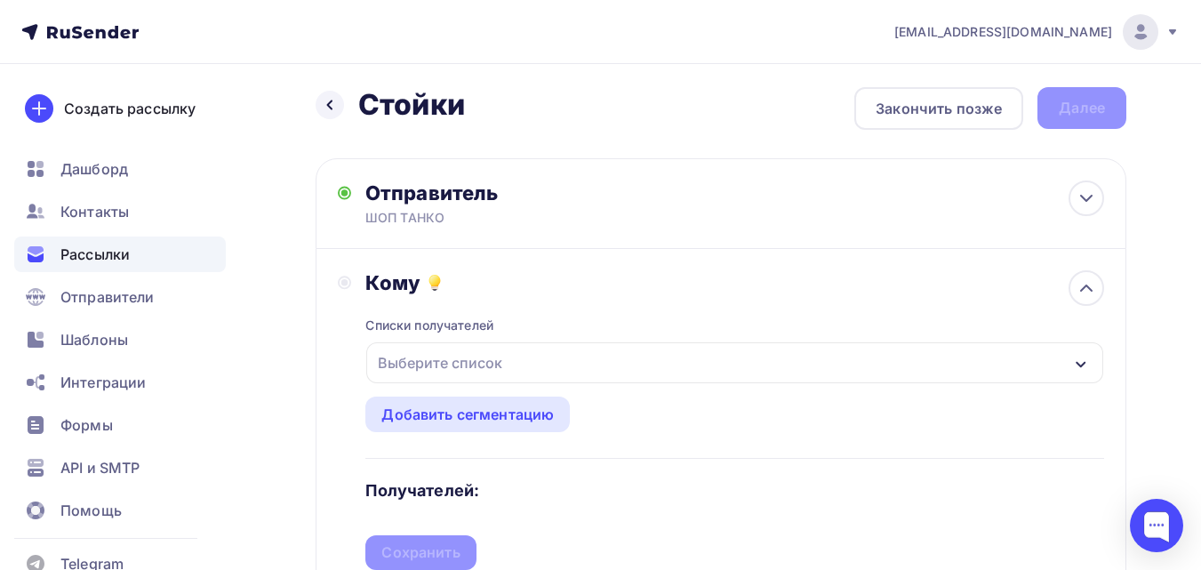
click at [399, 353] on div "Выберите список" at bounding box center [440, 363] width 139 height 32
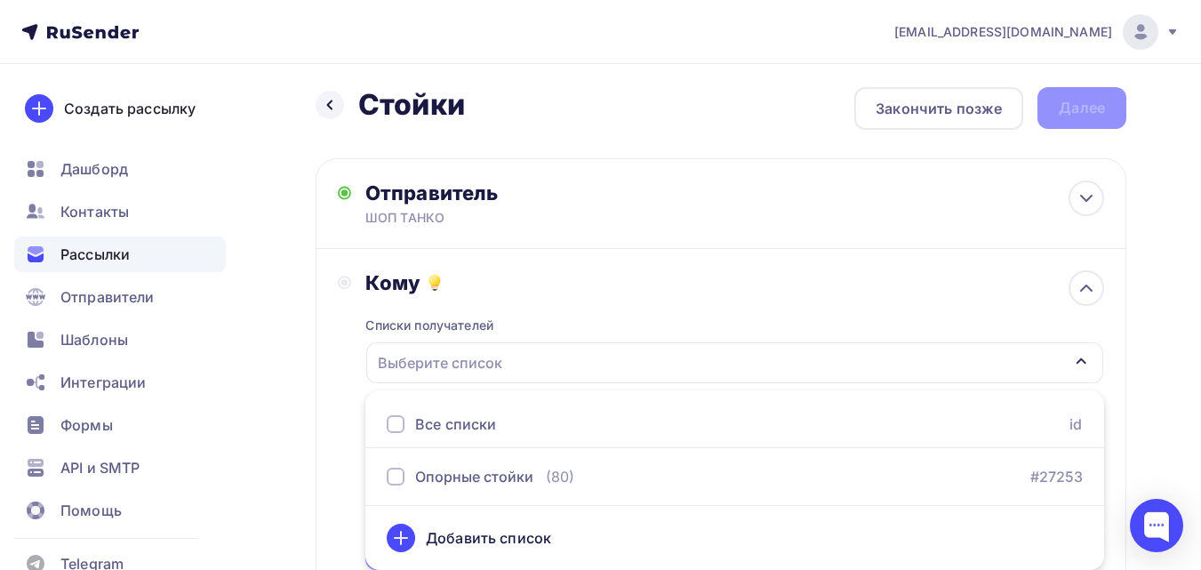
click at [399, 353] on div "Выберите список" at bounding box center [440, 363] width 139 height 32
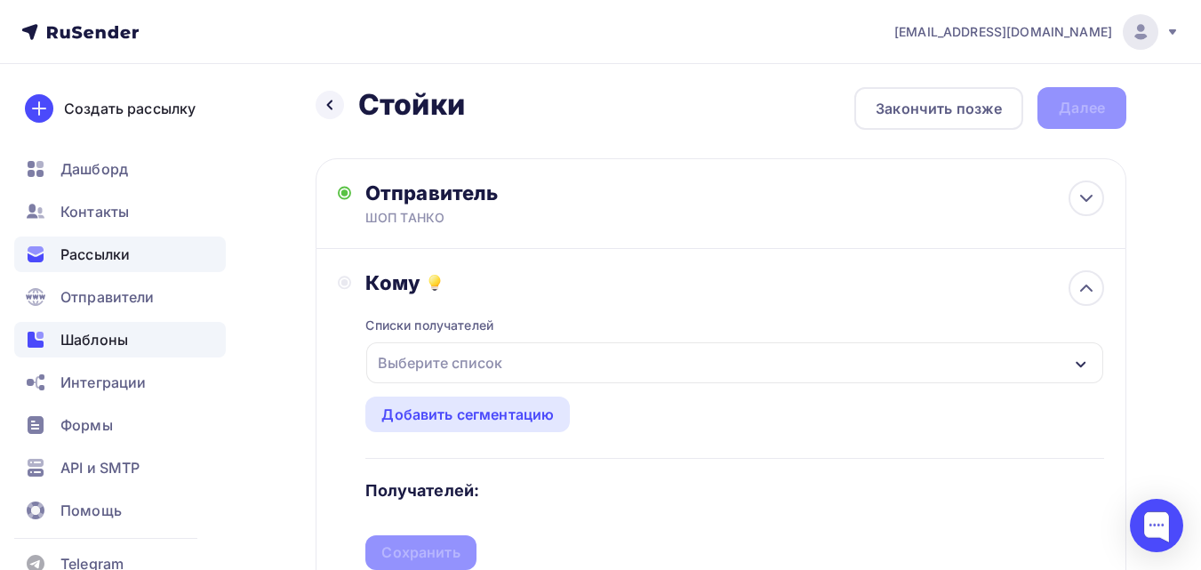
click at [134, 336] on div "Шаблоны" at bounding box center [120, 340] width 212 height 36
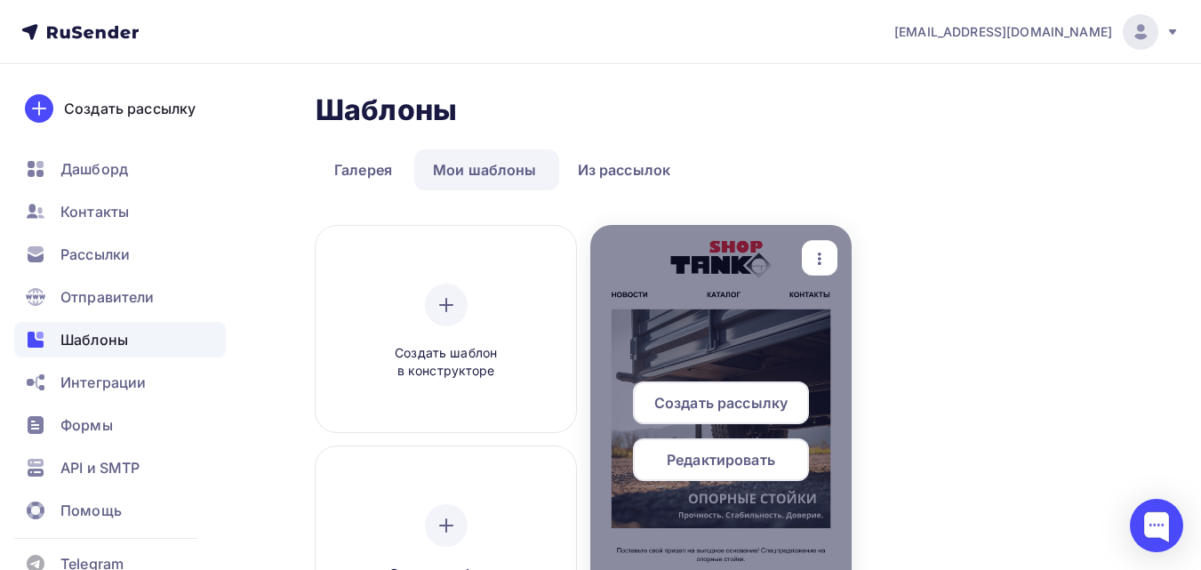
click at [733, 459] on span "Редактировать" at bounding box center [721, 459] width 108 height 21
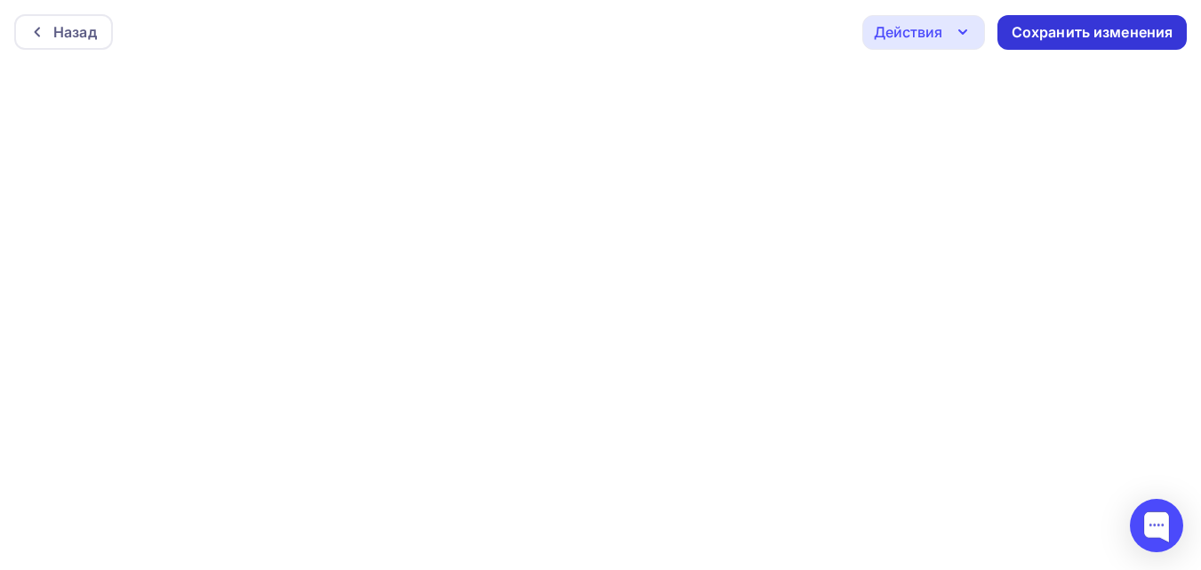
click at [1096, 32] on div "Сохранить изменения" at bounding box center [1093, 32] width 162 height 20
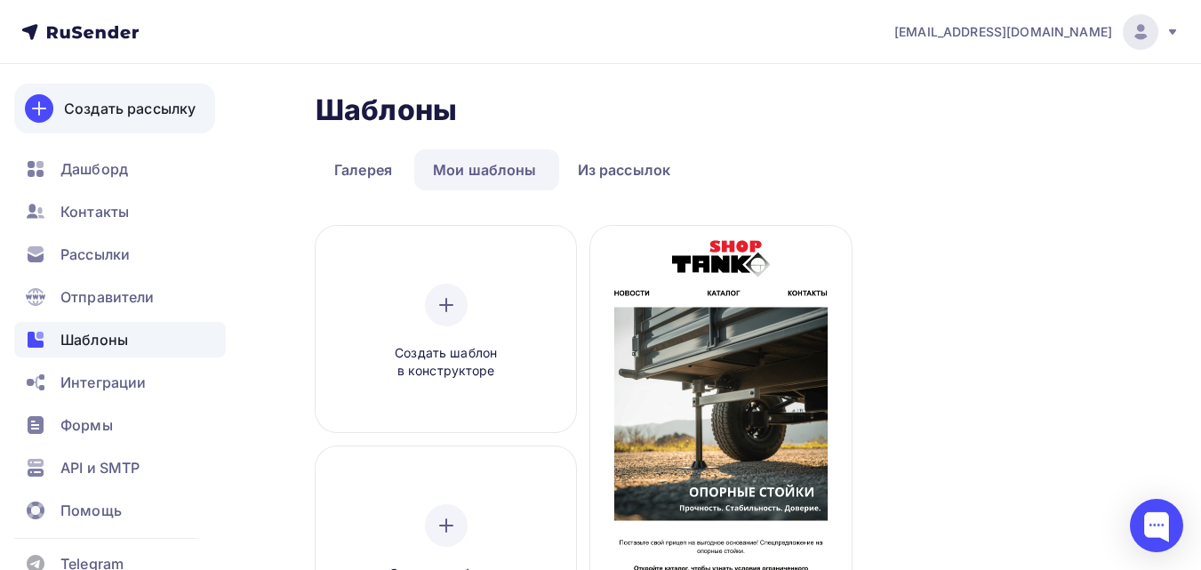
click at [120, 101] on div "Создать рассылку" at bounding box center [130, 108] width 132 height 21
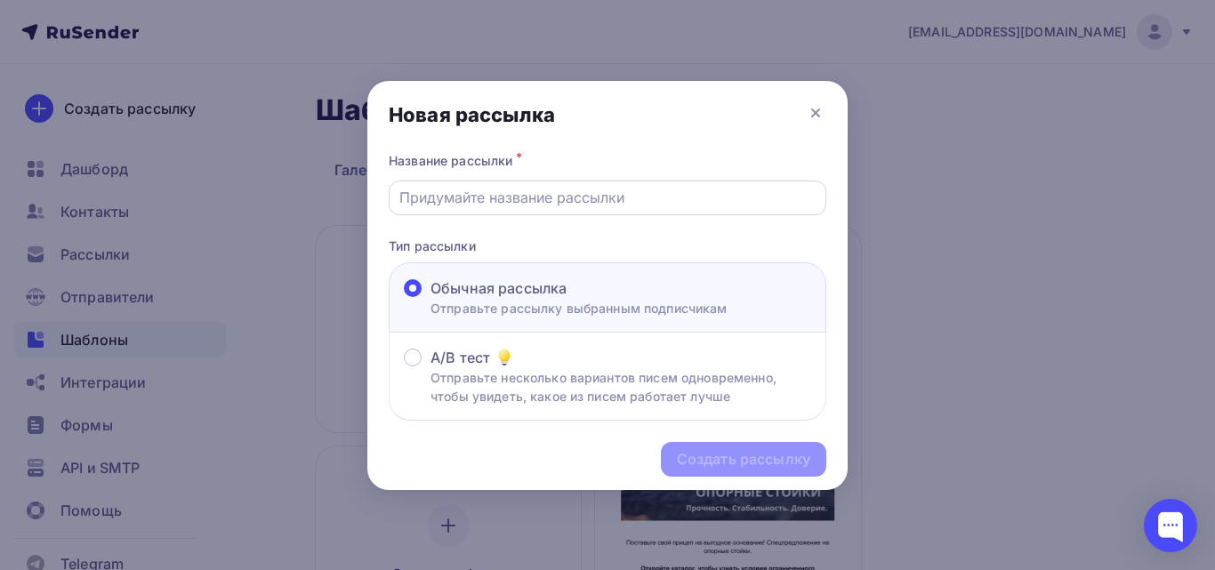
click at [479, 181] on div at bounding box center [607, 197] width 437 height 35
click at [659, 285] on div "Обычная рассылка" at bounding box center [578, 287] width 297 height 21
click at [430, 299] on input "Обычная рассылка Отправьте рассылку выбранным подписчикам" at bounding box center [430, 299] width 0 height 0
click at [573, 206] on input "text" at bounding box center [607, 197] width 417 height 21
type input "Стойки"
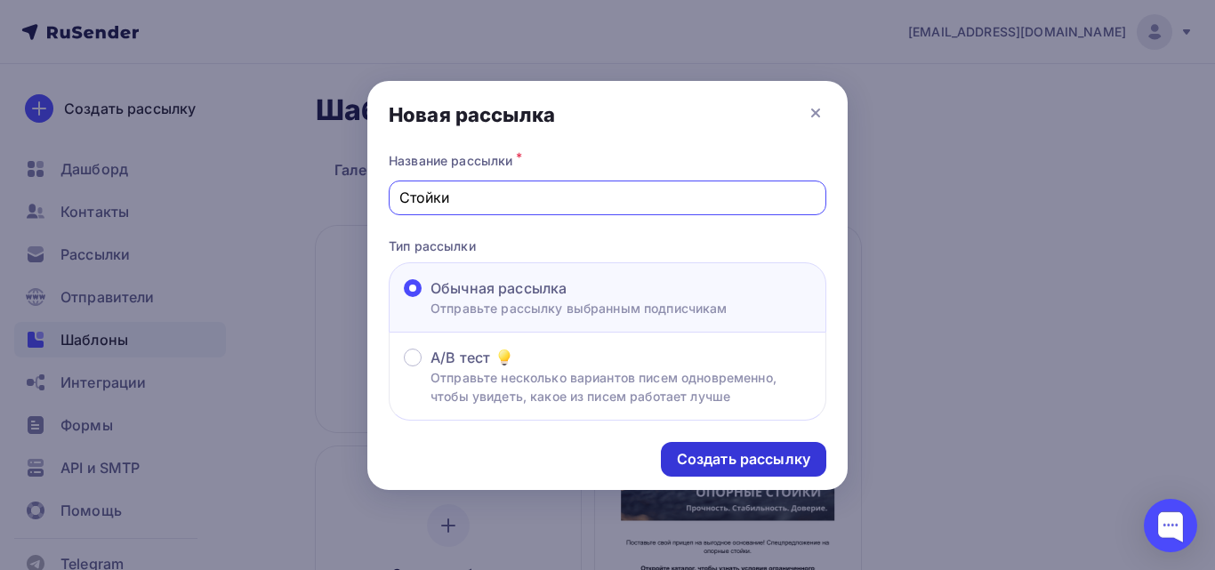
click at [694, 461] on div "Создать рассылку" at bounding box center [743, 459] width 133 height 20
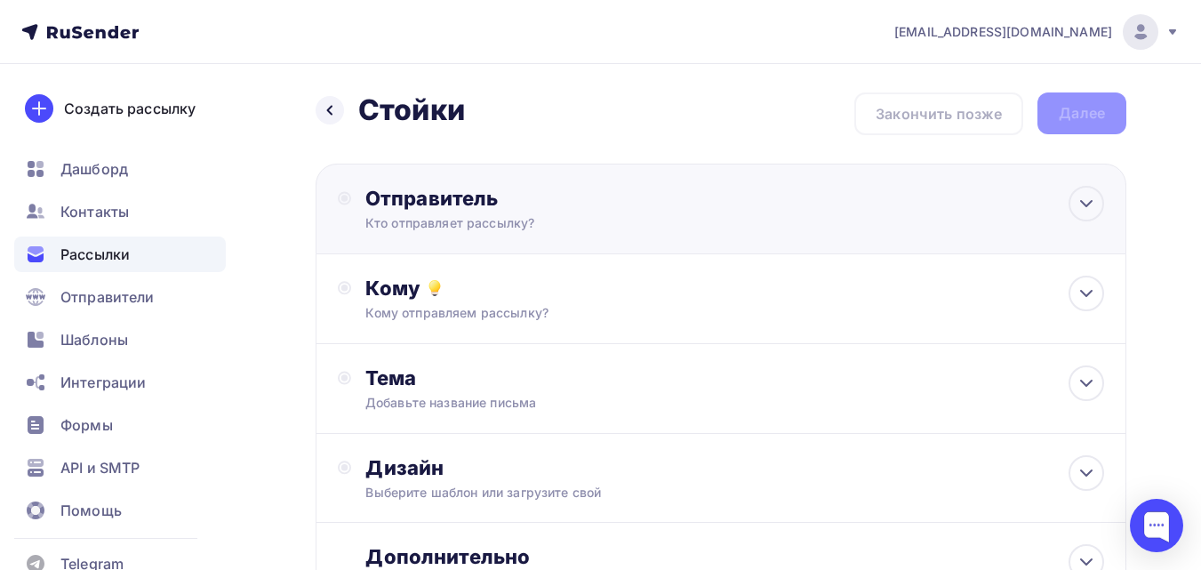
click at [613, 216] on div "Кто отправляет рассылку?" at bounding box center [538, 223] width 347 height 18
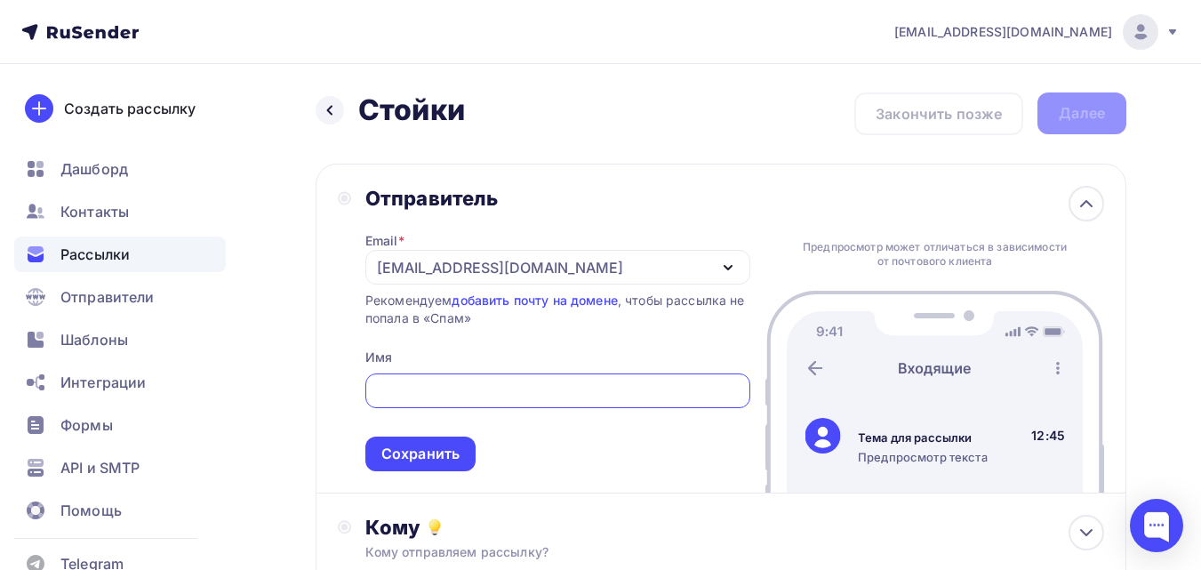
click at [631, 283] on div "[EMAIL_ADDRESS][DOMAIN_NAME]" at bounding box center [557, 267] width 385 height 35
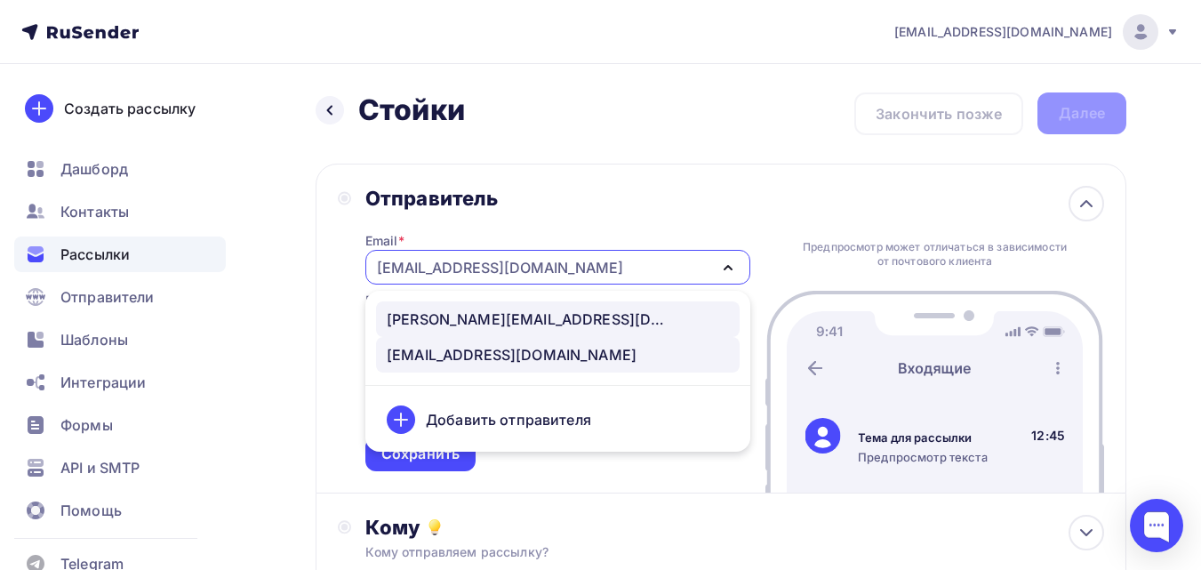
click at [594, 321] on div "liza@tanko.su" at bounding box center [558, 319] width 342 height 21
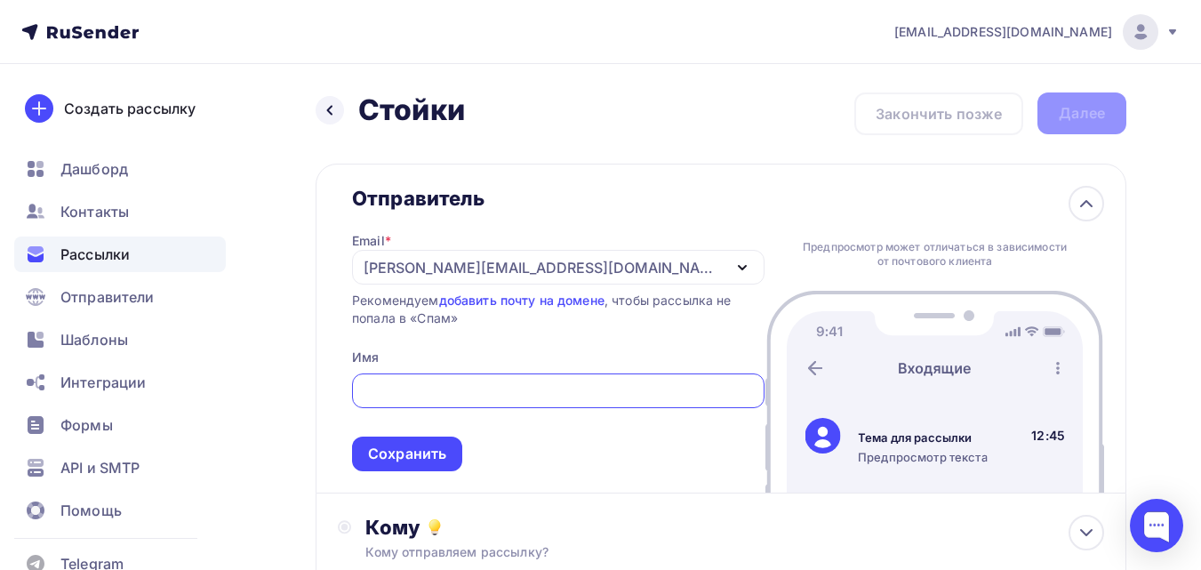
click at [555, 396] on input "text" at bounding box center [559, 391] width 392 height 21
type input "ШОП ТАНКО"
click at [578, 427] on span "ШОП ТАНКО Сохранить" at bounding box center [558, 418] width 413 height 105
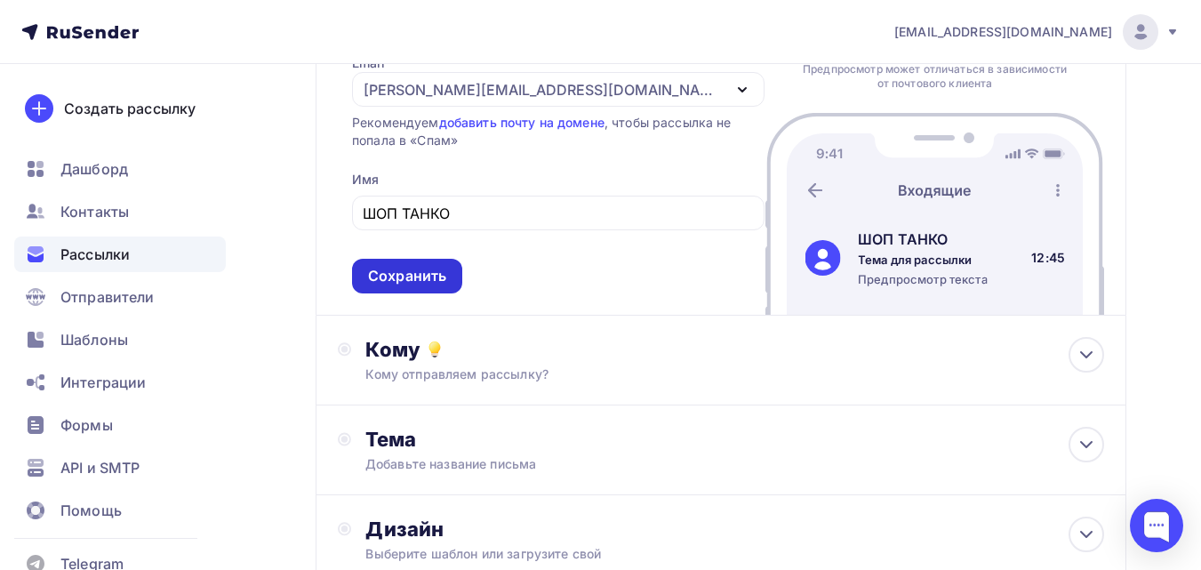
click at [400, 265] on div "Сохранить" at bounding box center [407, 276] width 110 height 35
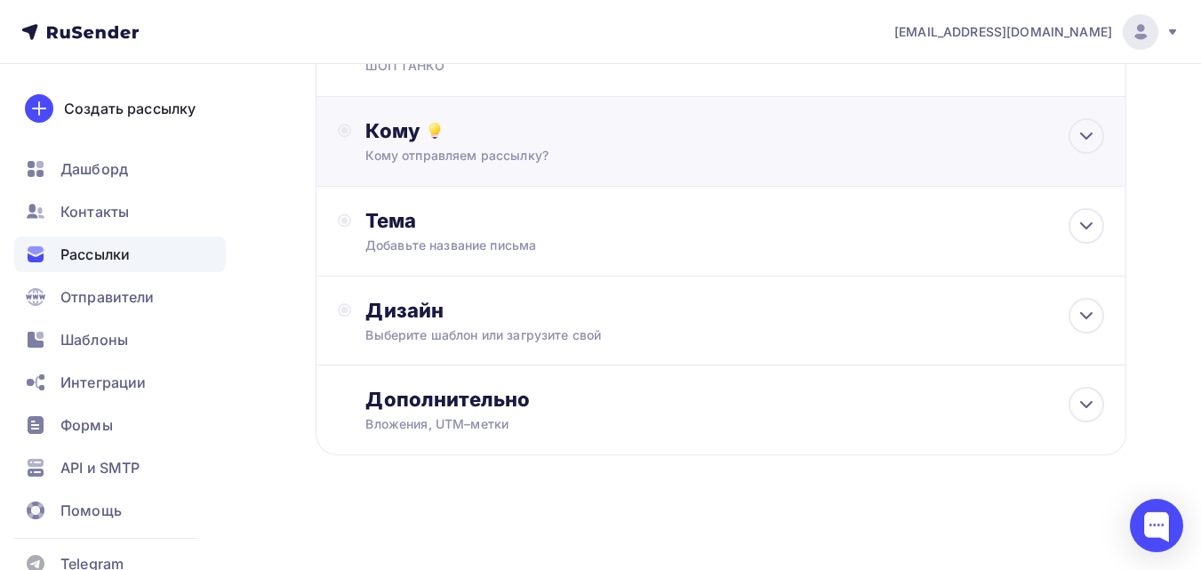
click at [500, 134] on div "Кому" at bounding box center [734, 130] width 739 height 25
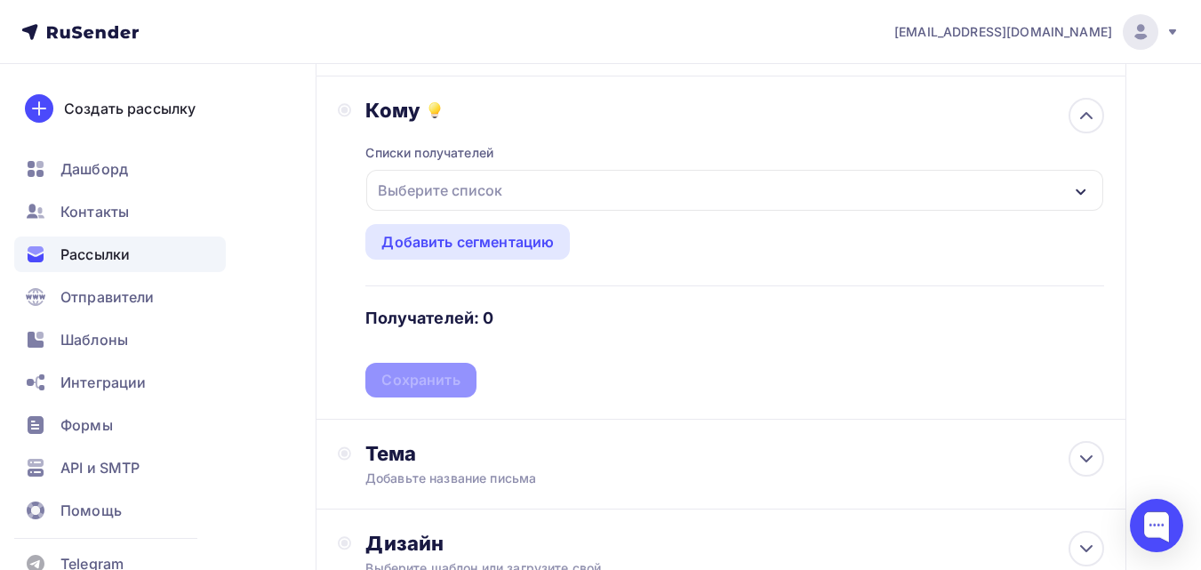
click at [498, 191] on div "Выберите список" at bounding box center [440, 190] width 139 height 32
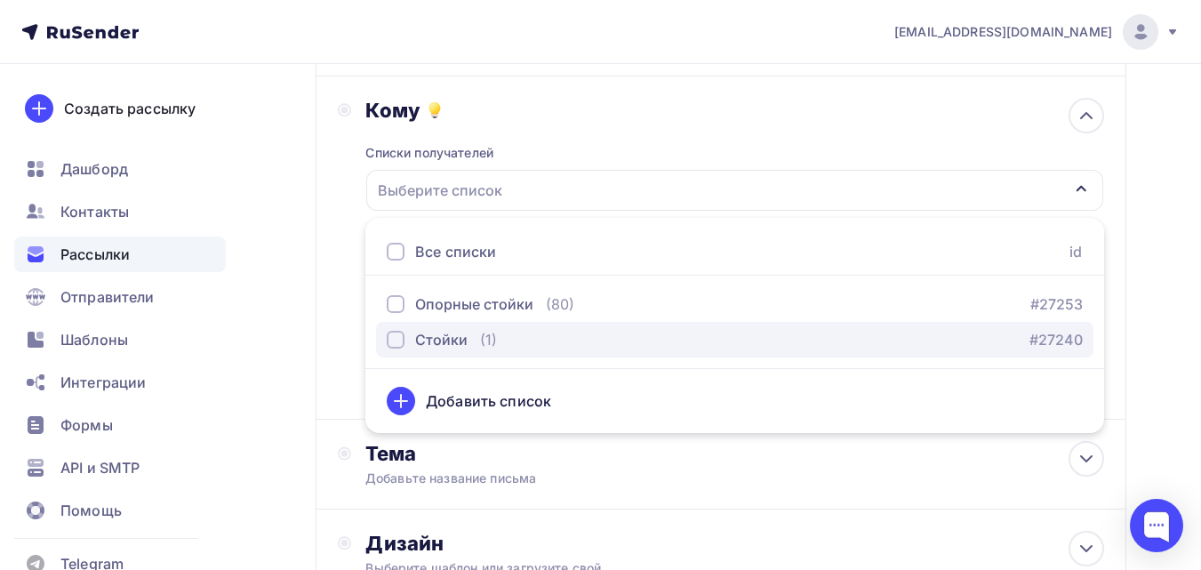
click at [465, 341] on div "Стойки" at bounding box center [441, 339] width 52 height 21
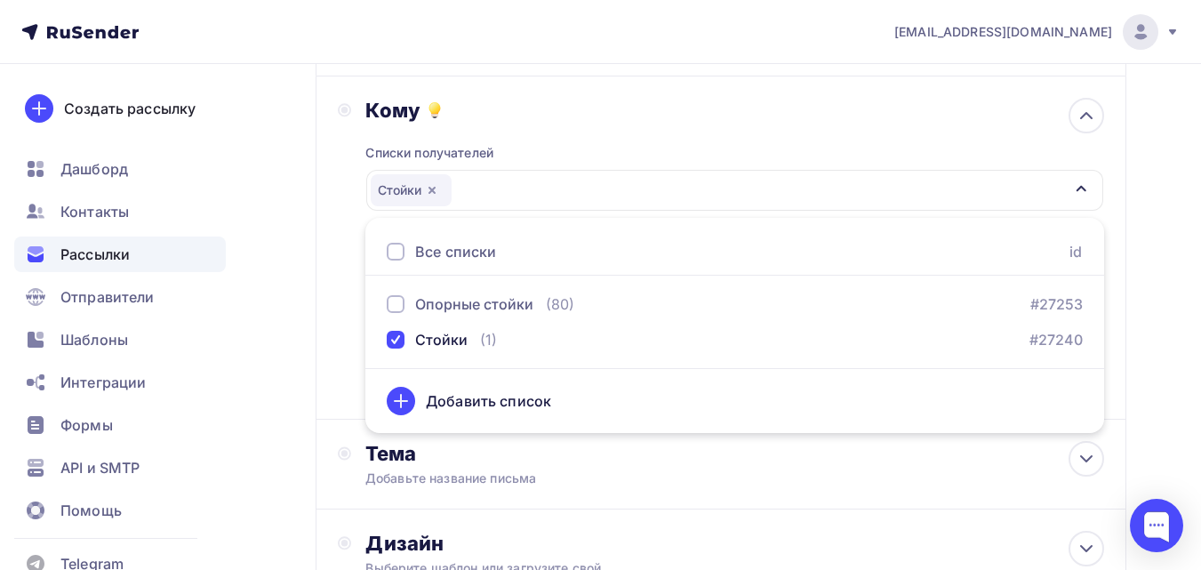
click at [1172, 201] on div "Назад Стойки Стойки Закончить позже Далее Отправитель ШОП ТАНКО Email * liza@ta…" at bounding box center [600, 344] width 1201 height 917
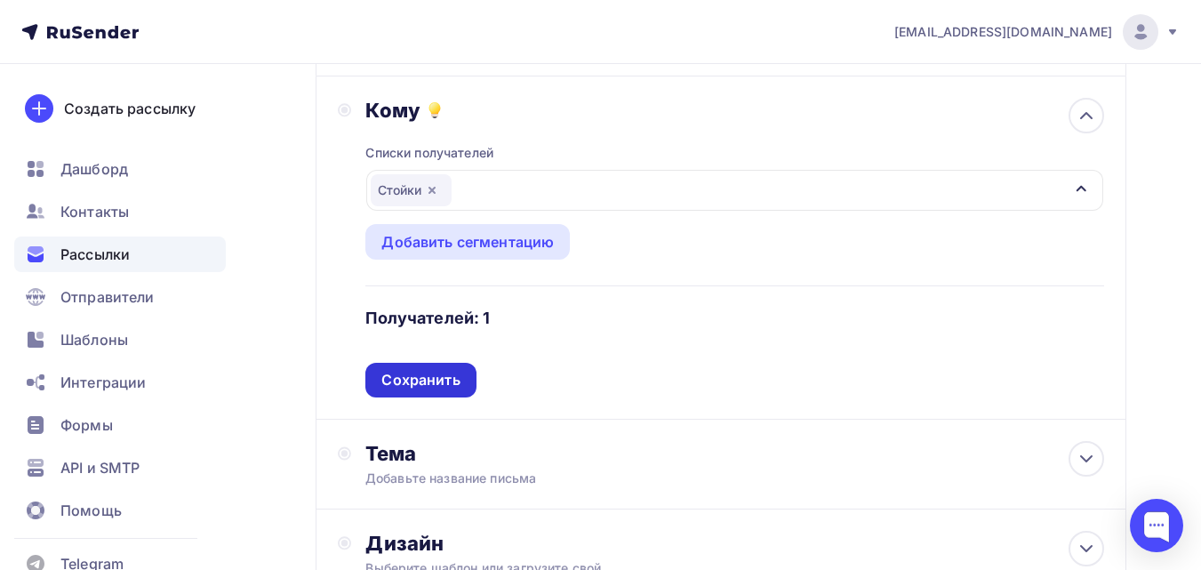
click at [381, 378] on div "Сохранить" at bounding box center [420, 380] width 110 height 35
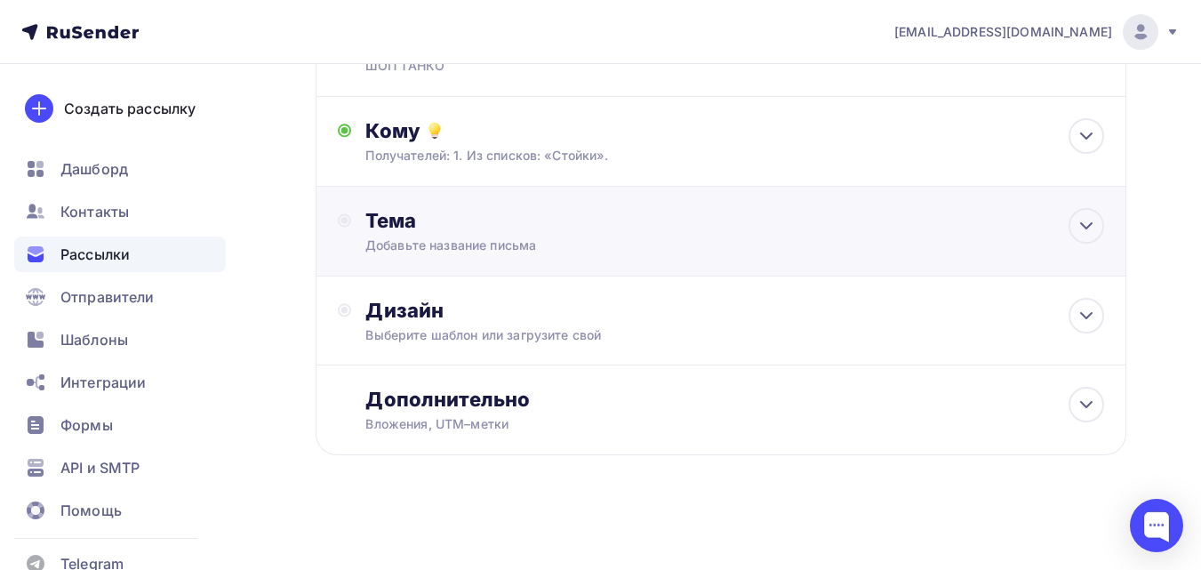
click at [453, 239] on div "Добавьте название письма" at bounding box center [523, 246] width 317 height 18
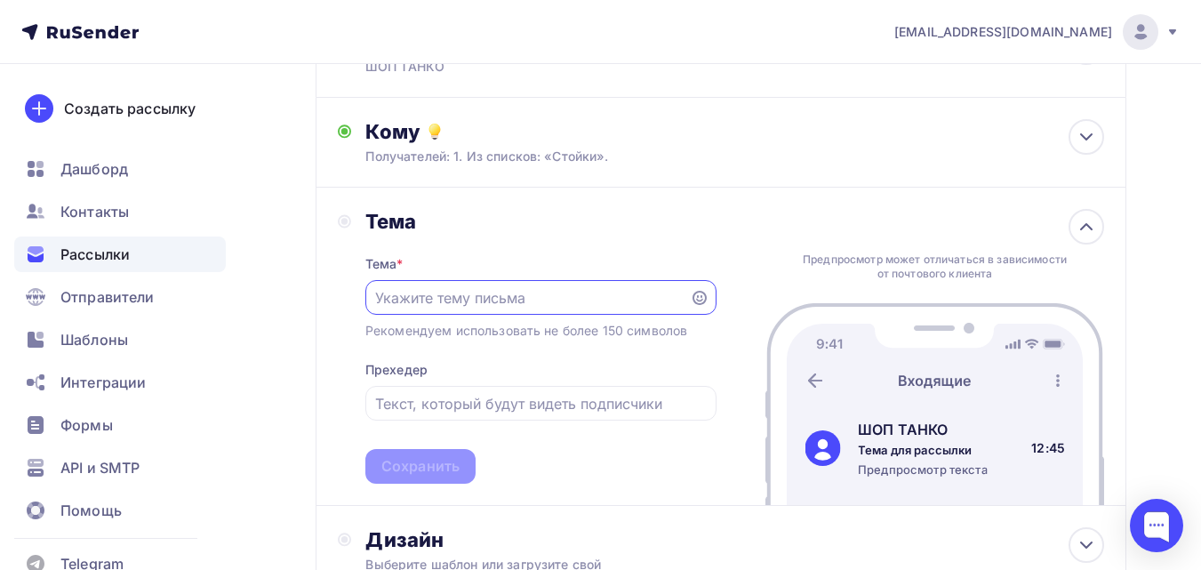
scroll to position [0, 0]
click at [449, 309] on div at bounding box center [540, 297] width 351 height 35
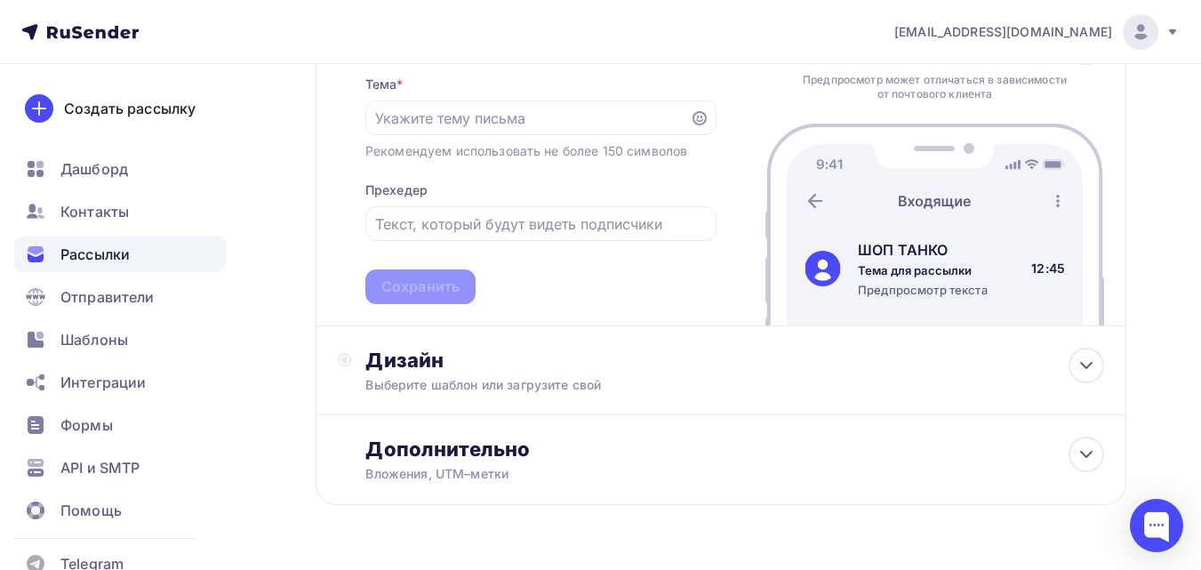
scroll to position [119, 0]
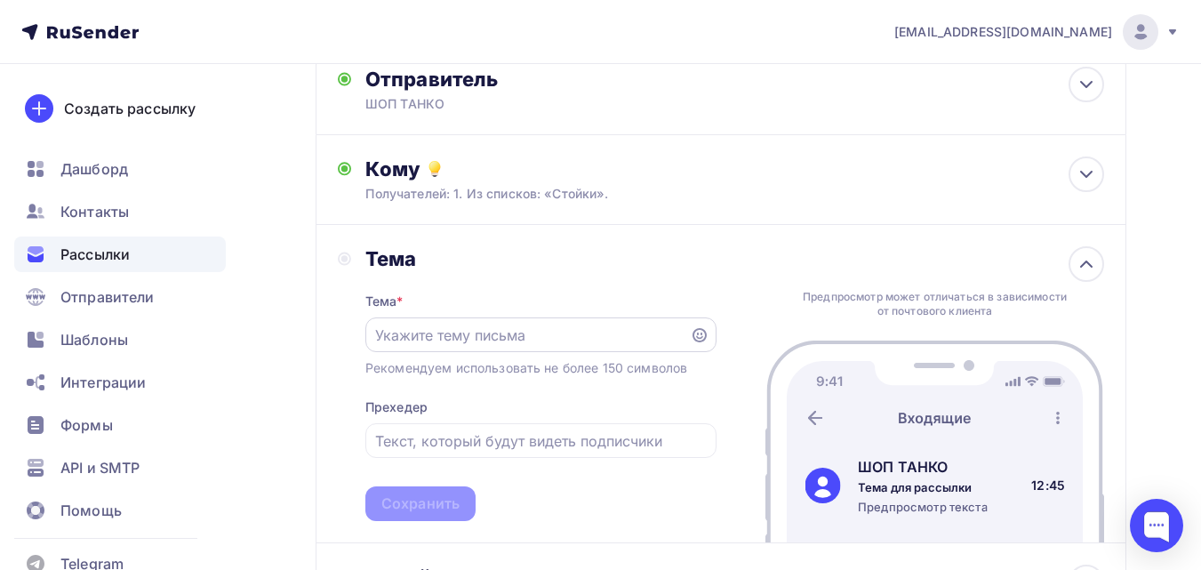
click at [514, 337] on input "text" at bounding box center [527, 335] width 304 height 21
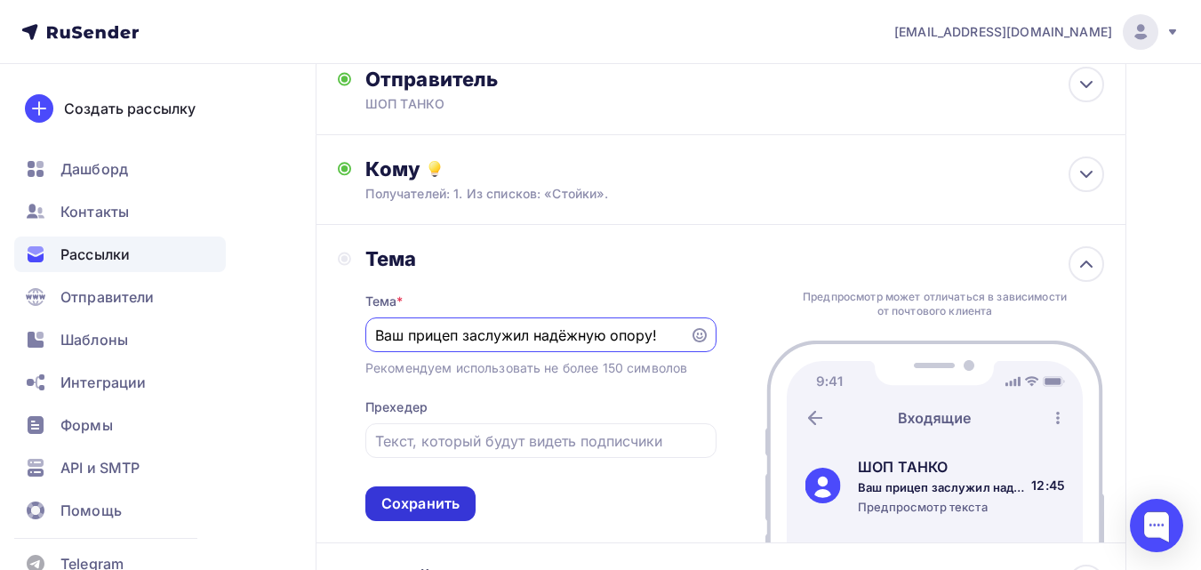
type input "Ваш прицеп заслужил надёжную опору!"
click at [442, 492] on div "Сохранить" at bounding box center [420, 503] width 110 height 35
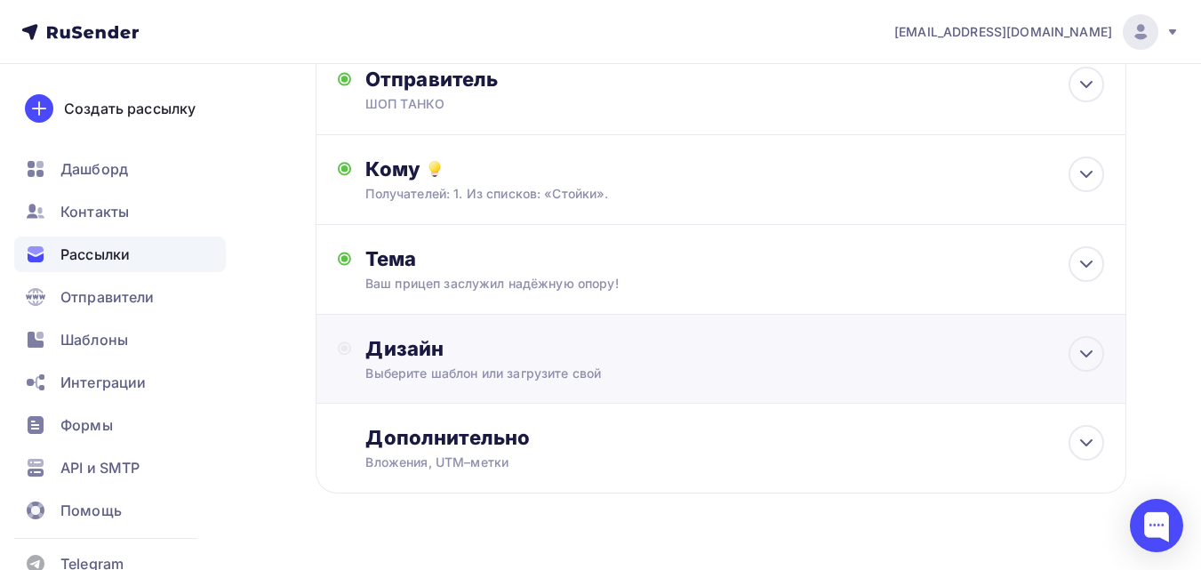
click at [485, 386] on div "Дизайн Выберите шаблон или загрузите свой" at bounding box center [721, 369] width 766 height 67
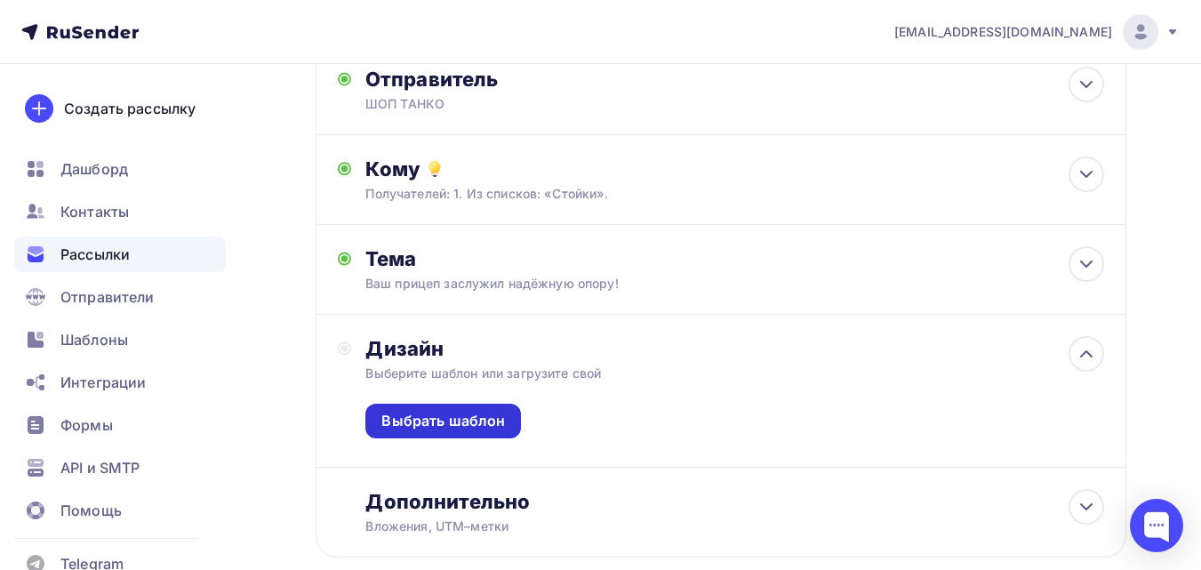
click at [485, 417] on div "Выбрать шаблон" at bounding box center [443, 421] width 124 height 20
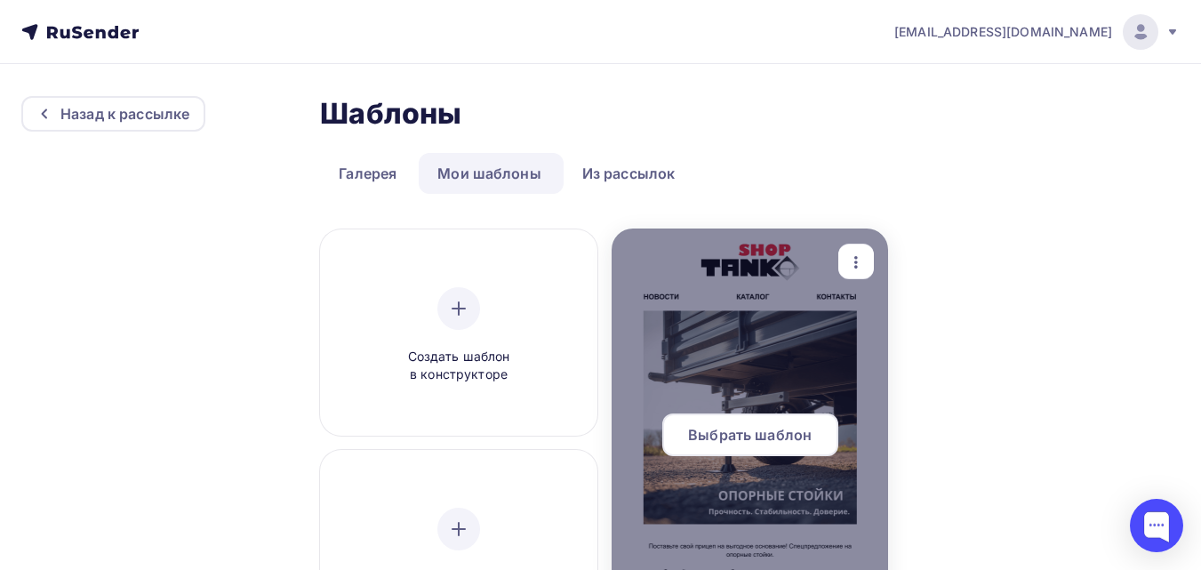
click at [775, 366] on div at bounding box center [750, 442] width 277 height 427
click at [776, 432] on span "Выбрать шаблон" at bounding box center [750, 434] width 124 height 21
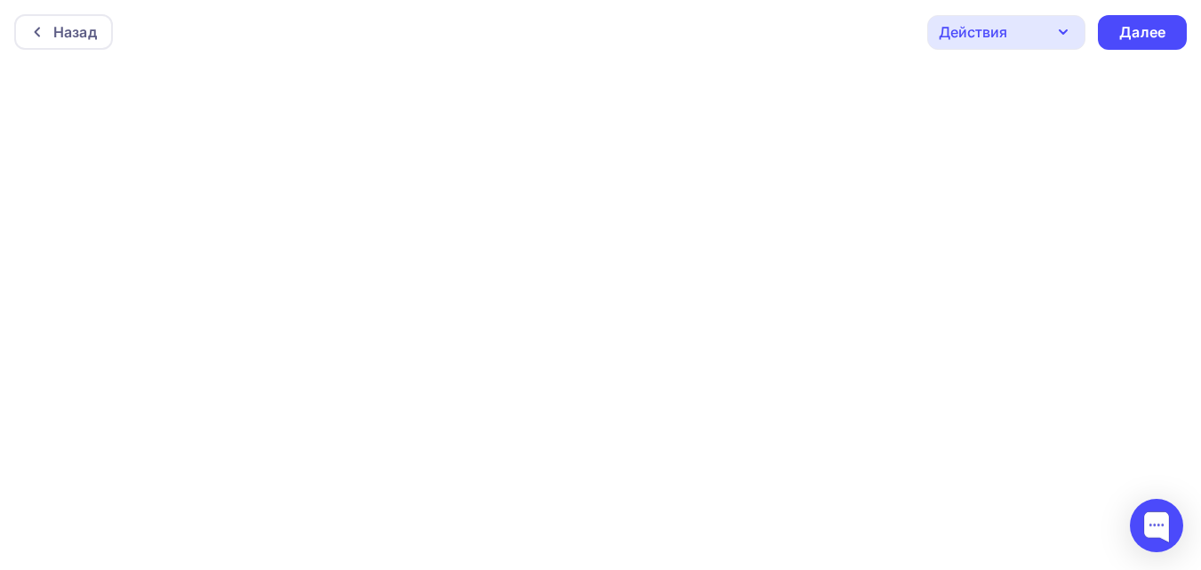
scroll to position [4, 0]
click at [1159, 28] on div "Далее" at bounding box center [1142, 28] width 46 height 20
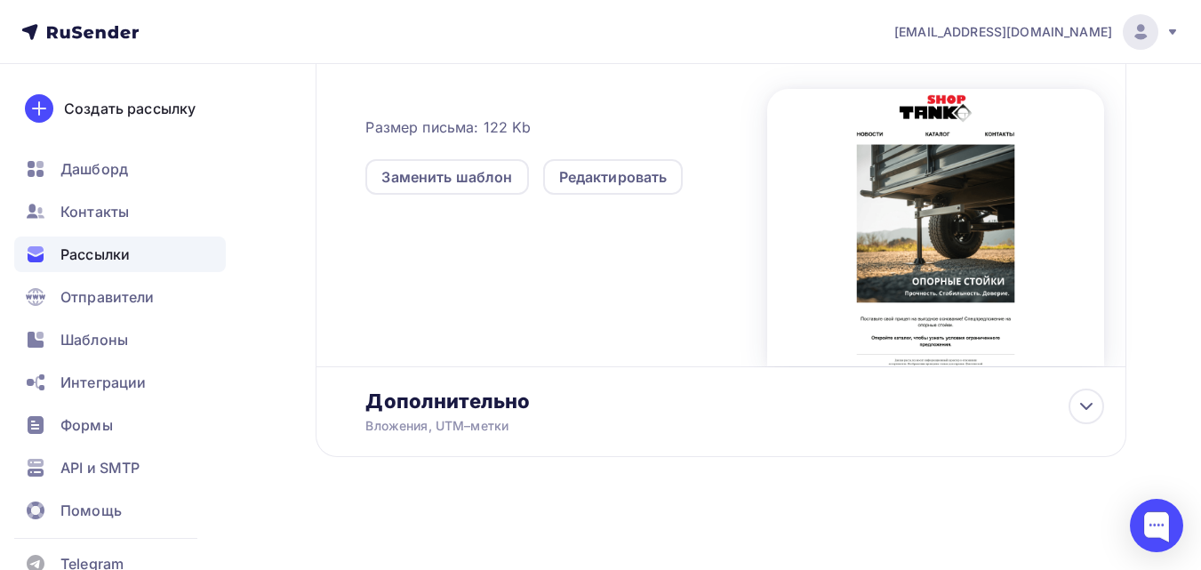
scroll to position [461, 0]
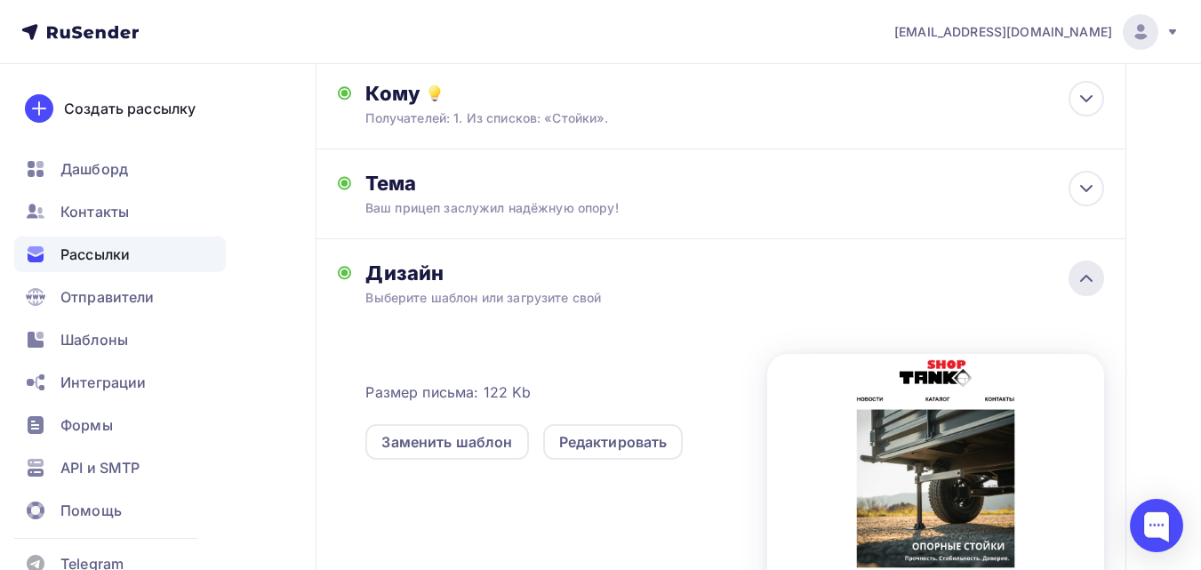
click at [1084, 283] on icon at bounding box center [1086, 278] width 21 height 21
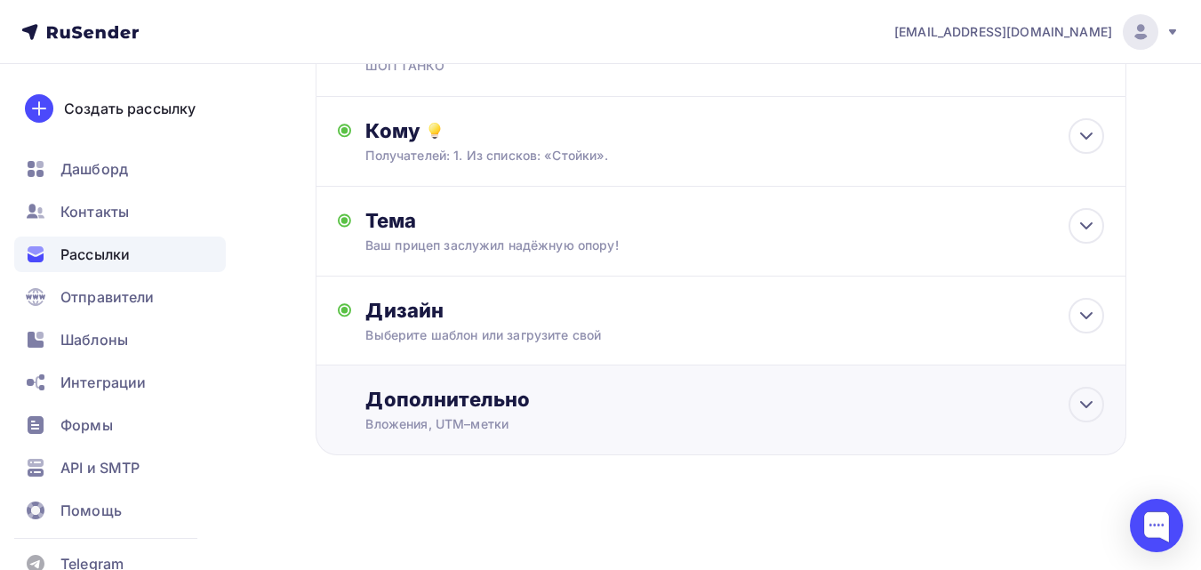
click at [663, 398] on div "Дополнительно" at bounding box center [734, 399] width 739 height 25
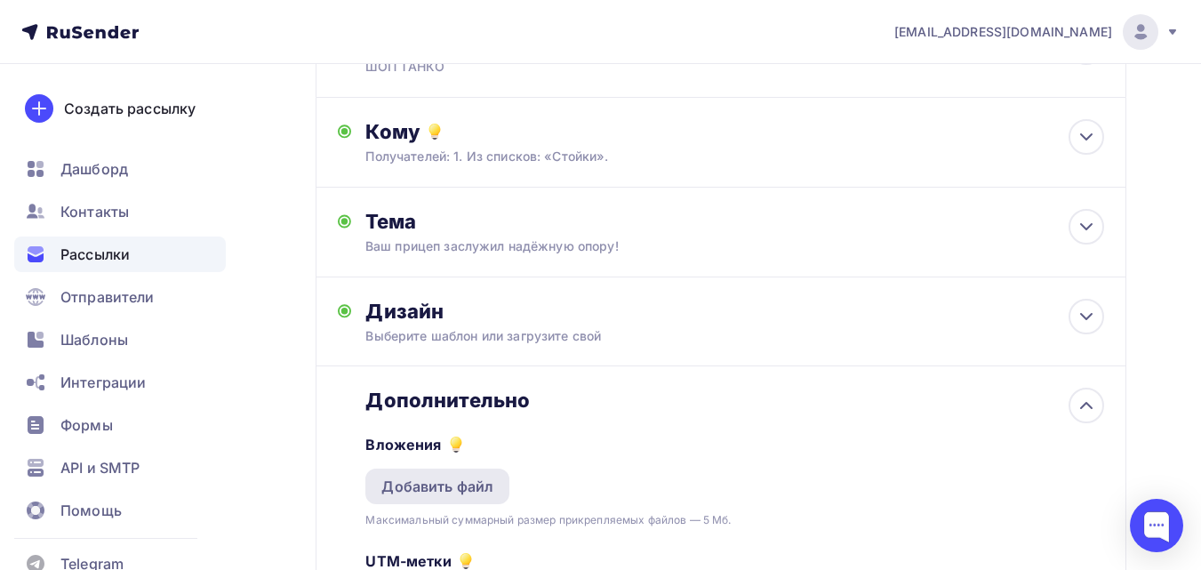
scroll to position [0, 0]
click at [477, 479] on div "Добавить файл" at bounding box center [437, 486] width 112 height 21
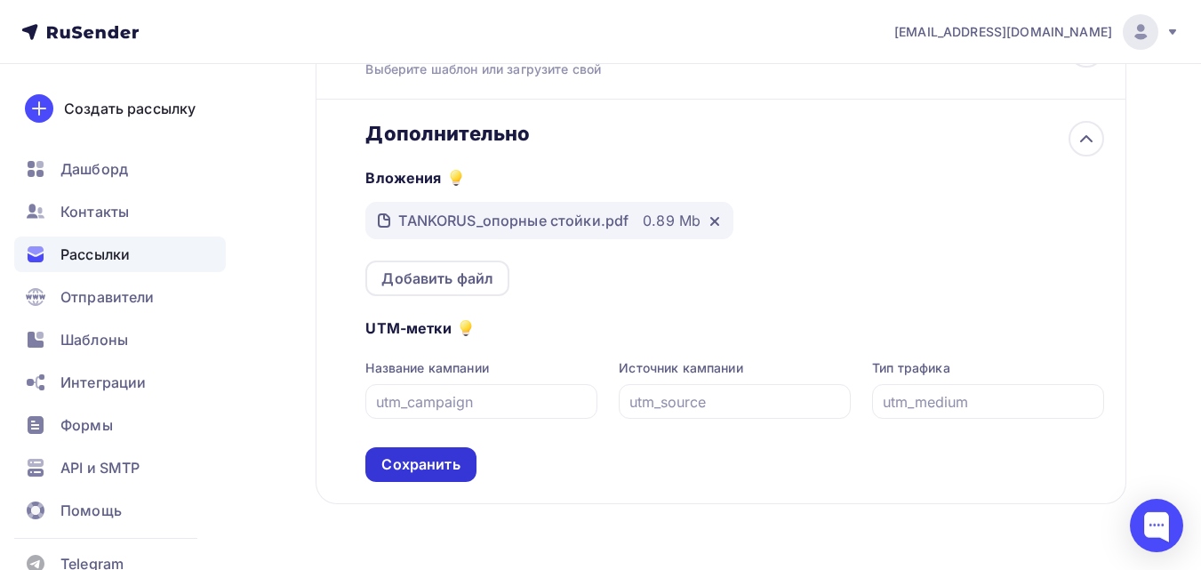
click at [443, 469] on div "Сохранить" at bounding box center [420, 464] width 78 height 20
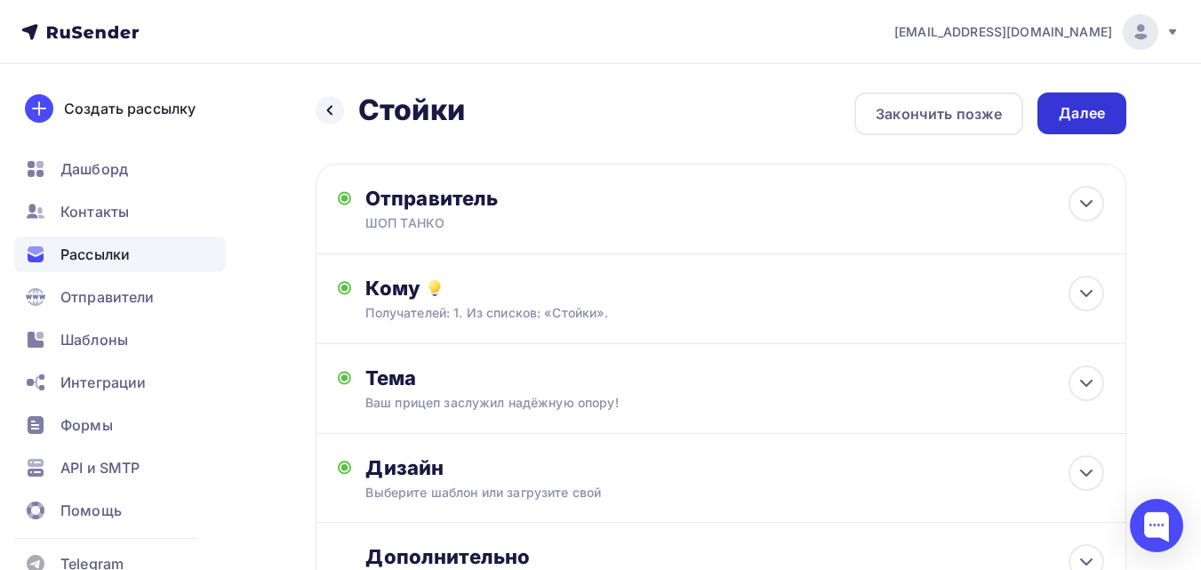
click at [1113, 110] on div "Далее" at bounding box center [1082, 113] width 89 height 42
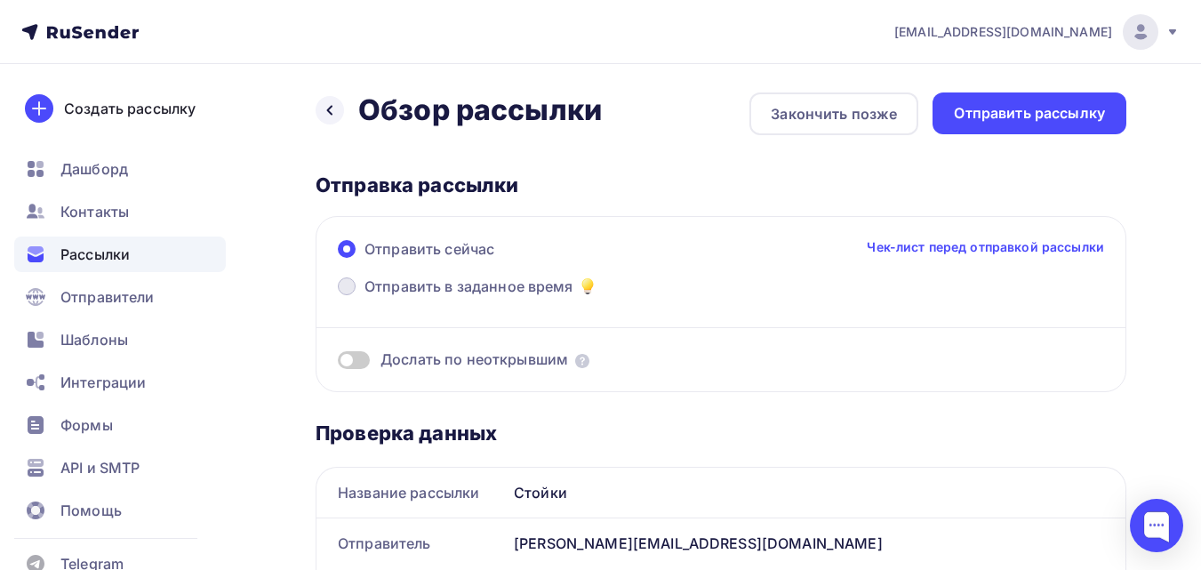
click at [509, 277] on span "Отправить в заданное время" at bounding box center [469, 286] width 209 height 21
click at [365, 297] on input "Отправить в заданное время" at bounding box center [365, 297] width 0 height 0
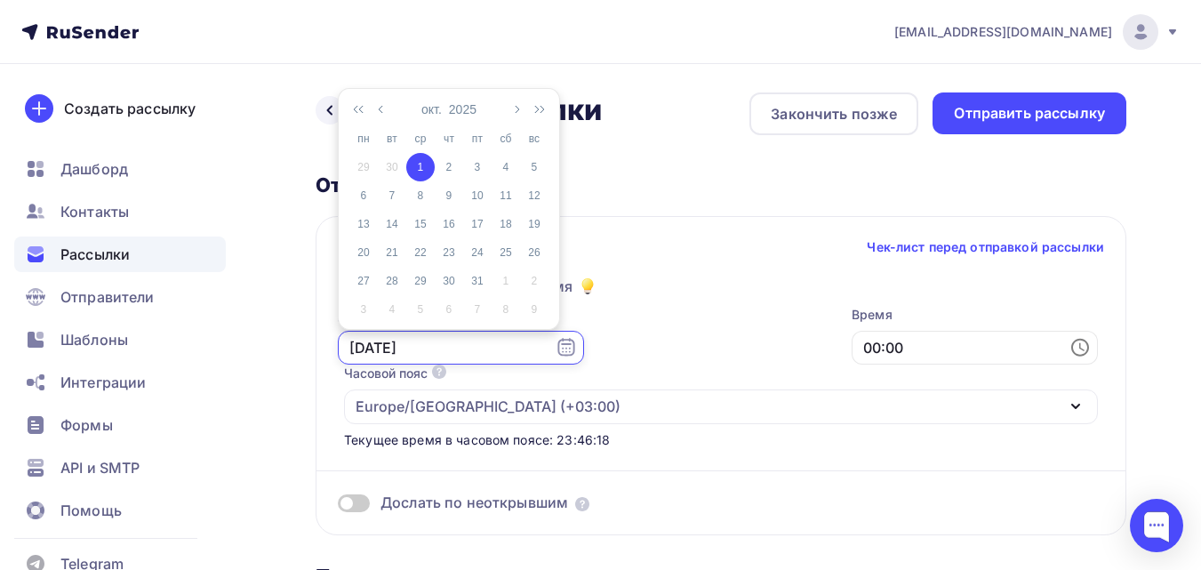
drag, startPoint x: 439, startPoint y: 352, endPoint x: 319, endPoint y: 341, distance: 120.5
click at [319, 341] on div "Отправить сейчас Чек-лист перед отправкой рассылки Отправить в заданное время Д…" at bounding box center [721, 375] width 811 height 319
type input "2"
click at [387, 113] on button "button" at bounding box center [382, 109] width 16 height 30
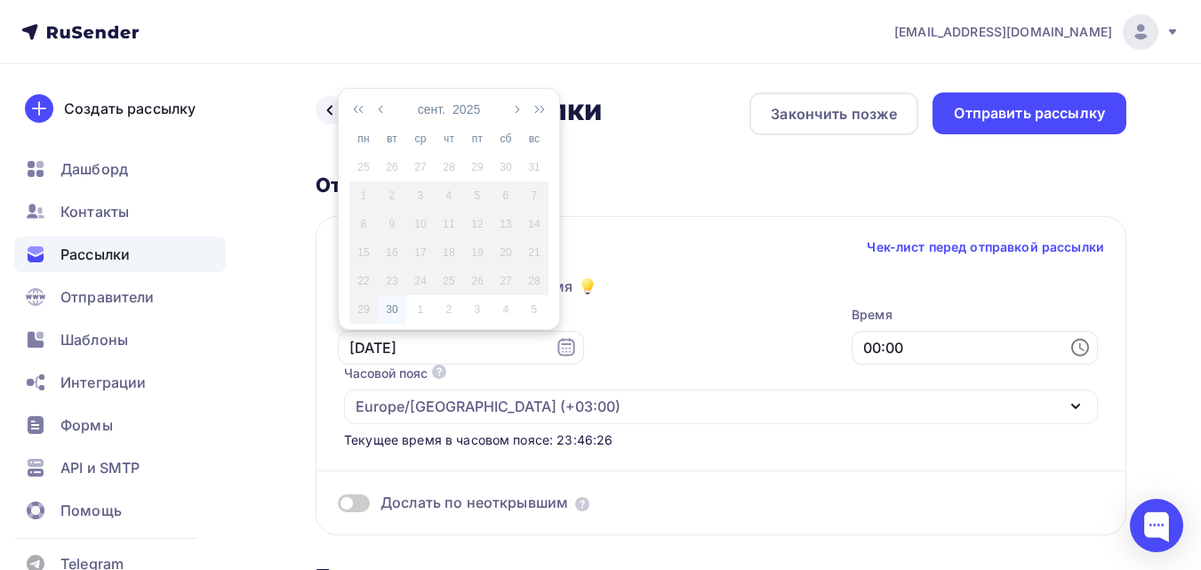
click at [392, 308] on div "30" at bounding box center [392, 309] width 28 height 16
type input "30.09.2025"
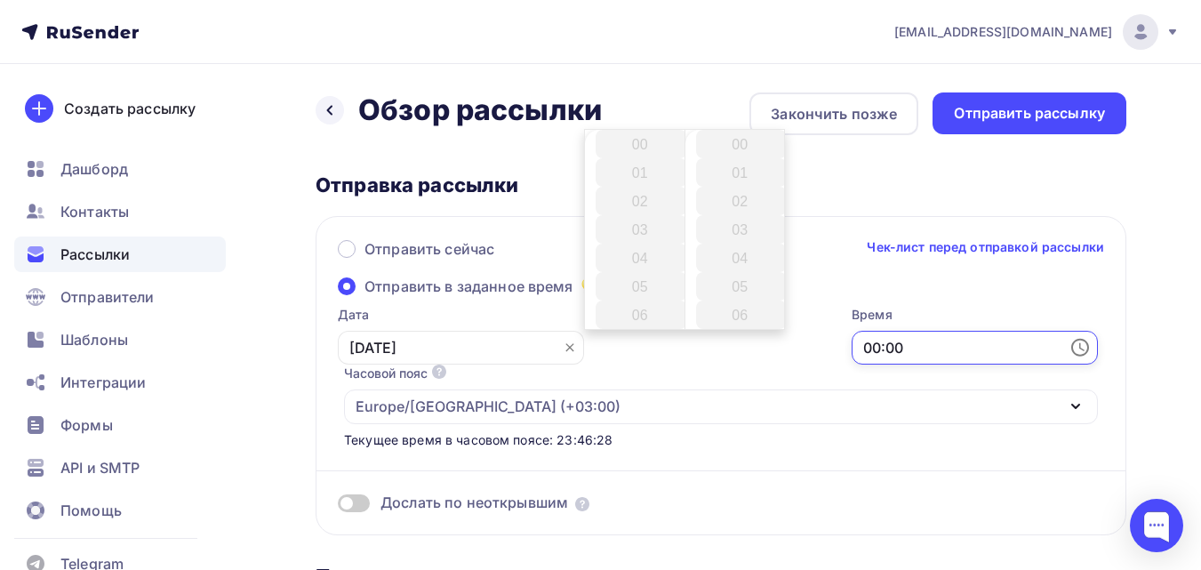
drag, startPoint x: 655, startPoint y: 351, endPoint x: 509, endPoint y: 352, distance: 146.7
click at [509, 352] on div "Дата 30.09.2025 Время 00:00 Часовой пояс По умолчанию используется часовой пояс…" at bounding box center [711, 377] width 773 height 143
click at [656, 285] on li "05" at bounding box center [642, 286] width 92 height 28
click at [637, 263] on li "23" at bounding box center [642, 265] width 92 height 28
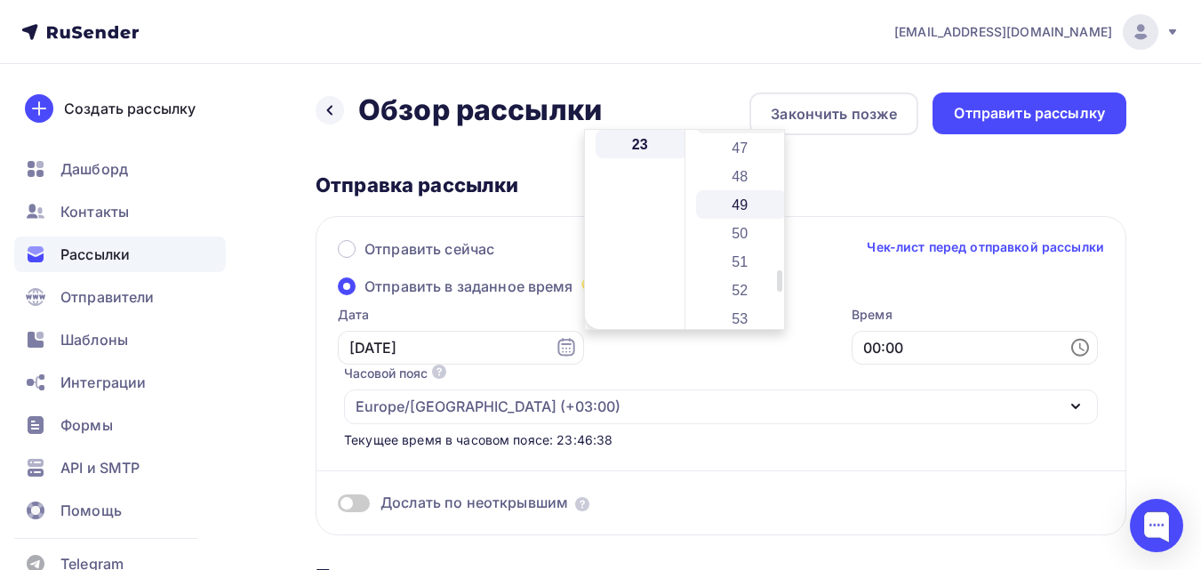
click at [735, 208] on li "49" at bounding box center [742, 204] width 92 height 28
type input "23:49"
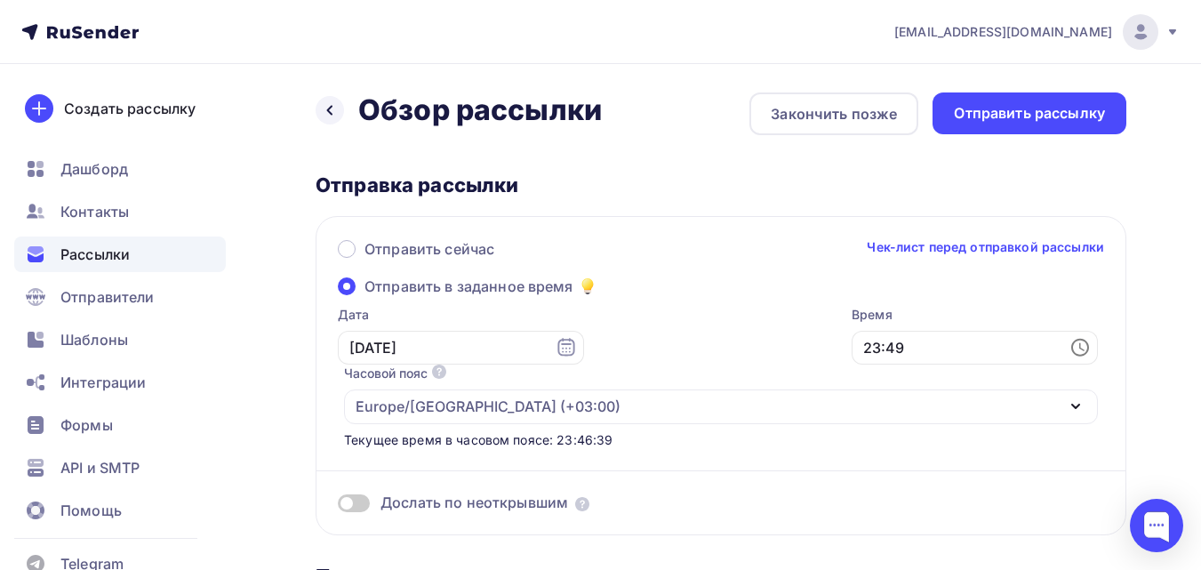
click at [711, 449] on div "Дослать по неоткрывшим" at bounding box center [721, 481] width 766 height 64
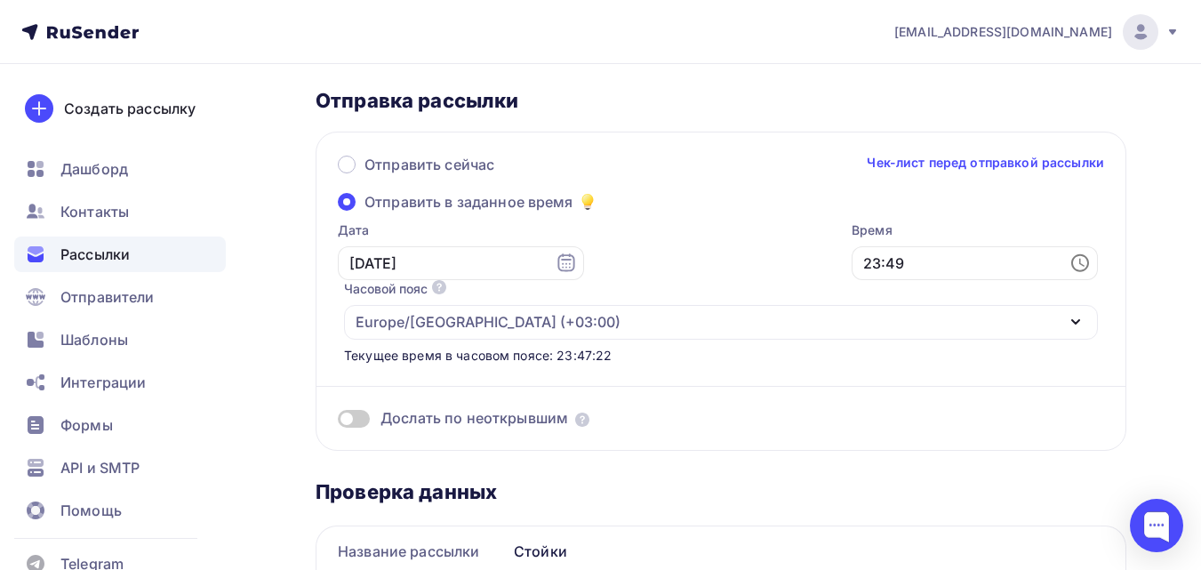
scroll to position [0, 0]
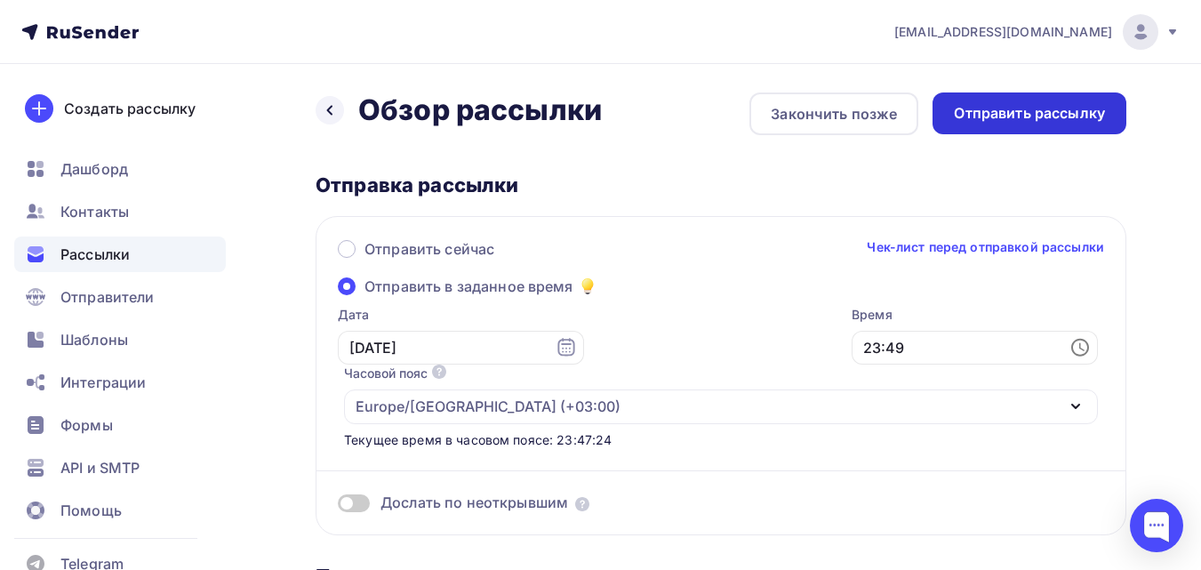
click at [1040, 123] on div "Отправить рассылку" at bounding box center [1029, 113] width 151 height 20
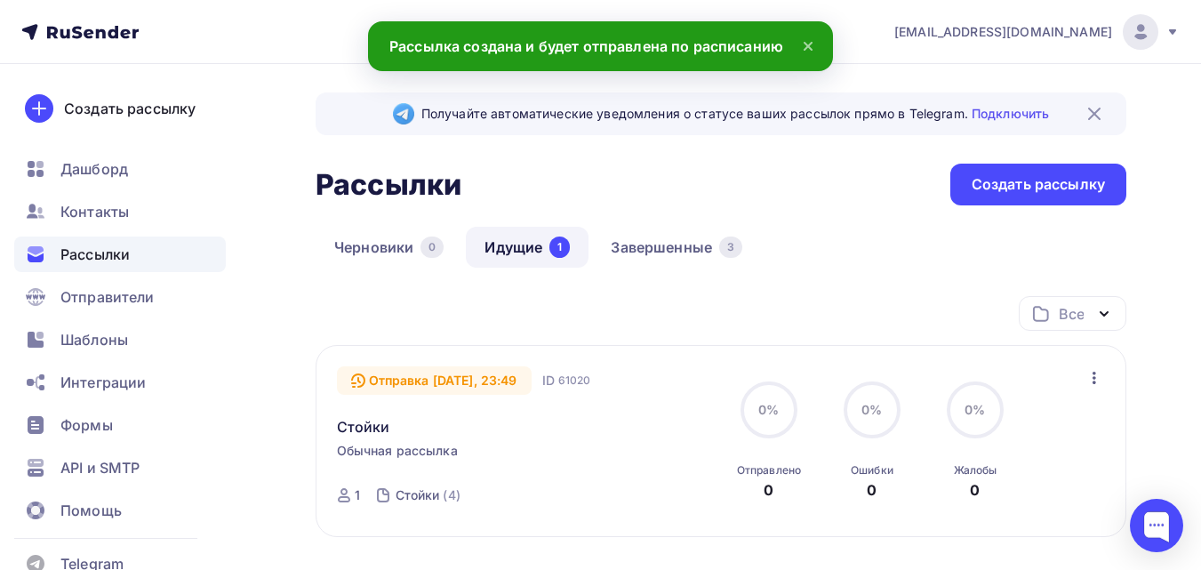
click at [813, 48] on icon at bounding box center [808, 46] width 21 height 21
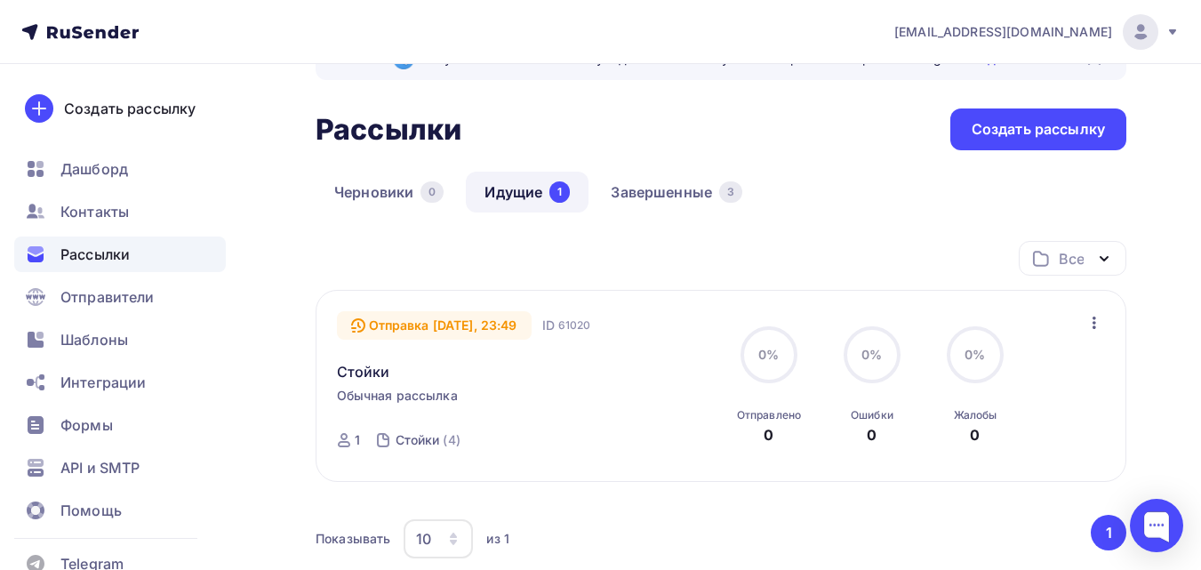
scroll to position [89, 0]
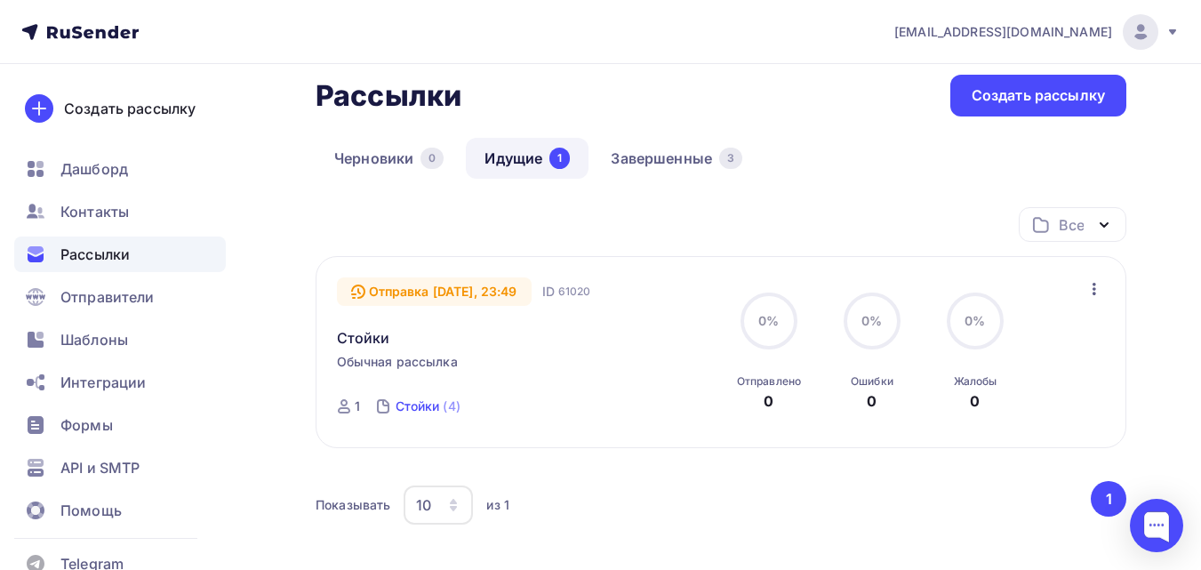
click at [411, 406] on div "Стойки" at bounding box center [418, 406] width 44 height 18
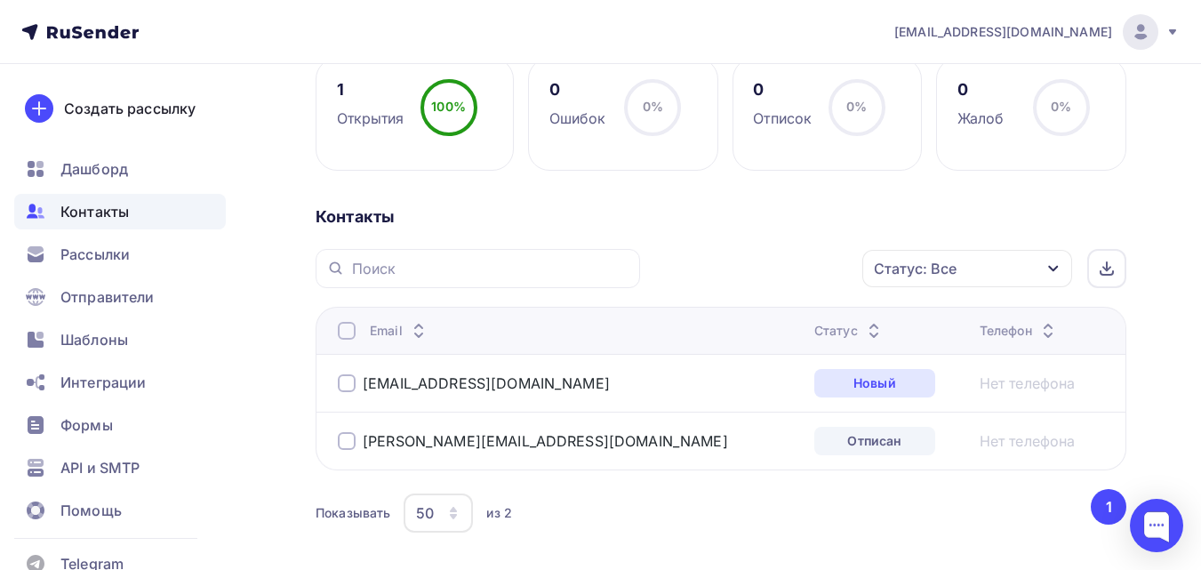
scroll to position [354, 0]
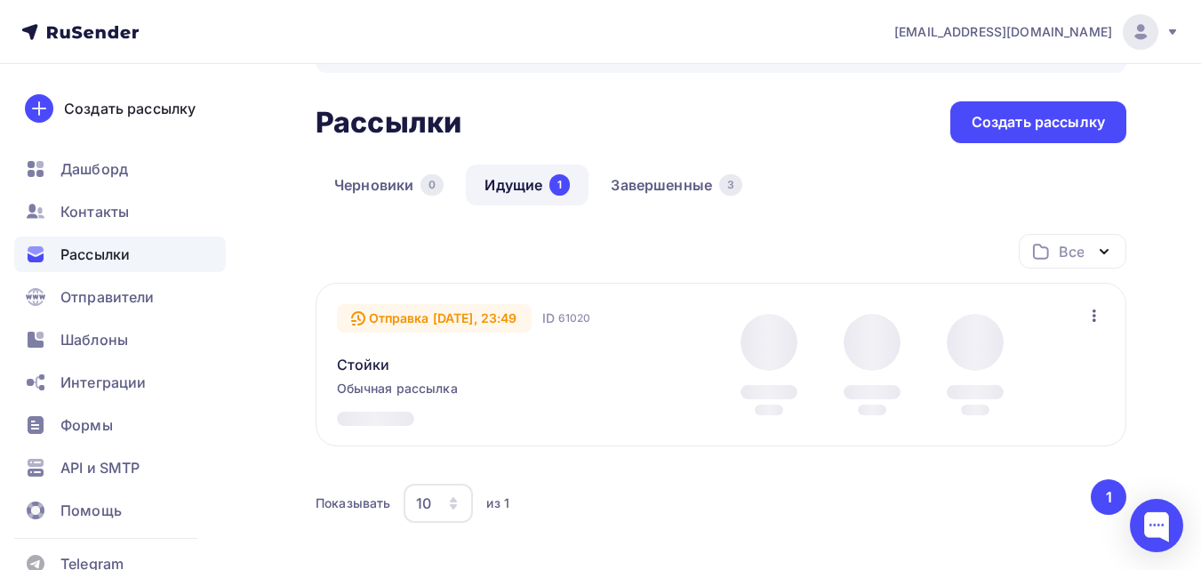
scroll to position [89, 0]
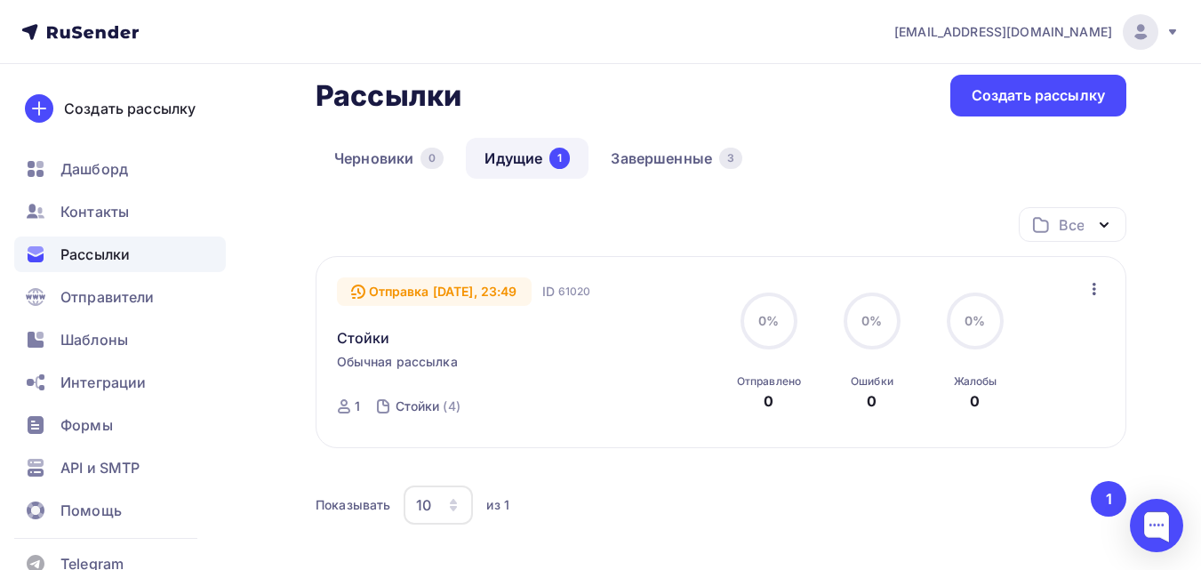
click at [1092, 289] on icon "button" at bounding box center [1094, 288] width 21 height 21
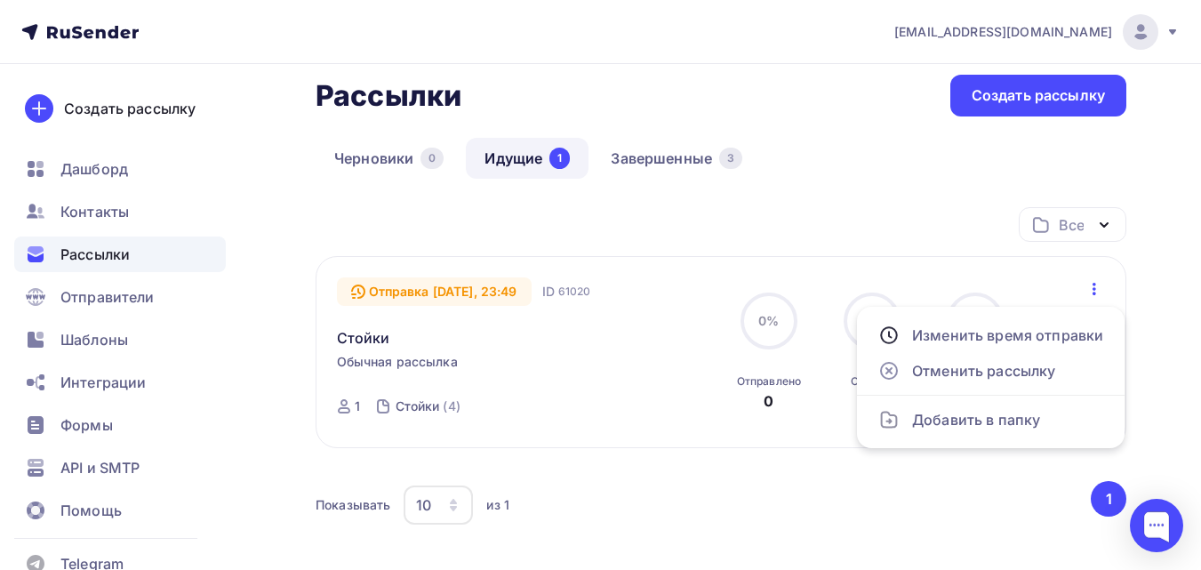
click at [1142, 270] on div "Получайте автоматические уведомления о статусе ваших рассылок прямо в Telegram.…" at bounding box center [600, 340] width 1201 height 731
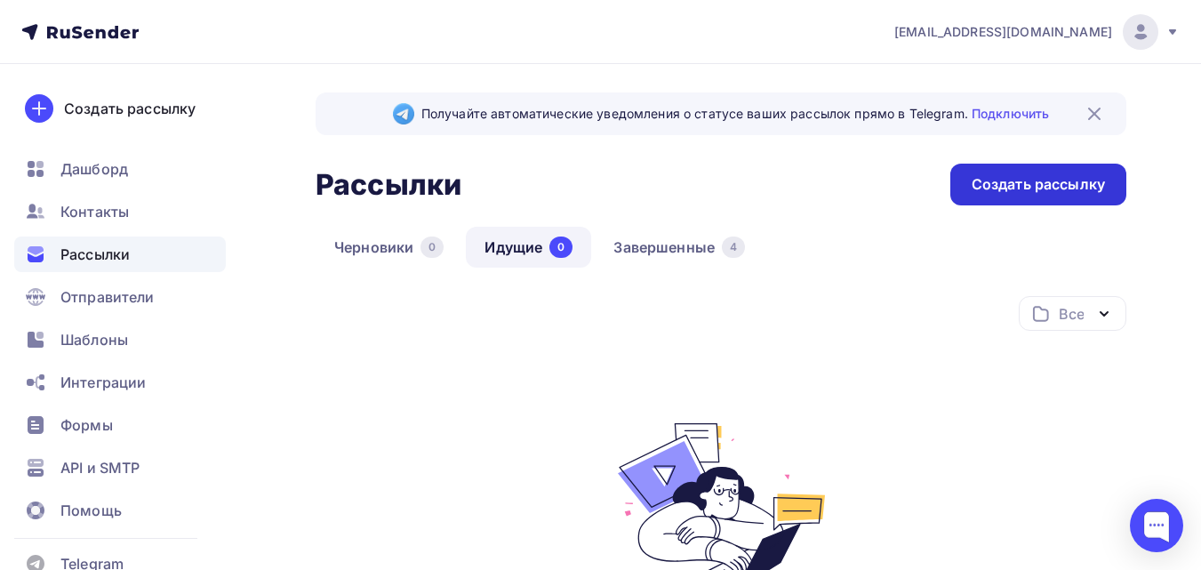
click at [1012, 188] on div "Создать рассылку" at bounding box center [1038, 184] width 133 height 20
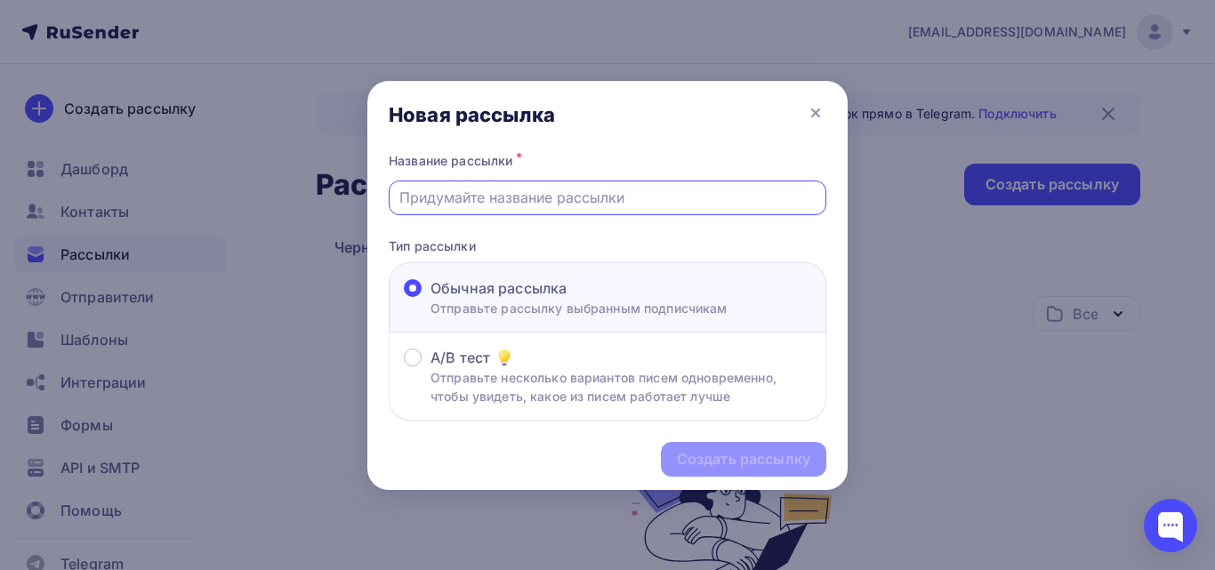
click at [529, 201] on input "text" at bounding box center [607, 197] width 417 height 21
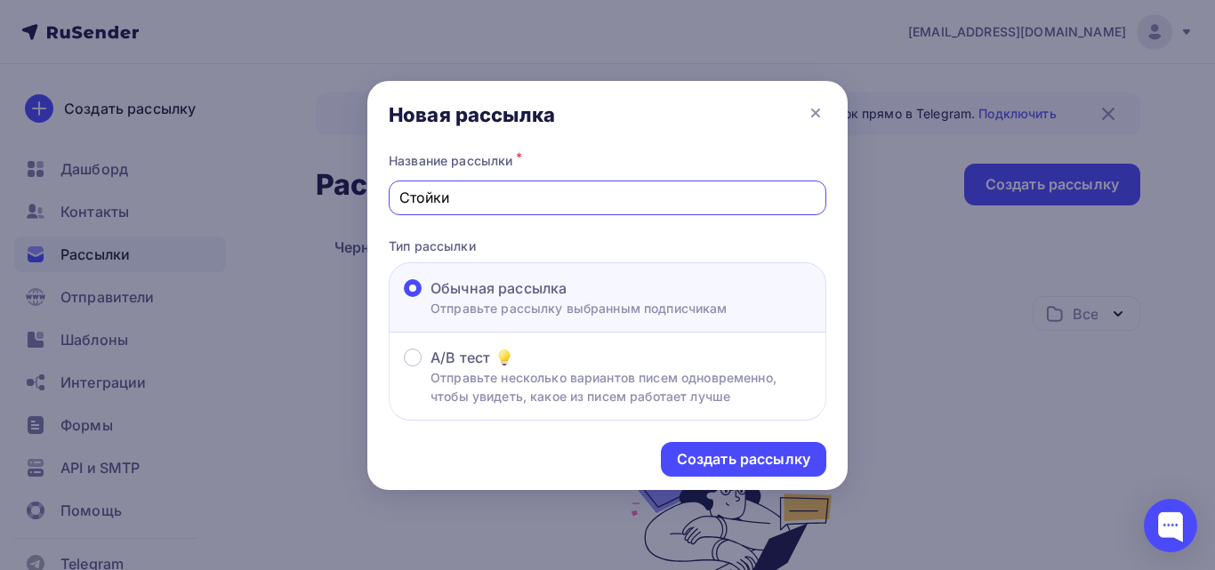
drag, startPoint x: 440, startPoint y: 205, endPoint x: 331, endPoint y: 205, distance: 109.4
click at [331, 205] on div "Новая рассылка Название рассылки * Стойки Тип рассылки Обычная рассылка Отправь…" at bounding box center [607, 285] width 1215 height 570
type input "Опорные стойки"
click at [742, 466] on div "Создать рассылку" at bounding box center [743, 459] width 133 height 20
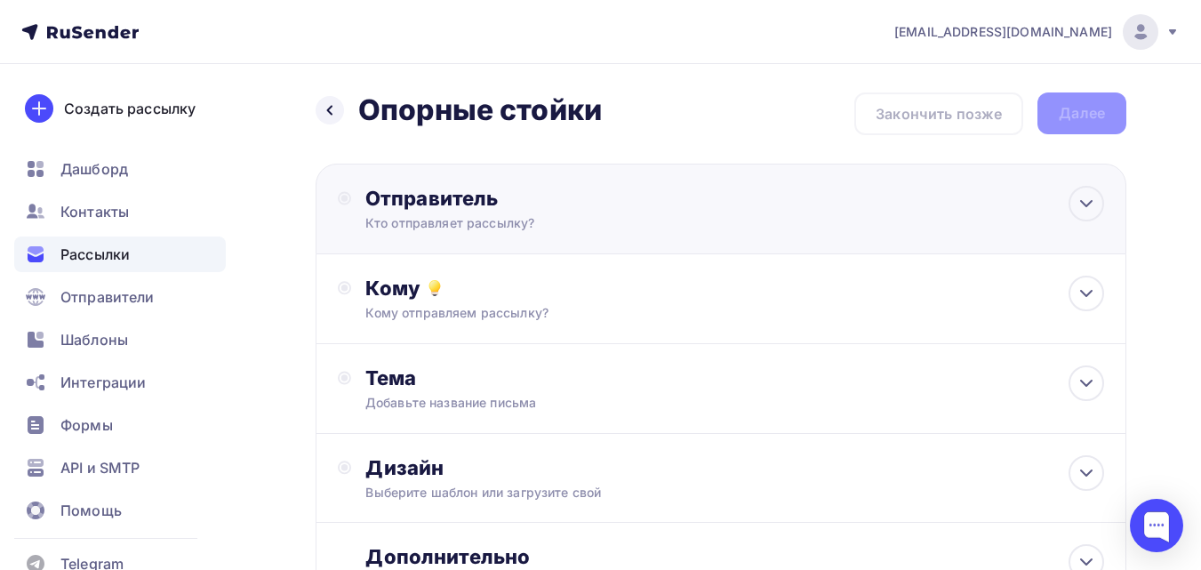
click at [594, 221] on div "Кто отправляет рассылку?" at bounding box center [538, 223] width 347 height 18
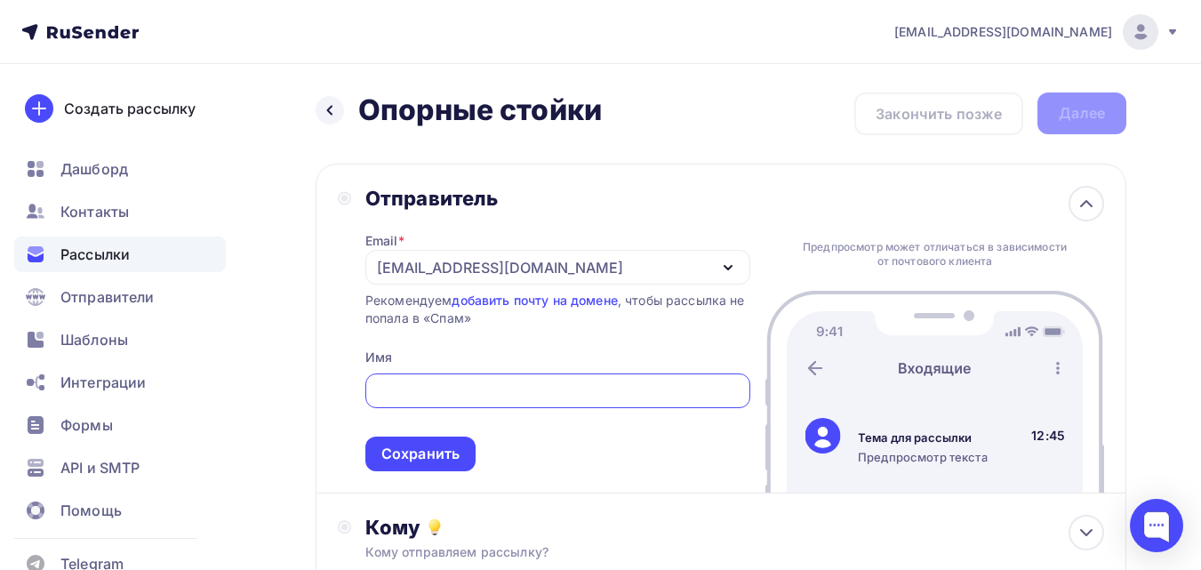
click at [557, 261] on div "[EMAIL_ADDRESS][DOMAIN_NAME]" at bounding box center [500, 267] width 246 height 21
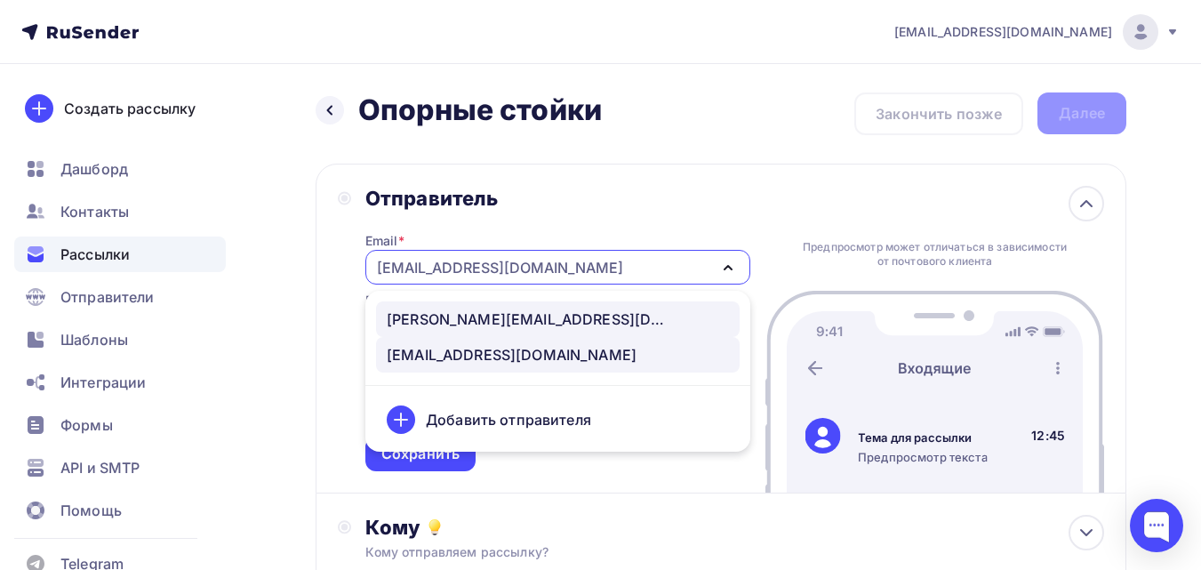
click at [540, 318] on div "[PERSON_NAME][EMAIL_ADDRESS][DOMAIN_NAME]" at bounding box center [558, 319] width 342 height 21
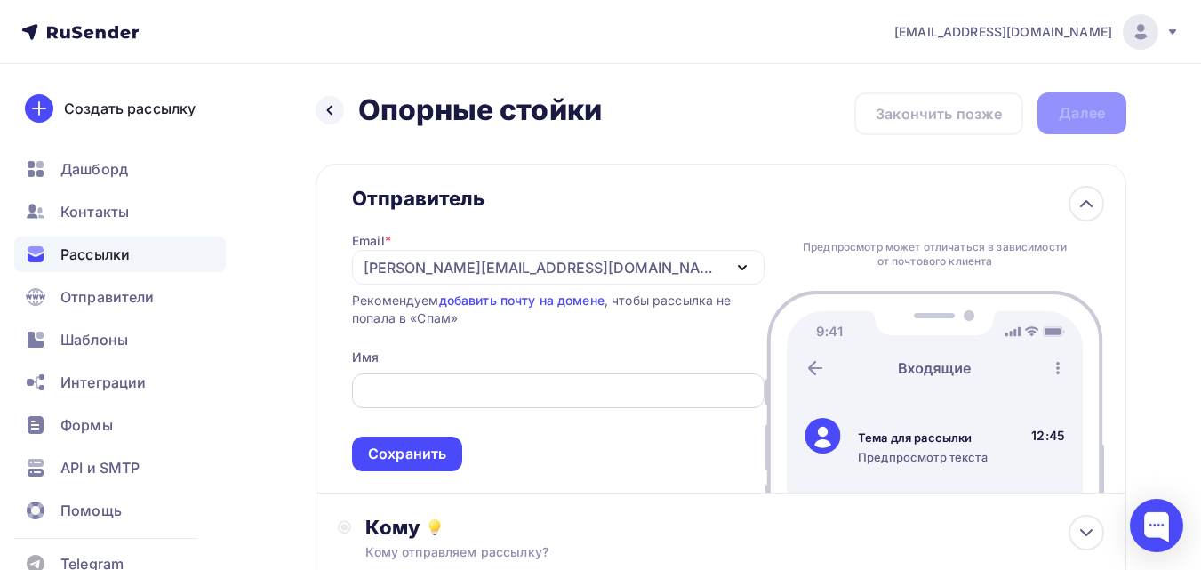
click at [504, 381] on input "text" at bounding box center [559, 391] width 392 height 21
type input "ШОП ТАНКО"
click at [538, 461] on span "ШОП ТАНКО Сохранить" at bounding box center [558, 418] width 413 height 105
click at [400, 453] on div "Сохранить" at bounding box center [407, 454] width 78 height 20
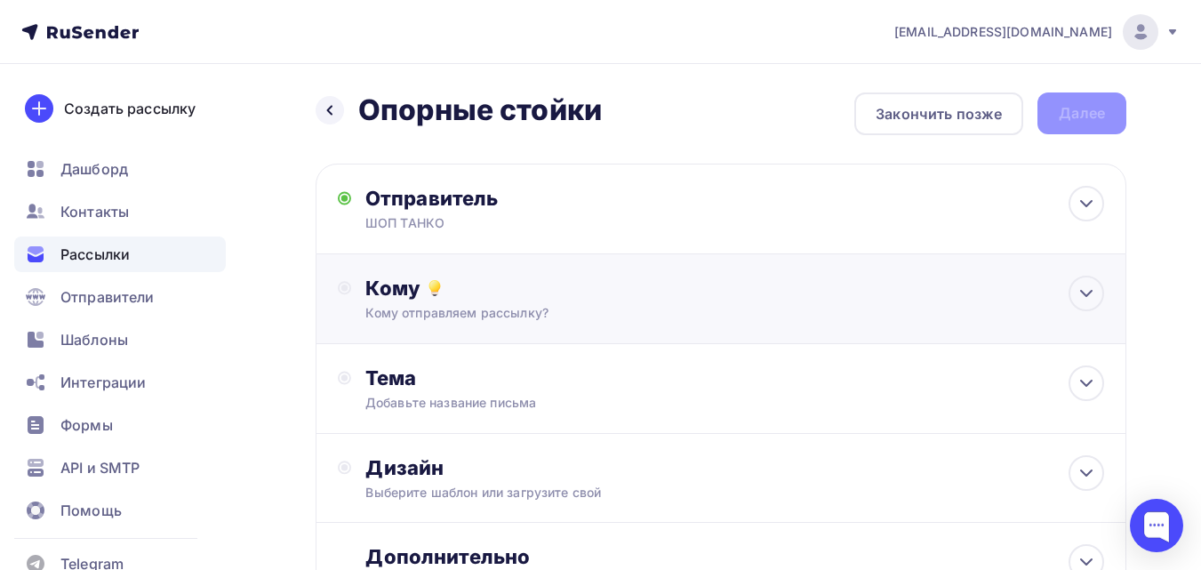
click at [479, 297] on div "Кому" at bounding box center [734, 288] width 739 height 25
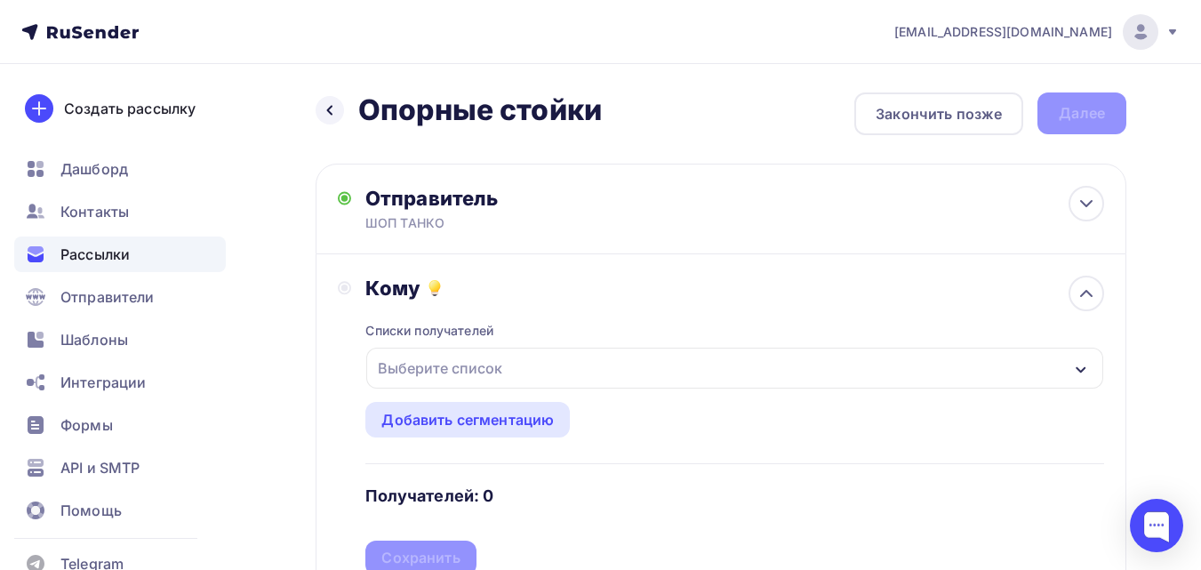
click at [456, 376] on div "Выберите список" at bounding box center [440, 368] width 139 height 32
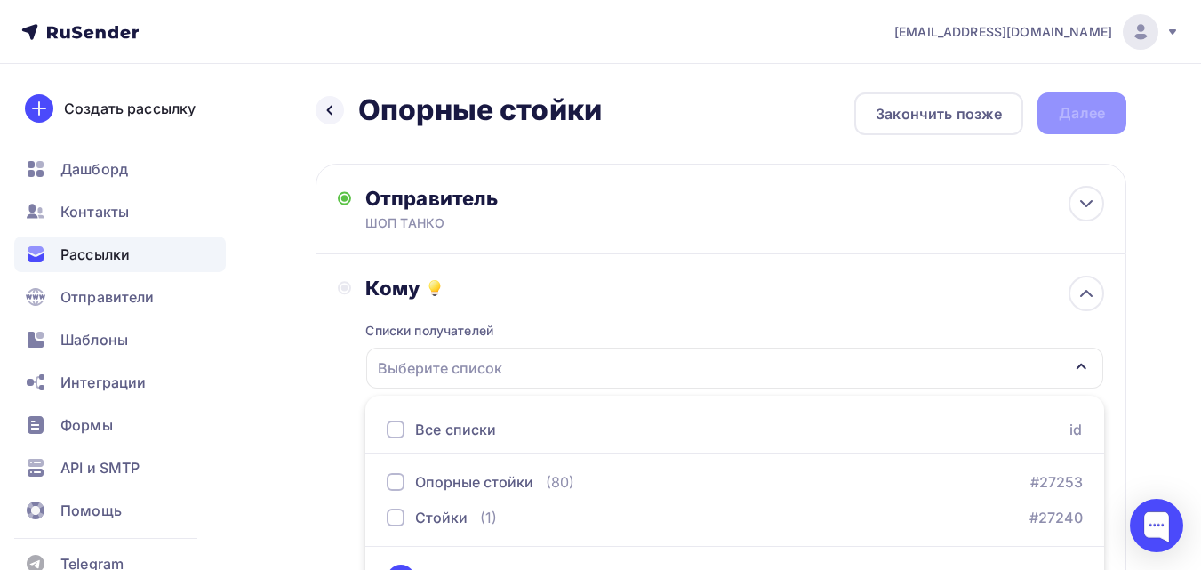
scroll to position [41, 0]
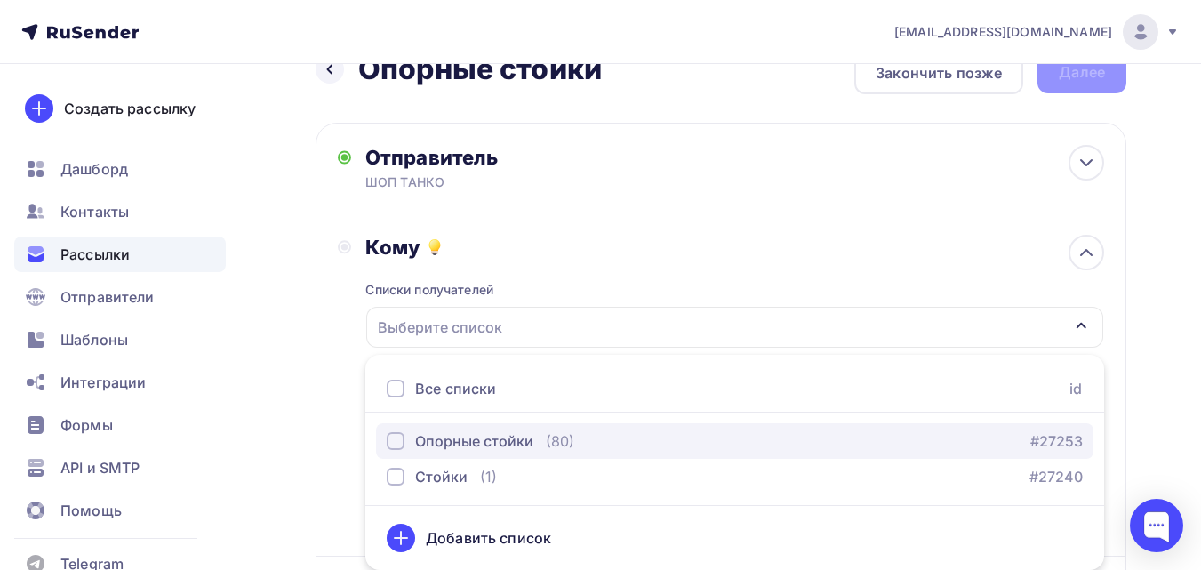
click at [473, 430] on div "Опорные стойки" at bounding box center [474, 440] width 118 height 21
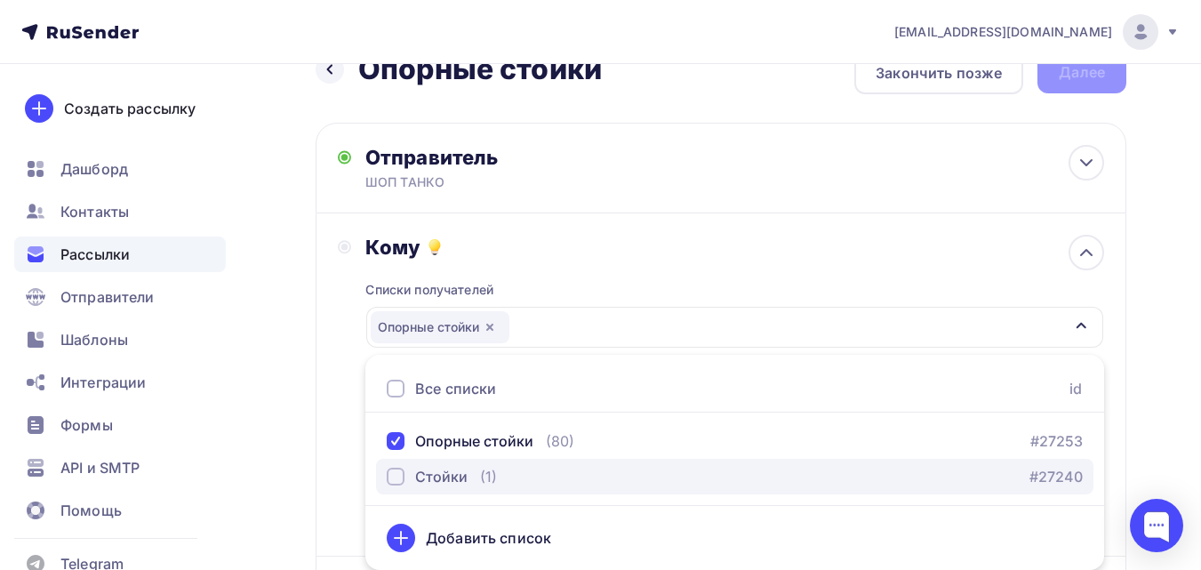
click at [471, 475] on div "Стойки (1)" at bounding box center [442, 476] width 110 height 21
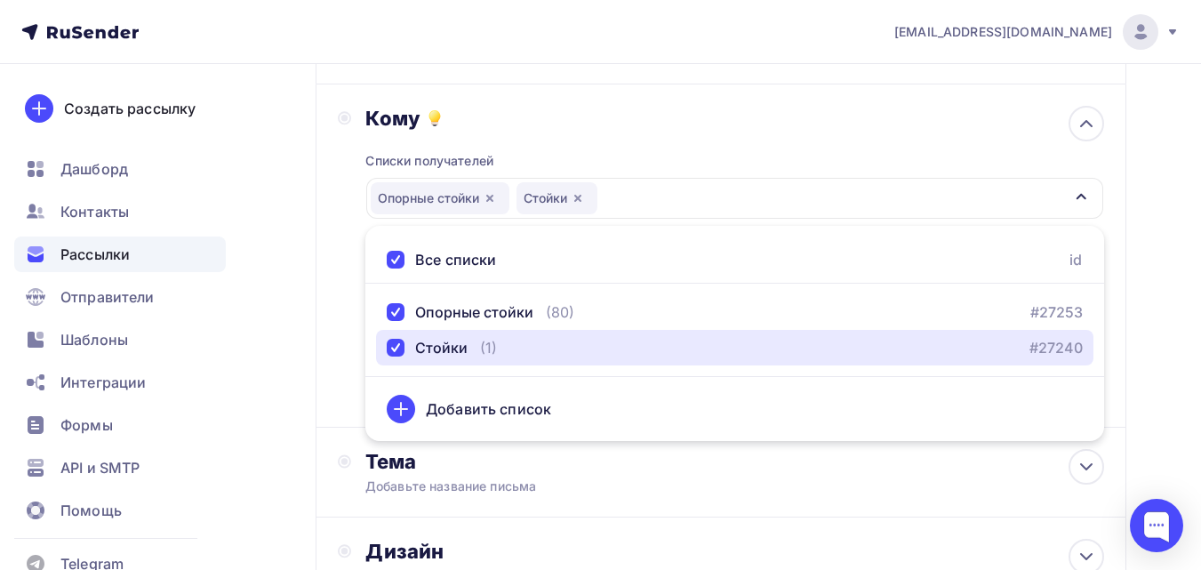
scroll to position [219, 0]
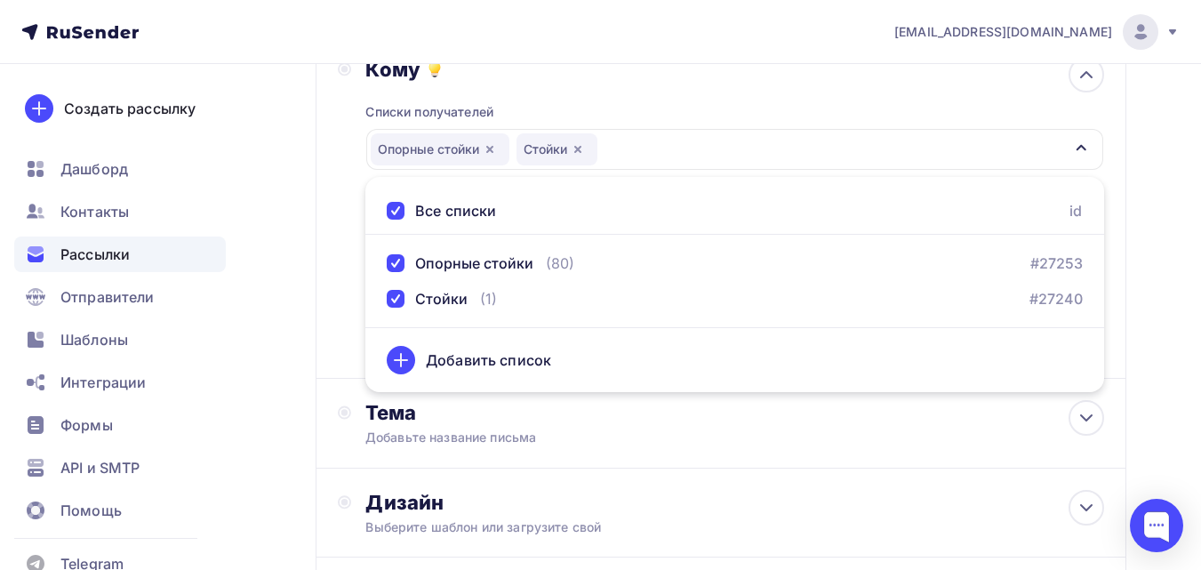
click at [1183, 250] on div "Назад Опорные стойки Опорные стойки Закончить позже Далее Отправитель ШОП ТАНКО…" at bounding box center [600, 303] width 1201 height 917
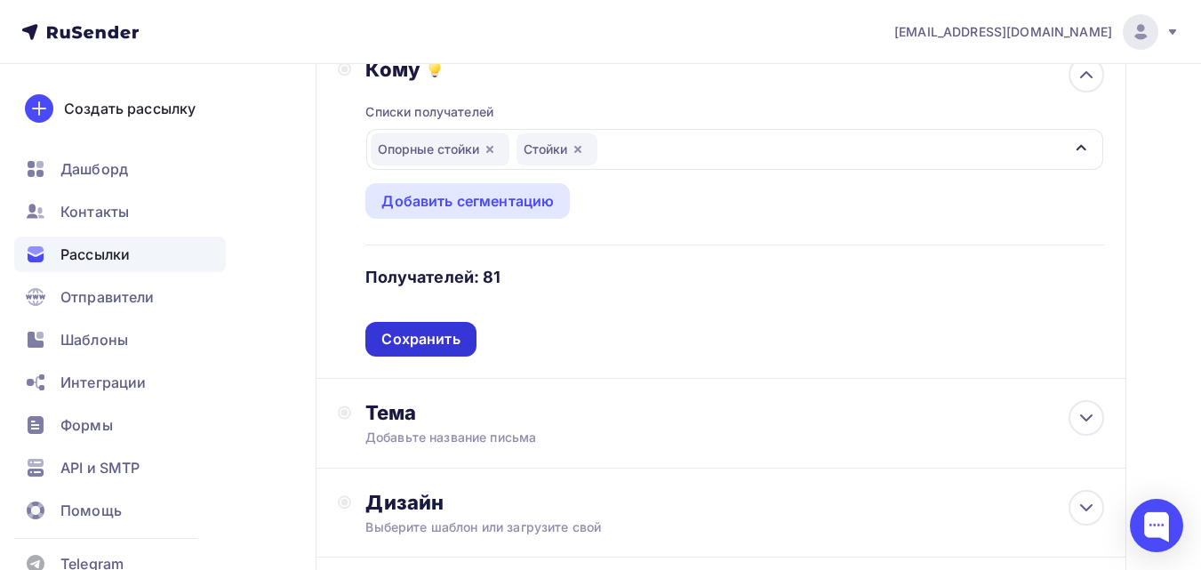
click at [414, 341] on div "Сохранить" at bounding box center [420, 339] width 78 height 20
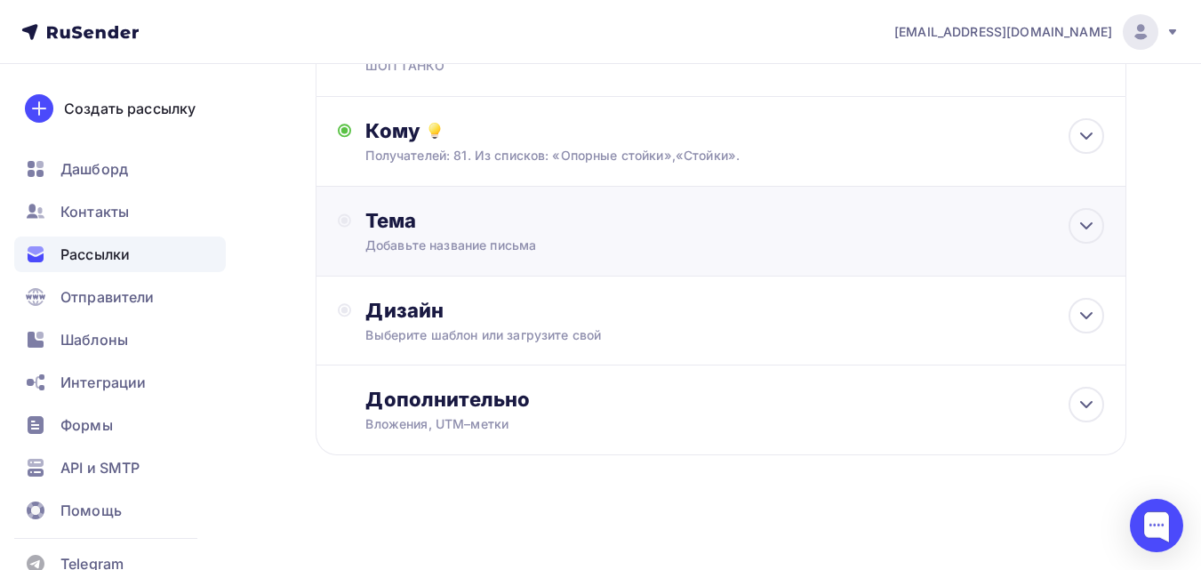
click at [480, 237] on div "Добавьте название письма" at bounding box center [523, 246] width 317 height 18
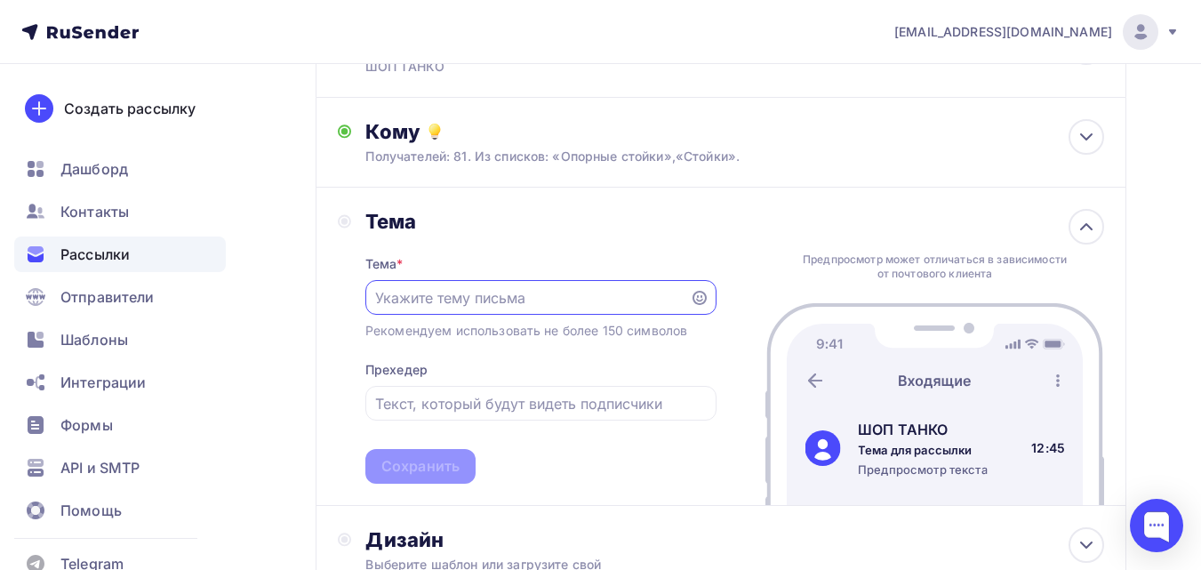
scroll to position [0, 0]
click at [503, 305] on input "text" at bounding box center [527, 297] width 304 height 21
paste input "Ваш прицеп заслужил надёжную опору!"
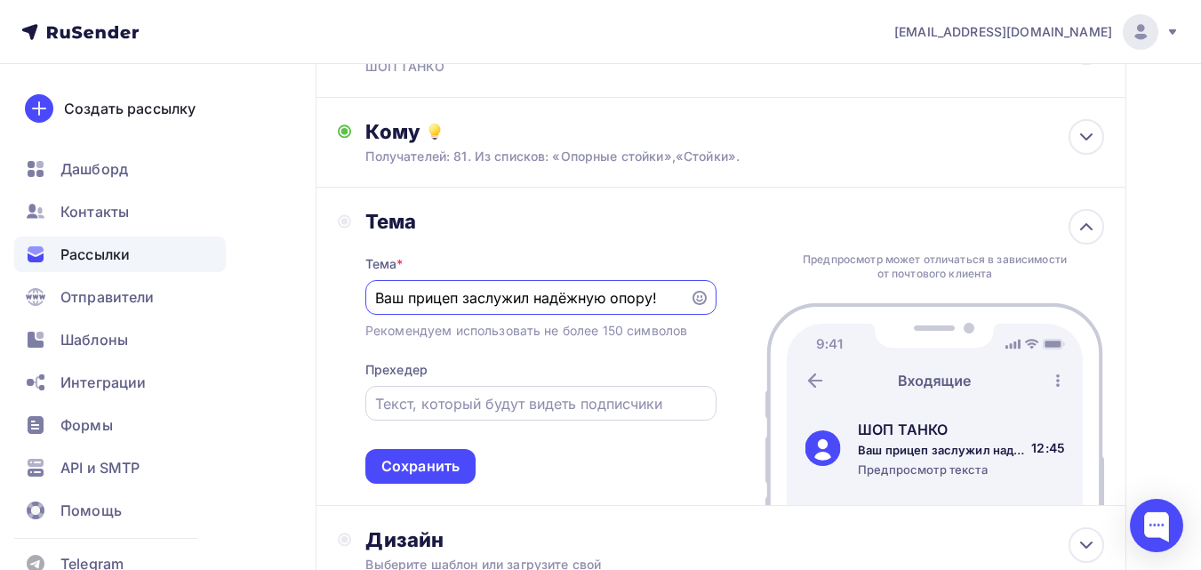
type input "Ваш прицеп заслужил надёжную опору!"
click at [448, 399] on input "text" at bounding box center [540, 403] width 331 height 21
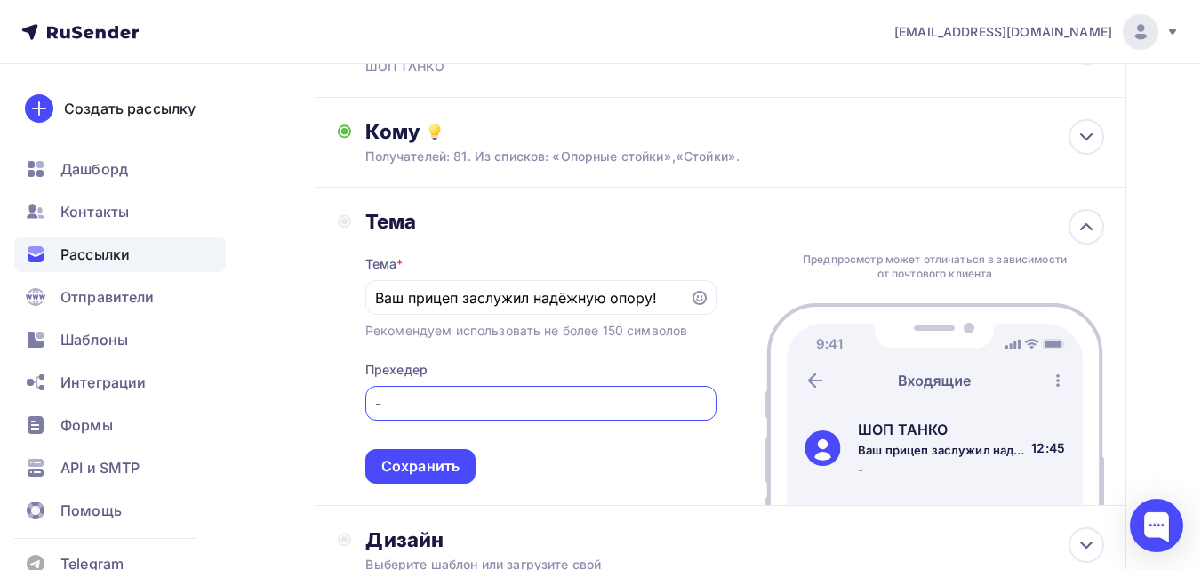
type input "-"
click at [521, 443] on div "Тема * Ваш прицеп заслужил надёжную опору! Рекомендуем использовать не более 15…" at bounding box center [540, 359] width 351 height 250
click at [421, 469] on div "Сохранить" at bounding box center [420, 466] width 78 height 20
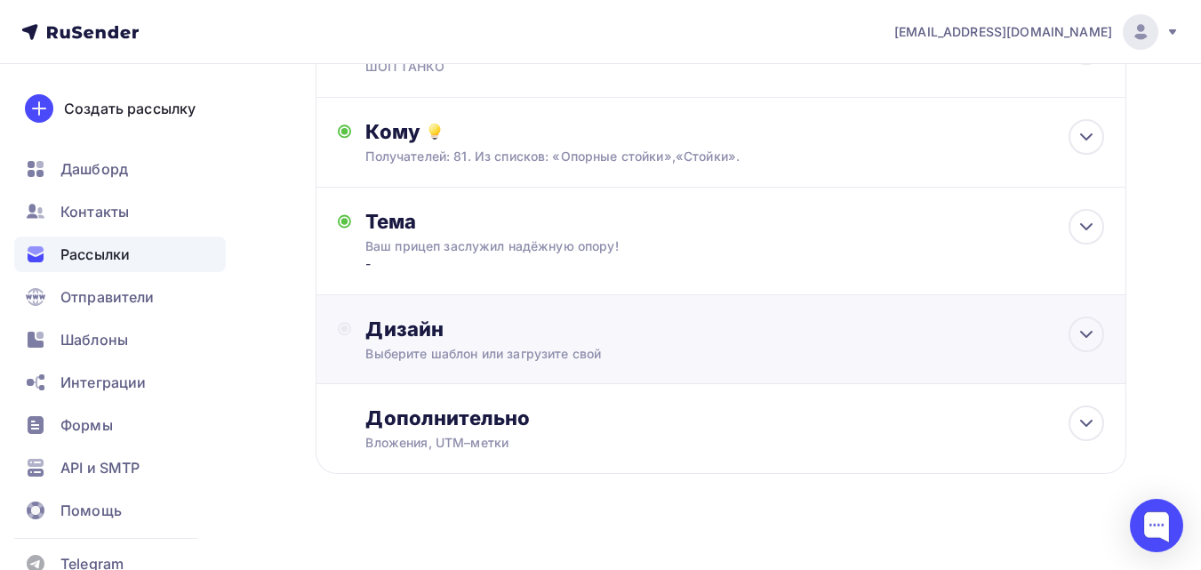
click at [517, 338] on div "Дизайн" at bounding box center [734, 329] width 739 height 25
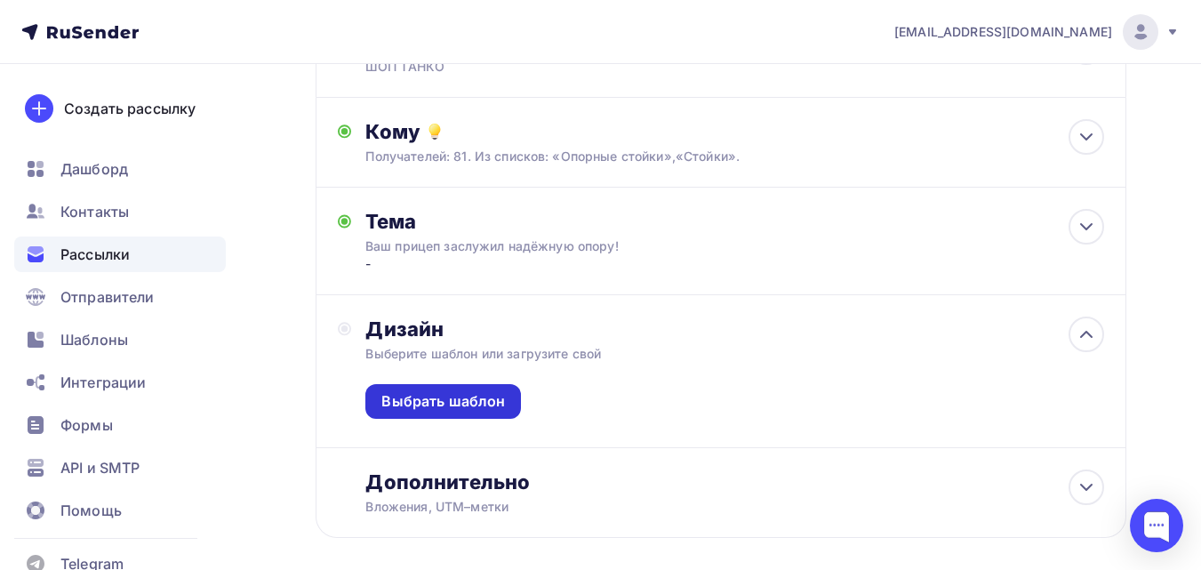
click at [487, 403] on div "Выбрать шаблон" at bounding box center [443, 401] width 124 height 20
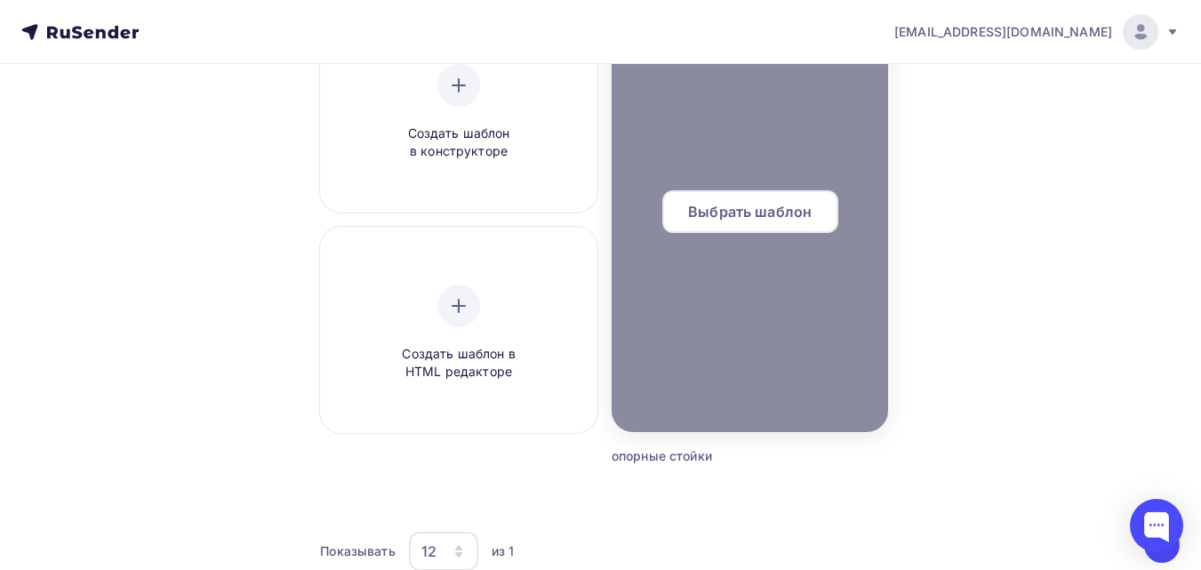
scroll to position [267, 0]
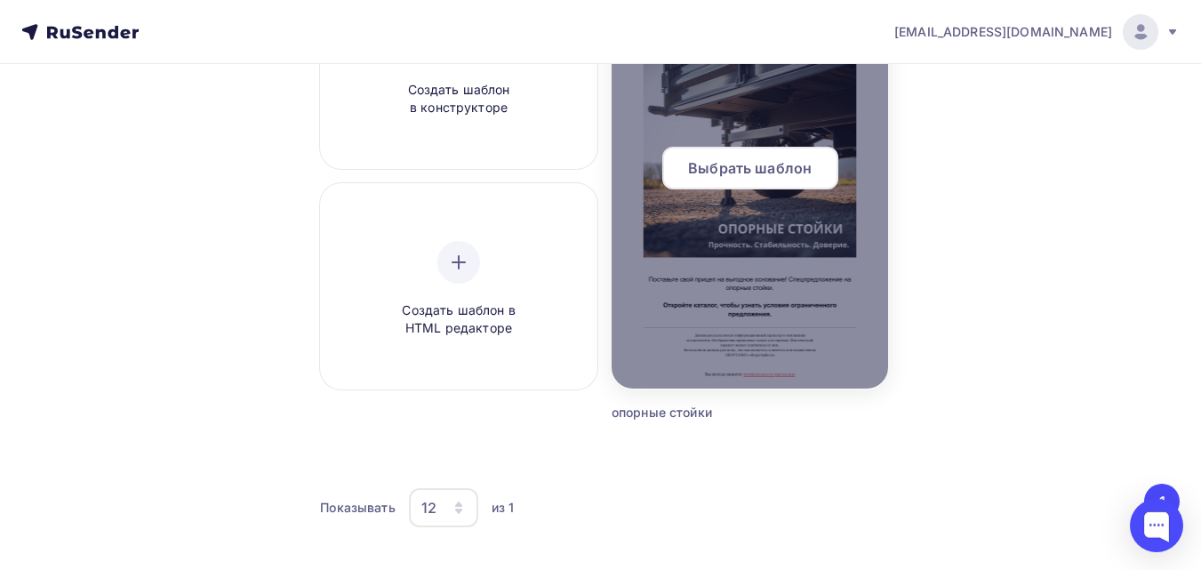
click at [776, 167] on span "Выбрать шаблон" at bounding box center [750, 167] width 124 height 21
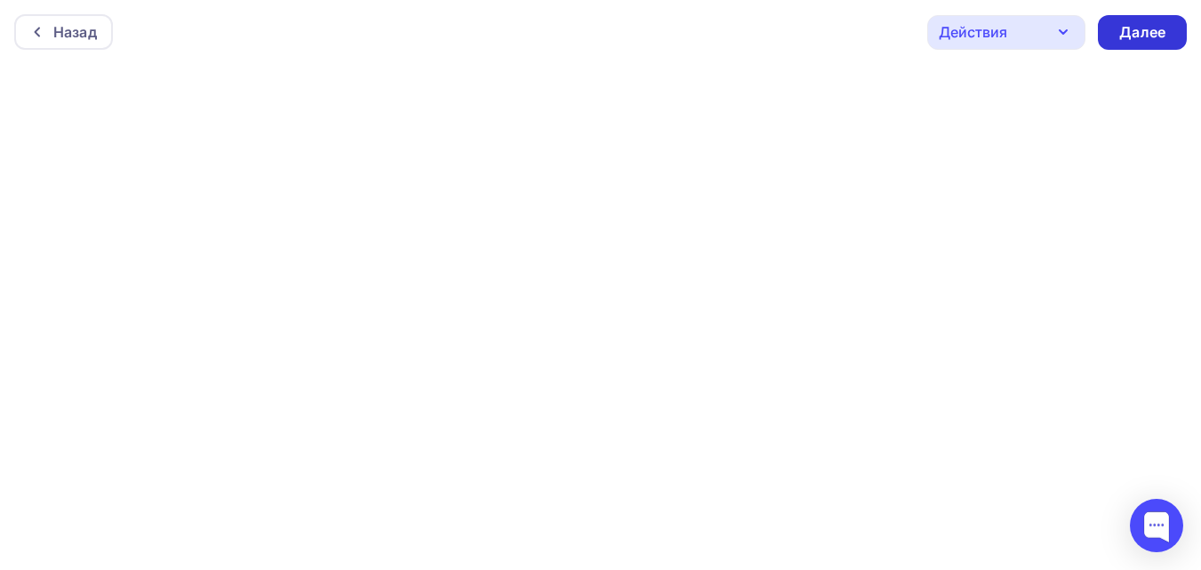
click at [1115, 33] on div "Далее" at bounding box center [1142, 32] width 89 height 35
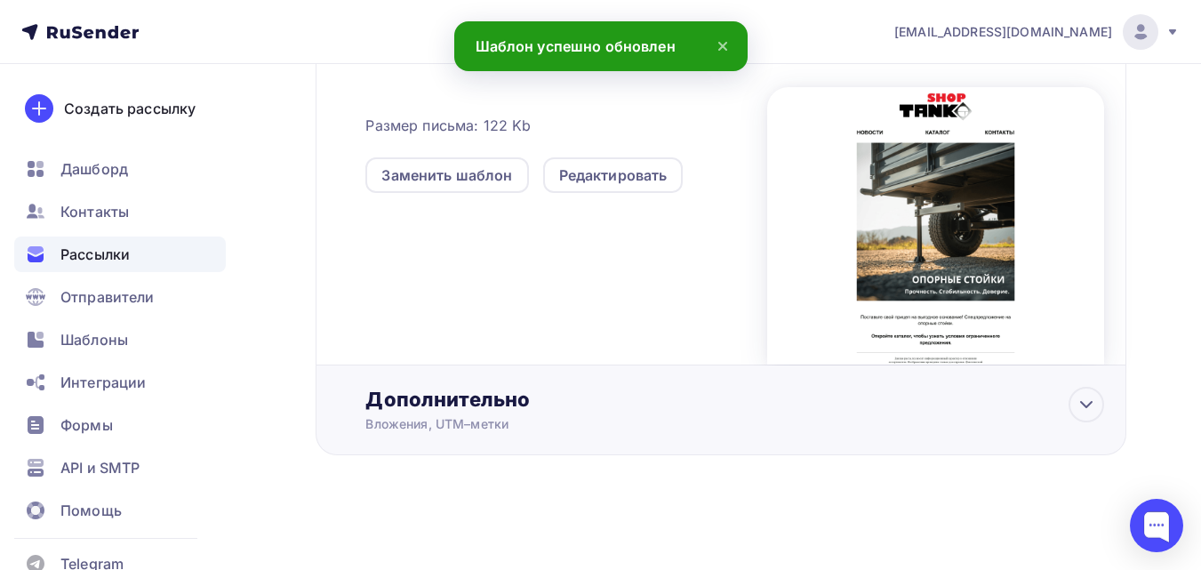
click at [498, 411] on div "Дополнительно" at bounding box center [734, 399] width 739 height 25
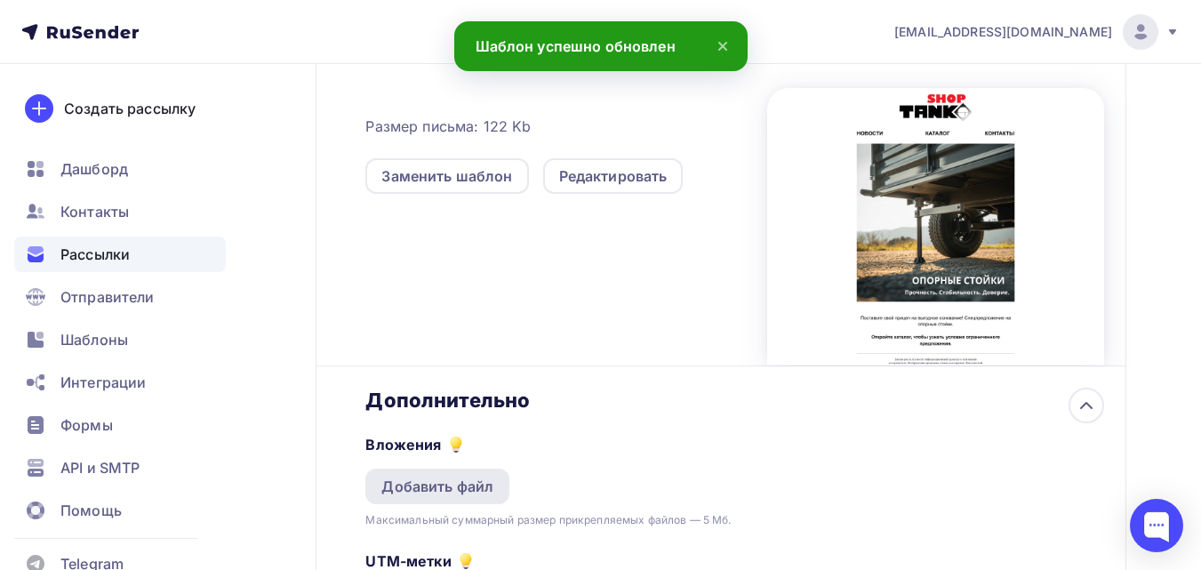
click at [481, 478] on div "Добавить файл" at bounding box center [437, 486] width 112 height 21
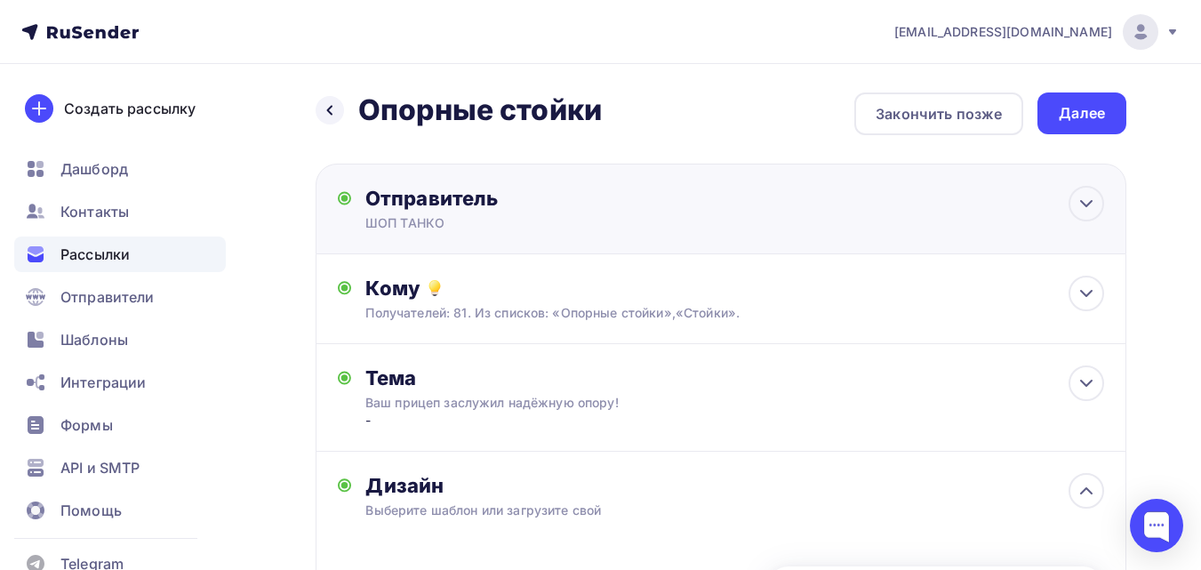
click at [614, 214] on div "ШОП ТАНКО" at bounding box center [538, 223] width 347 height 18
type input "ШОП ТАНКО"
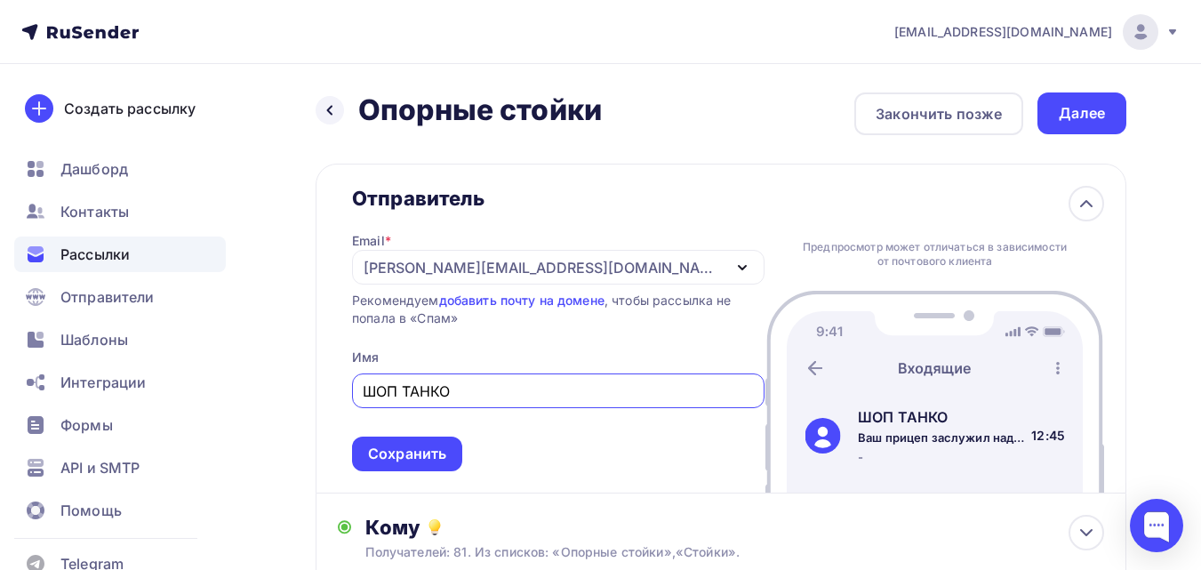
click at [614, 214] on div "Email * [PERSON_NAME][EMAIL_ADDRESS][DOMAIN_NAME] [EMAIL_ADDRESS][DOMAIN_NAME] …" at bounding box center [558, 341] width 413 height 261
click at [1088, 197] on icon at bounding box center [1086, 203] width 21 height 21
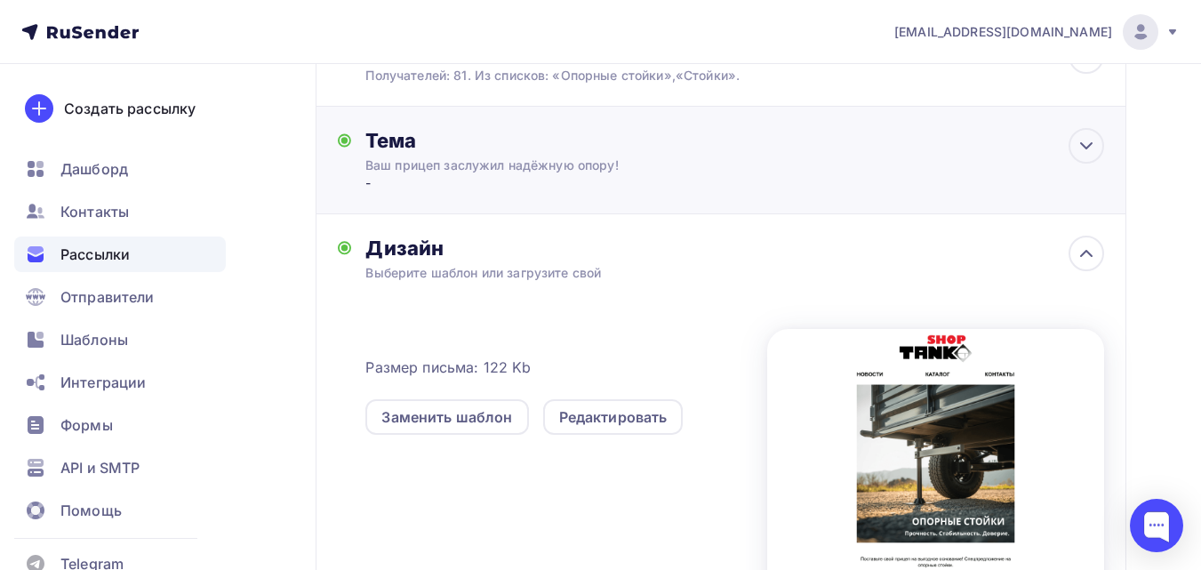
scroll to position [267, 0]
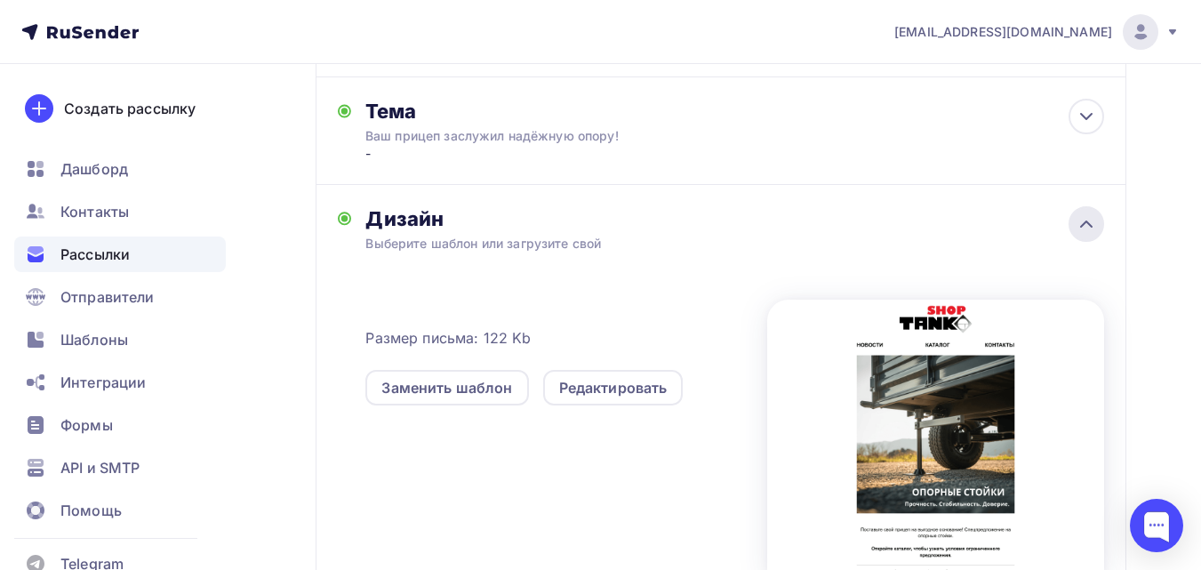
click at [1081, 229] on icon at bounding box center [1086, 223] width 21 height 21
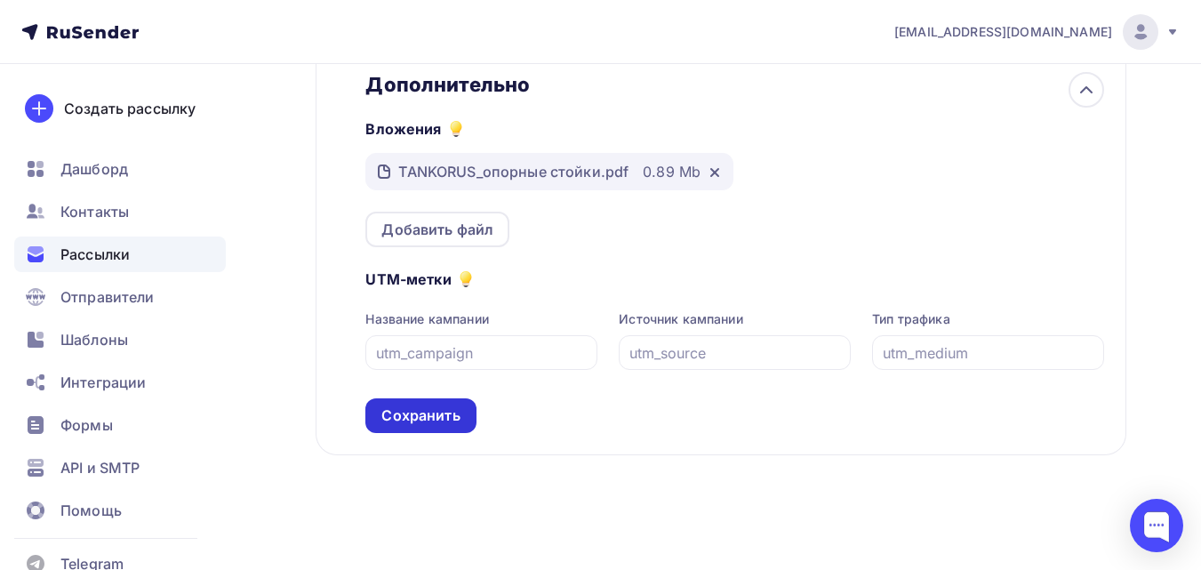
click at [437, 410] on div "Сохранить" at bounding box center [420, 415] width 78 height 20
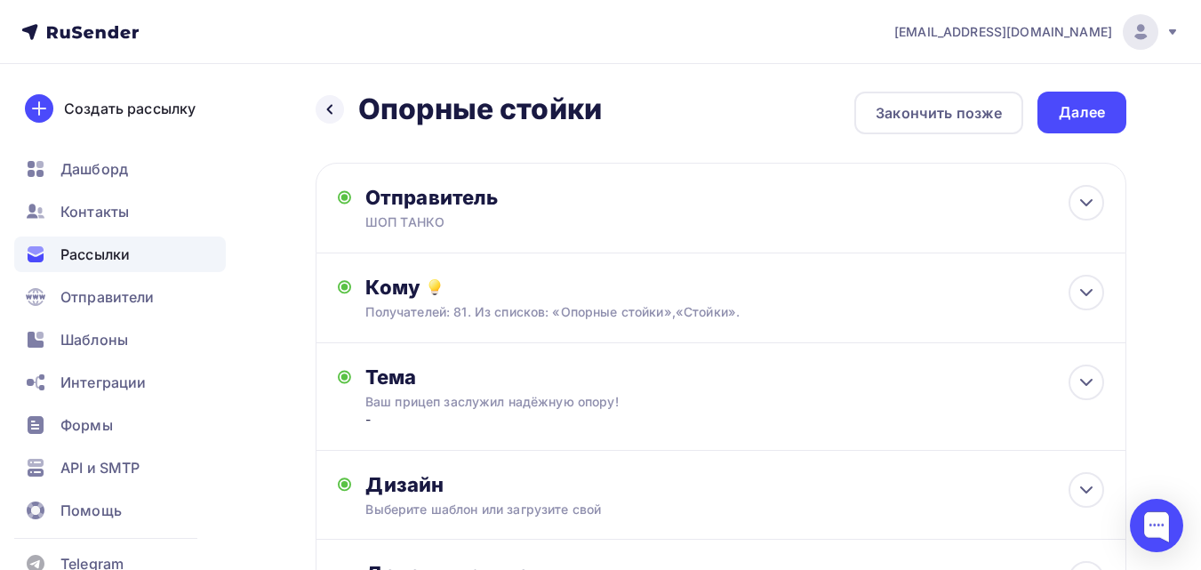
scroll to position [0, 0]
click at [1090, 121] on div "Далее" at bounding box center [1082, 113] width 46 height 20
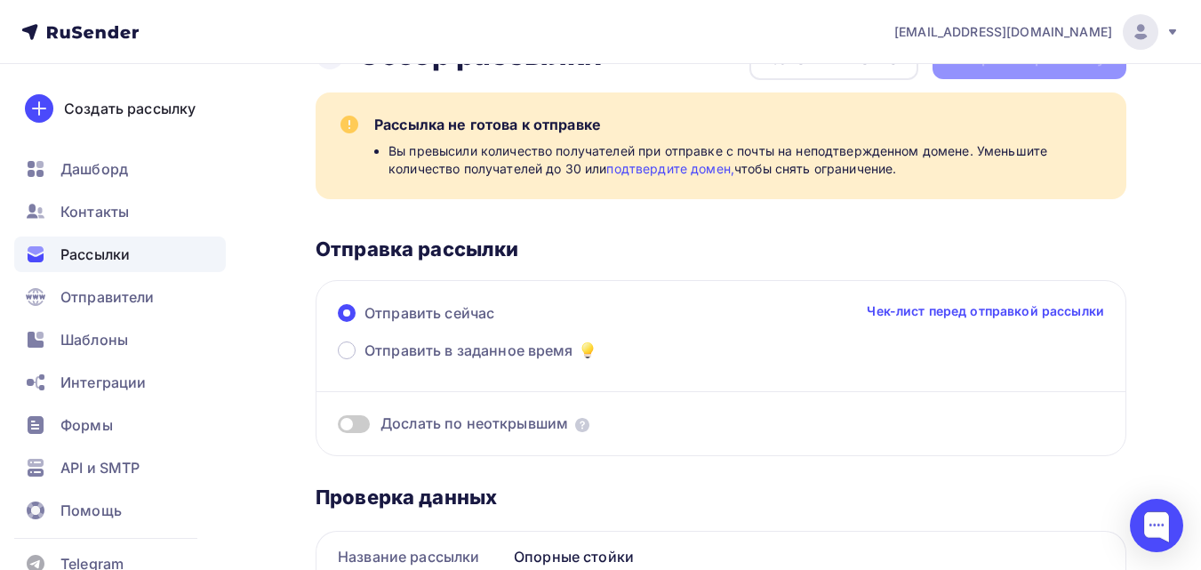
scroll to position [178, 0]
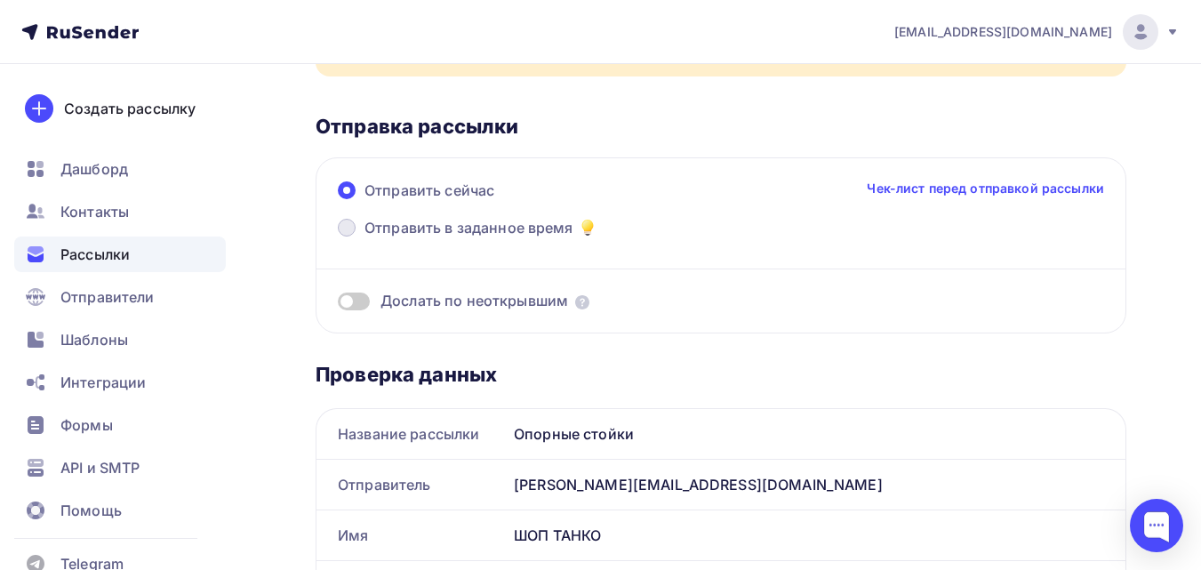
click at [502, 233] on span "Отправить в заданное время" at bounding box center [469, 227] width 209 height 21
click at [365, 238] on input "Отправить в заданное время" at bounding box center [365, 238] width 0 height 0
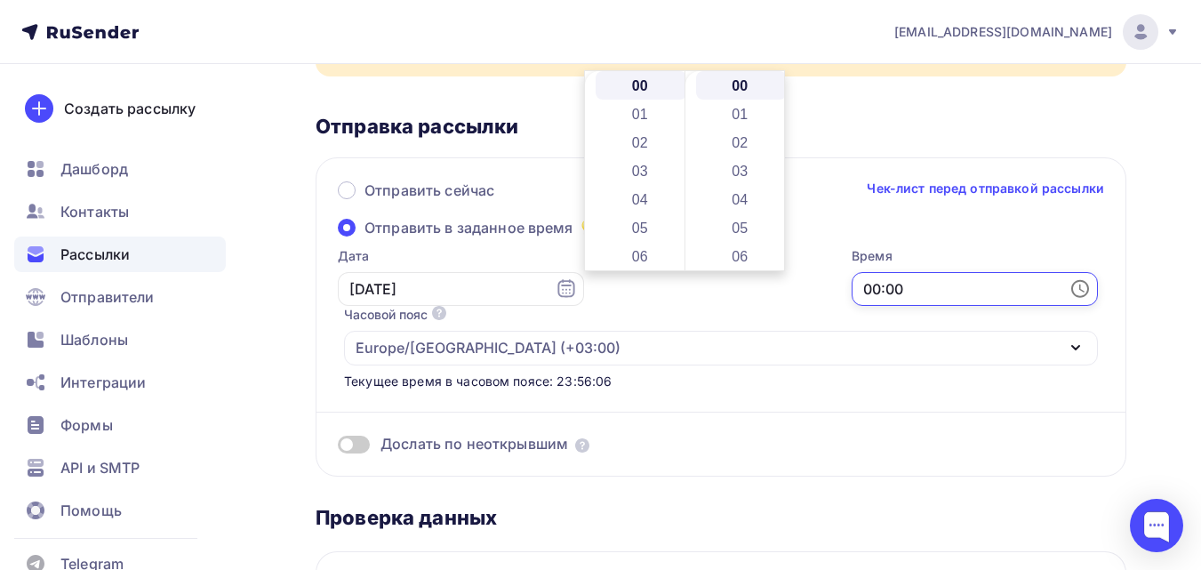
drag, startPoint x: 655, startPoint y: 296, endPoint x: 566, endPoint y: 293, distance: 89.0
click at [566, 293] on div "Дата [DATE] 00:00 Часовой пояс По умолчанию используется часовой пояс из настро…" at bounding box center [711, 318] width 773 height 143
click at [646, 238] on li "09" at bounding box center [642, 252] width 92 height 28
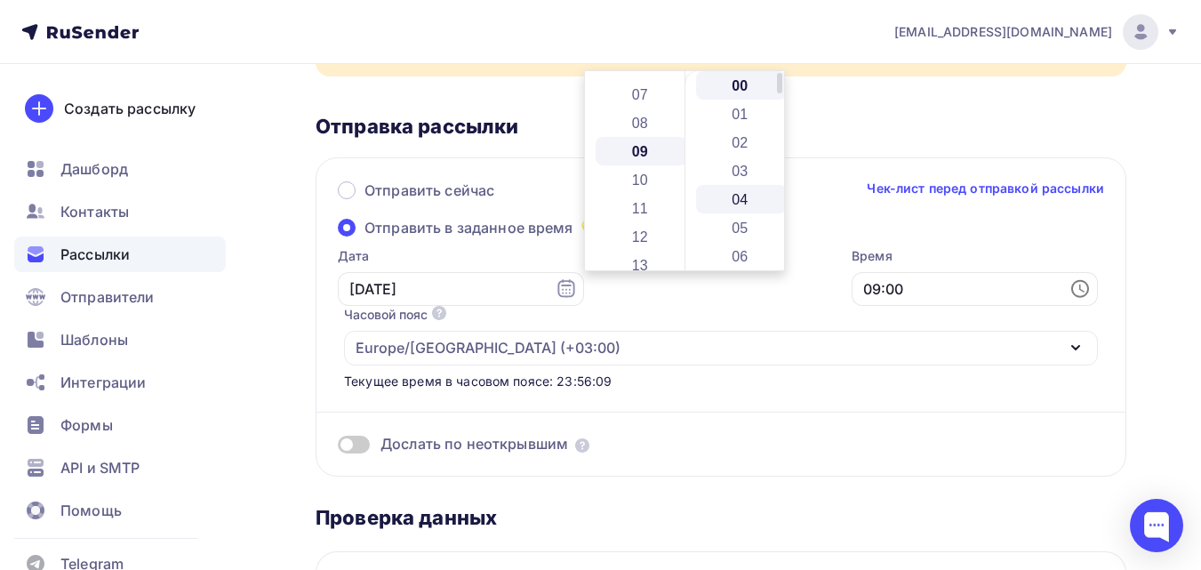
scroll to position [256, 0]
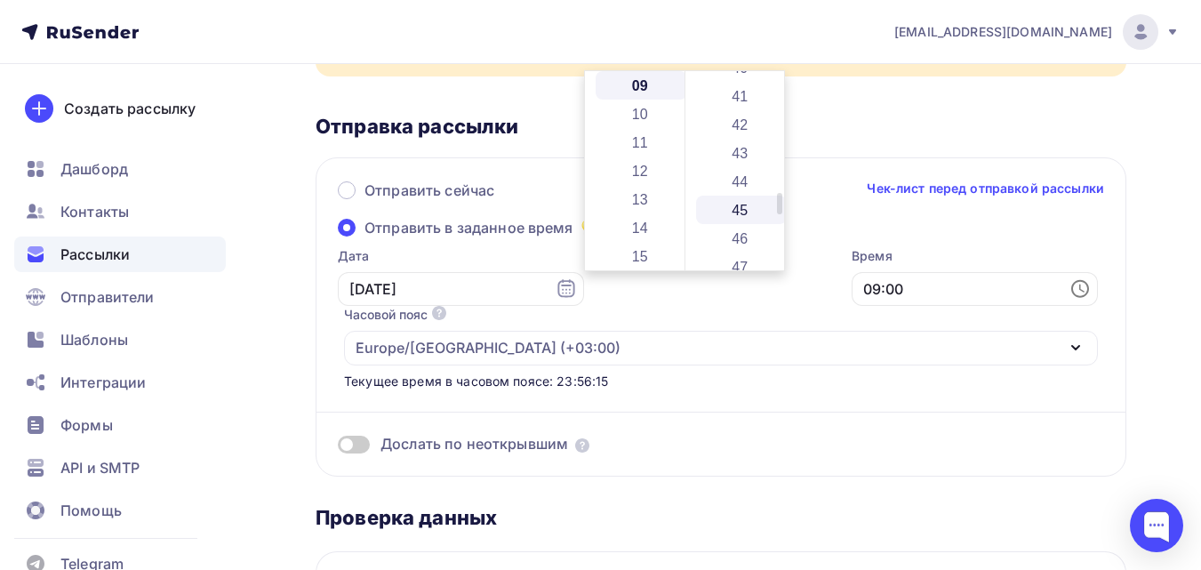
click at [735, 207] on li "45" at bounding box center [742, 210] width 92 height 28
type input "09:45"
click at [852, 306] on div "Время 09:45" at bounding box center [975, 276] width 246 height 59
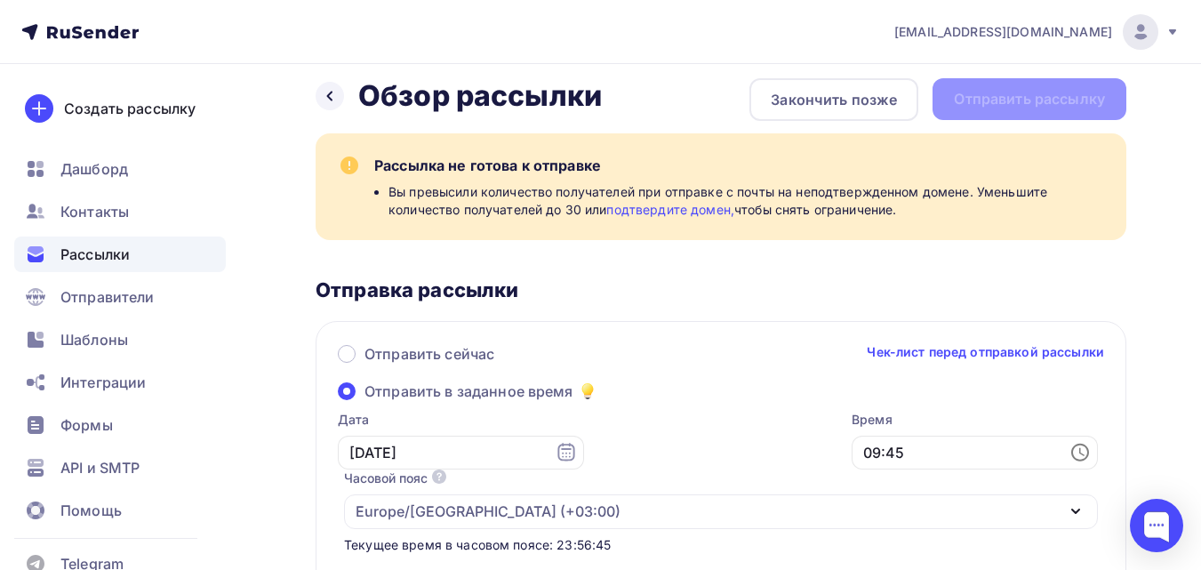
scroll to position [0, 0]
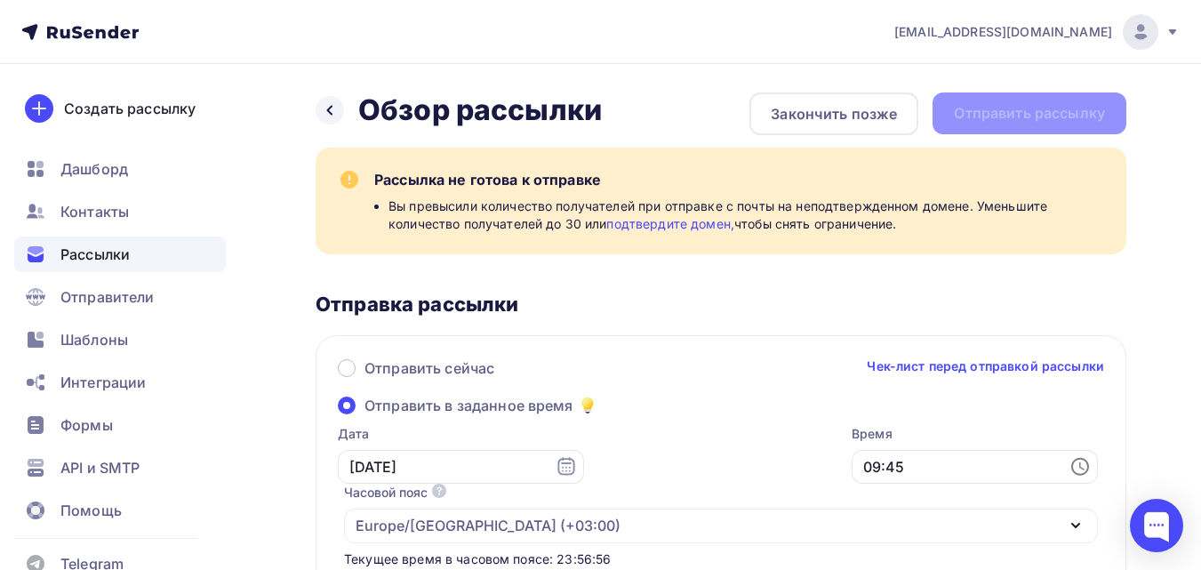
click at [662, 226] on link "подтвердите домен," at bounding box center [670, 223] width 128 height 15
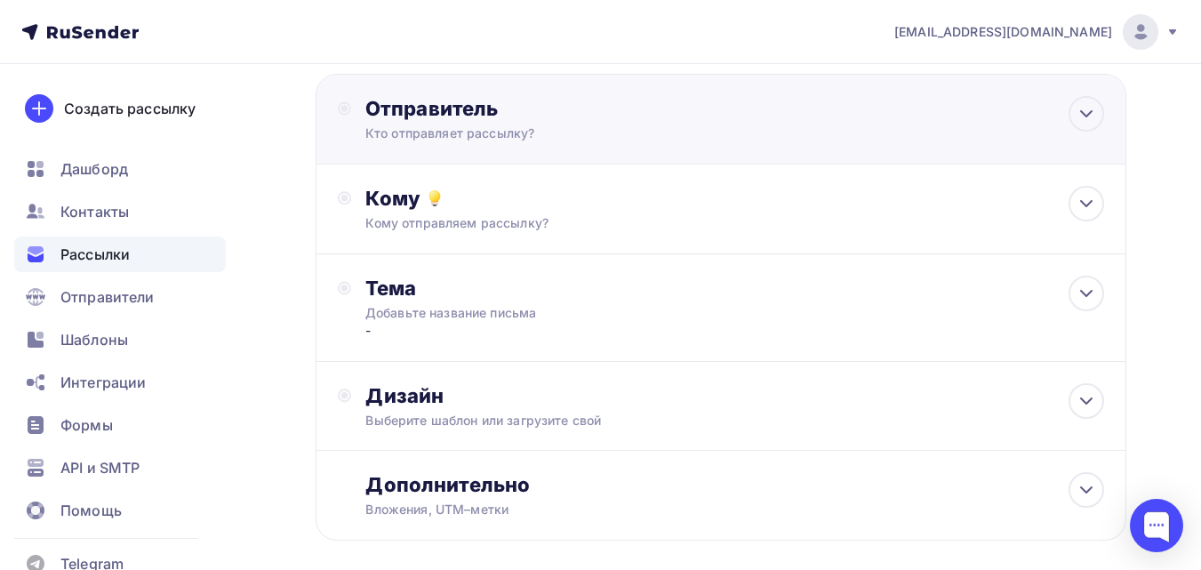
scroll to position [175, 0]
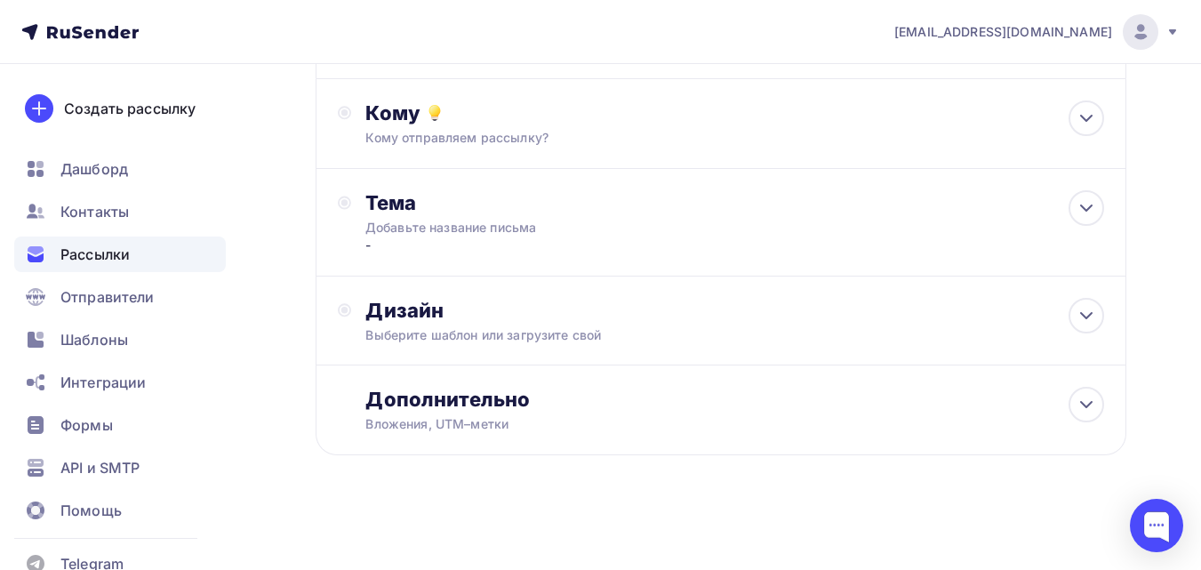
click at [65, 255] on span "Рассылки" at bounding box center [94, 254] width 69 height 21
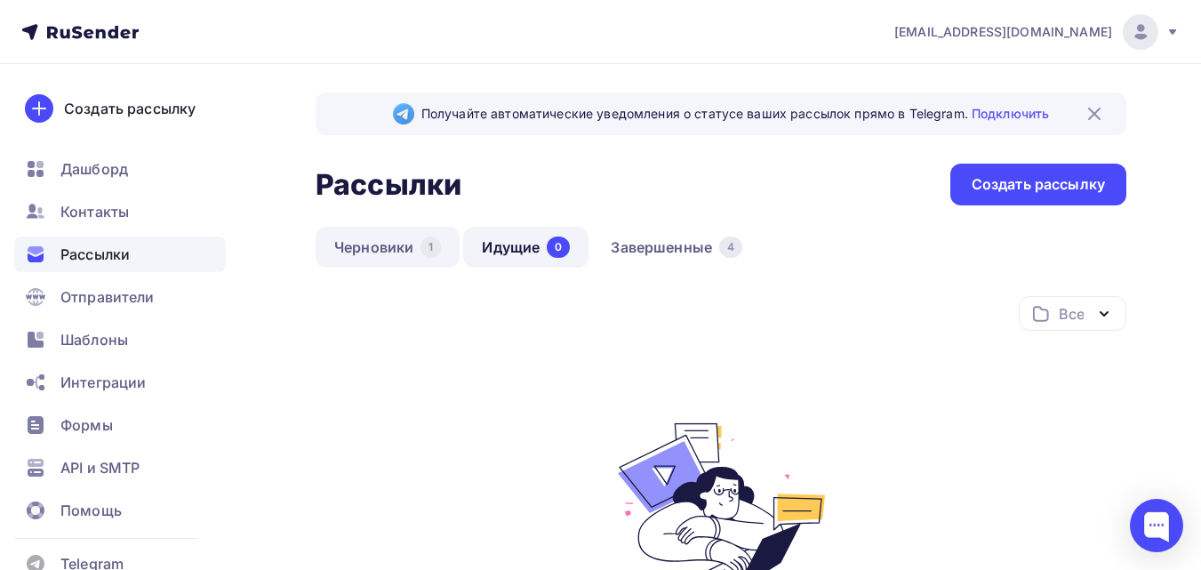
click at [384, 254] on link "Черновики 1" at bounding box center [388, 247] width 144 height 41
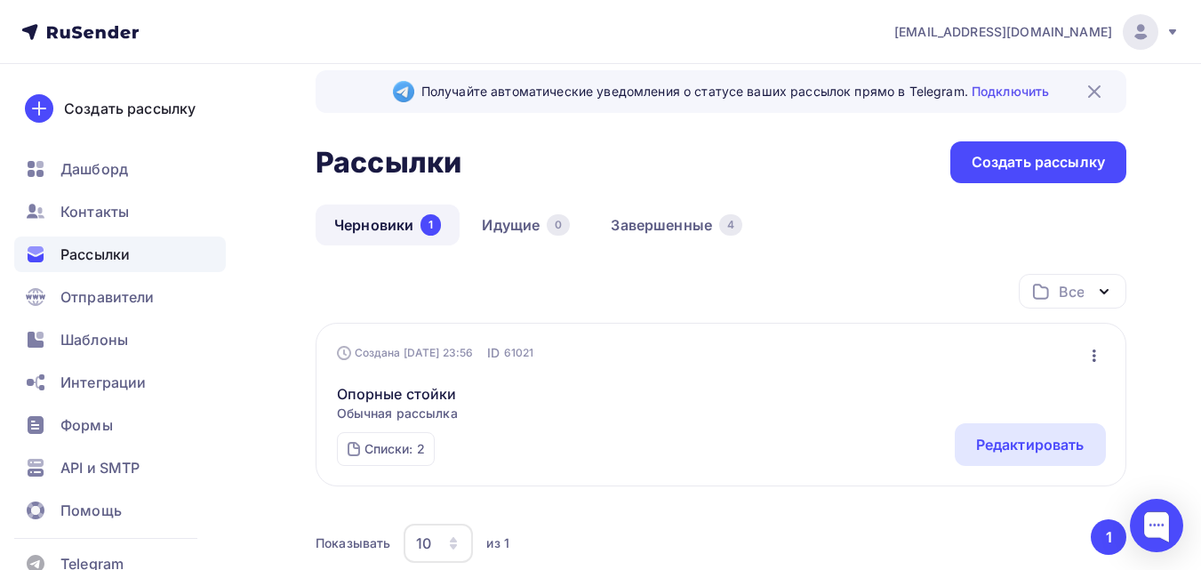
scroll to position [89, 0]
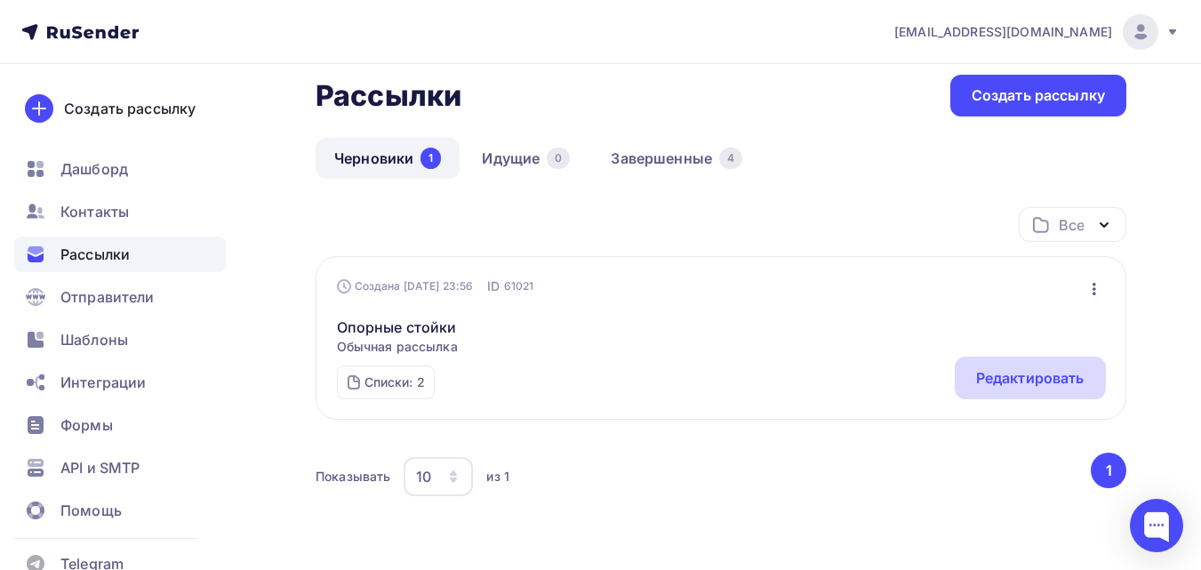
click at [1001, 373] on div "Редактировать" at bounding box center [1030, 377] width 108 height 21
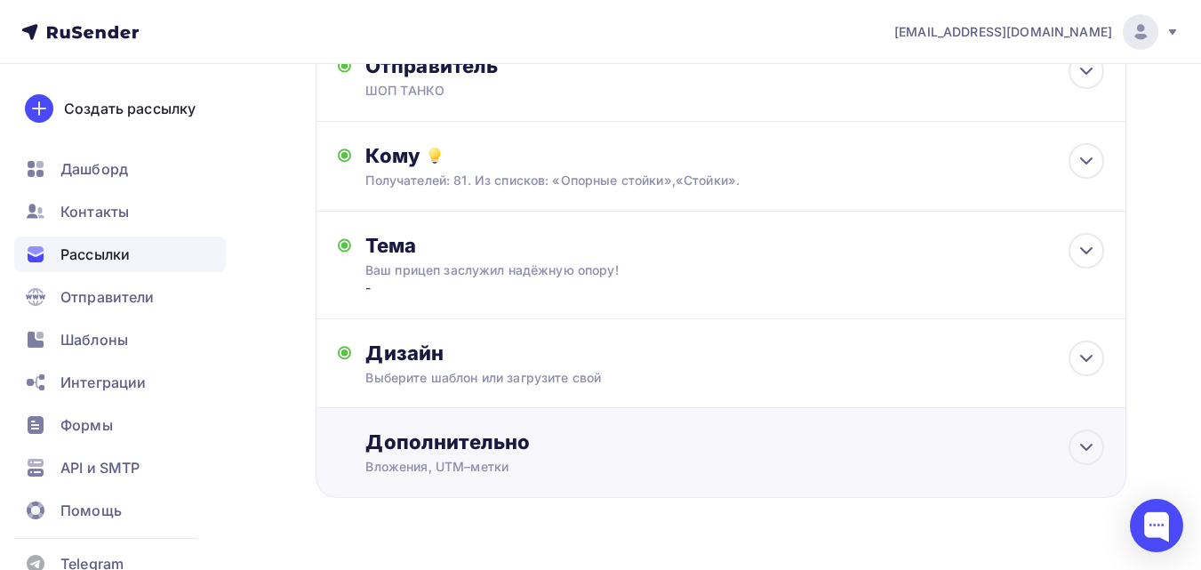
scroll to position [174, 0]
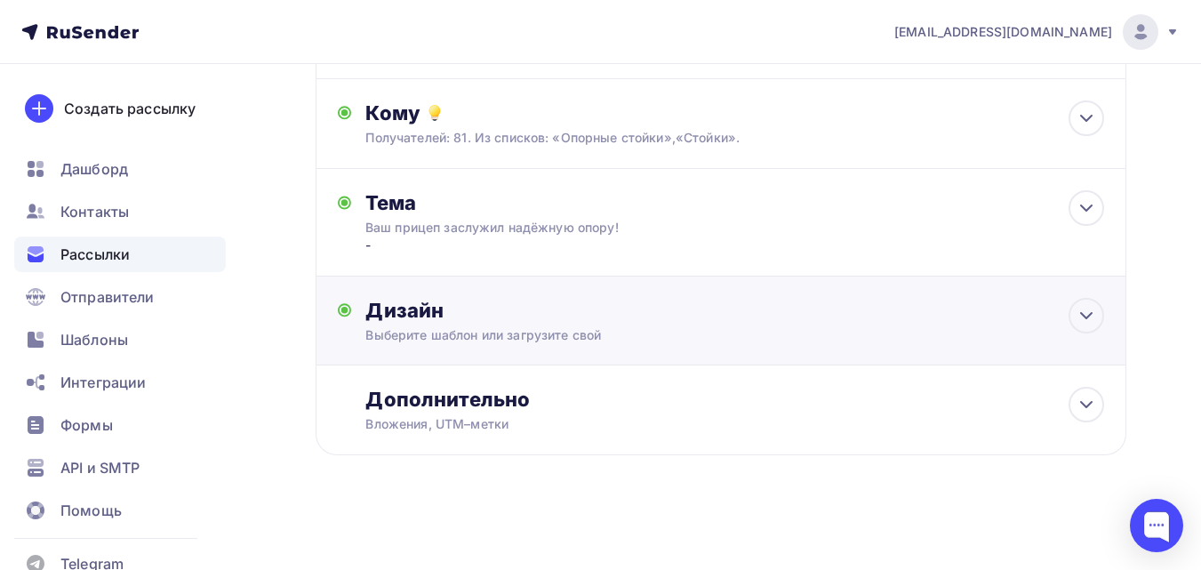
click at [668, 335] on div "Выберите шаблон или загрузите свой" at bounding box center [697, 335] width 665 height 18
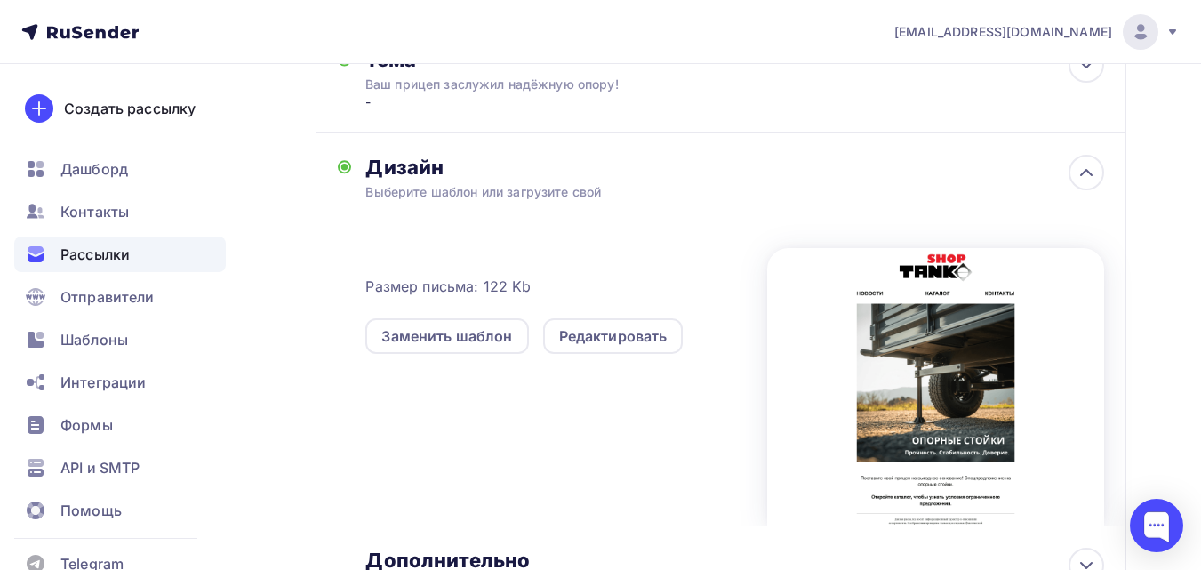
scroll to position [352, 0]
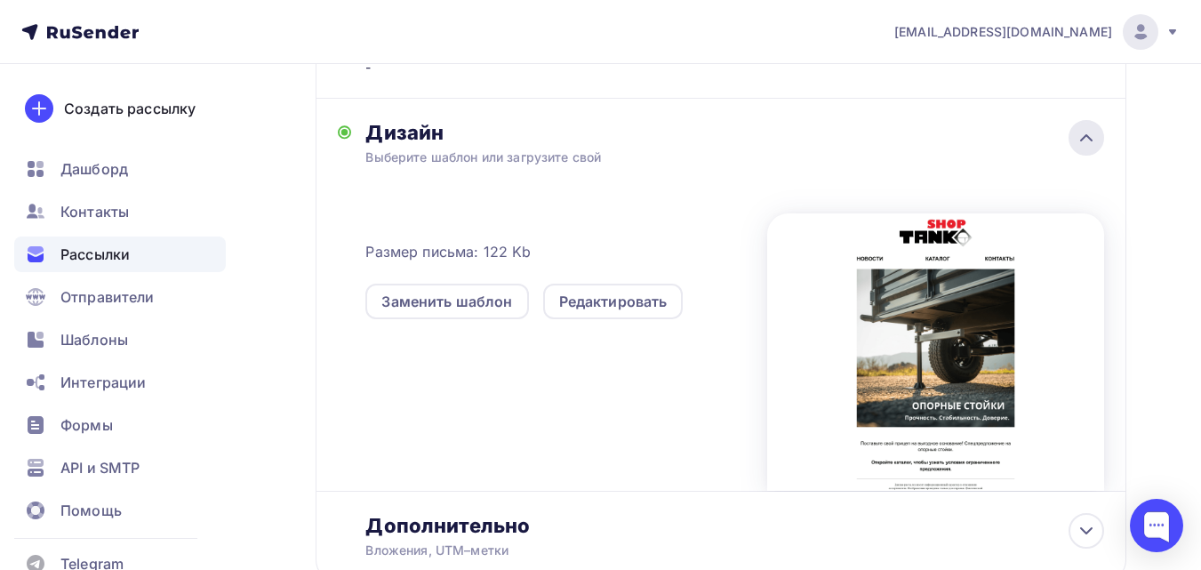
click at [1091, 137] on icon at bounding box center [1086, 137] width 21 height 21
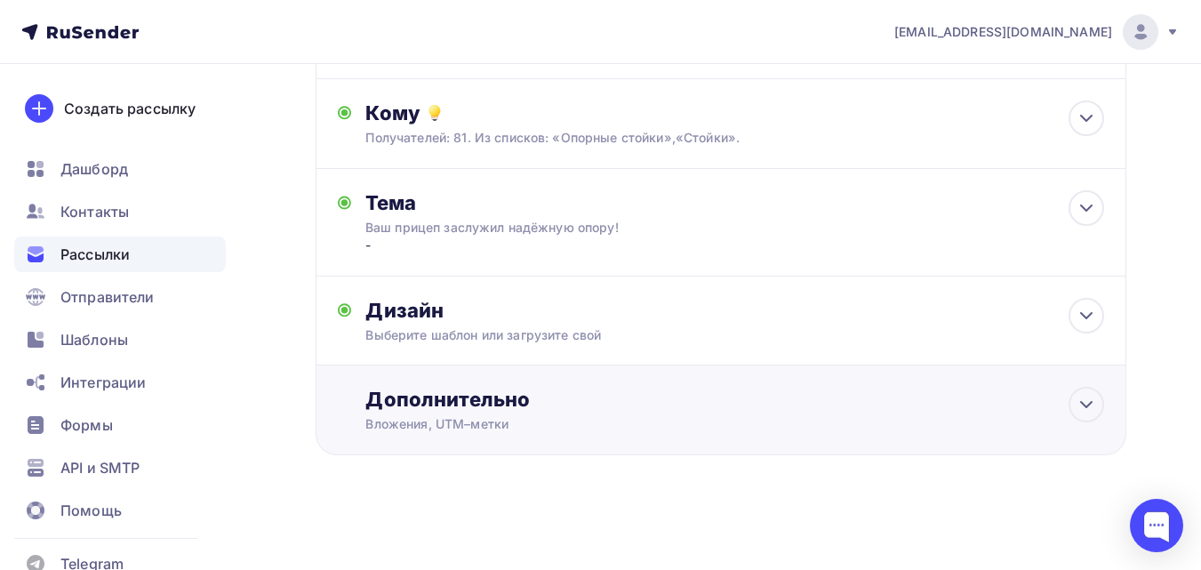
click at [446, 419] on div "Вложения, UTM–метки" at bounding box center [697, 424] width 665 height 18
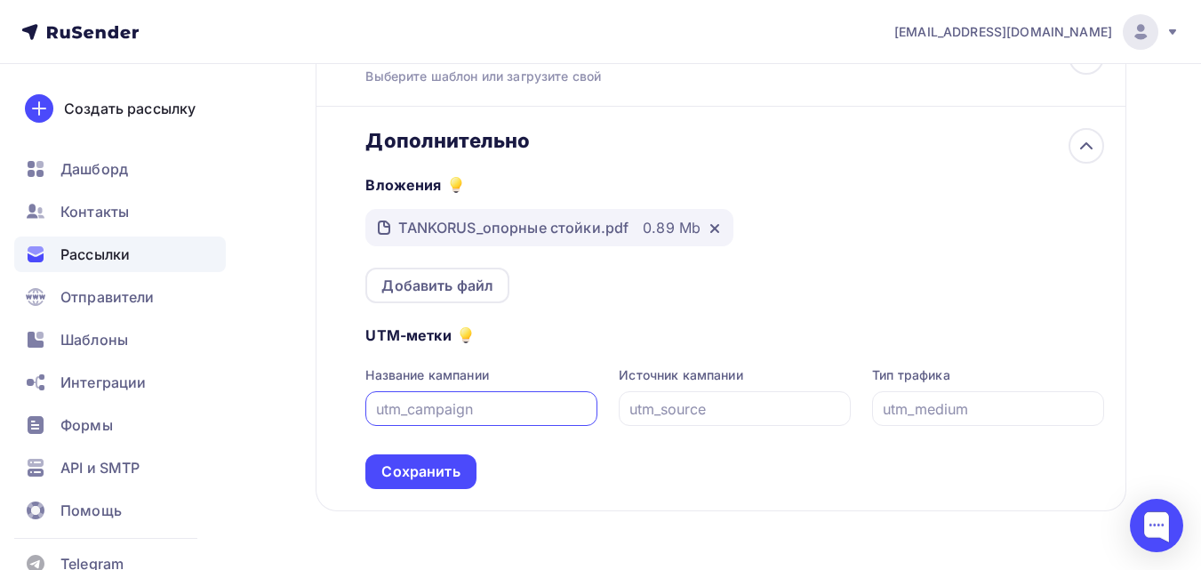
scroll to position [440, 0]
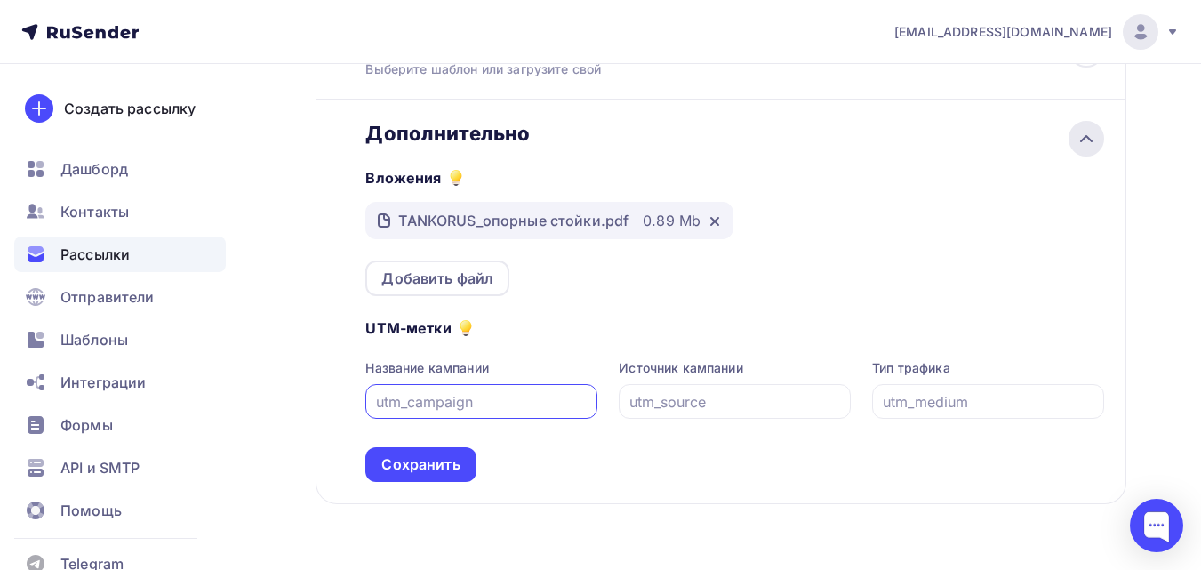
click at [1093, 131] on icon at bounding box center [1086, 138] width 21 height 21
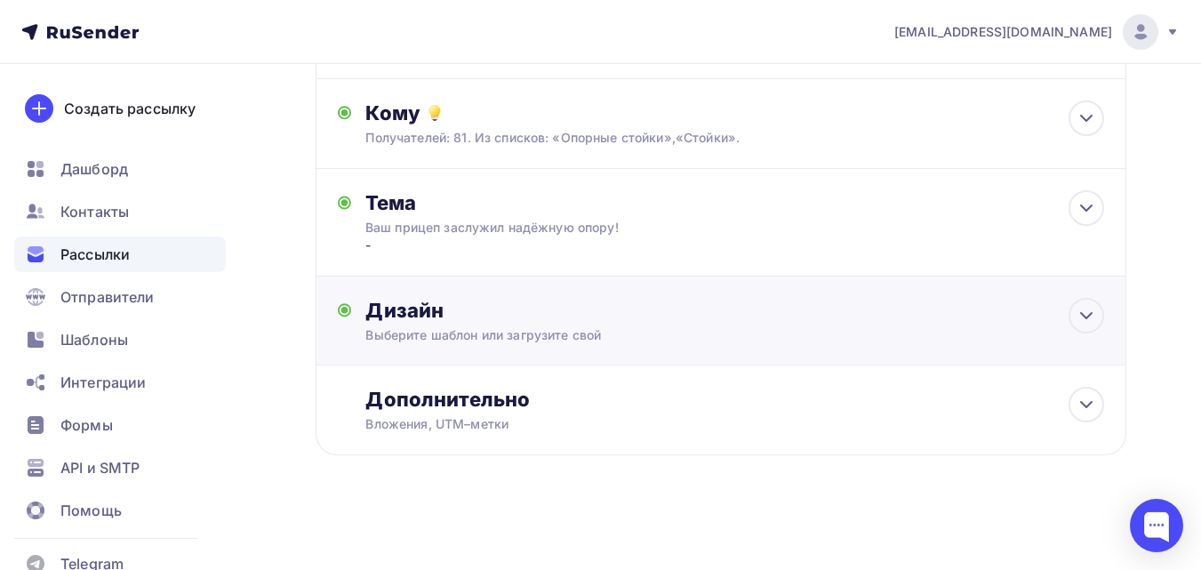
scroll to position [174, 0]
click at [1094, 404] on icon at bounding box center [1086, 404] width 21 height 21
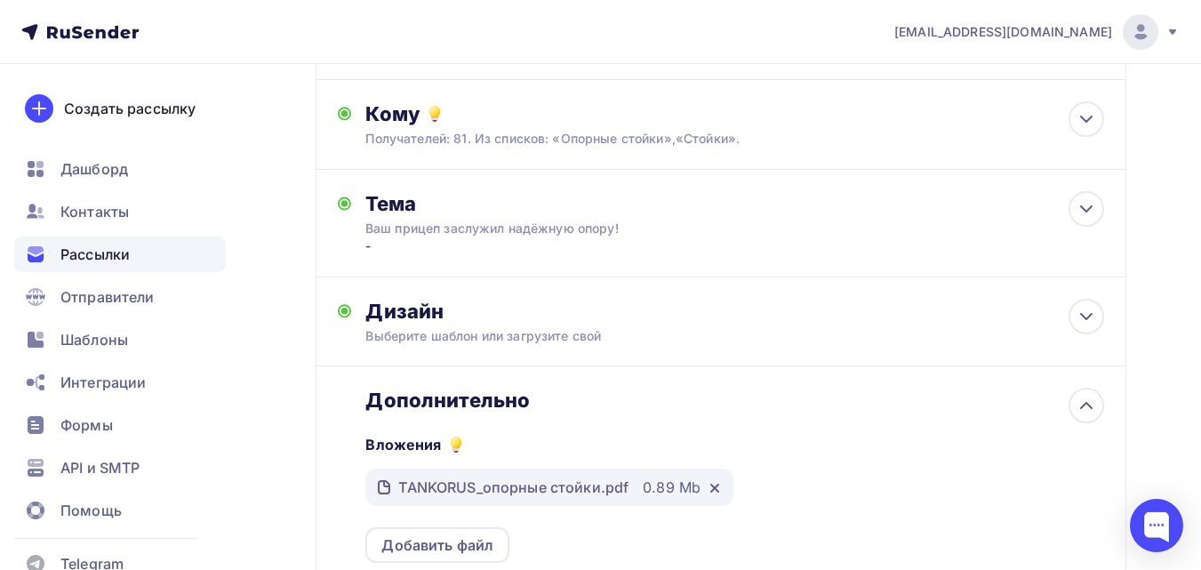
scroll to position [0, 0]
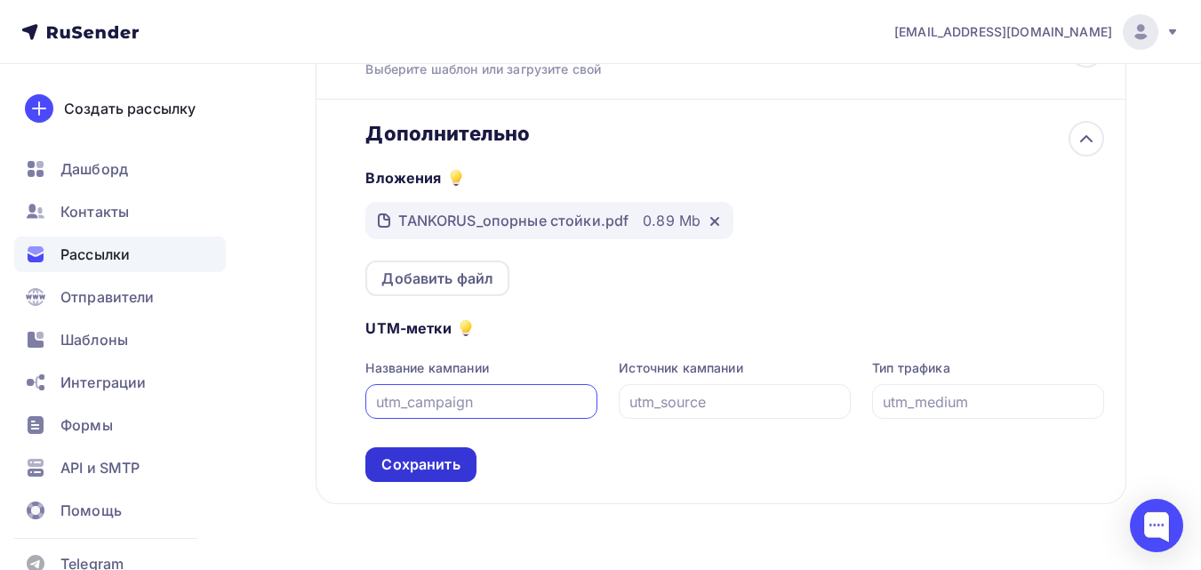
click at [435, 479] on div "Сохранить" at bounding box center [420, 464] width 110 height 35
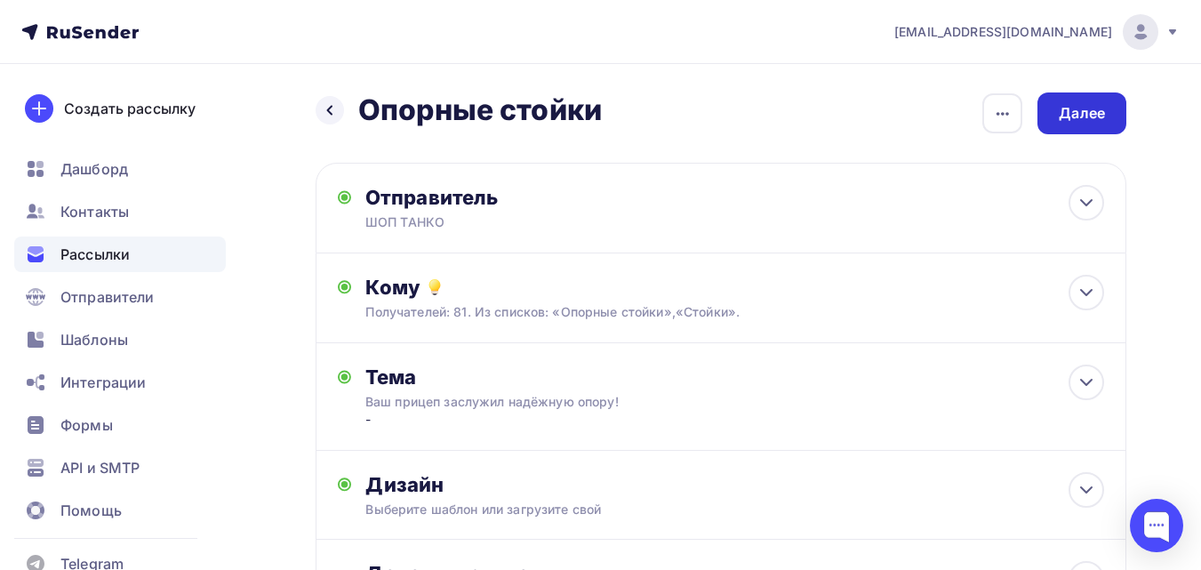
click at [1093, 104] on div "Далее" at bounding box center [1082, 113] width 46 height 20
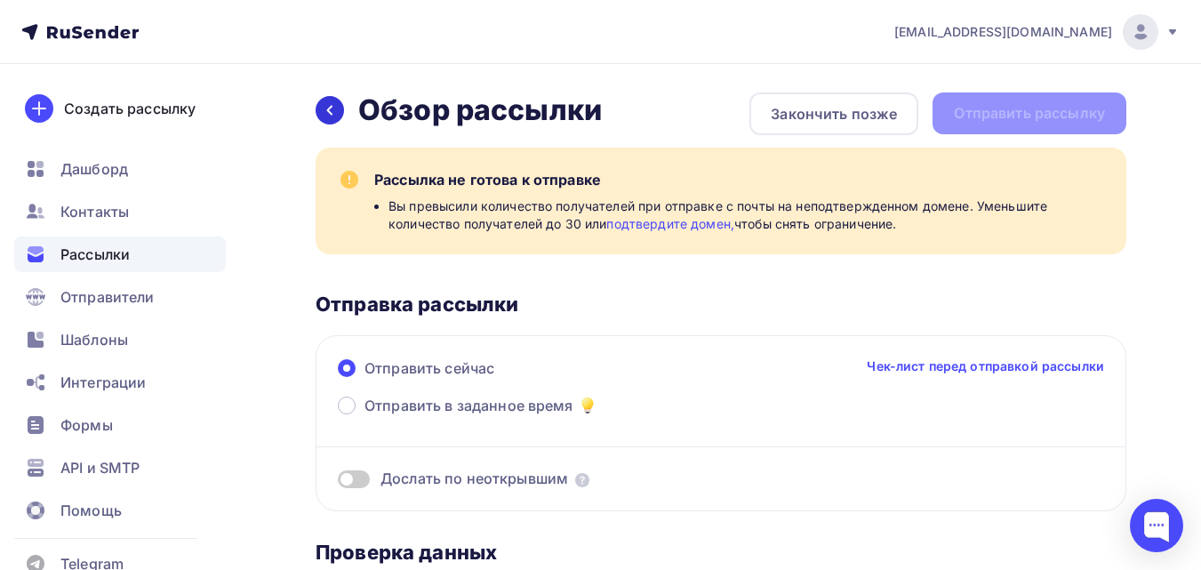
click at [319, 116] on div at bounding box center [330, 110] width 28 height 28
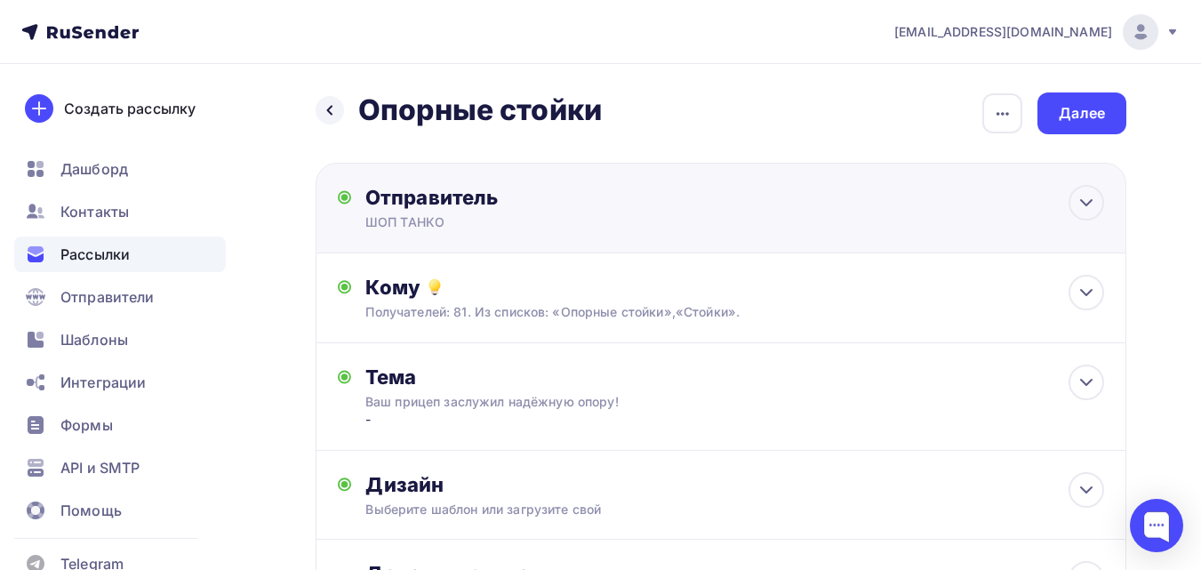
click at [500, 231] on div "Отправитель ШОП ТАНКО Email * [EMAIL_ADDRESS][DOMAIN_NAME] [EMAIL_ADDRESS][DOMA…" at bounding box center [721, 208] width 811 height 91
type input "ШОП ТАНКО"
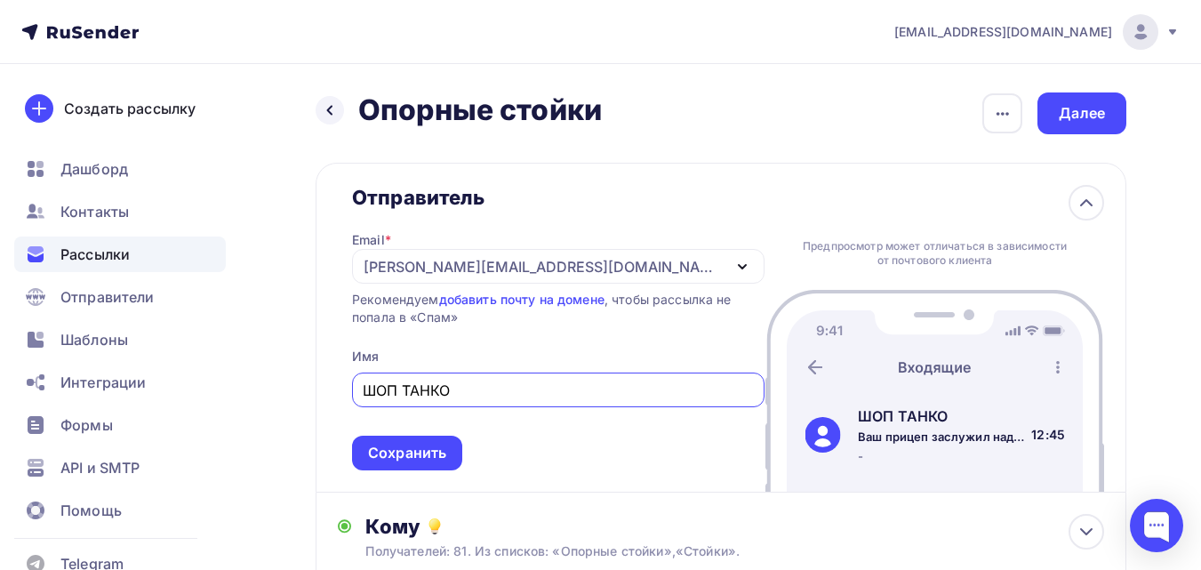
click at [487, 261] on div "[PERSON_NAME][EMAIL_ADDRESS][DOMAIN_NAME]" at bounding box center [558, 266] width 413 height 35
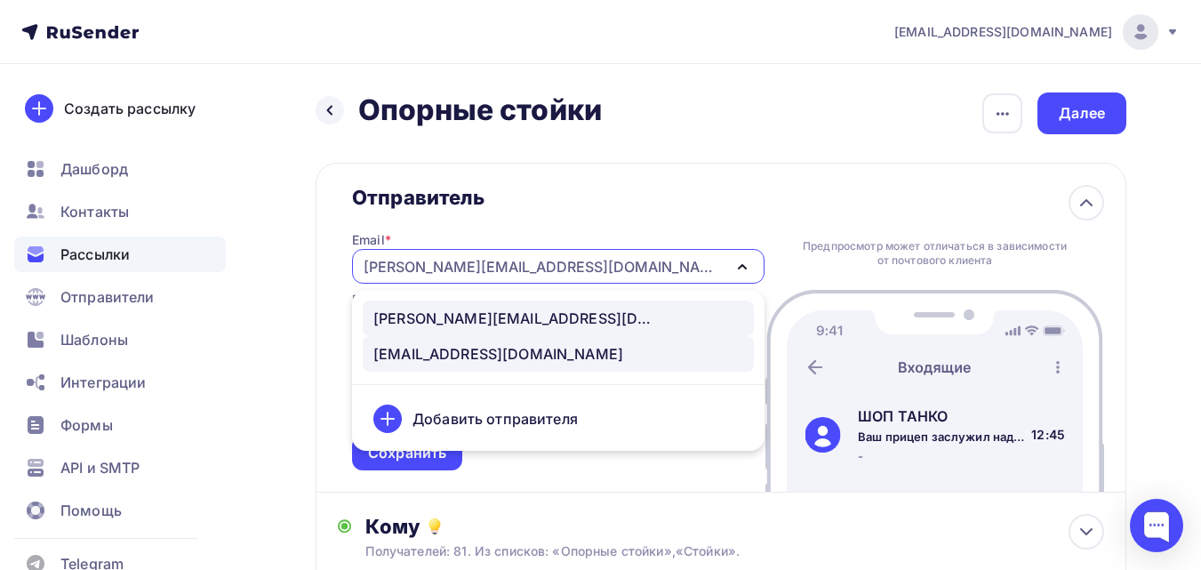
click at [488, 350] on div "[EMAIL_ADDRESS][DOMAIN_NAME]" at bounding box center [498, 353] width 250 height 21
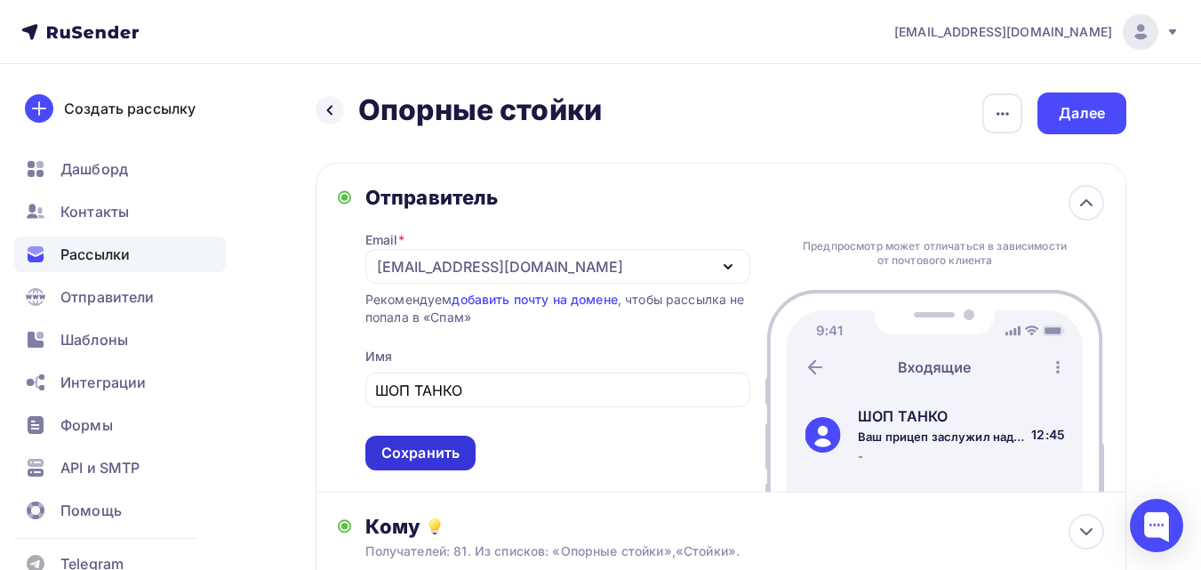
click at [447, 461] on div "Сохранить" at bounding box center [420, 453] width 78 height 20
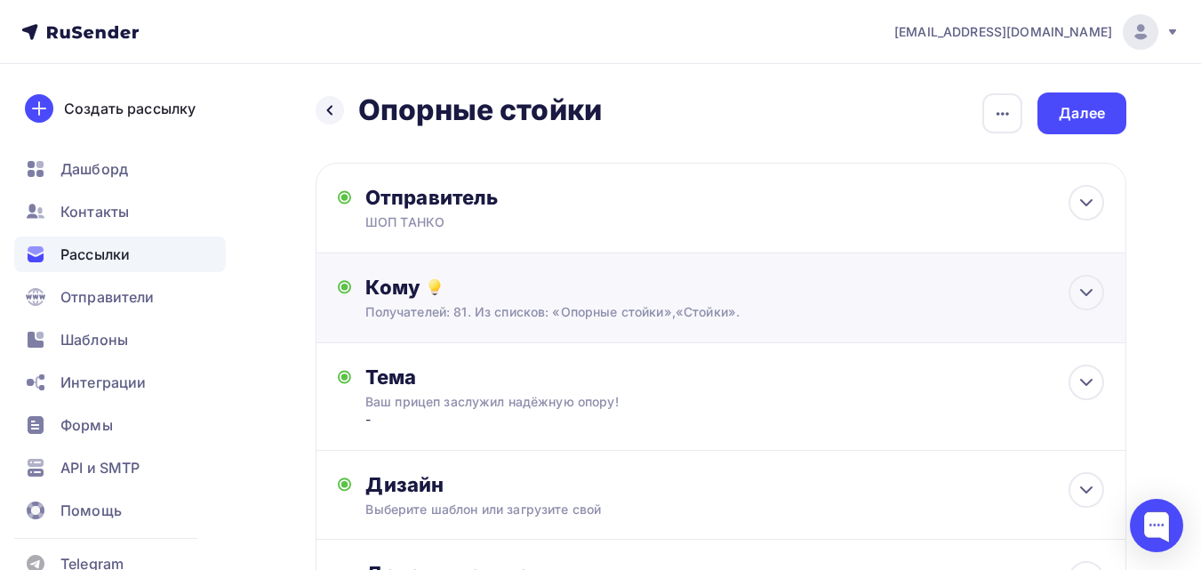
click at [544, 325] on div "Кому Получателей: 81. Из списков: «Опорные стойки»,«Стойки». Списки получателей…" at bounding box center [721, 298] width 811 height 90
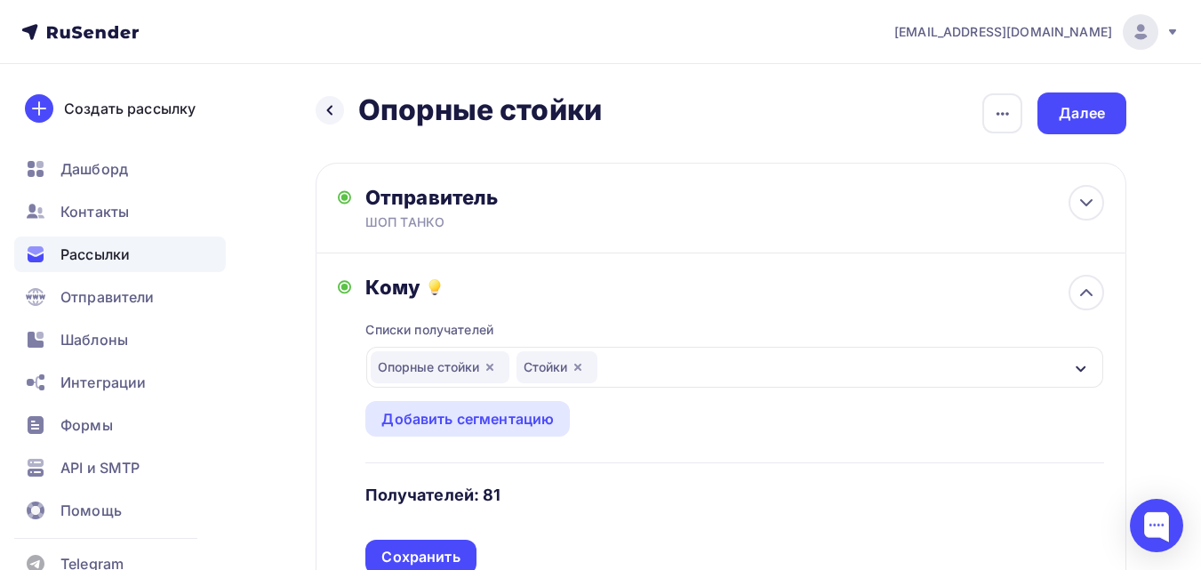
click at [544, 325] on div "Списки получателей Опорные стойки Стойки Все списки id Опорные стойки (80) #272…" at bounding box center [734, 437] width 739 height 275
click at [425, 557] on div "Сохранить" at bounding box center [420, 557] width 78 height 20
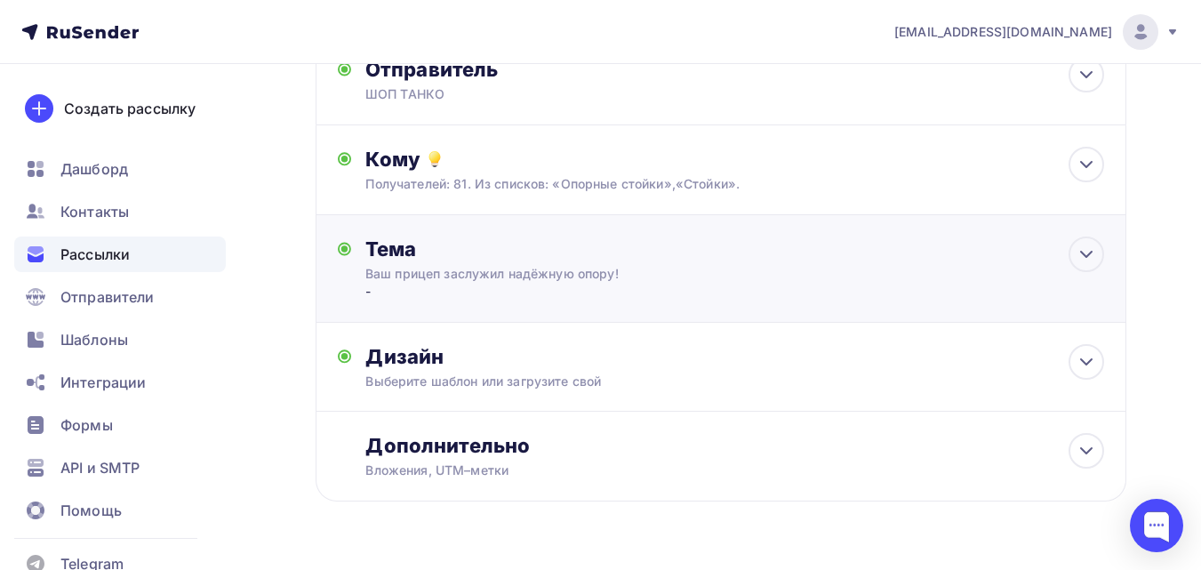
scroll to position [174, 0]
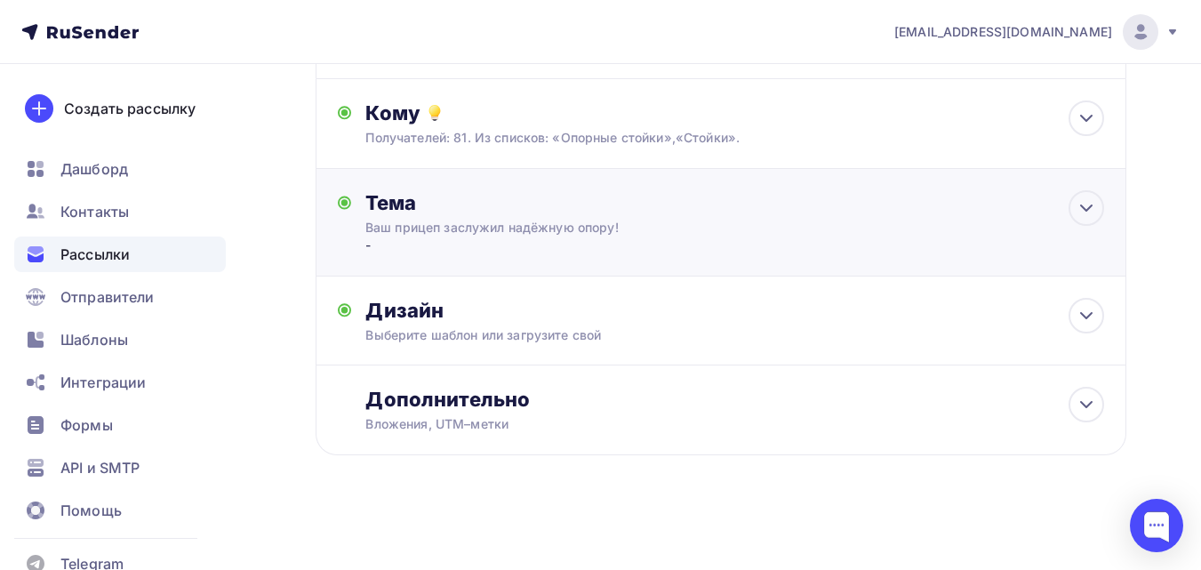
click at [546, 232] on div "Ваш прицеп заслужил надёжную опору!" at bounding box center [523, 228] width 317 height 18
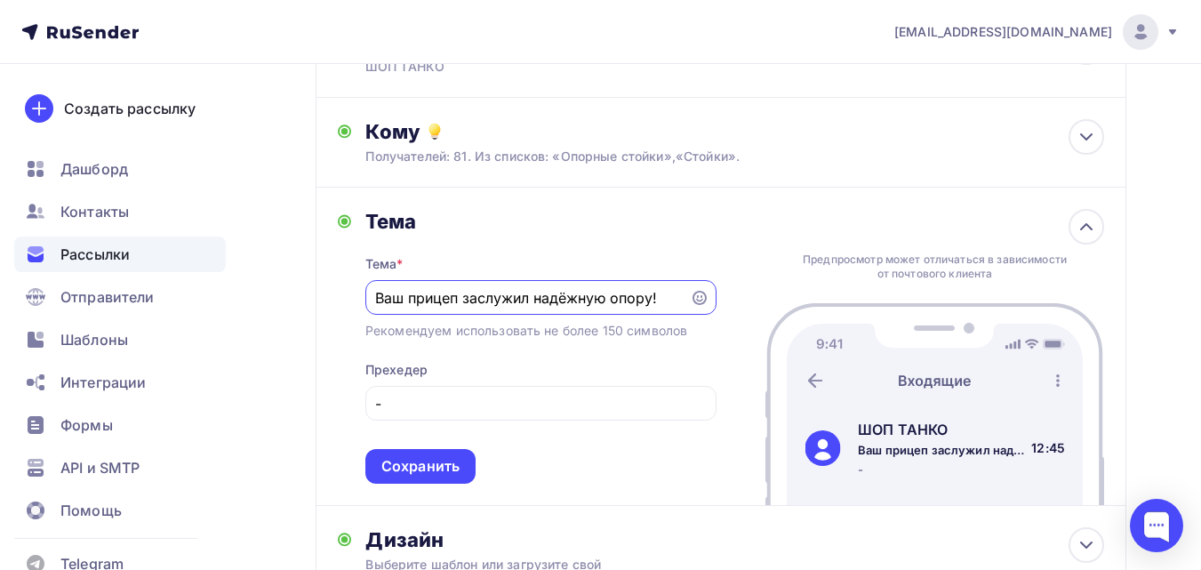
scroll to position [0, 0]
click at [447, 466] on div "Сохранить" at bounding box center [420, 466] width 78 height 20
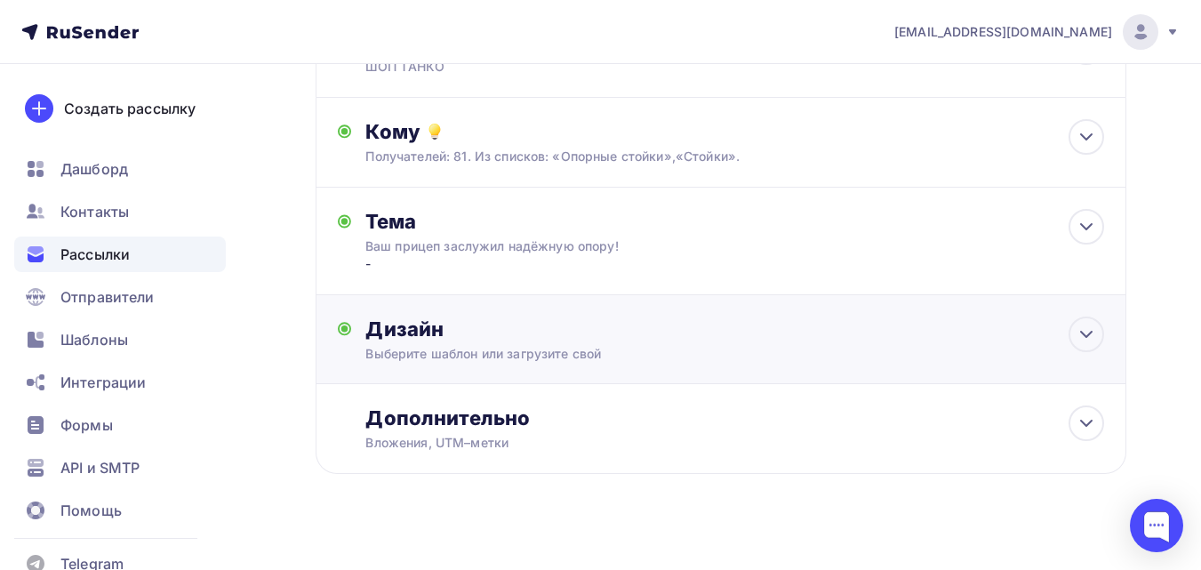
click at [504, 369] on div "Дизайн Выберите шаблон или загрузите свой Размер письма: 122 Kb Заменить шаблон…" at bounding box center [721, 350] width 766 height 67
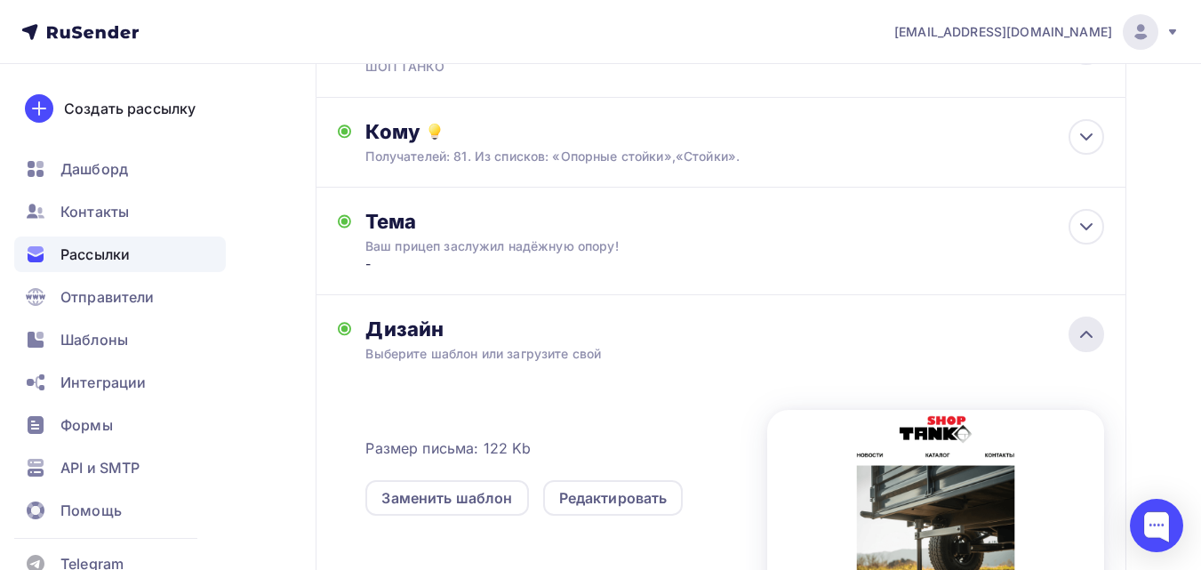
click at [1092, 337] on icon at bounding box center [1086, 334] width 11 height 5
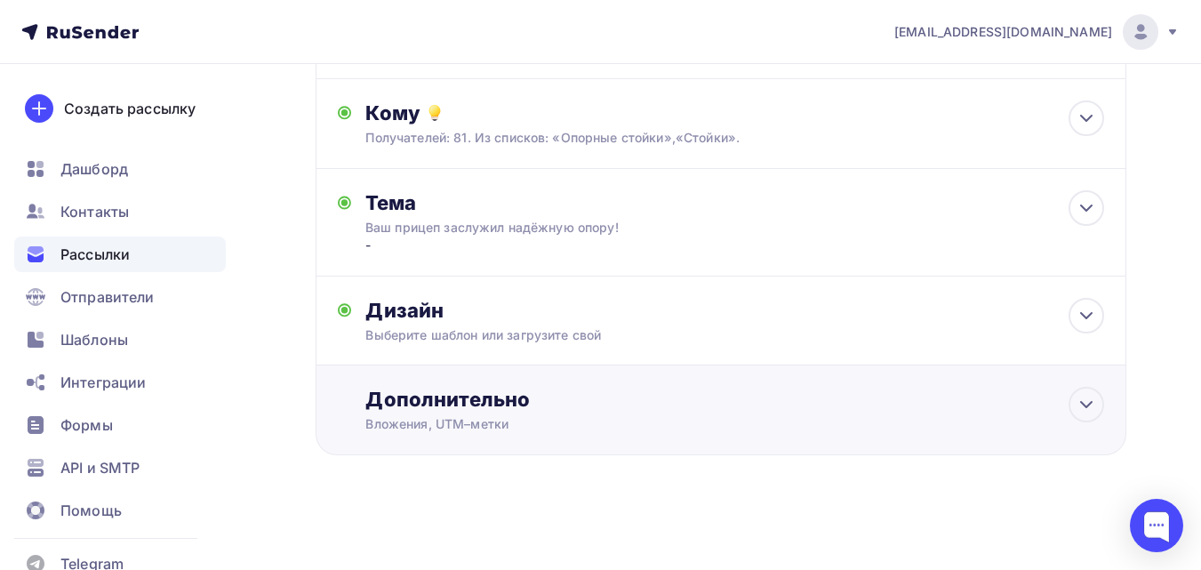
click at [453, 432] on div "Вложения, UTM–метки" at bounding box center [697, 424] width 665 height 18
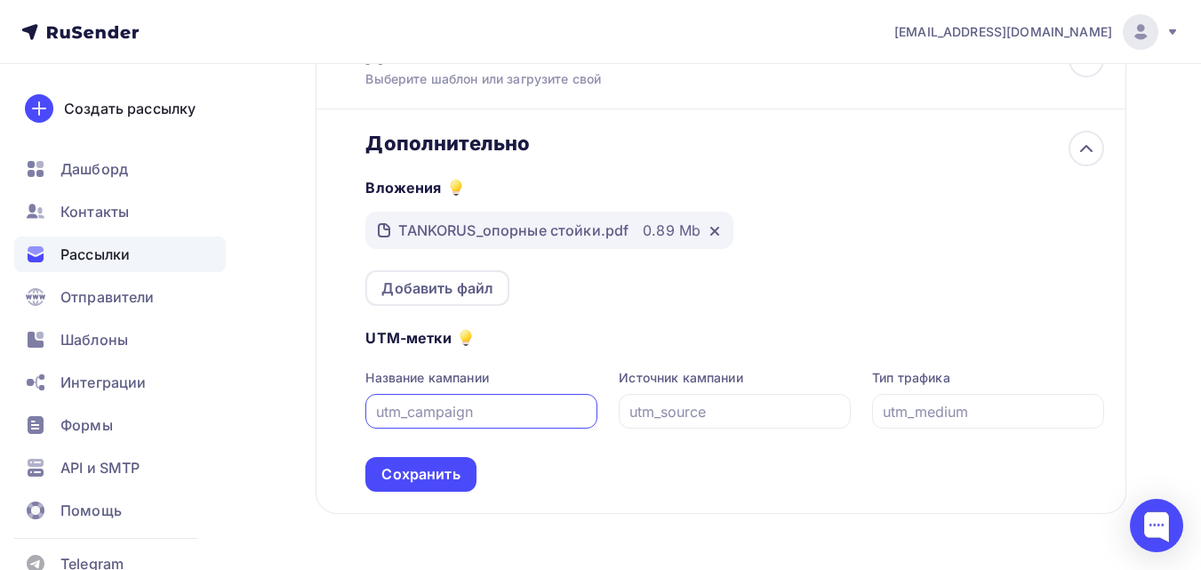
scroll to position [440, 0]
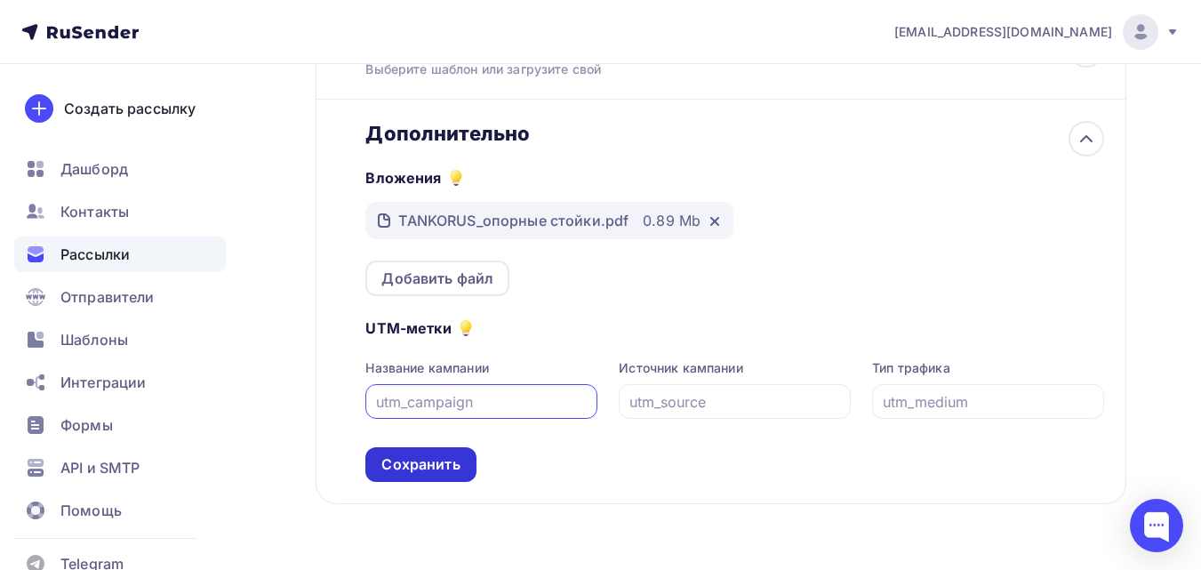
click at [423, 463] on div "Сохранить" at bounding box center [420, 464] width 78 height 20
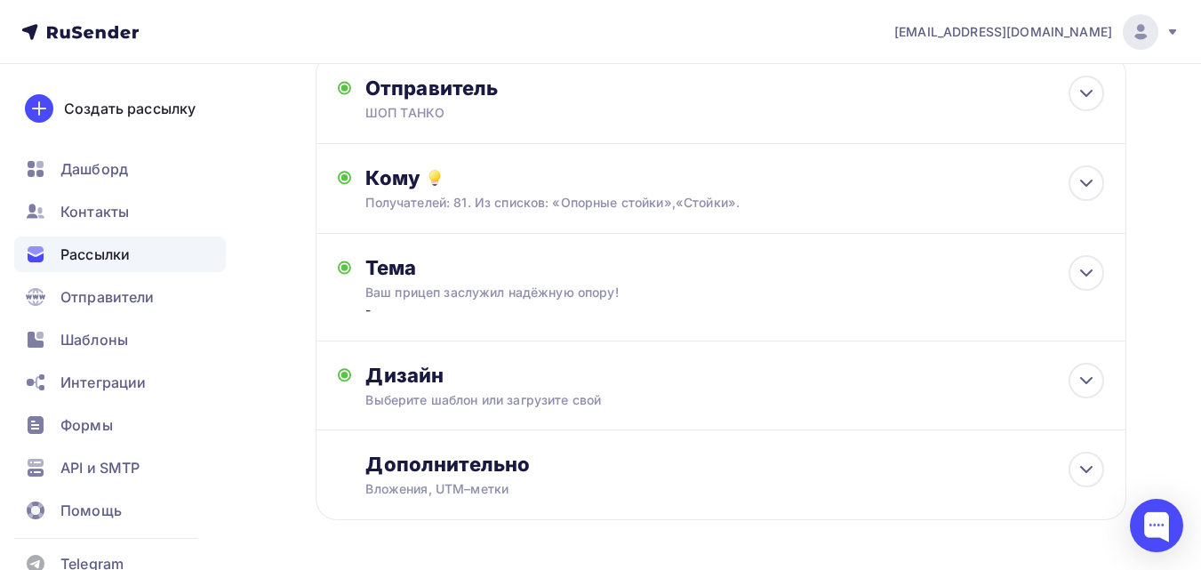
scroll to position [0, 0]
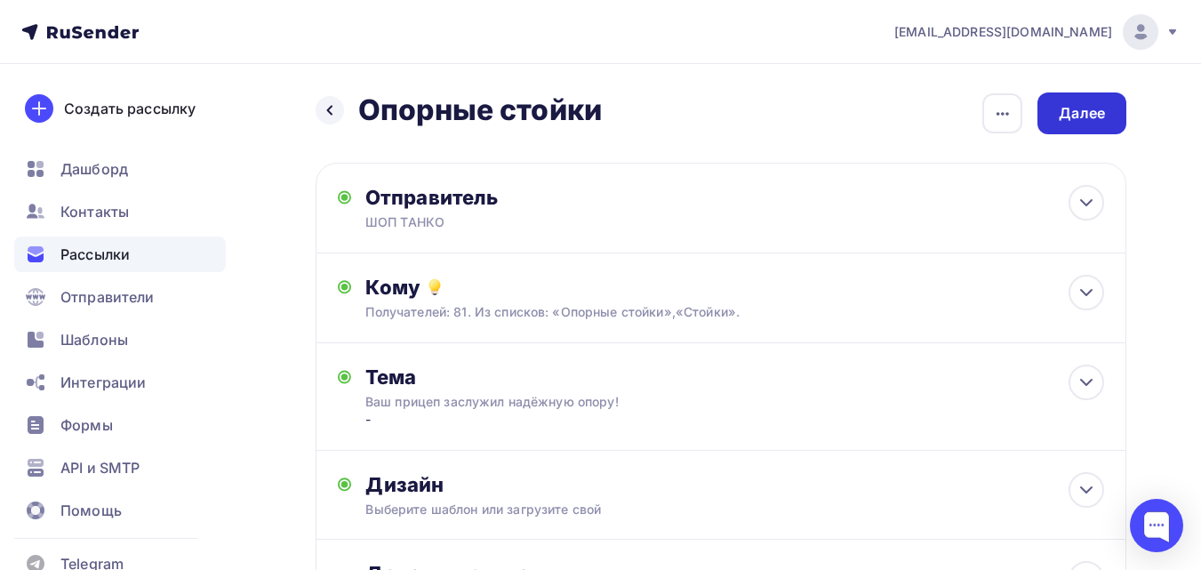
click at [1087, 125] on div "Далее" at bounding box center [1082, 113] width 89 height 42
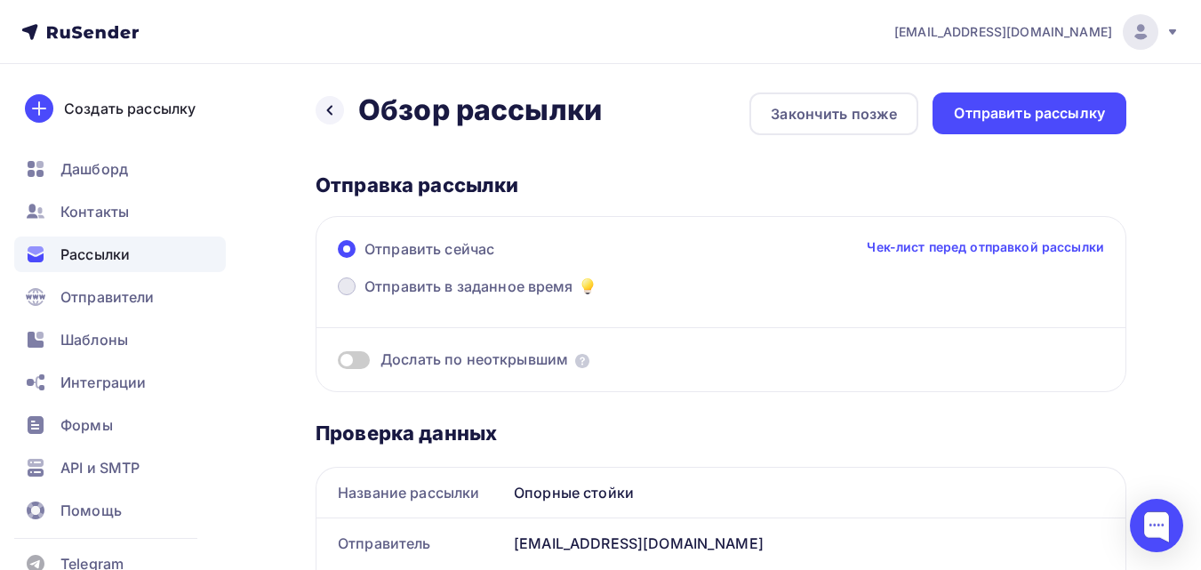
click at [493, 289] on span "Отправить в заданное время" at bounding box center [469, 286] width 209 height 21
click at [365, 297] on input "Отправить в заданное время" at bounding box center [365, 297] width 0 height 0
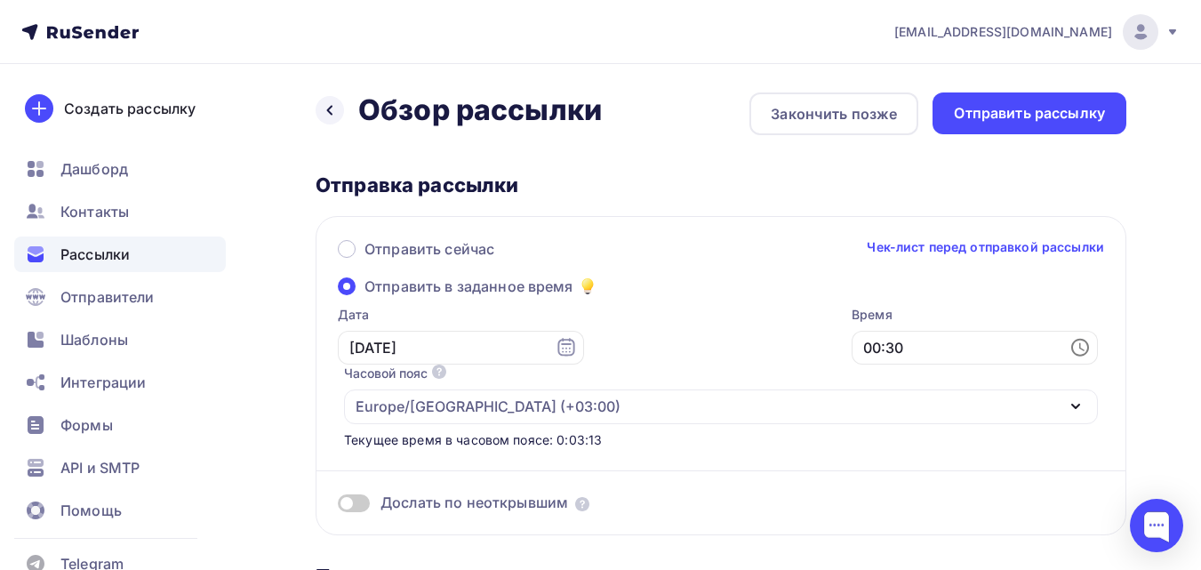
click at [1070, 349] on icon at bounding box center [1080, 347] width 21 height 21
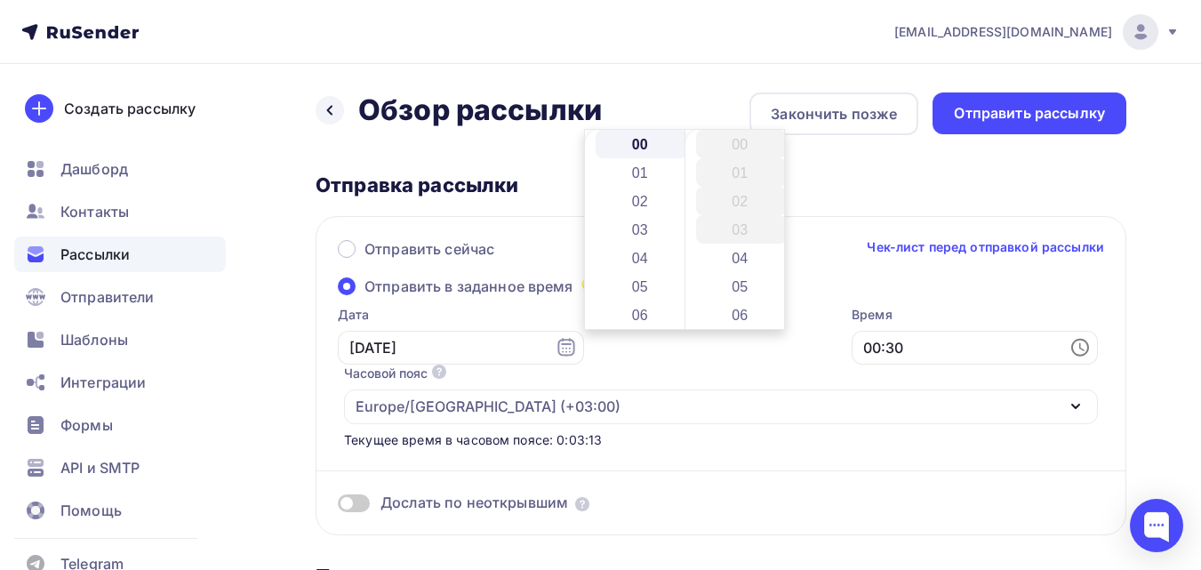
scroll to position [854, 0]
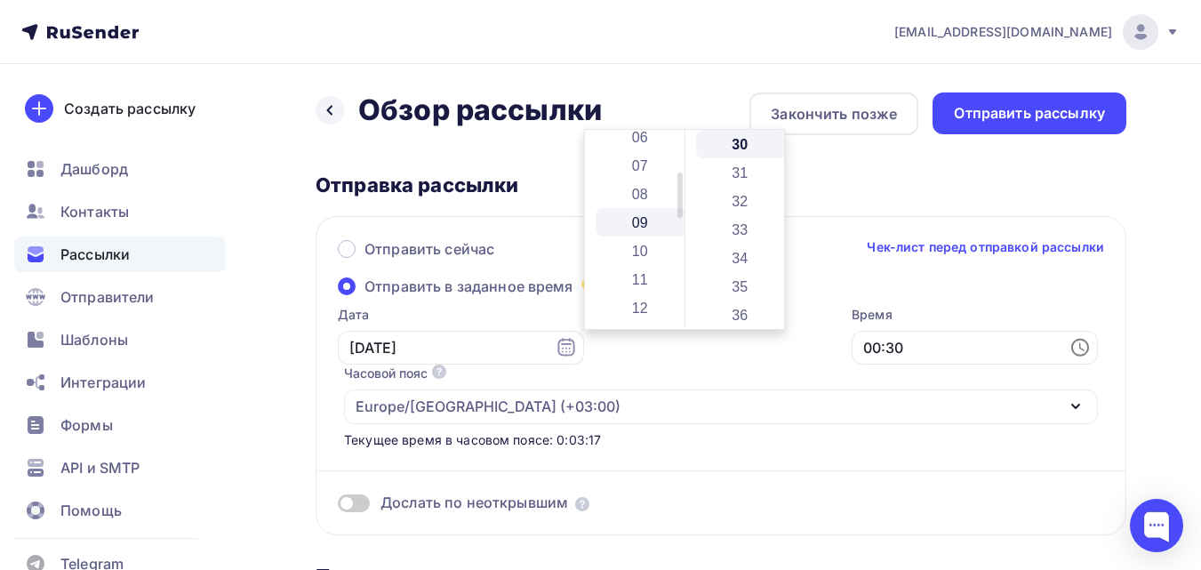
click at [644, 226] on li "09" at bounding box center [642, 222] width 92 height 28
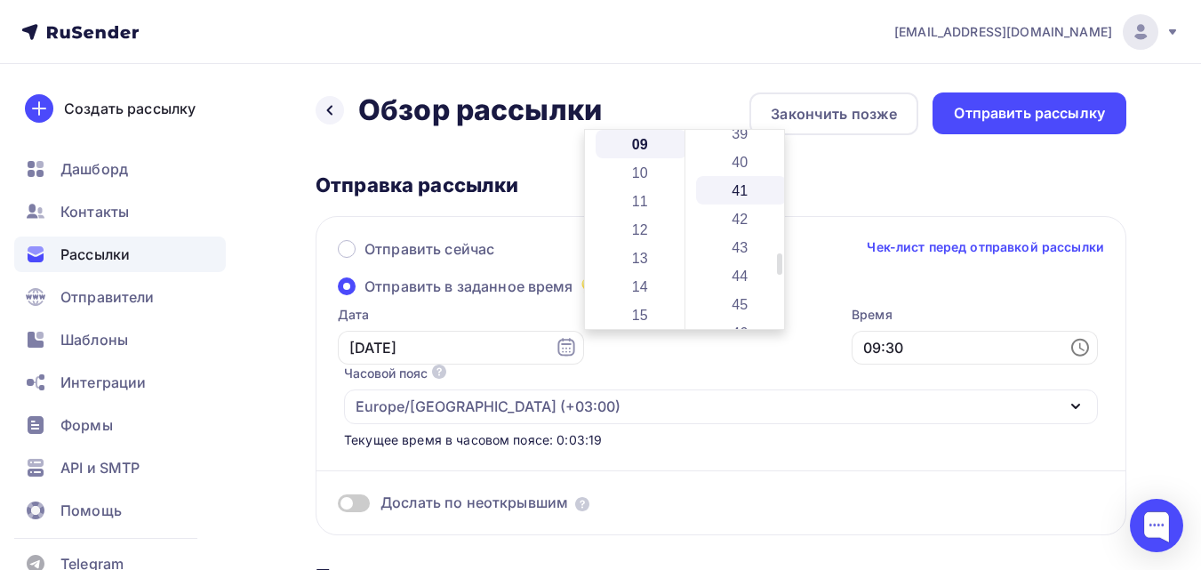
scroll to position [1209, 0]
click at [742, 219] on li "45" at bounding box center [742, 215] width 92 height 28
type input "09:45"
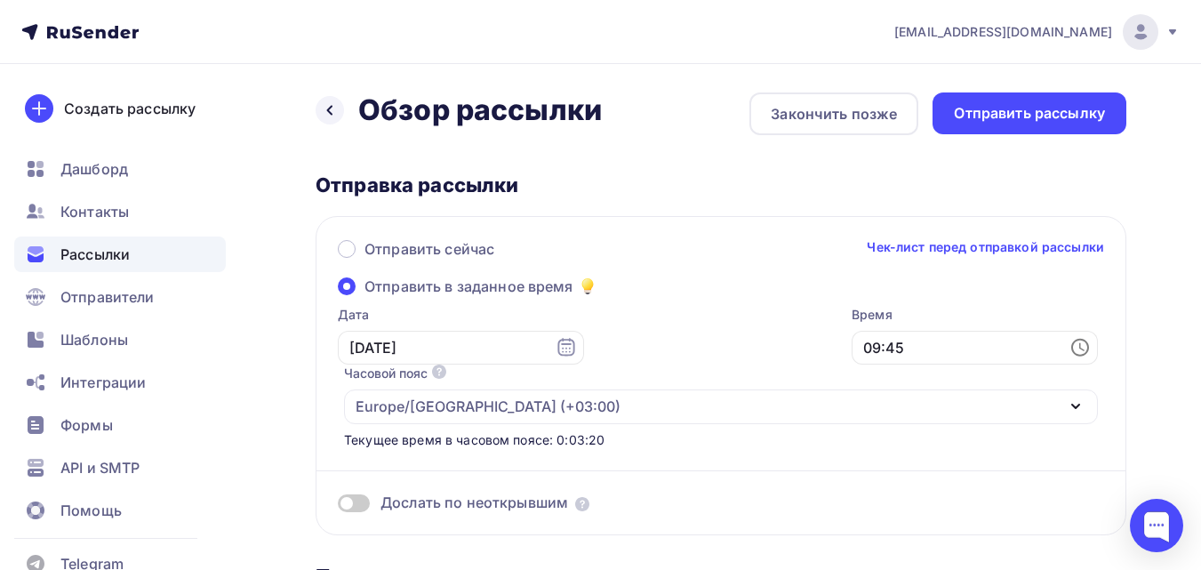
click at [722, 449] on div "Дослать по неоткрывшим" at bounding box center [721, 481] width 766 height 64
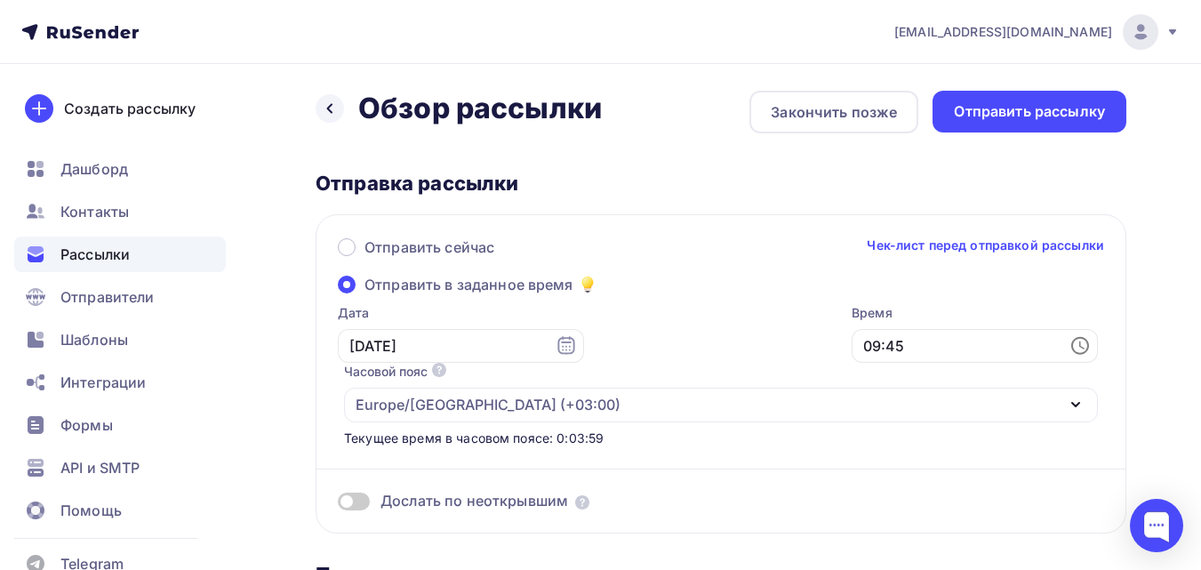
scroll to position [0, 0]
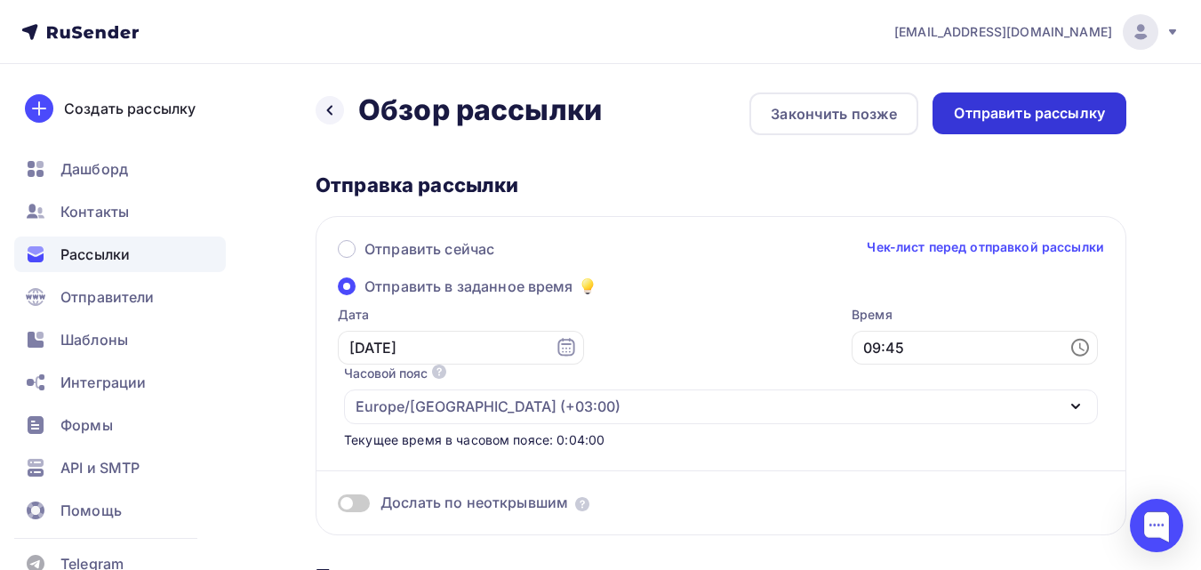
click at [1047, 114] on div "Отправить рассылку" at bounding box center [1029, 113] width 151 height 20
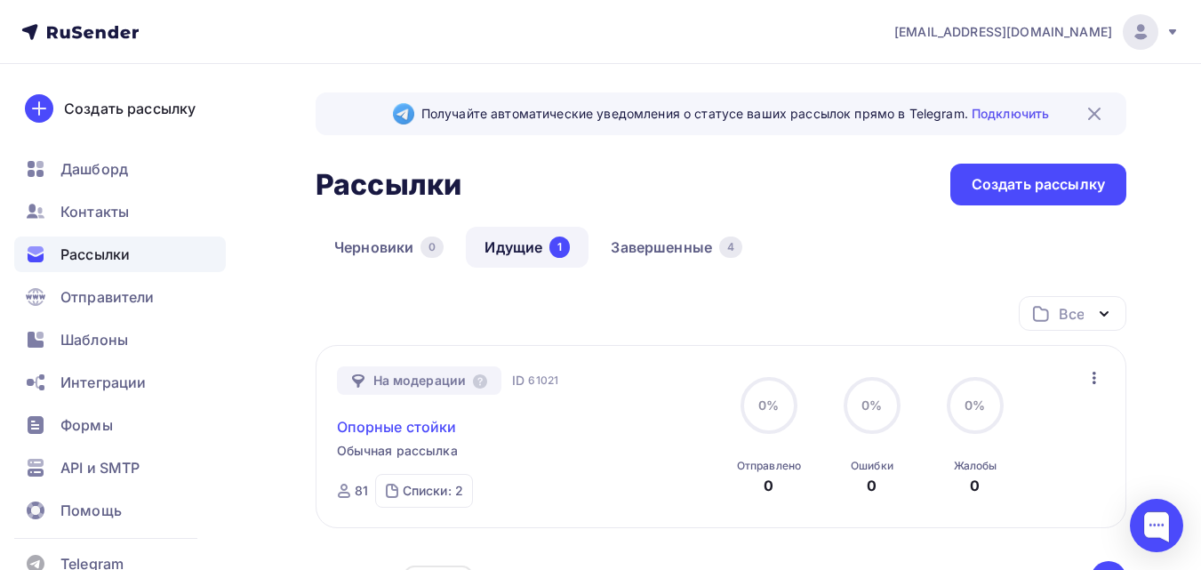
click at [394, 427] on link "Опорные стойки" at bounding box center [397, 426] width 120 height 21
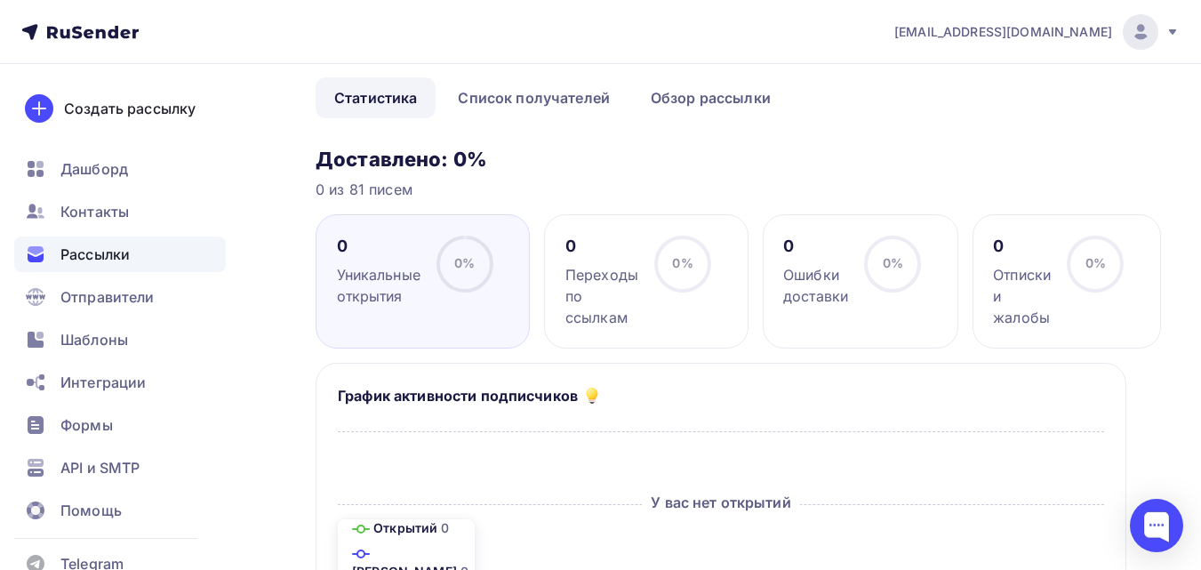
scroll to position [60, 0]
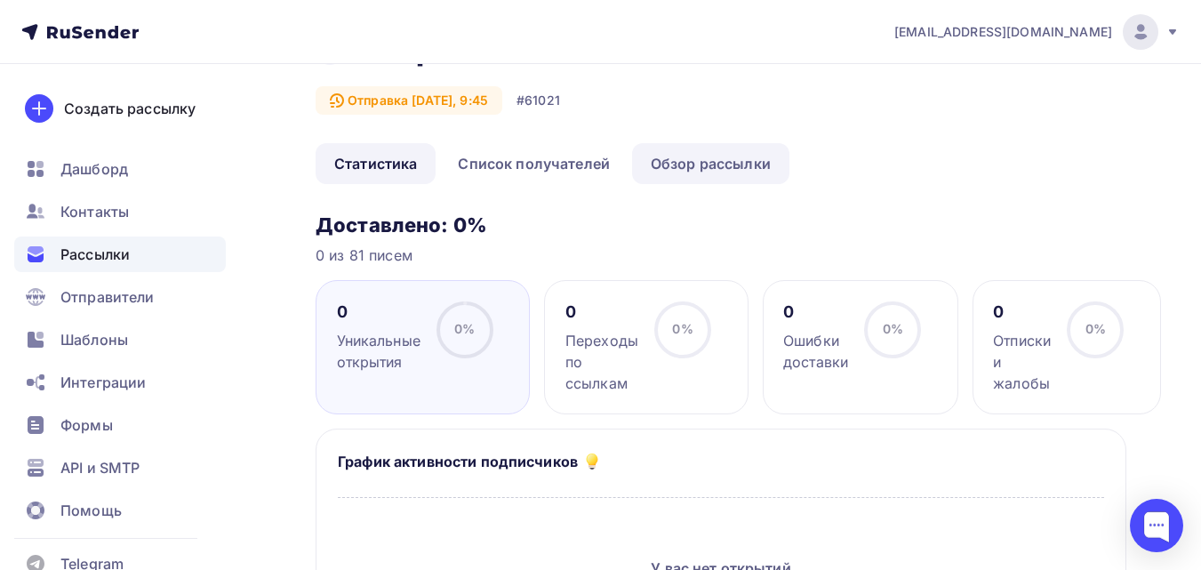
click at [667, 166] on link "Обзор рассылки" at bounding box center [710, 163] width 157 height 41
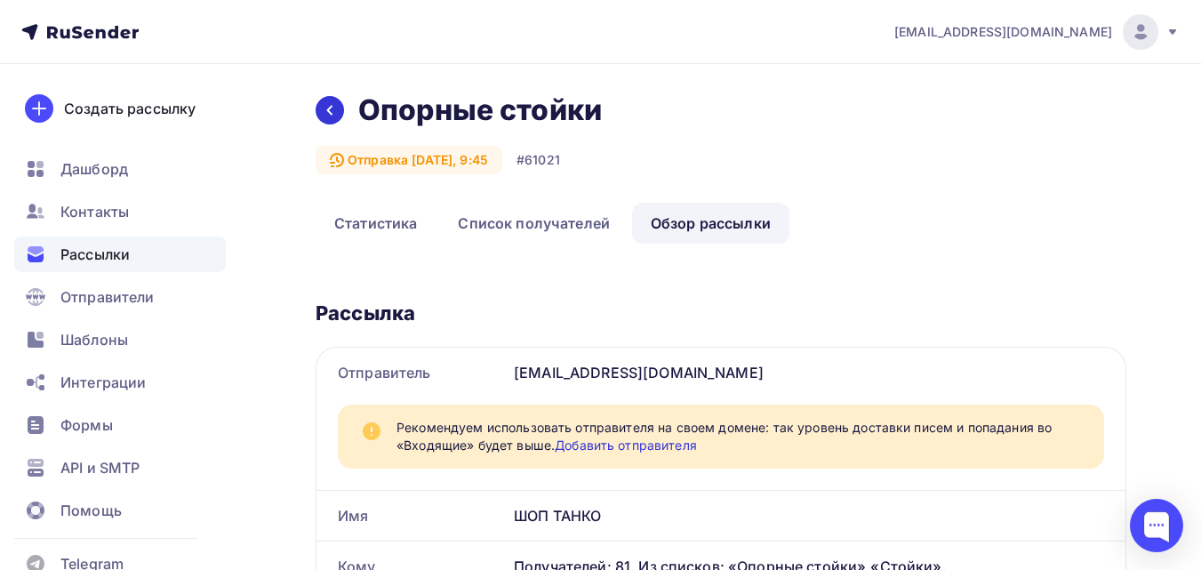
drag, startPoint x: 249, startPoint y: 0, endPoint x: 333, endPoint y: 112, distance: 139.8
click at [333, 112] on icon at bounding box center [330, 110] width 14 height 14
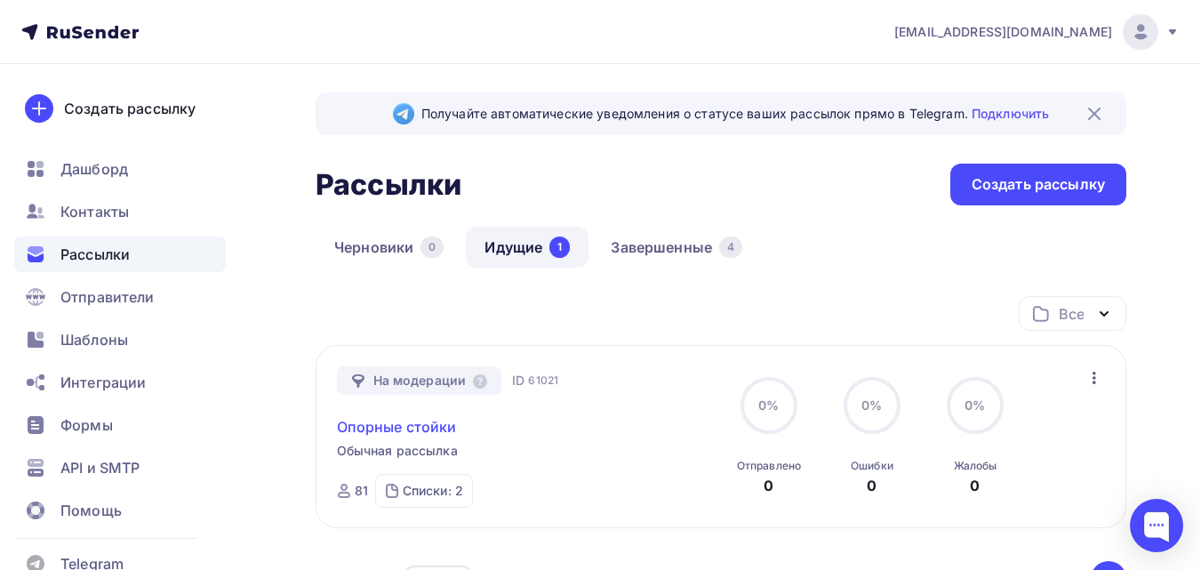
click at [401, 429] on link "Опорные стойки" at bounding box center [397, 426] width 120 height 21
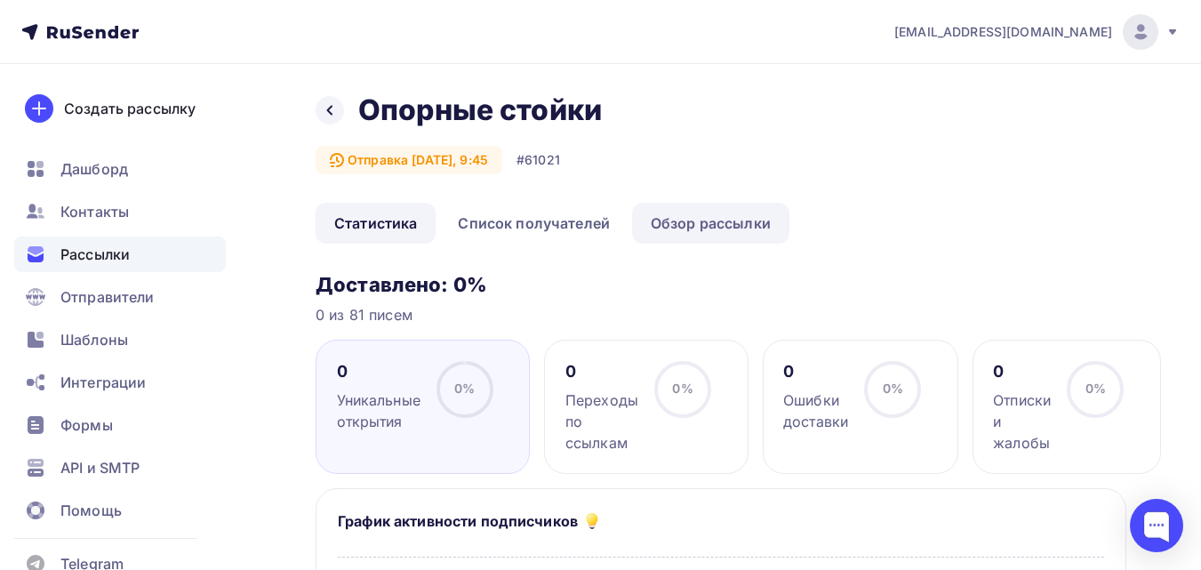
click at [664, 221] on link "Обзор рассылки" at bounding box center [710, 223] width 157 height 41
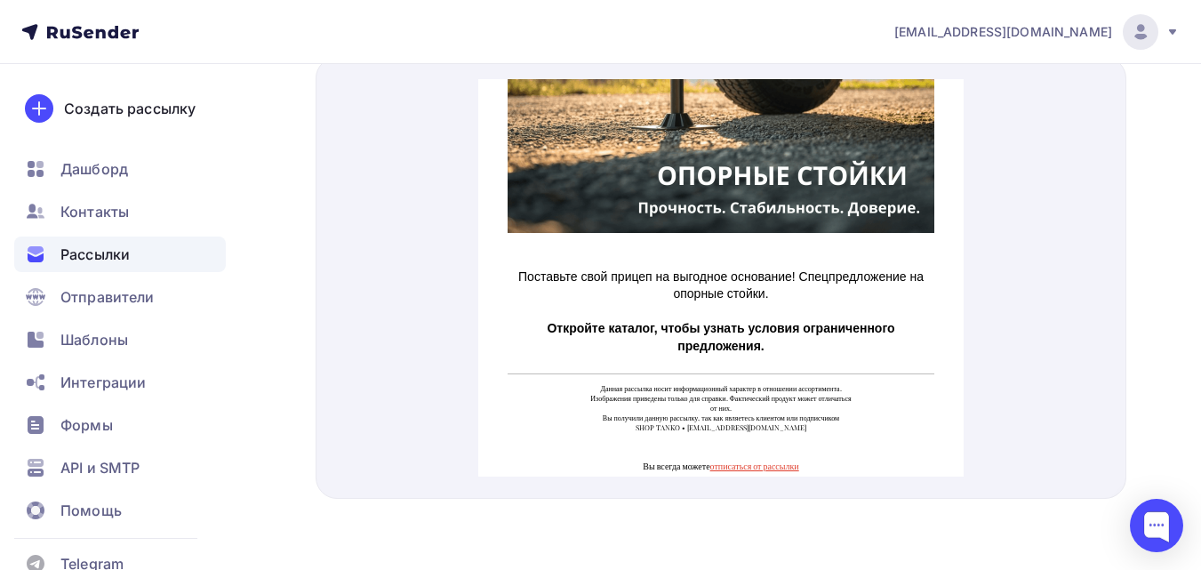
scroll to position [428, 0]
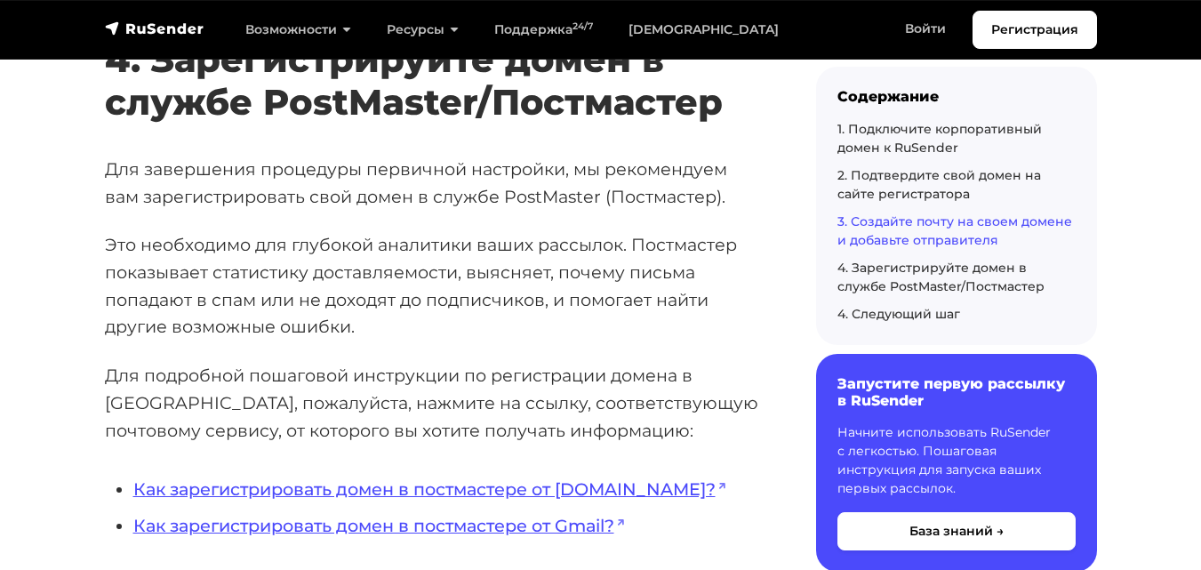
scroll to position [4624, 0]
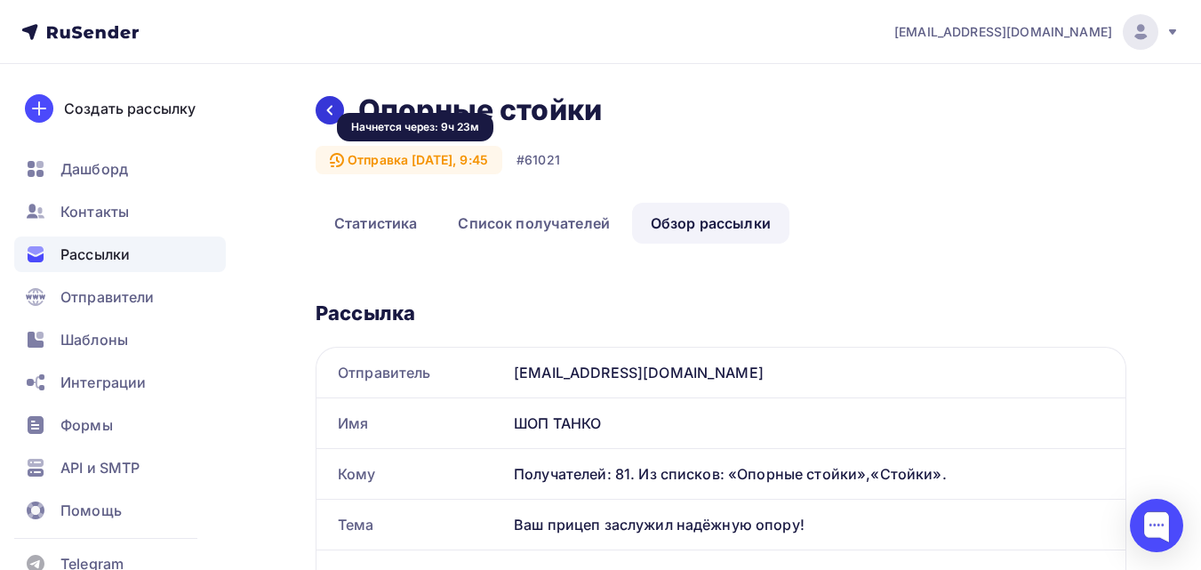
click at [333, 107] on icon at bounding box center [330, 110] width 14 height 14
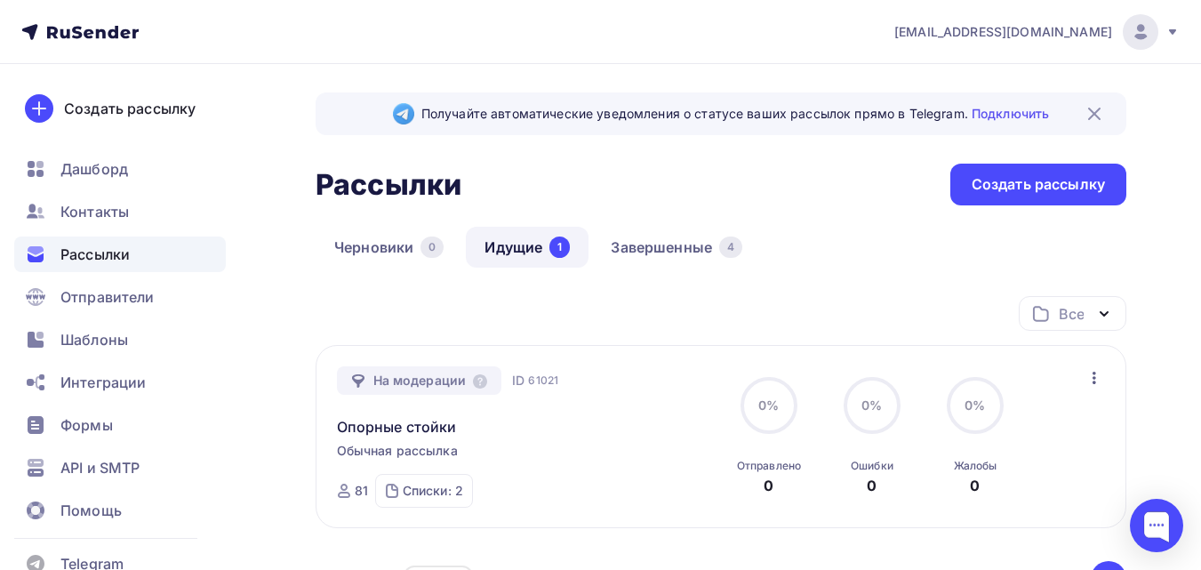
click at [1090, 381] on icon "button" at bounding box center [1094, 377] width 21 height 21
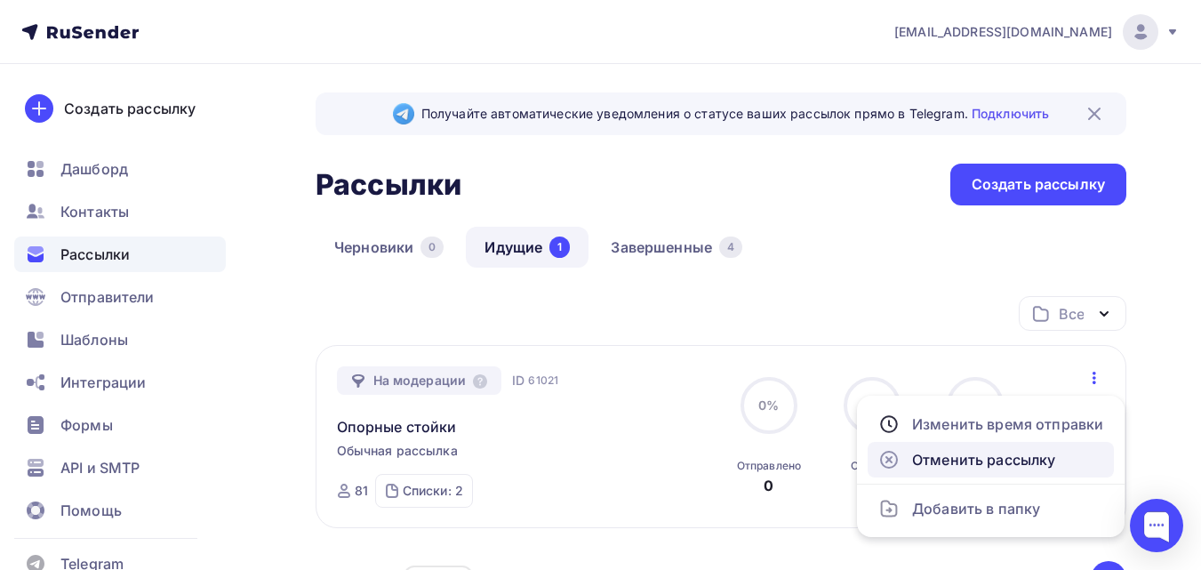
click at [1039, 453] on div "Отменить рассылку" at bounding box center [990, 459] width 225 height 21
